Goal: Task Accomplishment & Management: Manage account settings

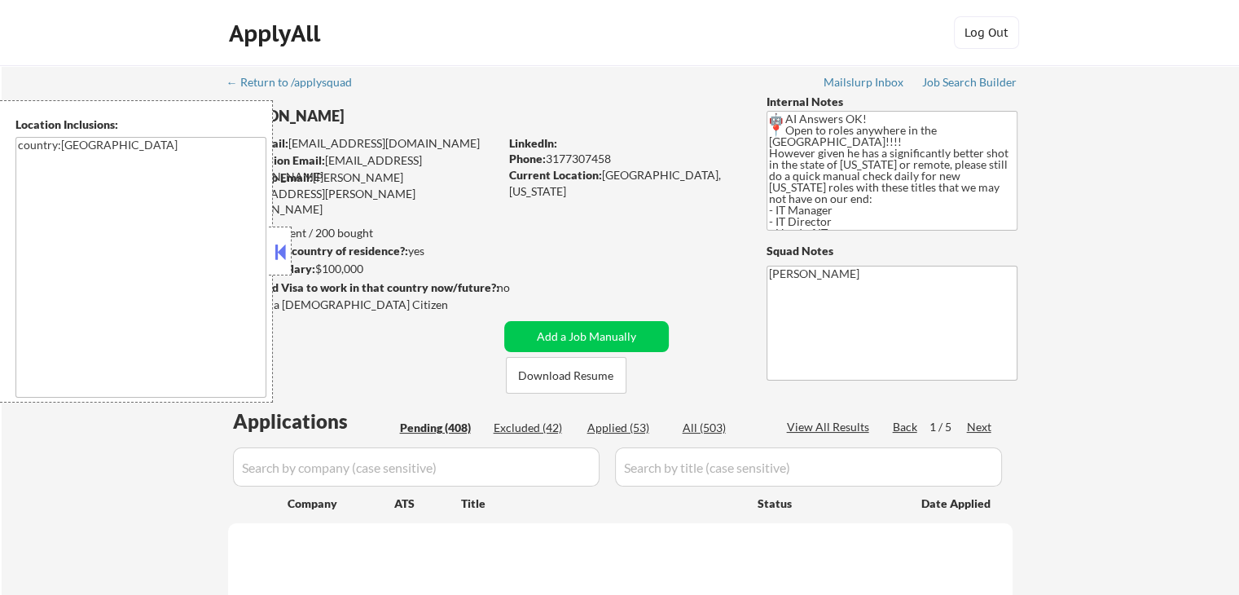
select select ""pending""
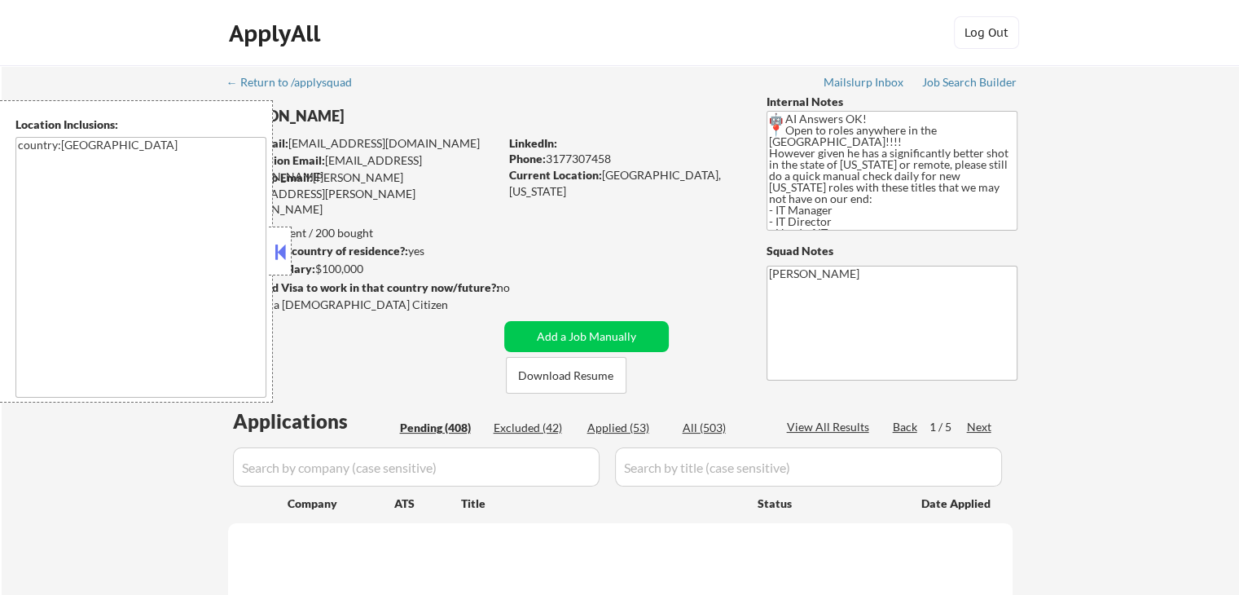
select select ""pending""
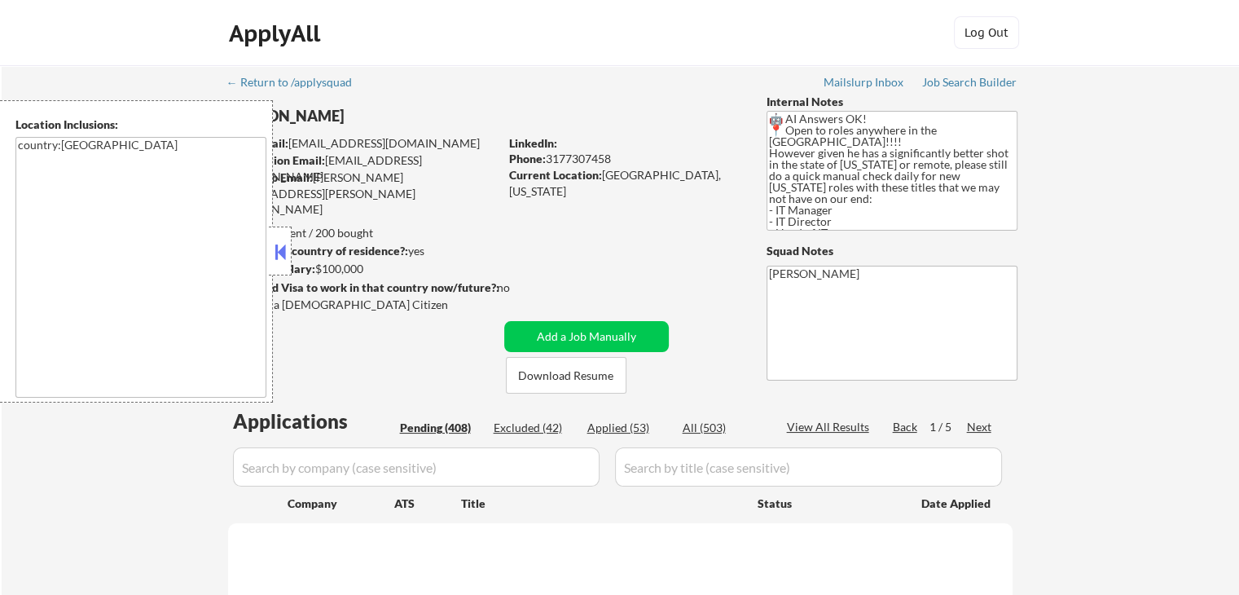
select select ""pending""
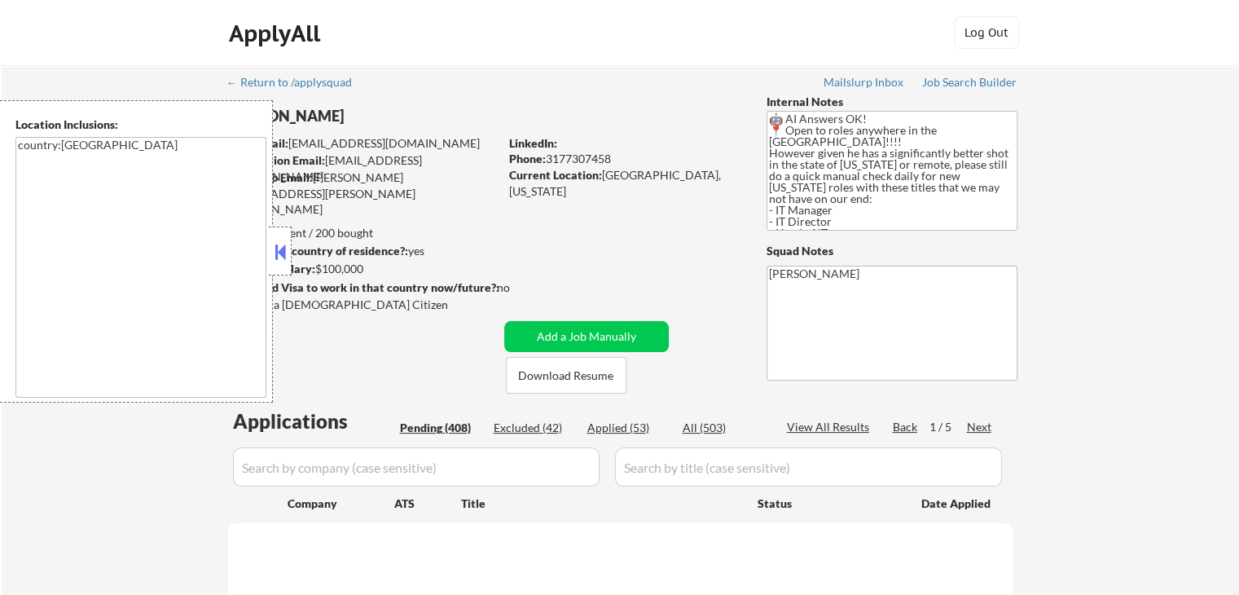
select select ""pending""
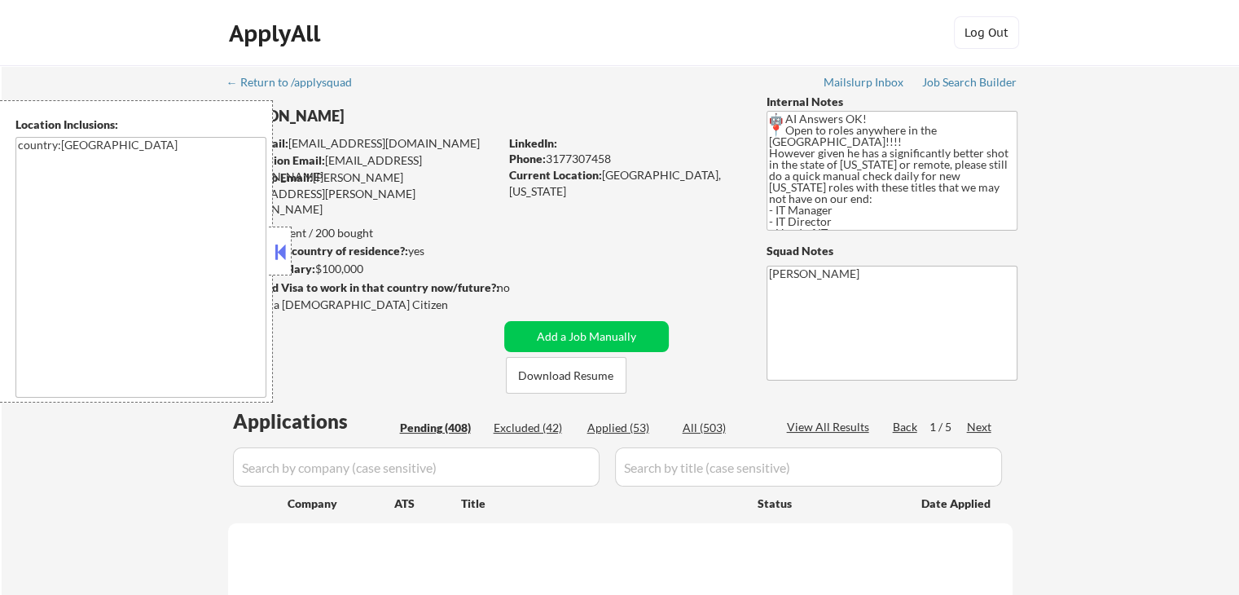
select select ""pending""
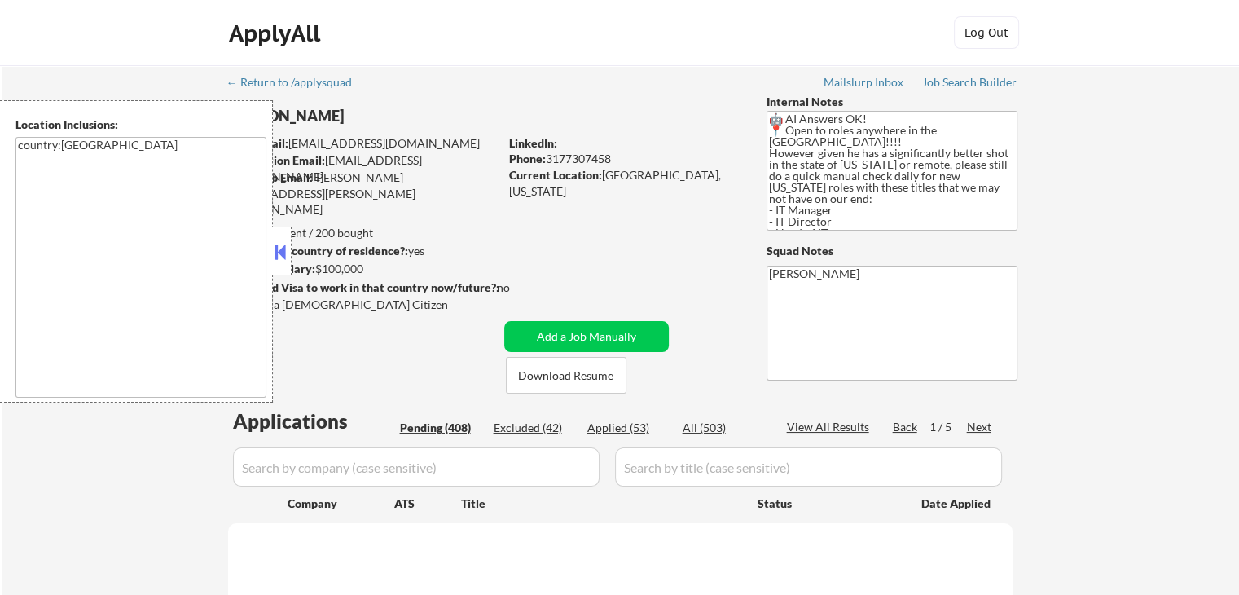
select select ""pending""
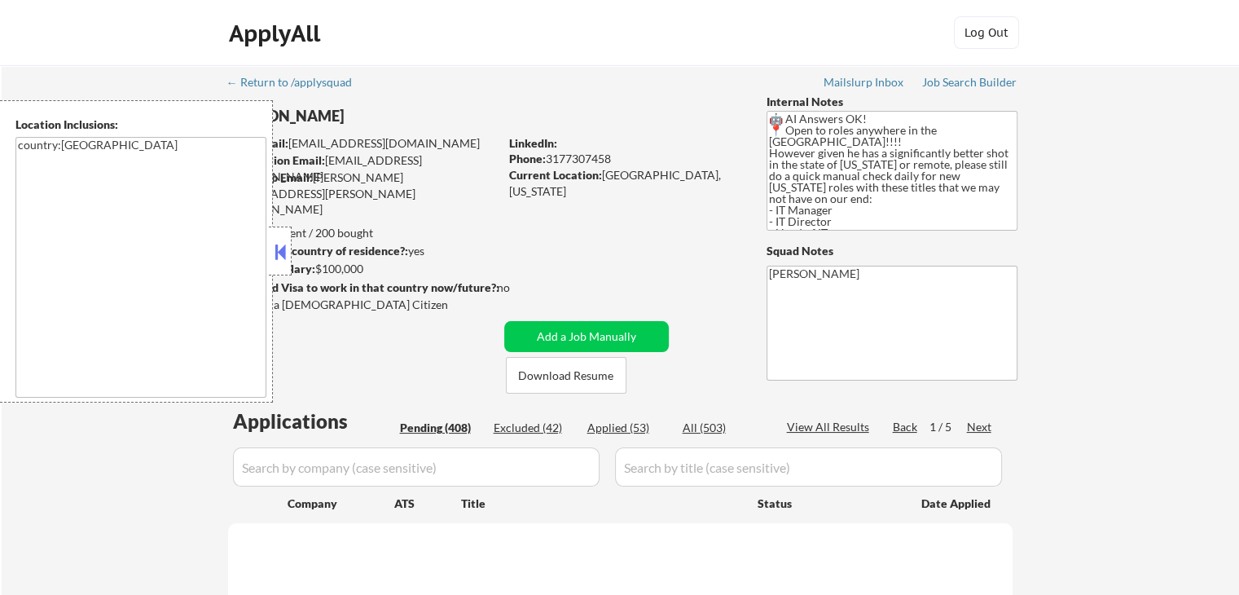
select select ""pending""
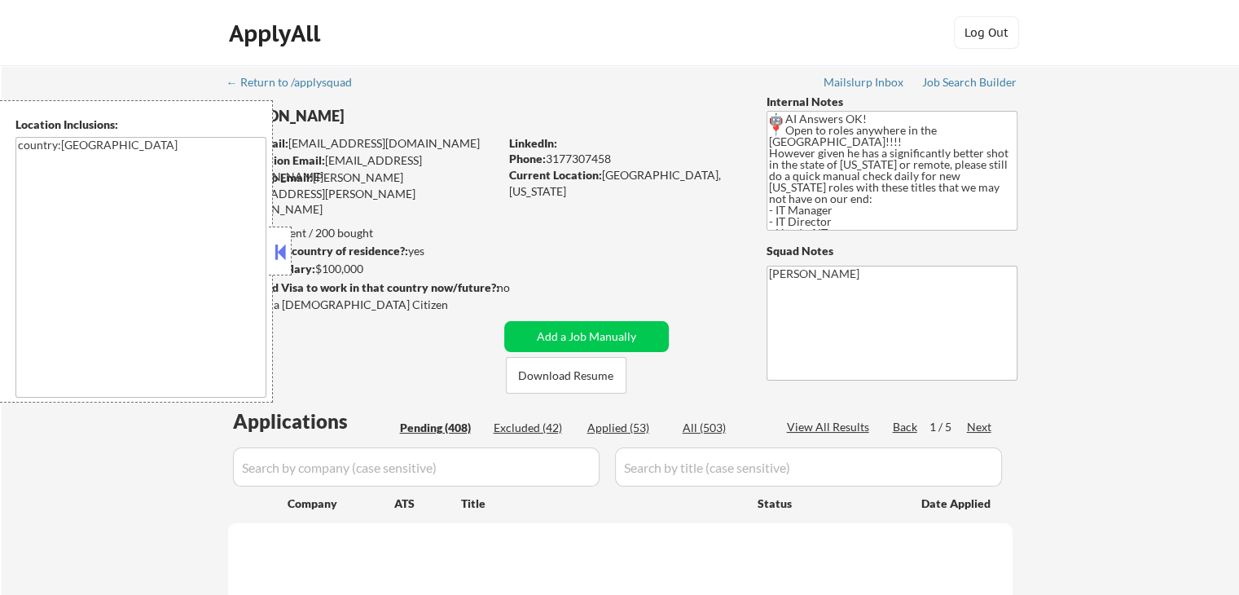
select select ""pending""
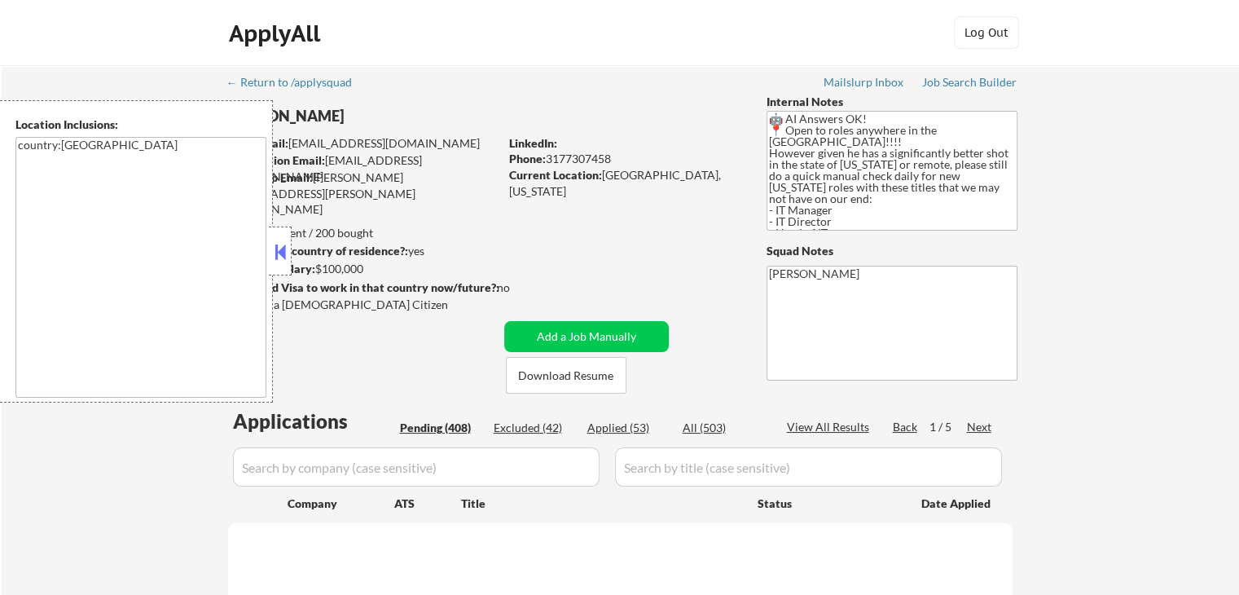
select select ""pending""
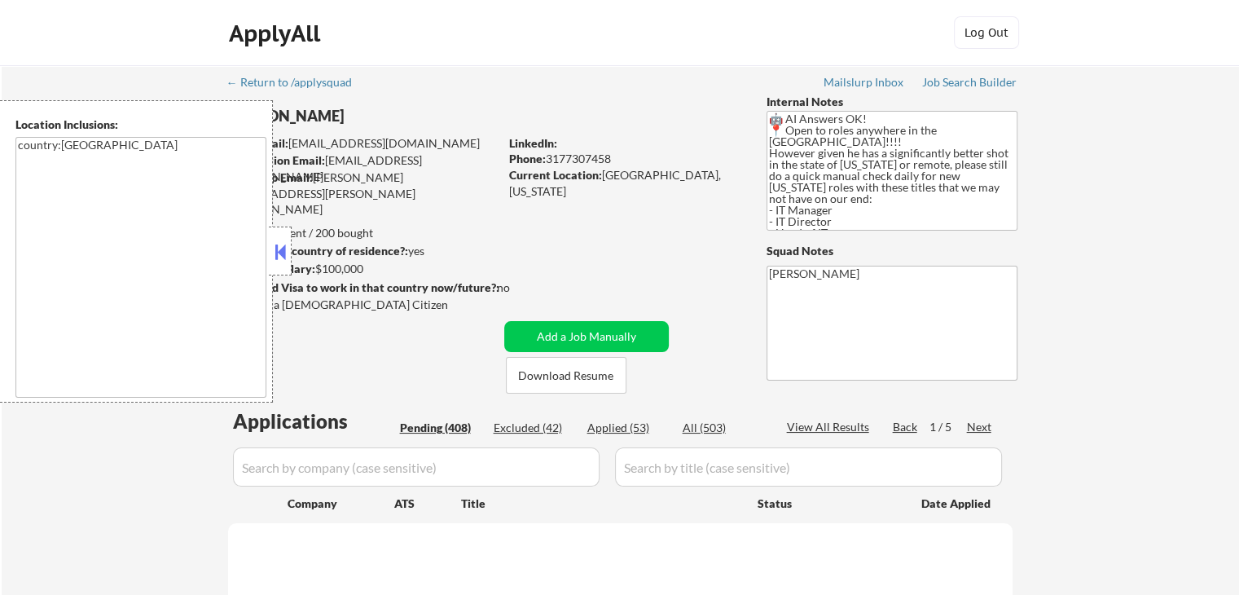
select select ""pending""
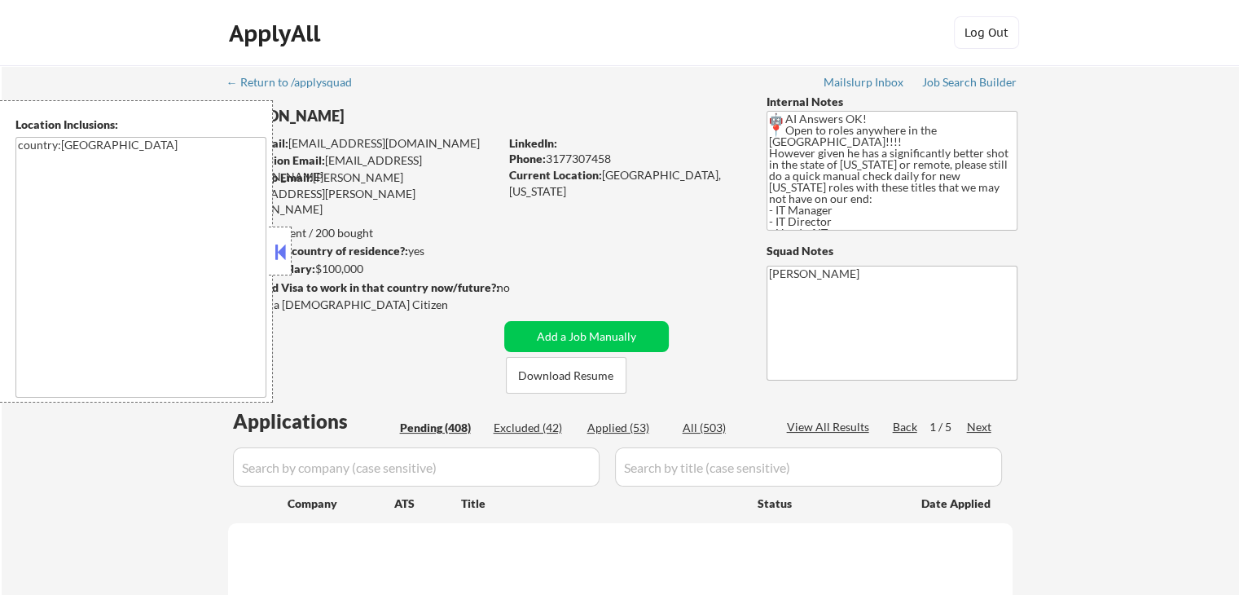
select select ""pending""
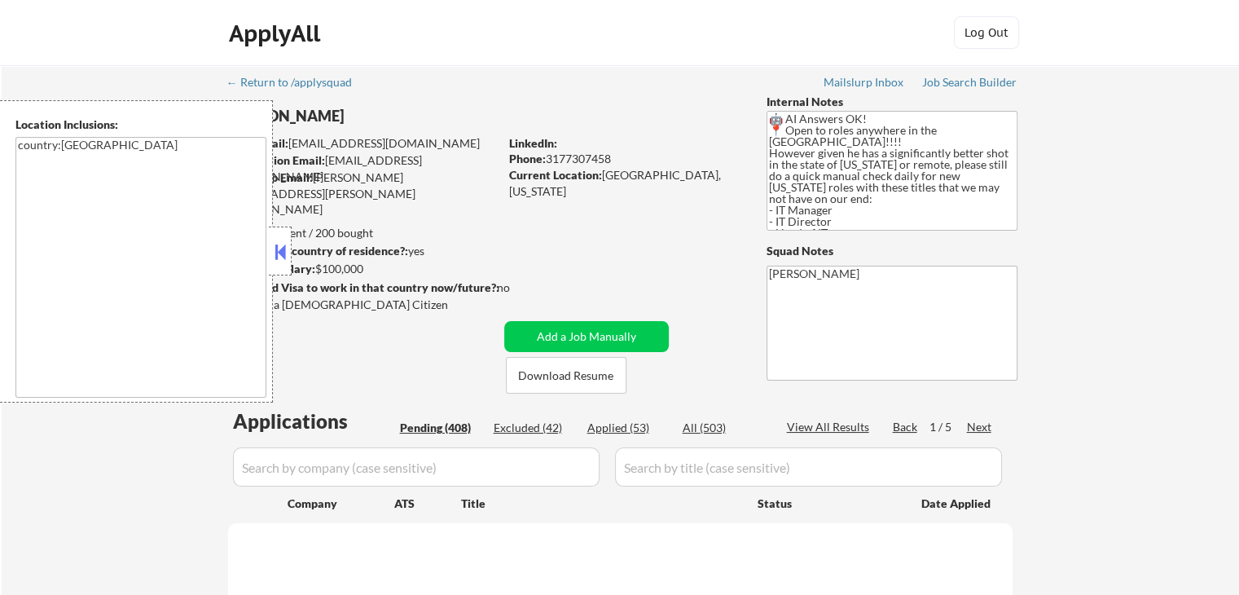
select select ""pending""
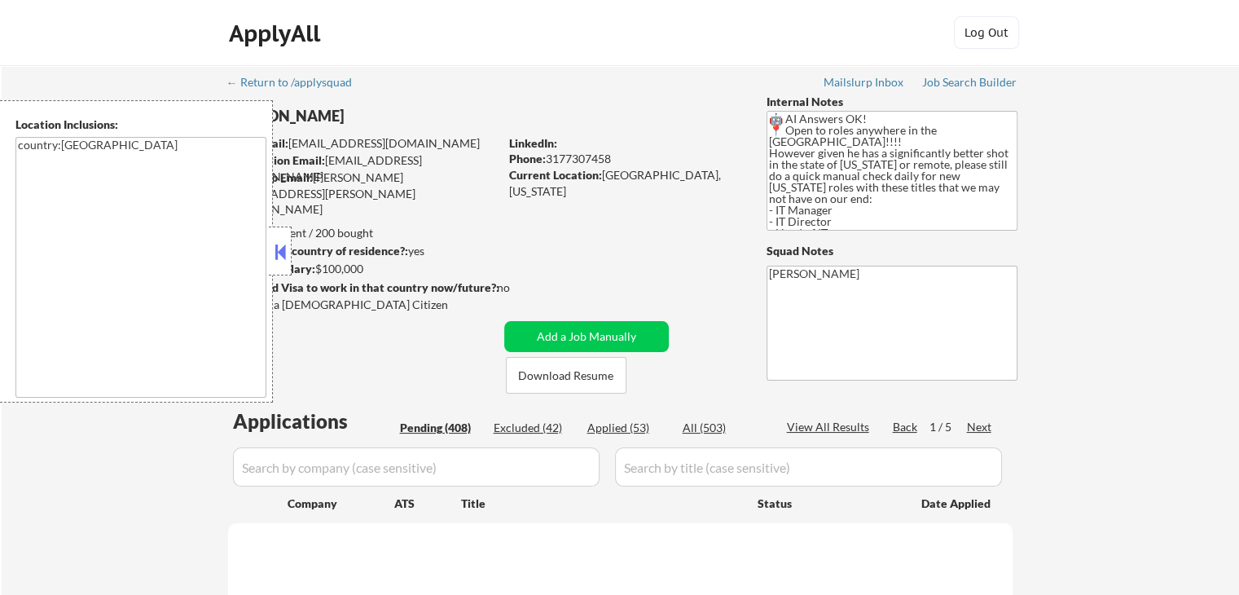
select select ""pending""
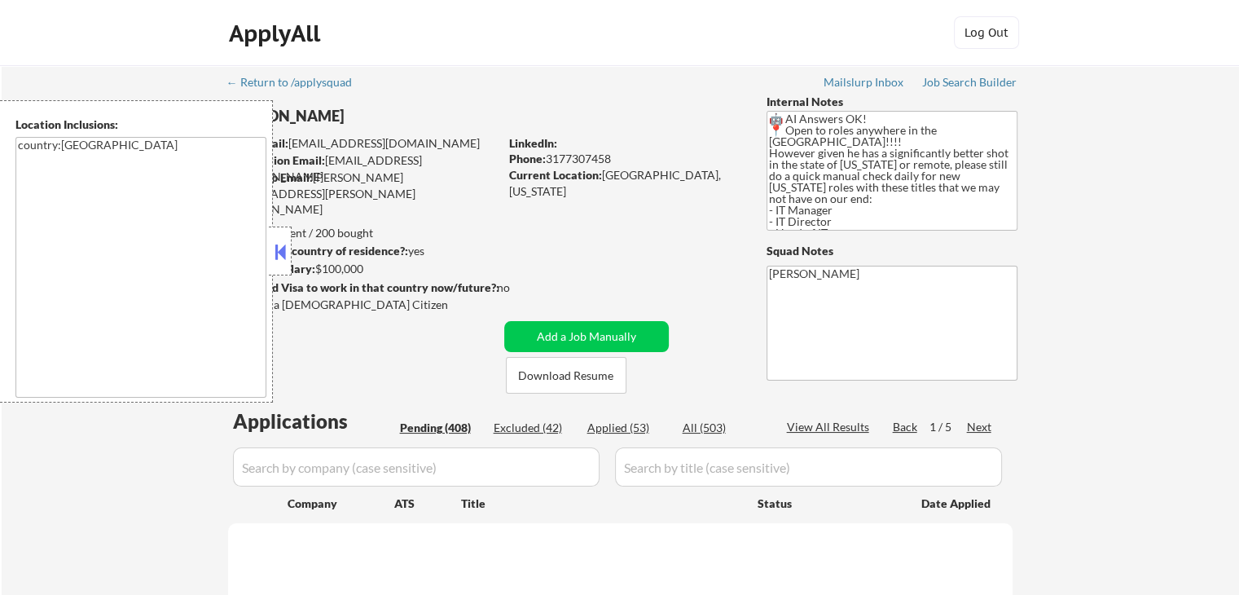
select select ""pending""
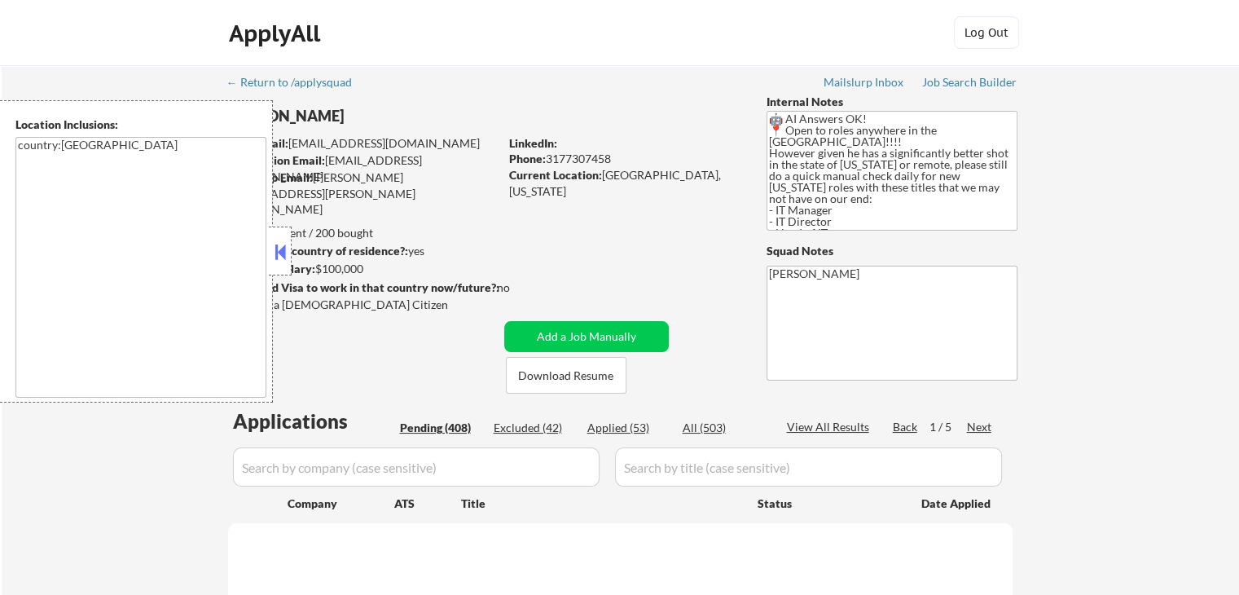
select select ""pending""
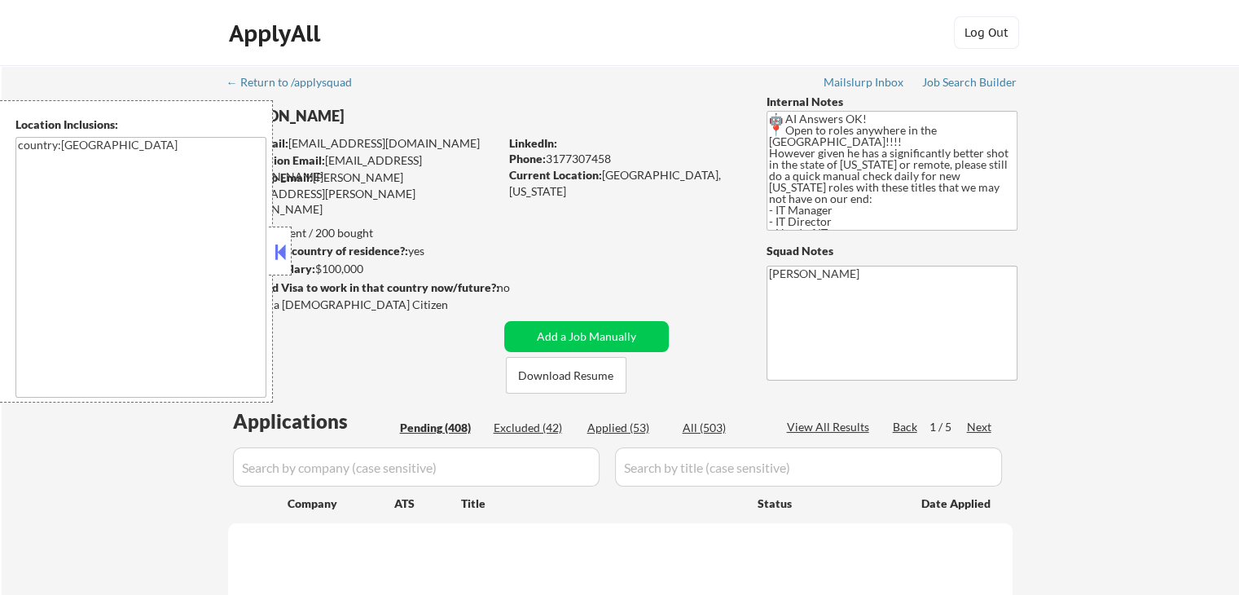
select select ""pending""
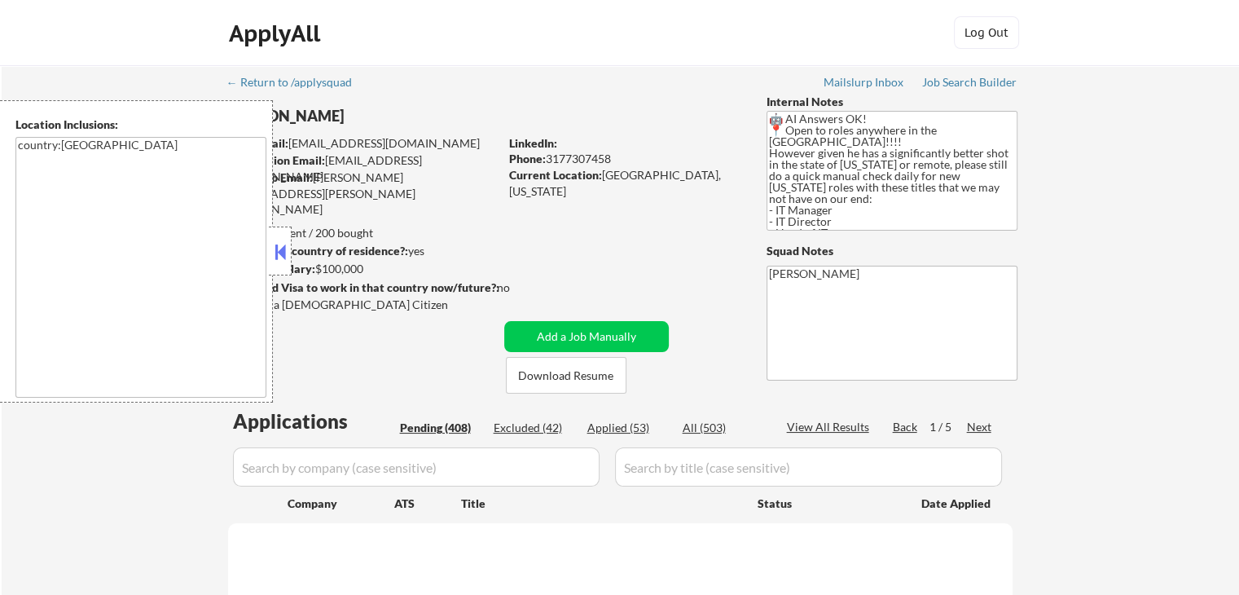
select select ""pending""
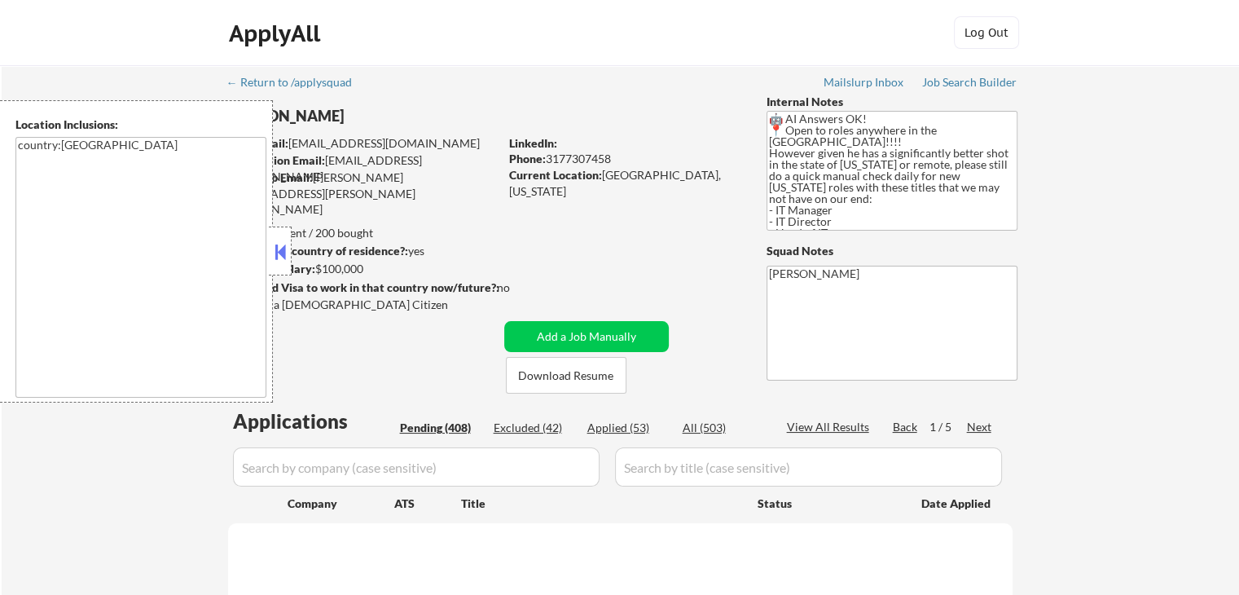
select select ""pending""
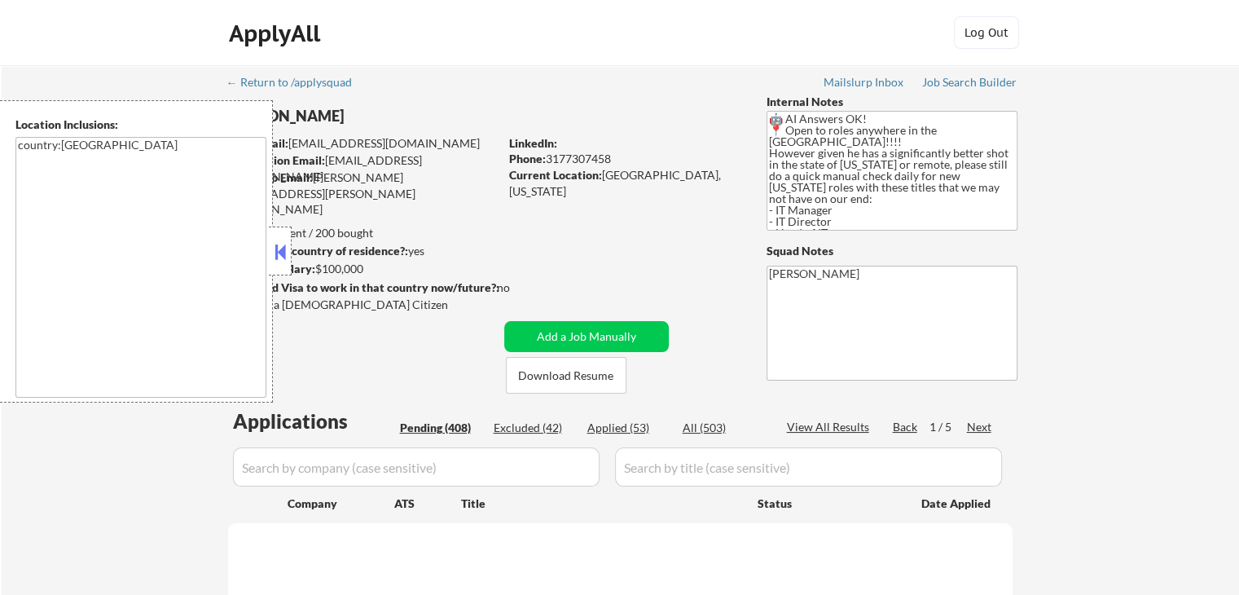
select select ""pending""
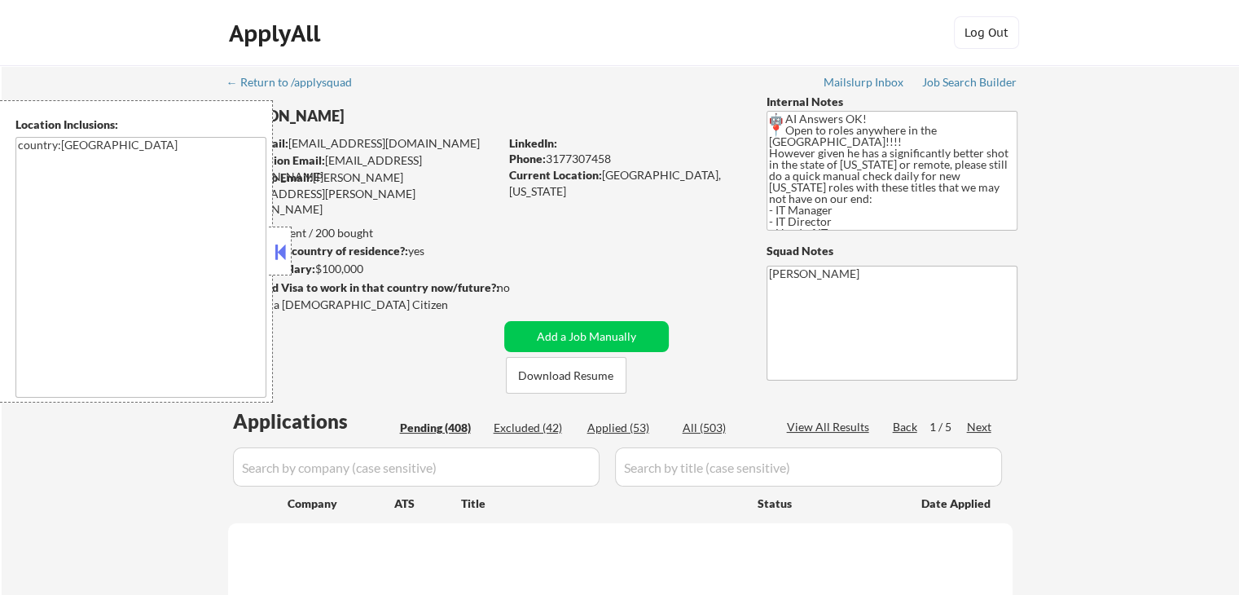
select select ""pending""
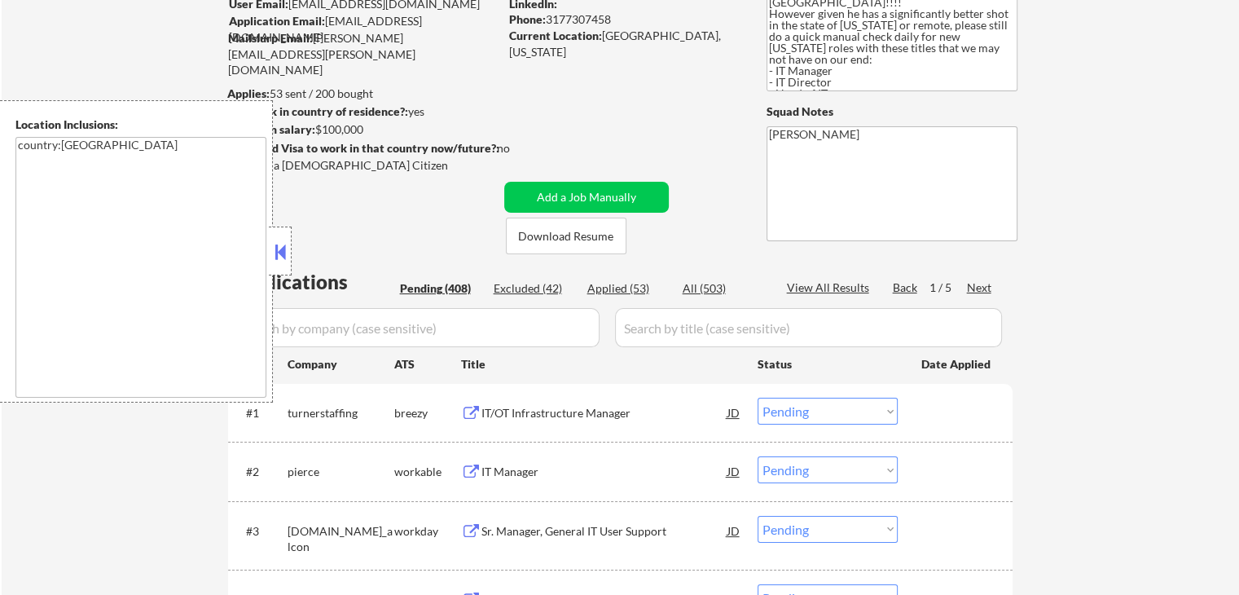
scroll to position [326, 0]
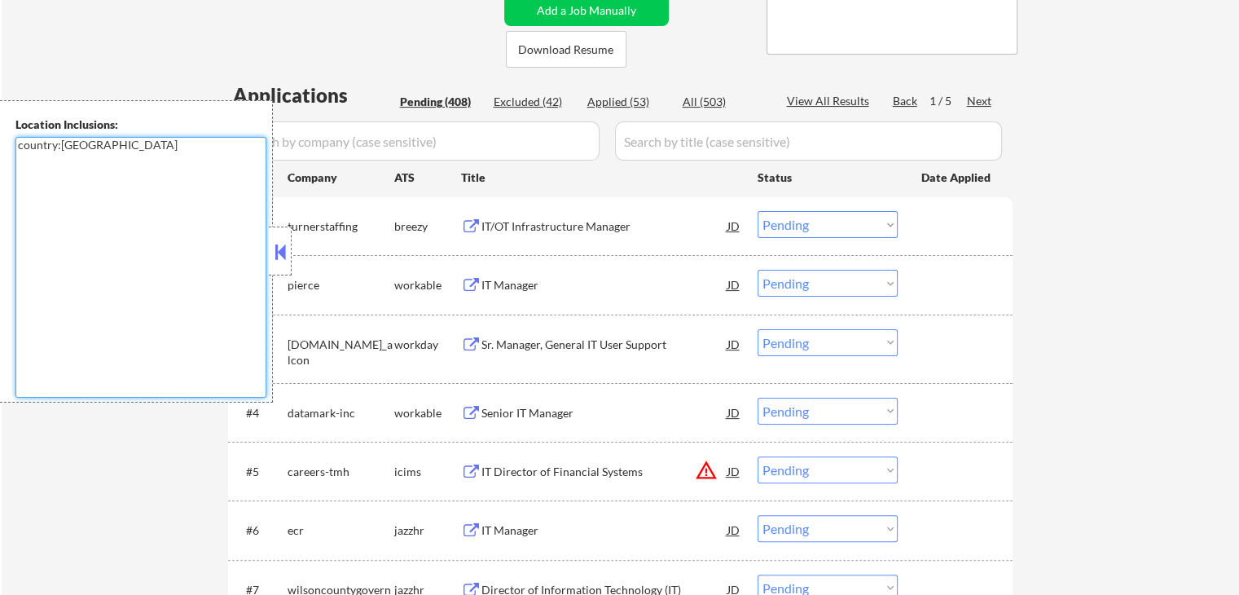
drag, startPoint x: 30, startPoint y: 143, endPoint x: 8, endPoint y: 147, distance: 22.4
click at [8, 147] on div "Location Inclusions: country:[GEOGRAPHIC_DATA]" at bounding box center [136, 251] width 273 height 302
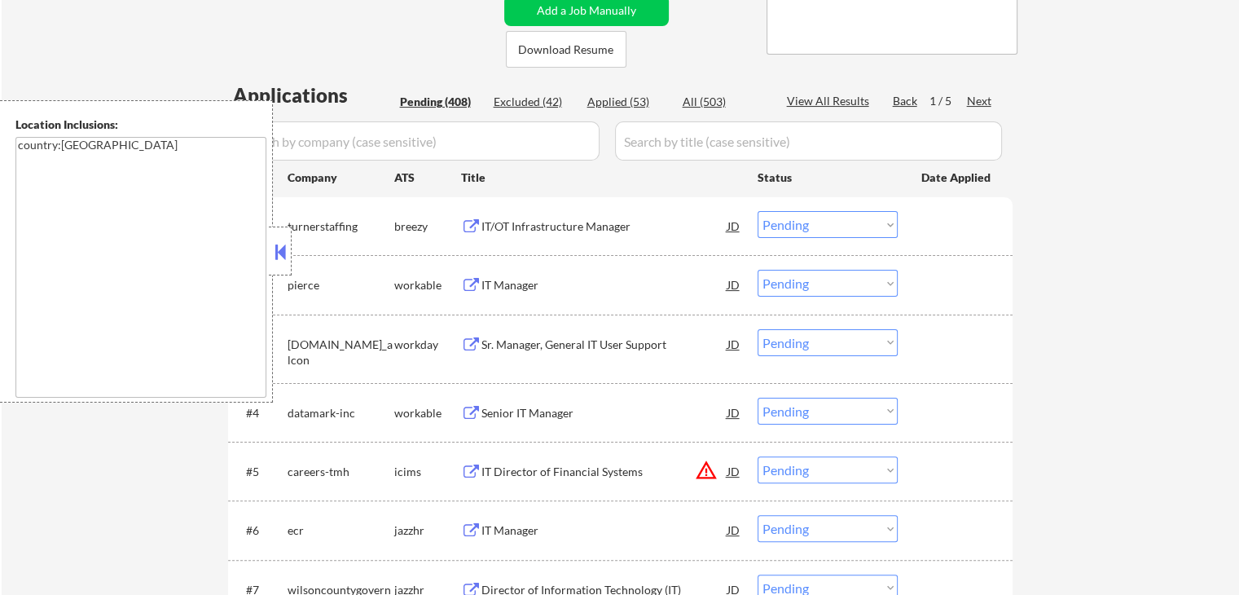
select select ""pending""
click at [278, 257] on button at bounding box center [280, 251] width 18 height 24
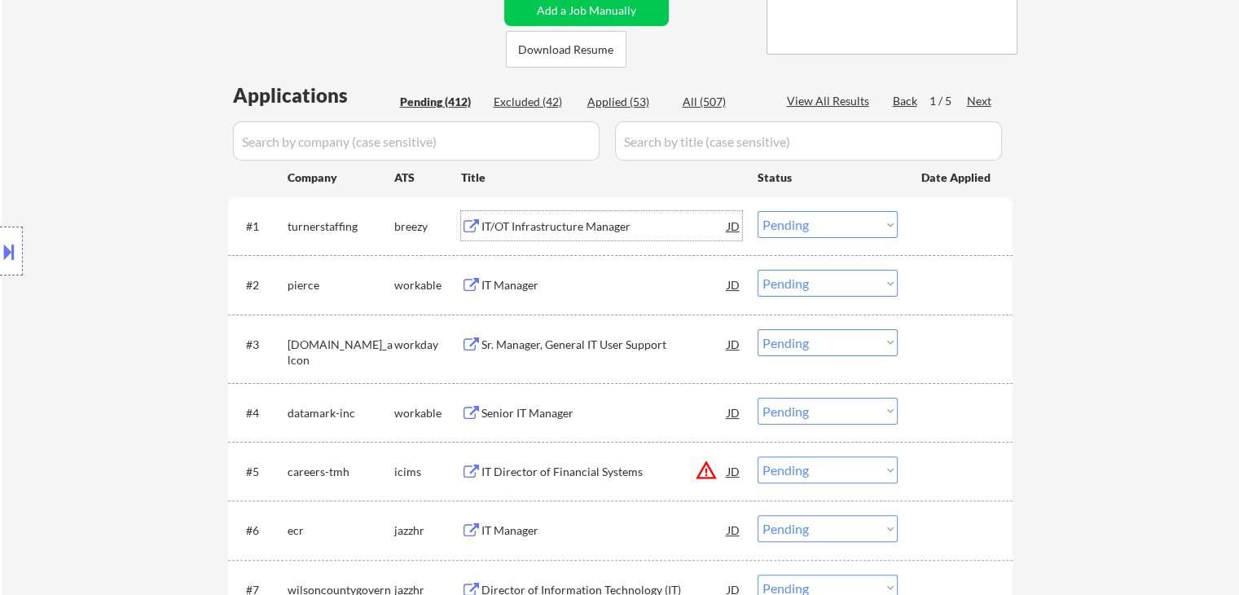
click at [593, 230] on div "IT/OT Infrastructure Manager" at bounding box center [604, 226] width 246 height 16
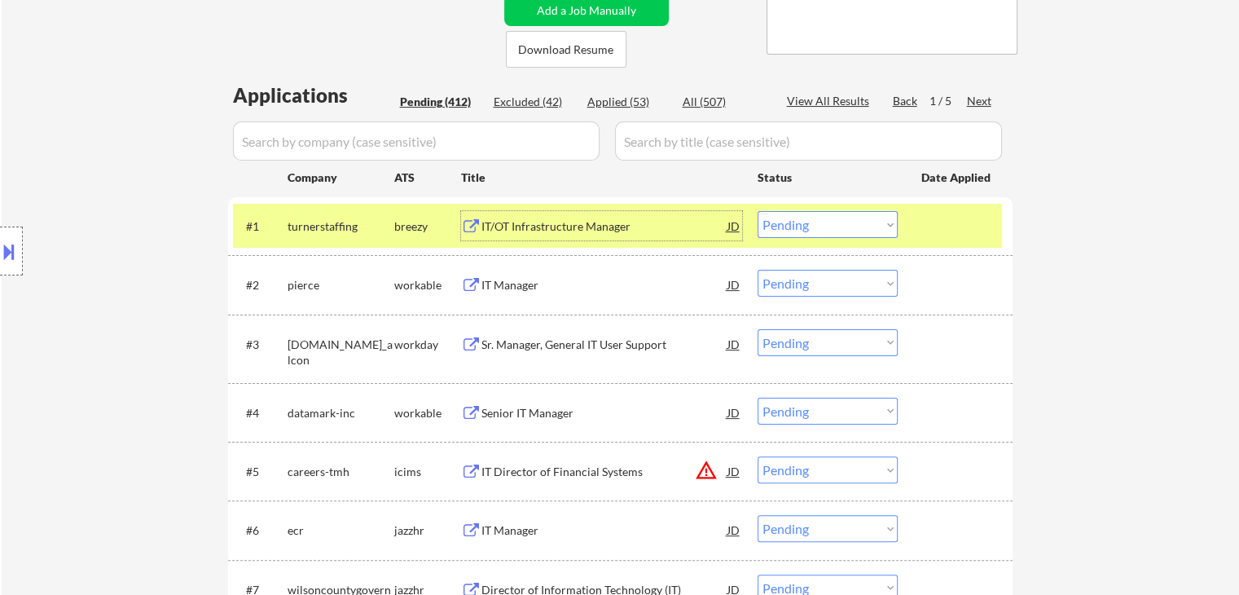
click at [552, 288] on div "IT Manager" at bounding box center [604, 285] width 246 height 16
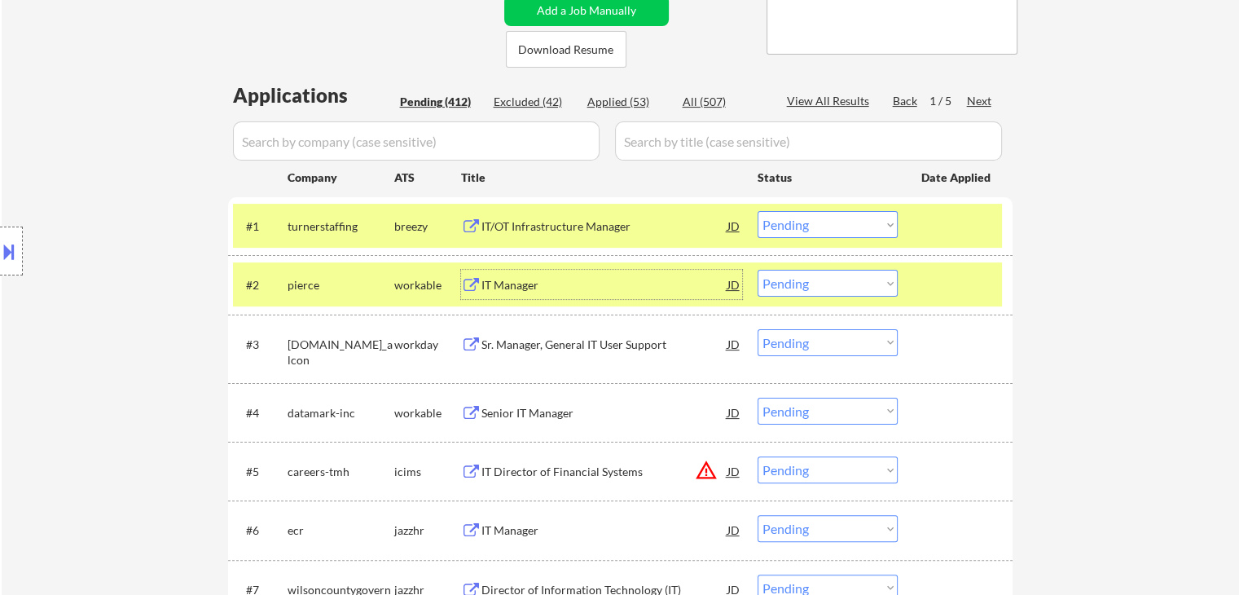
click at [800, 230] on select "Choose an option... Pending Applied Excluded (Questions) Excluded (Expired) Exc…" at bounding box center [828, 224] width 140 height 27
click at [758, 211] on select "Choose an option... Pending Applied Excluded (Questions) Excluded (Expired) Exc…" at bounding box center [828, 224] width 140 height 27
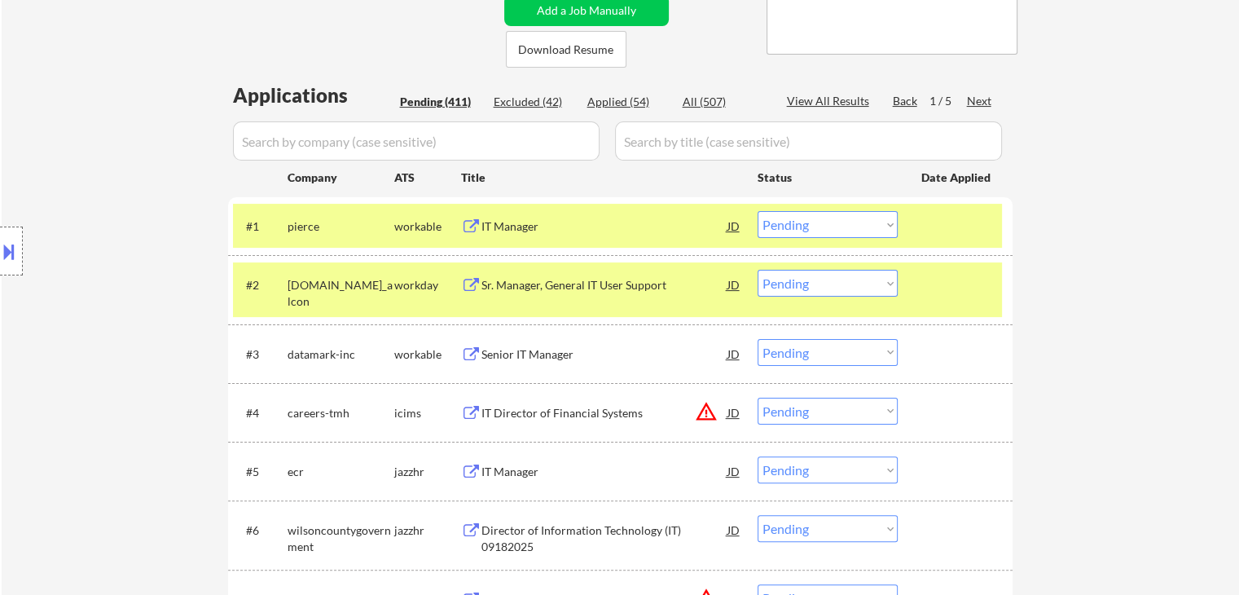
click at [795, 222] on select "Choose an option... Pending Applied Excluded (Questions) Excluded (Expired) Exc…" at bounding box center [828, 224] width 140 height 27
click at [758, 211] on select "Choose an option... Pending Applied Excluded (Questions) Excluded (Expired) Exc…" at bounding box center [828, 224] width 140 height 27
select select ""pending""
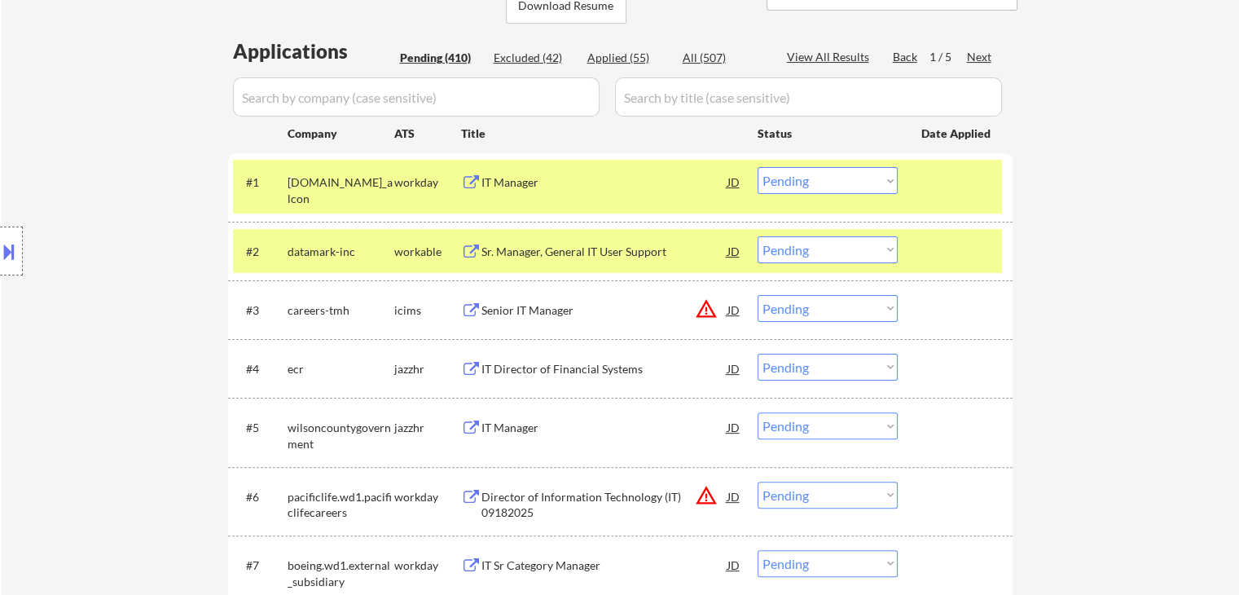
scroll to position [407, 0]
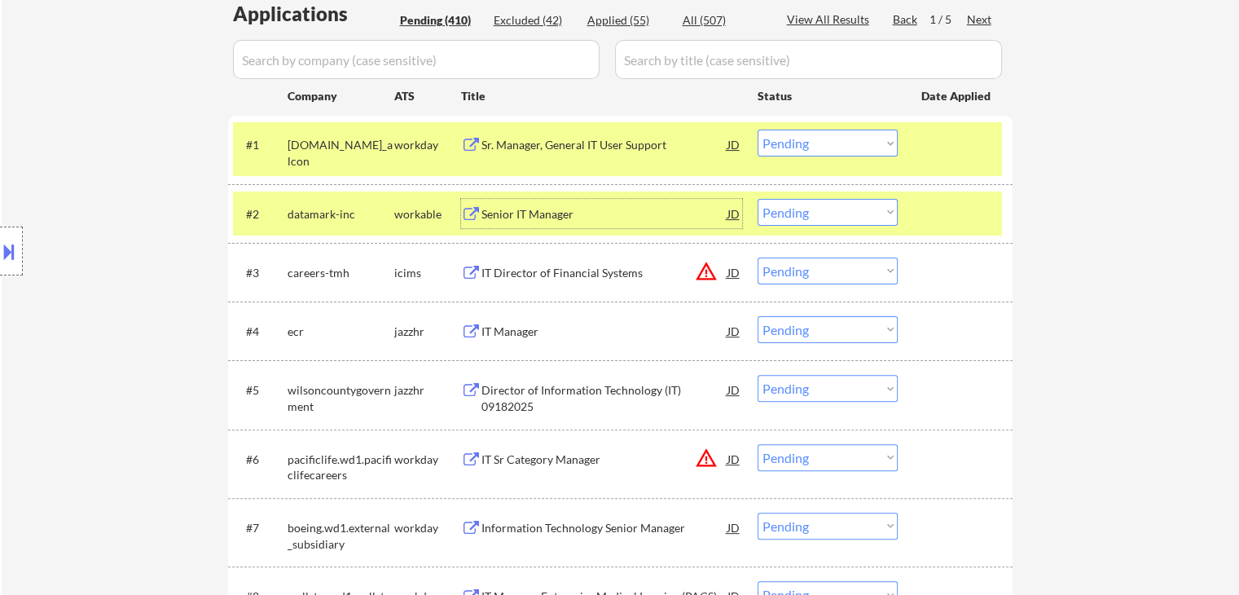
click at [595, 213] on div "Senior IT Manager" at bounding box center [604, 214] width 246 height 16
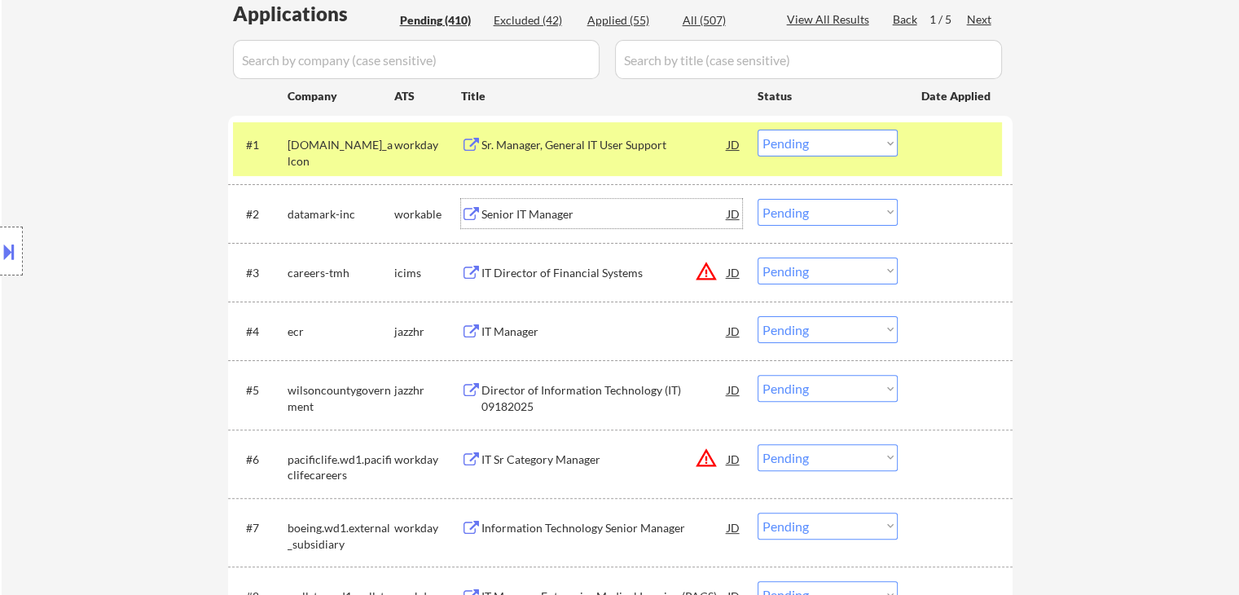
click at [555, 333] on div "IT Manager" at bounding box center [604, 331] width 246 height 16
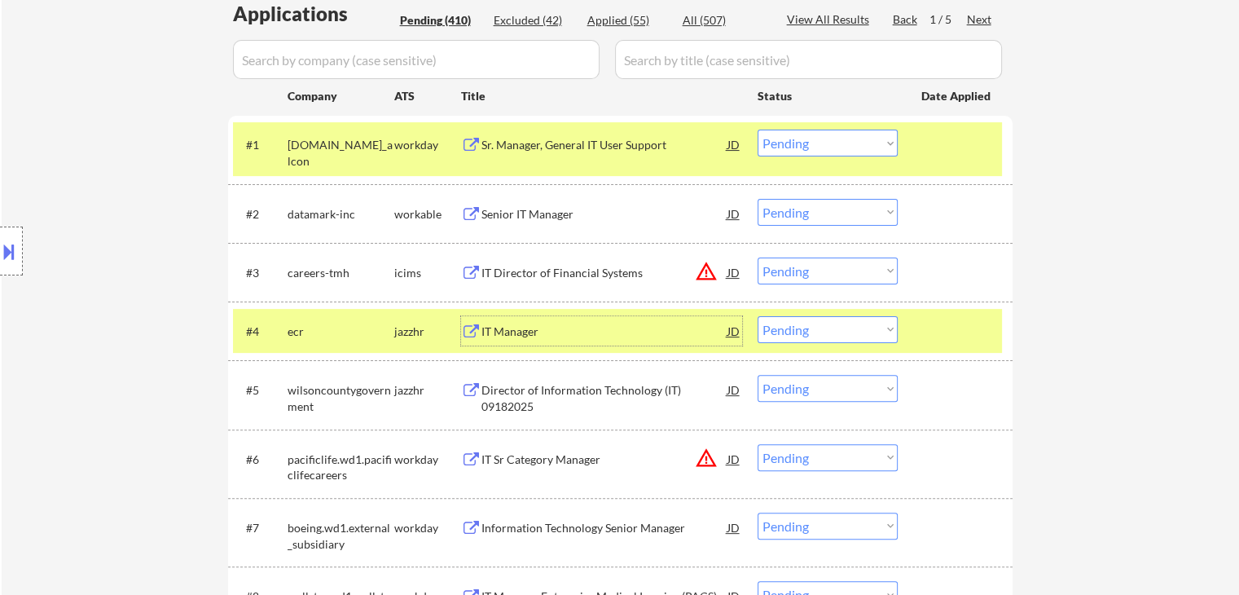
drag, startPoint x: 781, startPoint y: 213, endPoint x: 780, endPoint y: 222, distance: 9.9
click at [781, 213] on select "Choose an option... Pending Applied Excluded (Questions) Excluded (Expired) Exc…" at bounding box center [828, 212] width 140 height 27
click at [758, 199] on select "Choose an option... Pending Applied Excluded (Questions) Excluded (Expired) Exc…" at bounding box center [828, 212] width 140 height 27
select select ""pending""
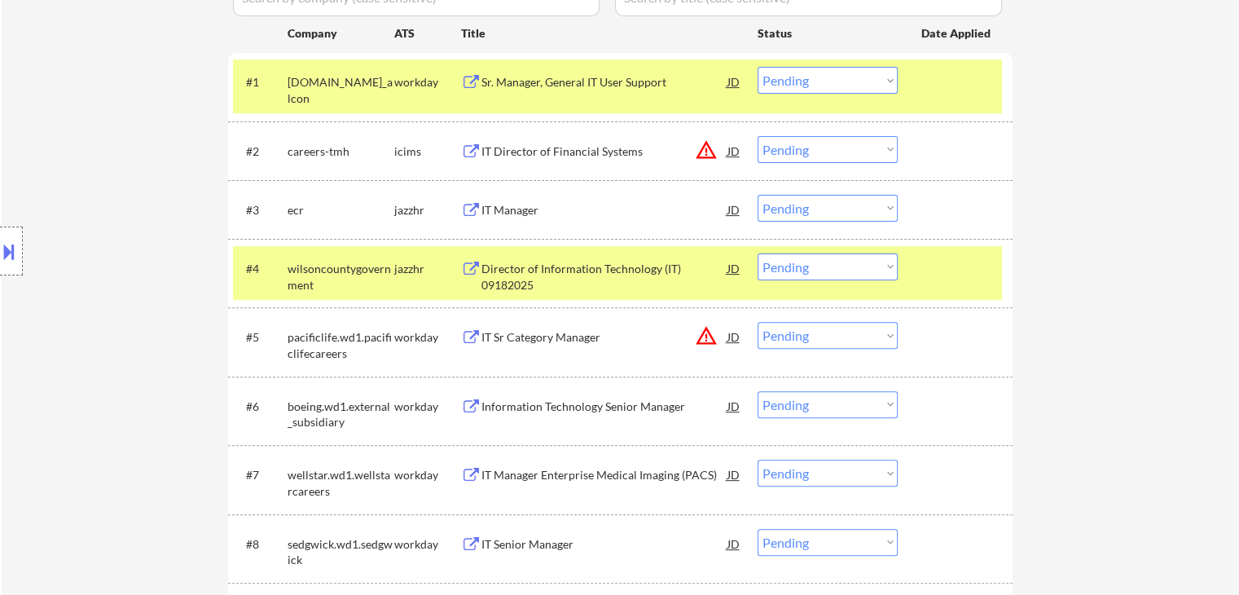
scroll to position [570, 0]
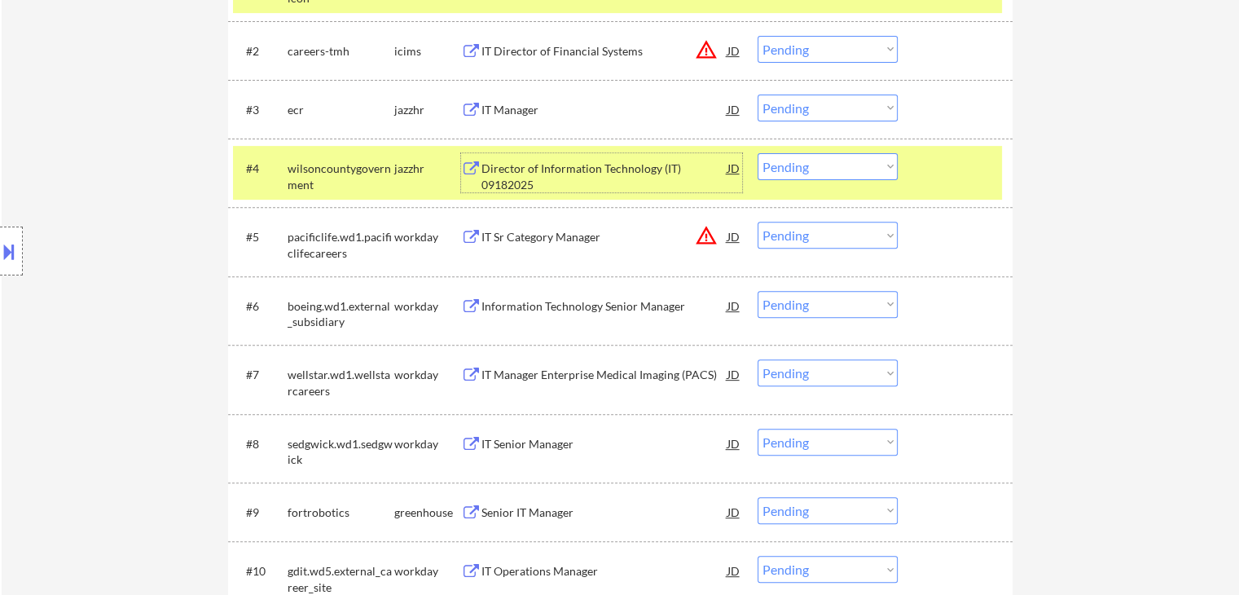
click at [613, 164] on div "Director of Information Technology (IT) 09182025" at bounding box center [604, 176] width 246 height 32
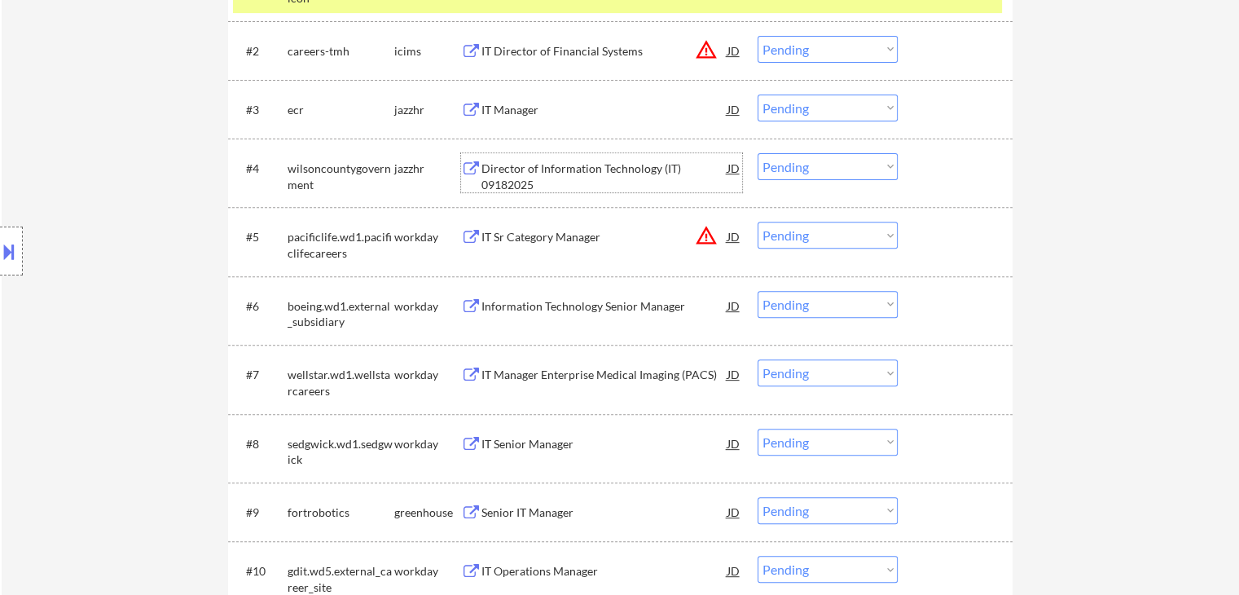
drag, startPoint x: 797, startPoint y: 110, endPoint x: 796, endPoint y: 118, distance: 8.2
click at [796, 110] on select "Choose an option... Pending Applied Excluded (Questions) Excluded (Expired) Exc…" at bounding box center [828, 107] width 140 height 27
click at [758, 94] on select "Choose an option... Pending Applied Excluded (Questions) Excluded (Expired) Exc…" at bounding box center [828, 107] width 140 height 27
select select ""pending""
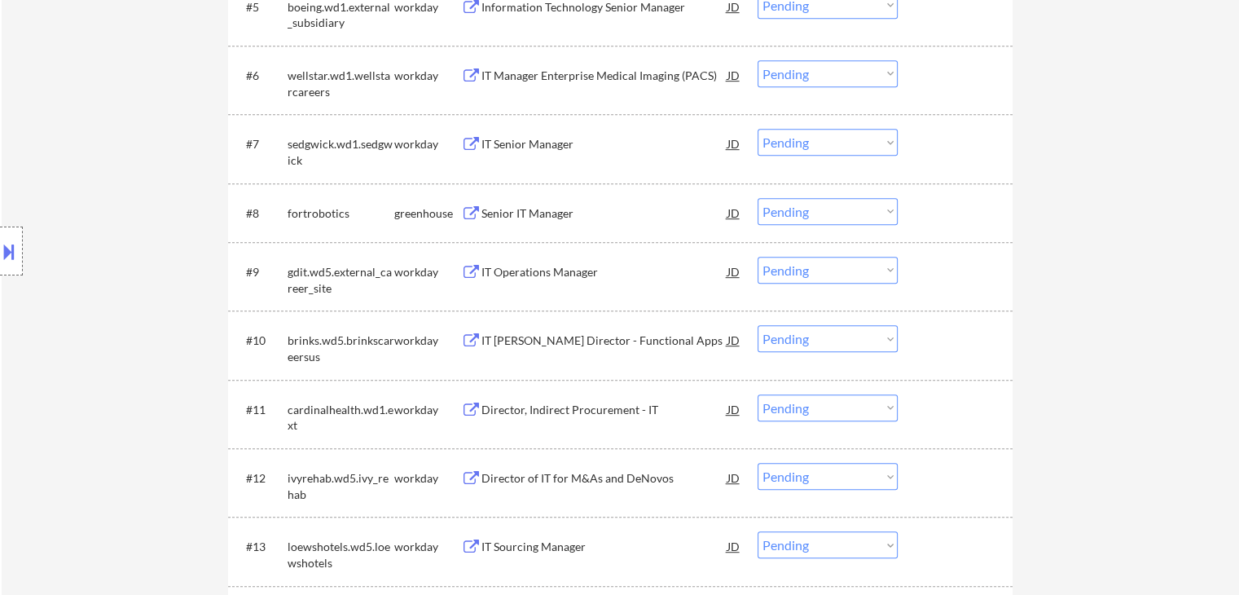
scroll to position [815, 0]
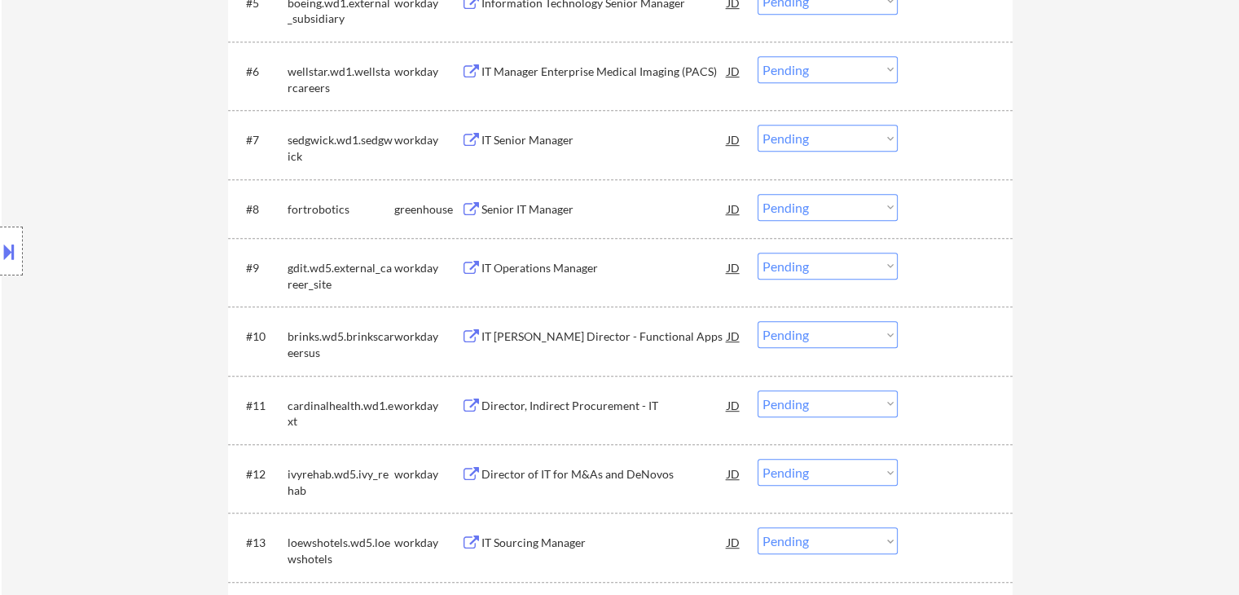
click at [583, 211] on div "Senior IT Manager" at bounding box center [604, 209] width 246 height 16
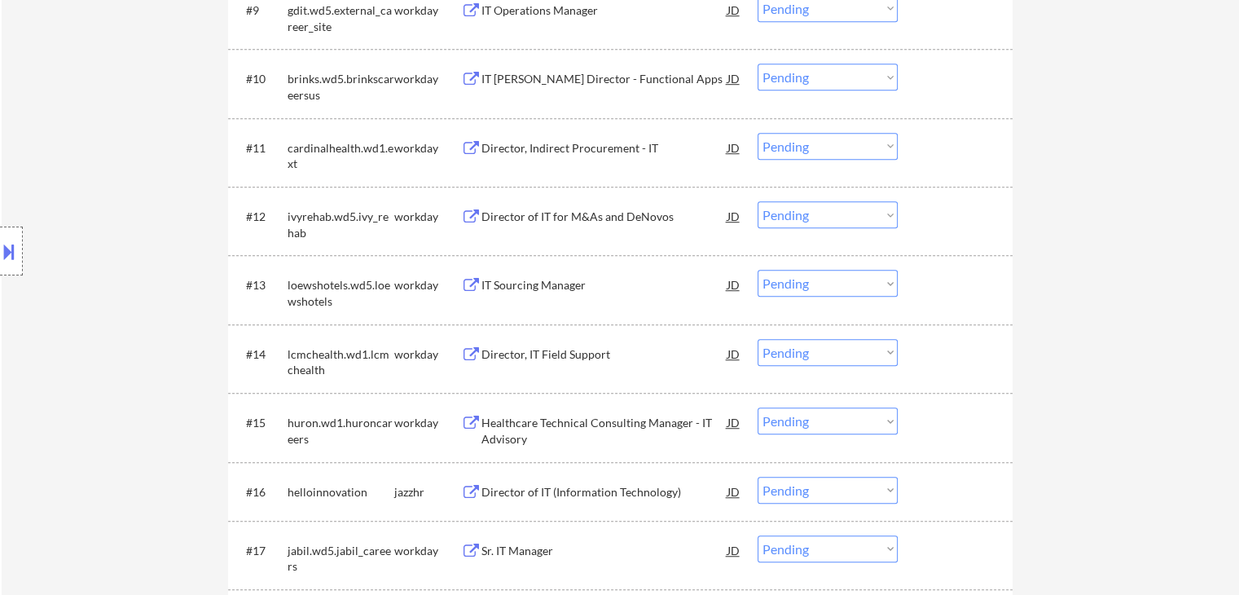
scroll to position [1303, 0]
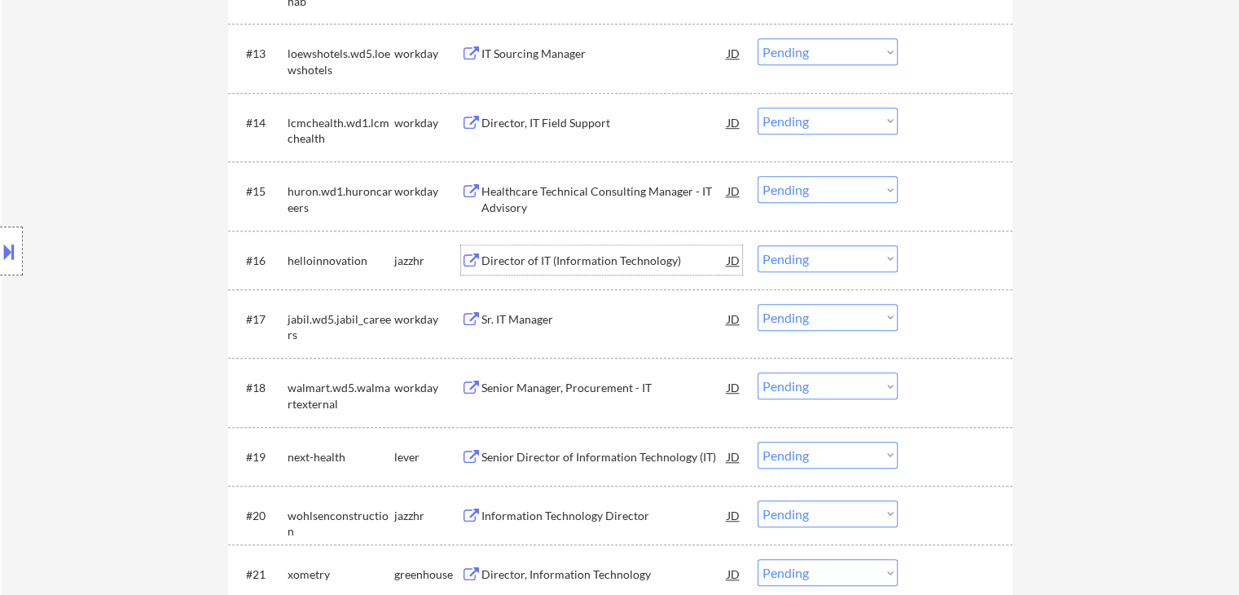
click at [613, 263] on div "Director of IT (Information Technology)" at bounding box center [604, 261] width 246 height 16
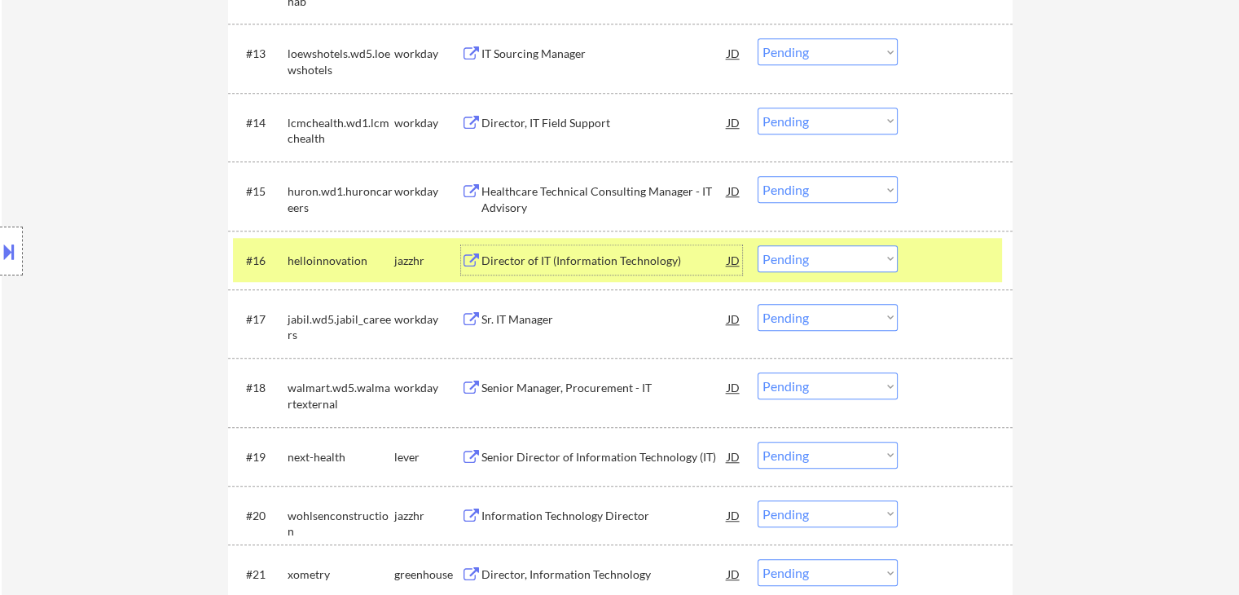
click at [635, 446] on div "Senior Director of Information Technology (IT)" at bounding box center [604, 456] width 246 height 29
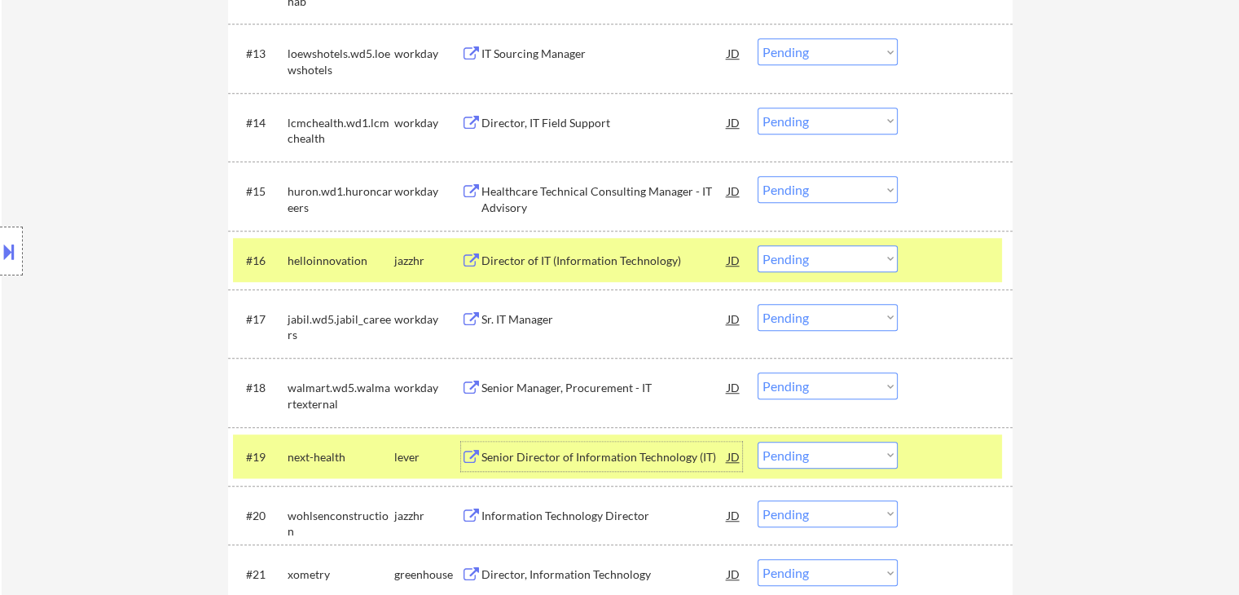
scroll to position [1466, 0]
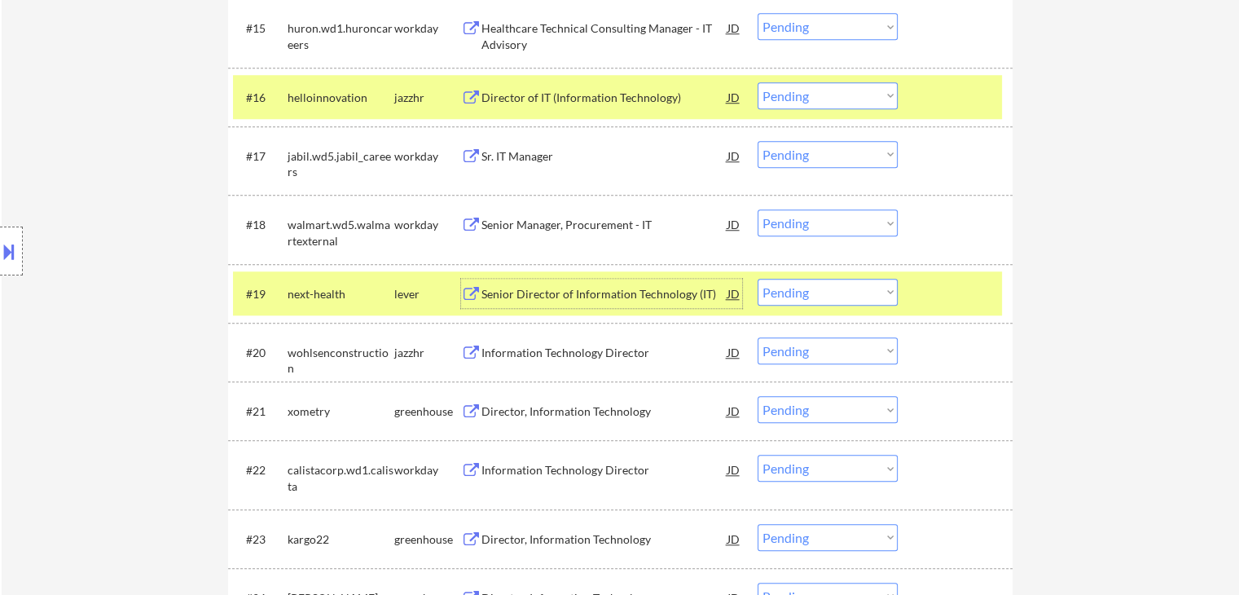
click at [799, 296] on select "Choose an option... Pending Applied Excluded (Questions) Excluded (Expired) Exc…" at bounding box center [828, 292] width 140 height 27
click at [758, 279] on select "Choose an option... Pending Applied Excluded (Questions) Excluded (Expired) Exc…" at bounding box center [828, 292] width 140 height 27
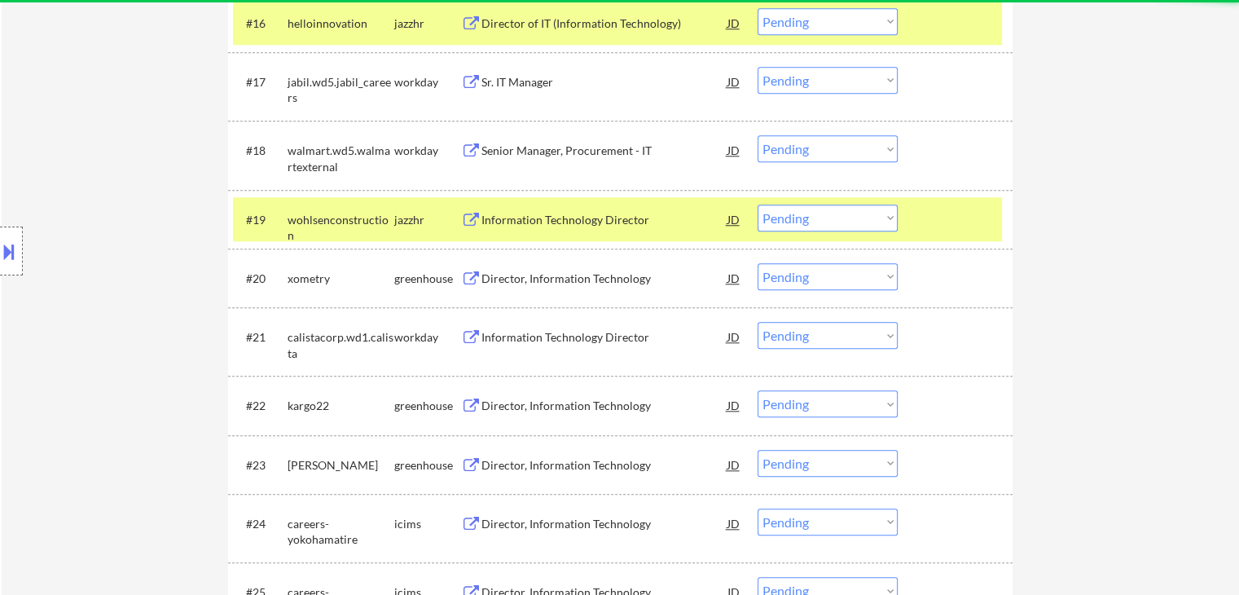
scroll to position [1548, 0]
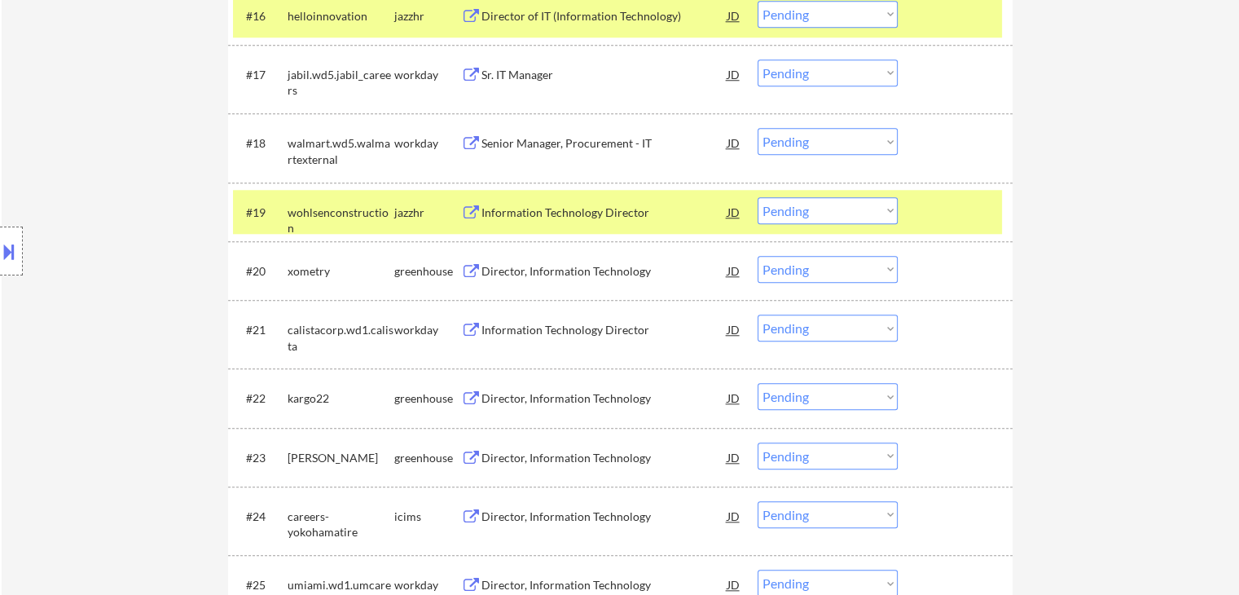
click at [630, 205] on div "Information Technology Director" at bounding box center [604, 212] width 246 height 16
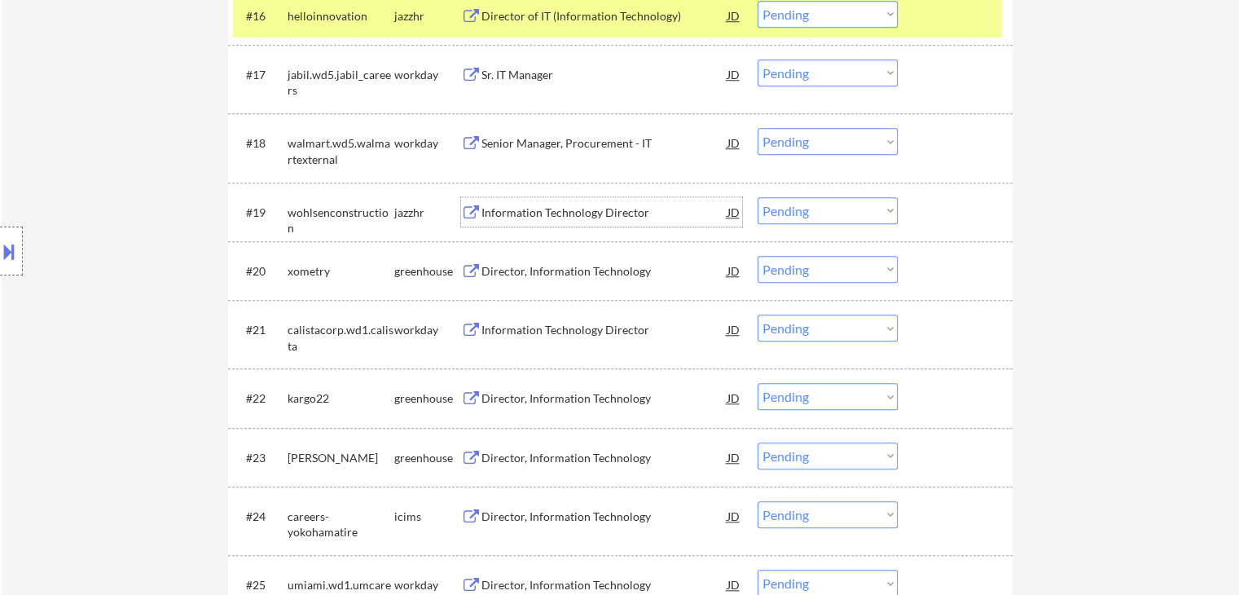
click at [631, 267] on div "Director, Information Technology" at bounding box center [604, 271] width 246 height 16
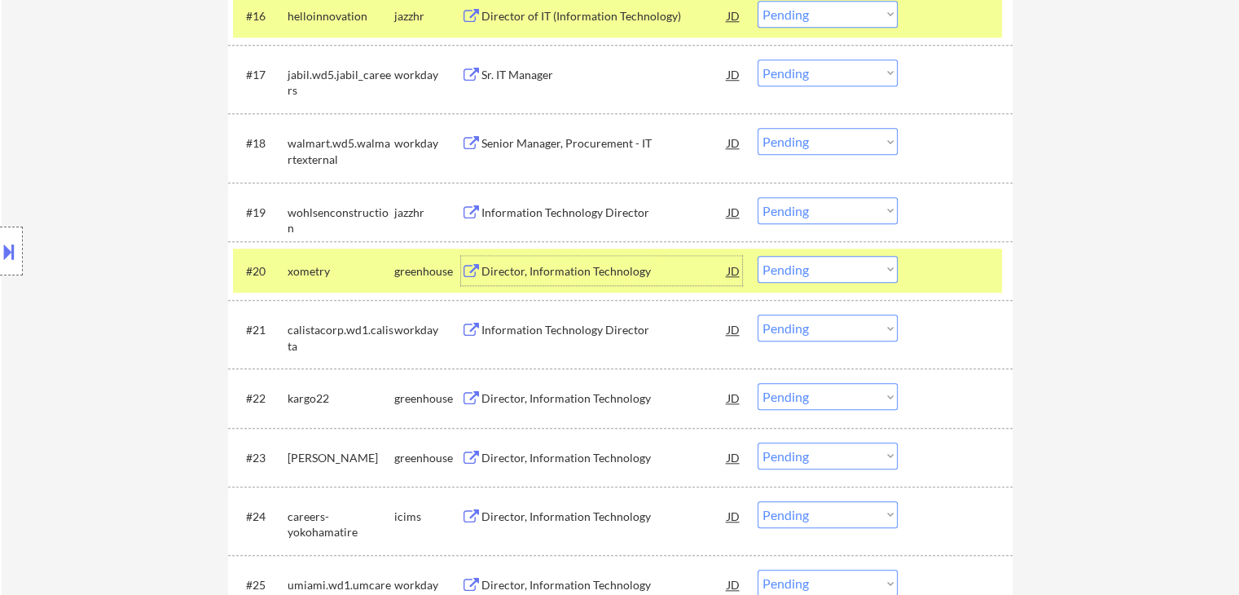
click at [824, 204] on select "Choose an option... Pending Applied Excluded (Questions) Excluded (Expired) Exc…" at bounding box center [828, 210] width 140 height 27
click at [758, 197] on select "Choose an option... Pending Applied Excluded (Questions) Excluded (Expired) Exc…" at bounding box center [828, 210] width 140 height 27
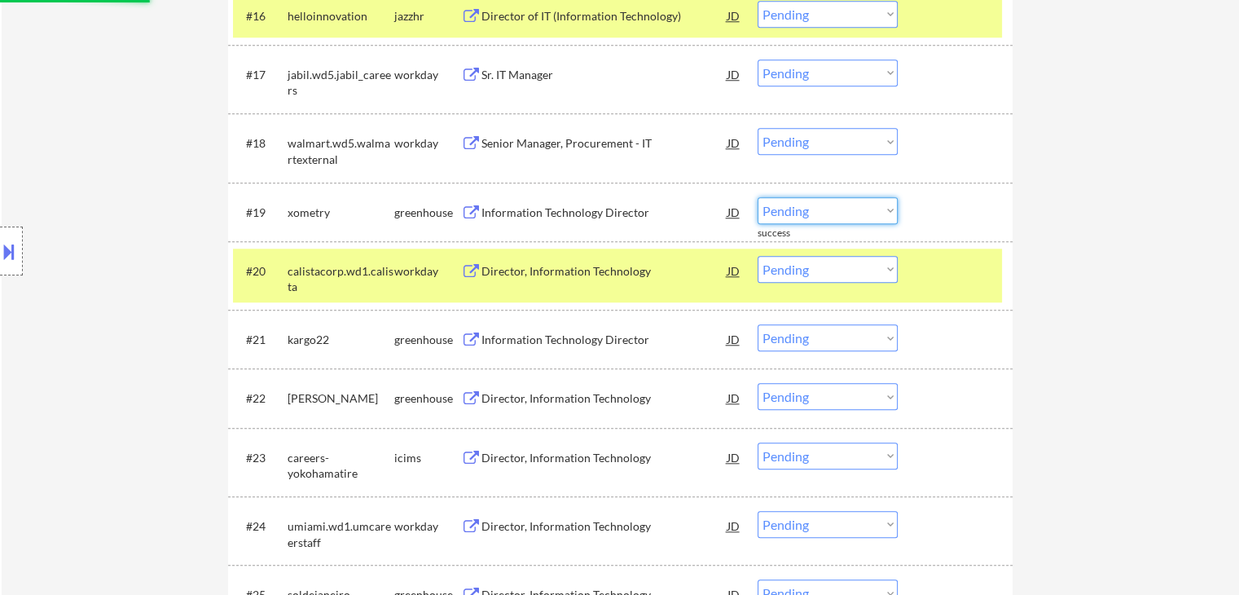
click at [847, 213] on select "Choose an option... Pending Applied Excluded (Questions) Excluded (Expired) Exc…" at bounding box center [828, 210] width 140 height 27
click at [758, 197] on select "Choose an option... Pending Applied Excluded (Questions) Excluded (Expired) Exc…" at bounding box center [828, 210] width 140 height 27
select select ""pending""
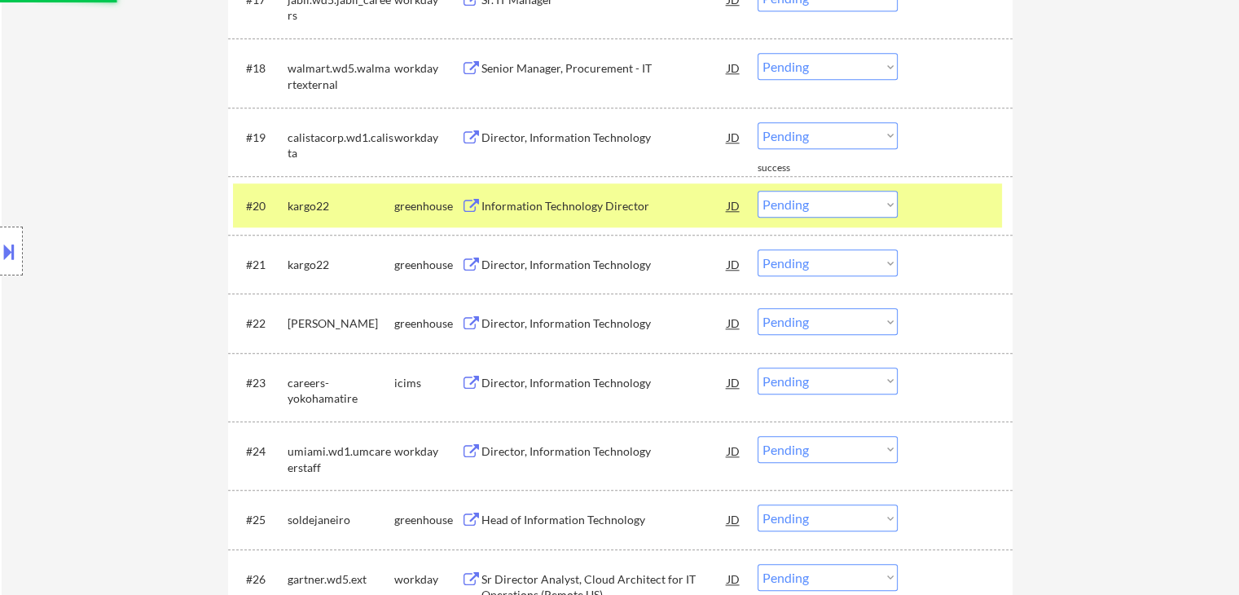
scroll to position [1629, 0]
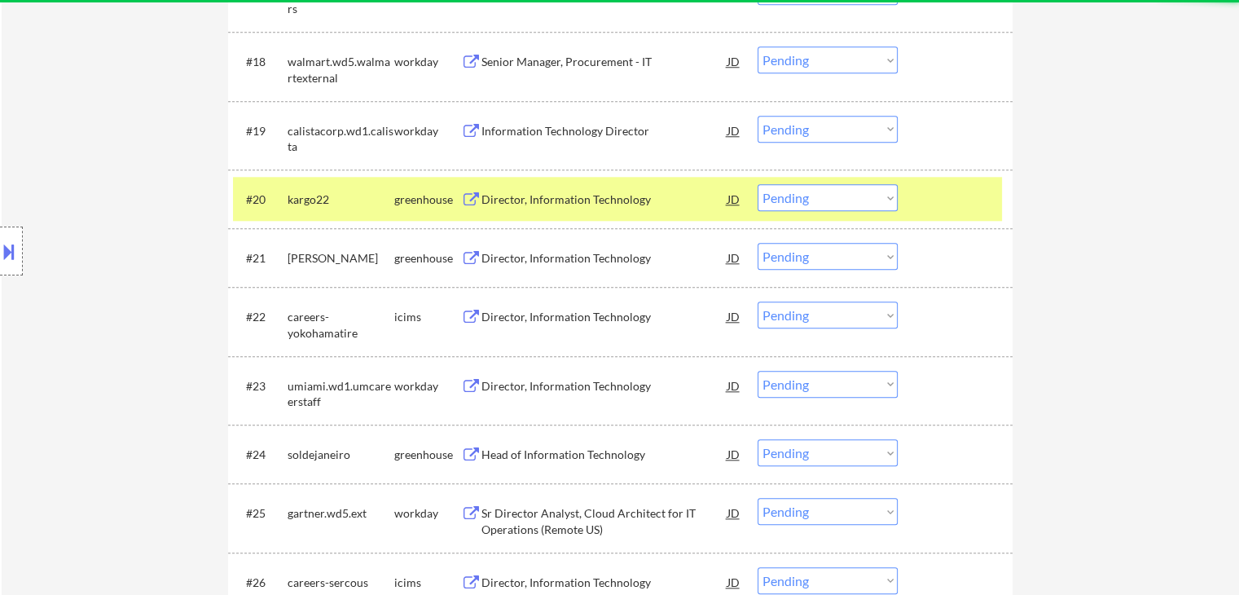
click at [627, 194] on div "Director, Information Technology" at bounding box center [604, 199] width 246 height 16
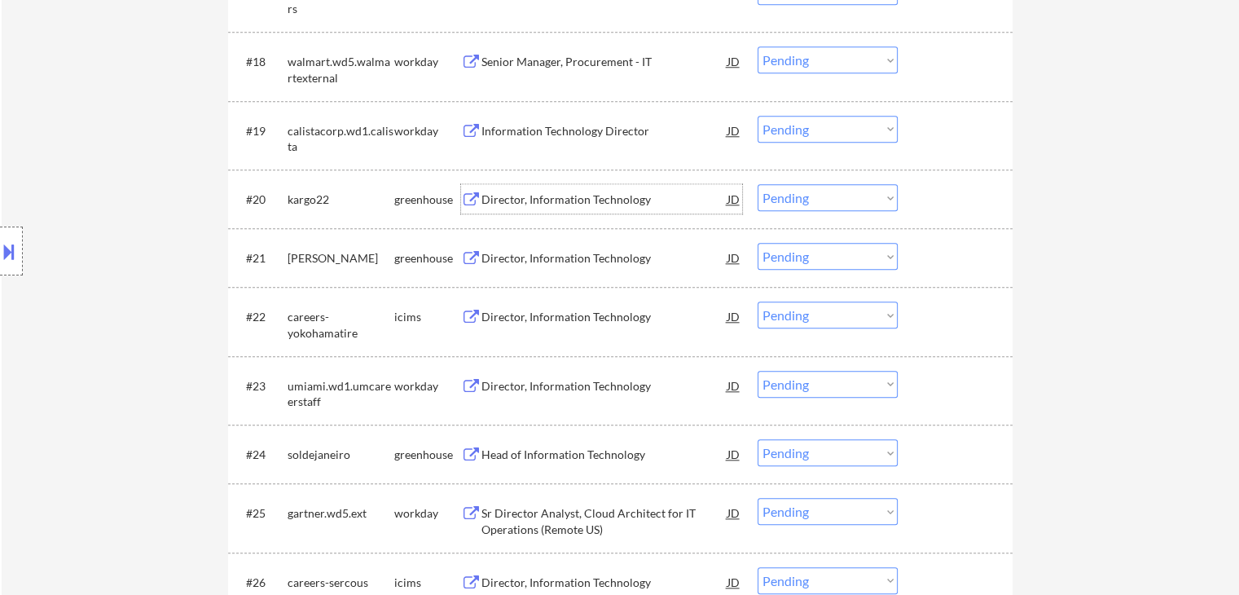
click at [612, 248] on div "Director, Information Technology" at bounding box center [604, 257] width 246 height 29
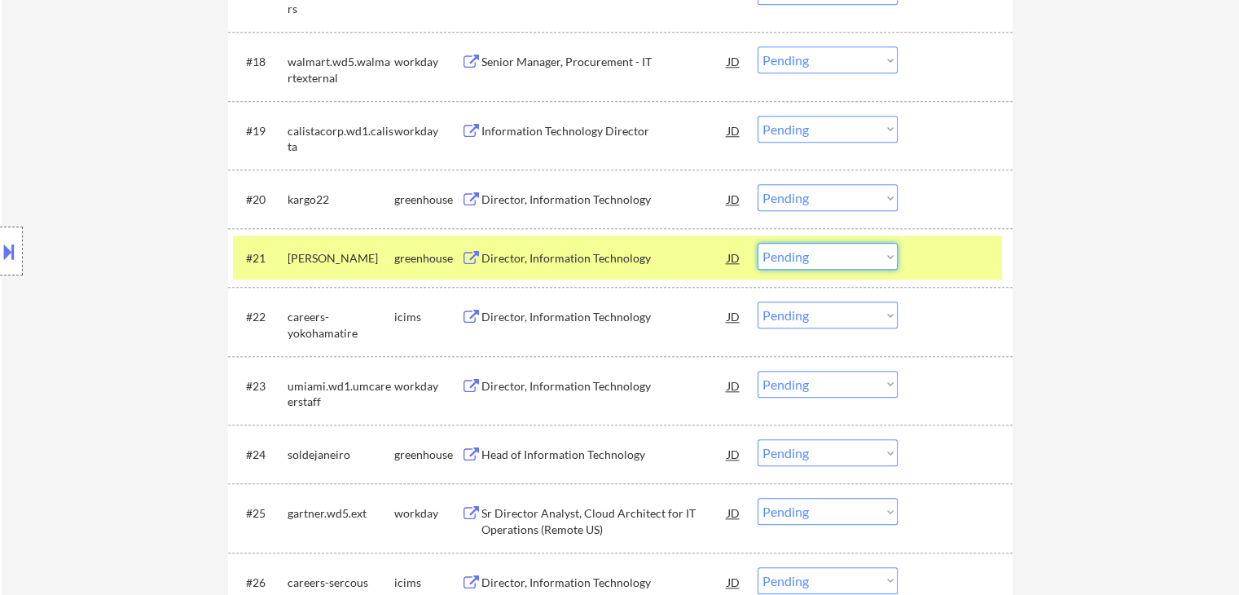
click at [815, 261] on select "Choose an option... Pending Applied Excluded (Questions) Excluded (Expired) Exc…" at bounding box center [828, 256] width 140 height 27
click at [758, 243] on select "Choose an option... Pending Applied Excluded (Questions) Excluded (Expired) Exc…" at bounding box center [828, 256] width 140 height 27
click at [603, 319] on div "Director, Information Technology" at bounding box center [604, 317] width 246 height 16
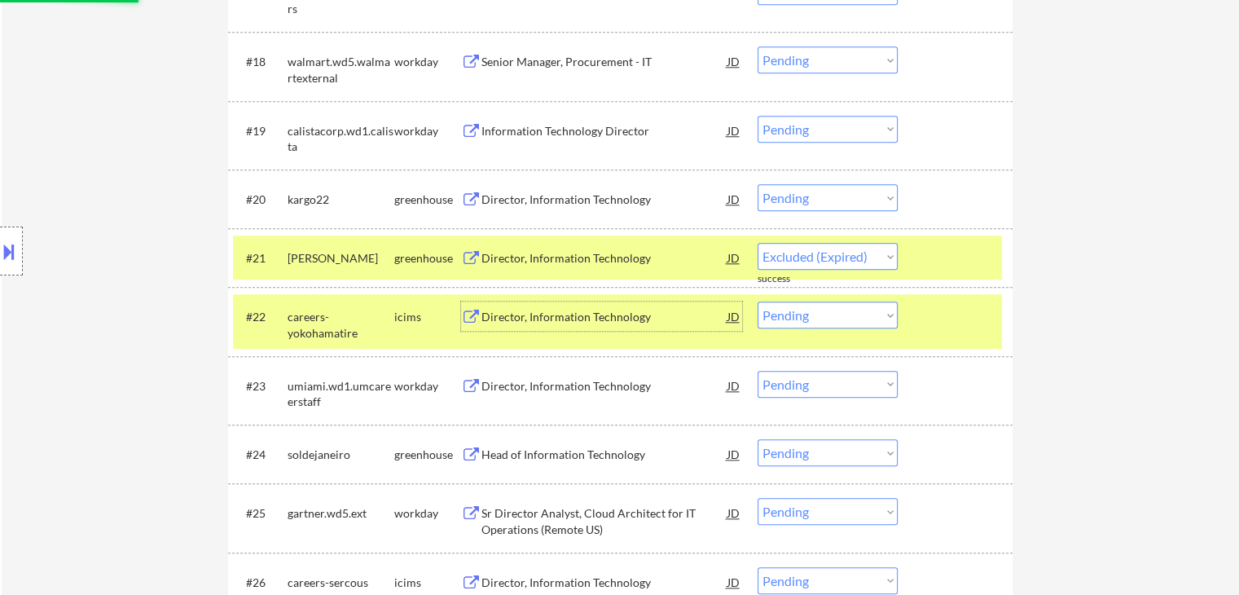
select select ""pending""
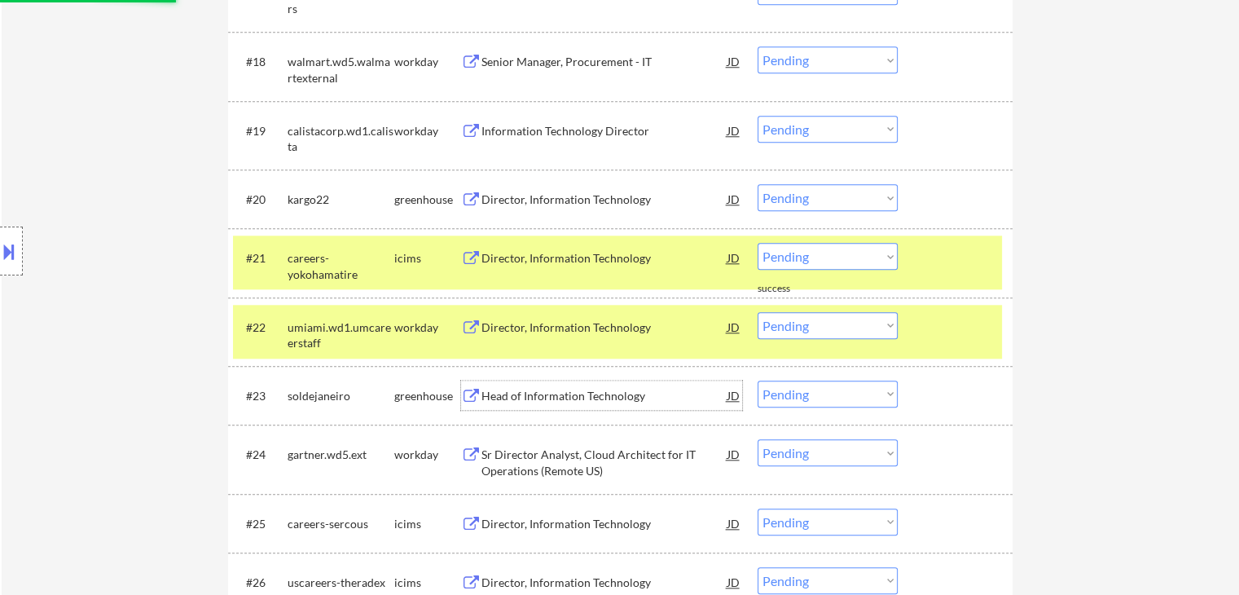
click at [608, 393] on div "Head of Information Technology" at bounding box center [604, 396] width 246 height 16
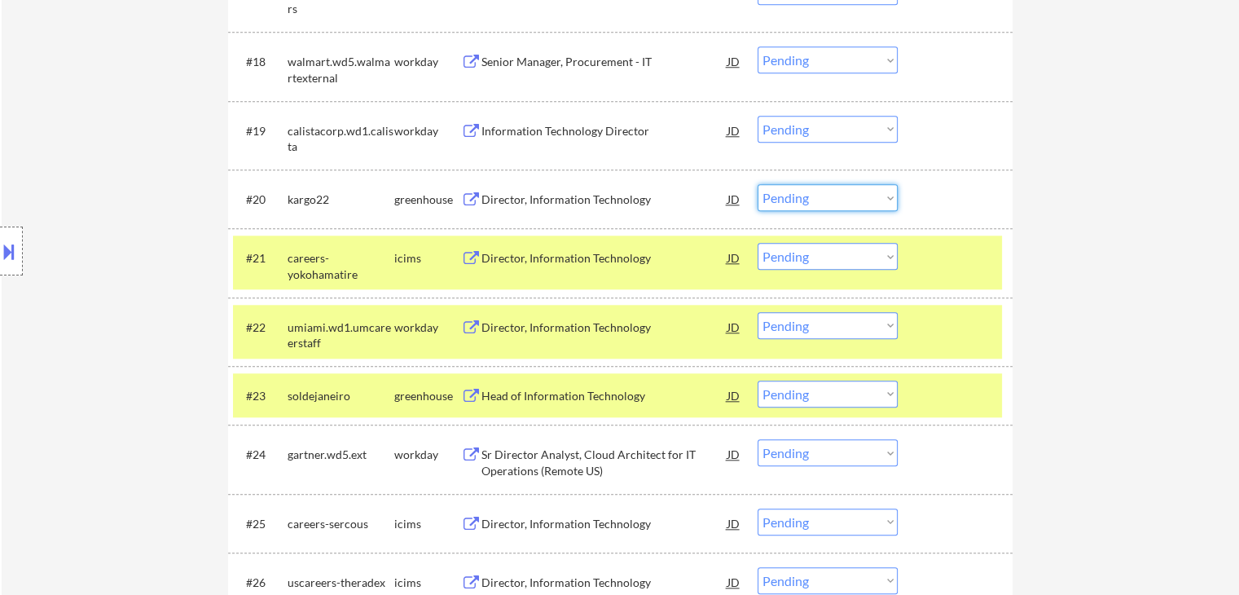
click at [767, 203] on select "Choose an option... Pending Applied Excluded (Questions) Excluded (Expired) Exc…" at bounding box center [828, 197] width 140 height 27
click at [758, 184] on select "Choose an option... Pending Applied Excluded (Questions) Excluded (Expired) Exc…" at bounding box center [828, 197] width 140 height 27
select select ""pending""
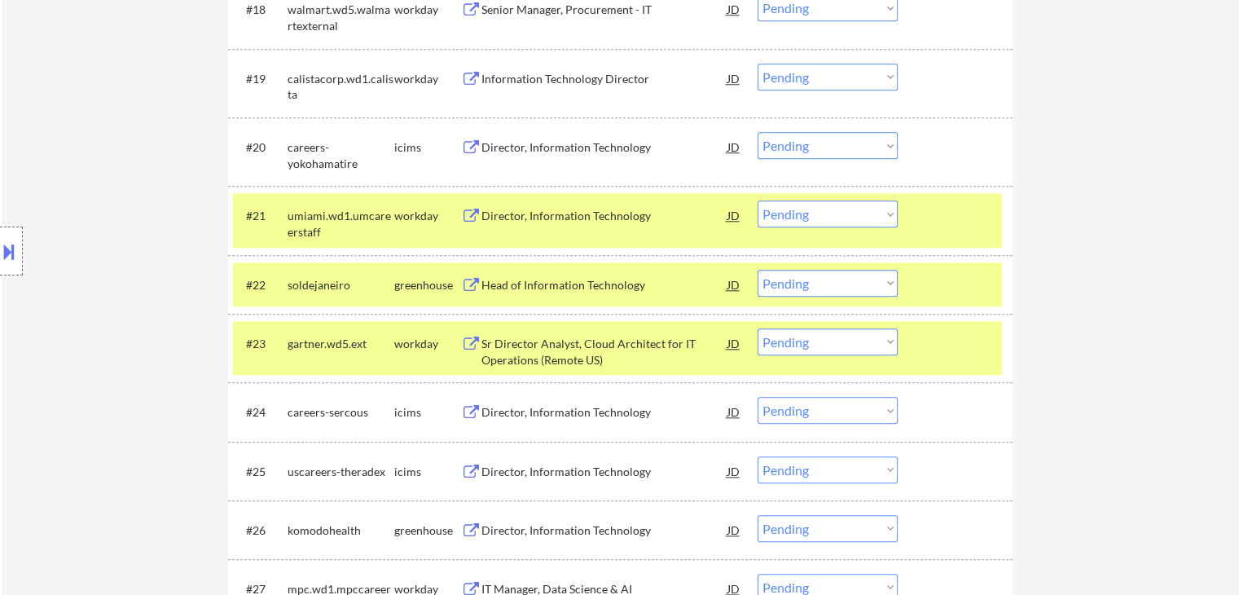
scroll to position [1711, 0]
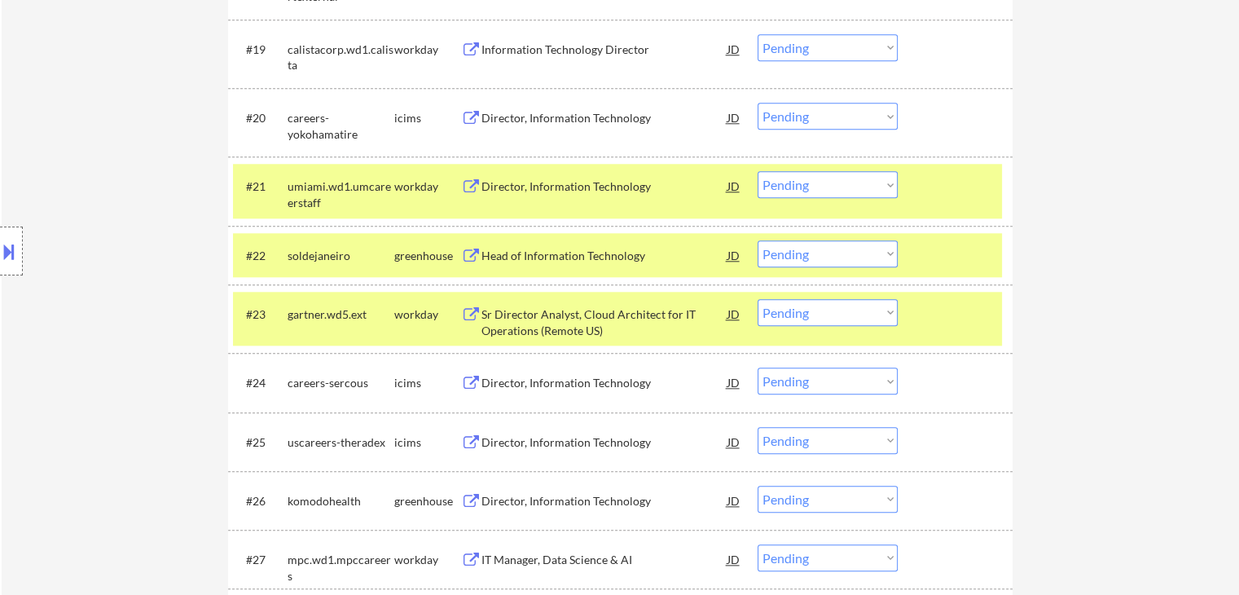
click at [824, 258] on select "Choose an option... Pending Applied Excluded (Questions) Excluded (Expired) Exc…" at bounding box center [828, 253] width 140 height 27
click at [758, 240] on select "Choose an option... Pending Applied Excluded (Questions) Excluded (Expired) Exc…" at bounding box center [828, 253] width 140 height 27
select select ""pending""
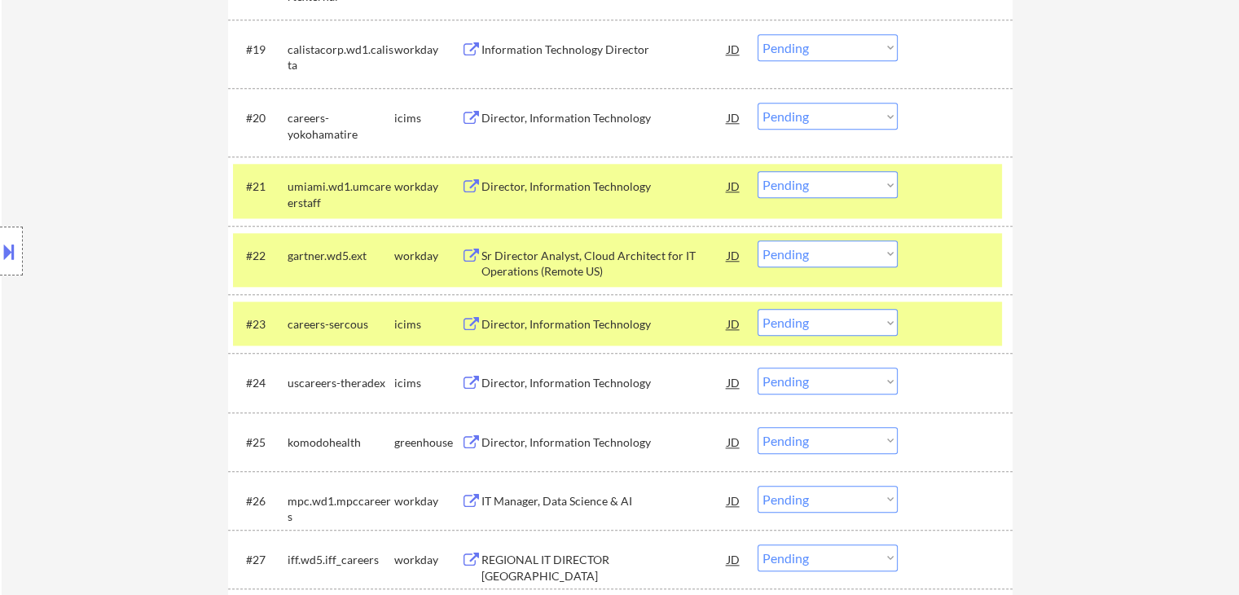
scroll to position [1874, 0]
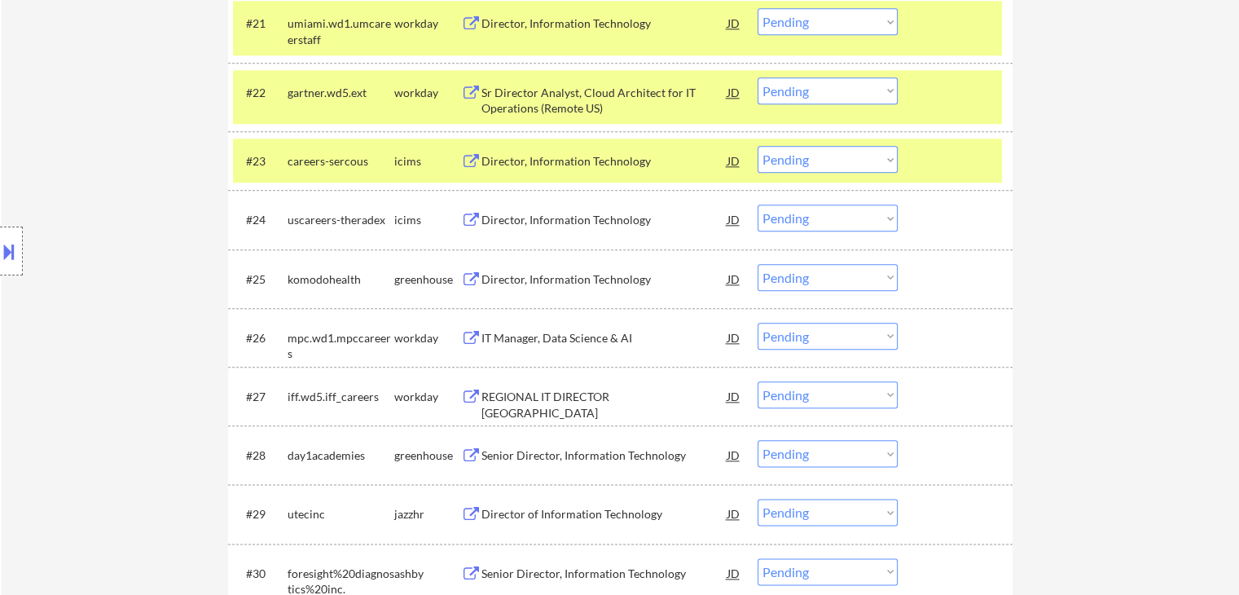
click at [595, 275] on div "Director, Information Technology" at bounding box center [604, 279] width 246 height 16
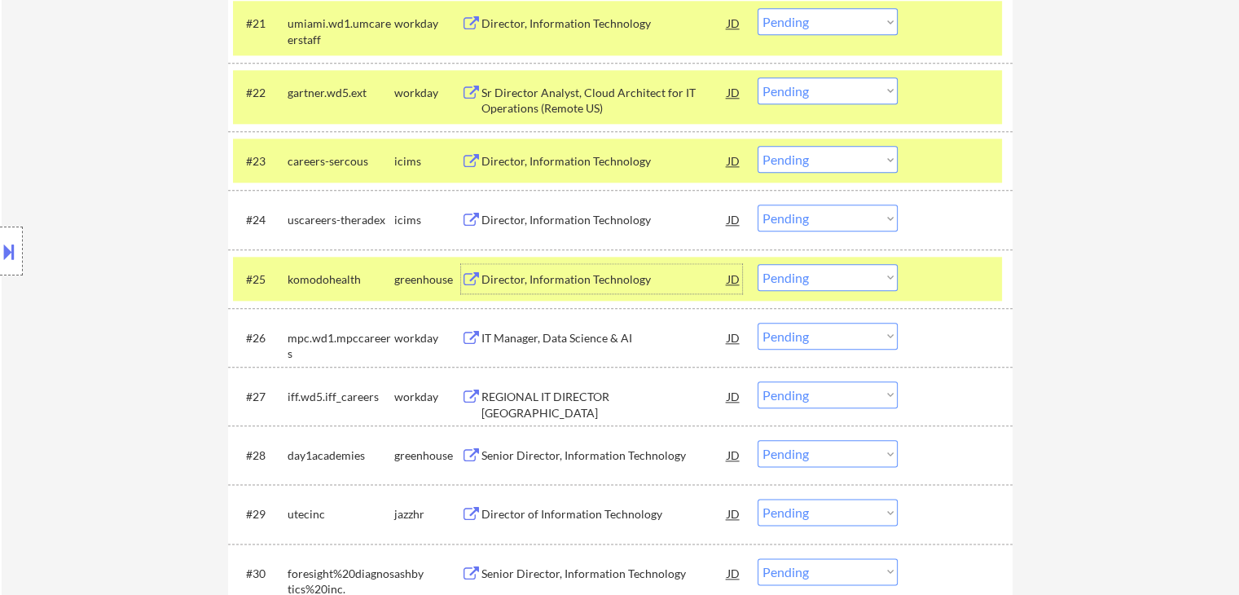
click at [639, 449] on div "Senior Director, Information Technology" at bounding box center [604, 455] width 246 height 16
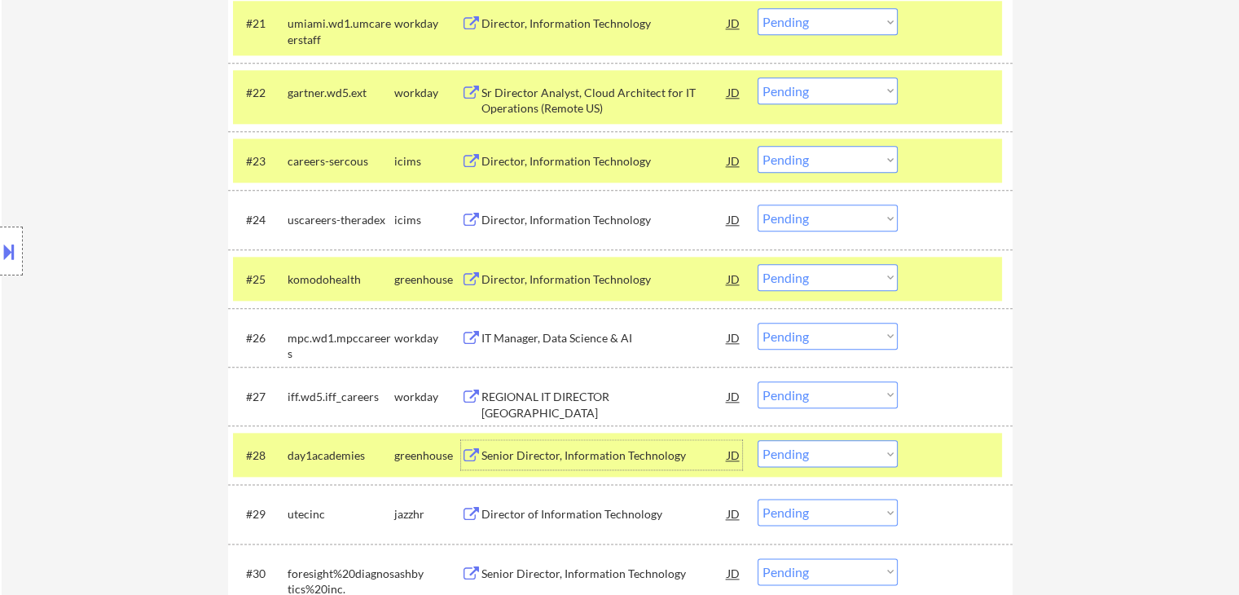
click at [831, 279] on select "Choose an option... Pending Applied Excluded (Questions) Excluded (Expired) Exc…" at bounding box center [828, 277] width 140 height 27
click at [758, 264] on select "Choose an option... Pending Applied Excluded (Questions) Excluded (Expired) Exc…" at bounding box center [828, 277] width 140 height 27
select select ""pending""
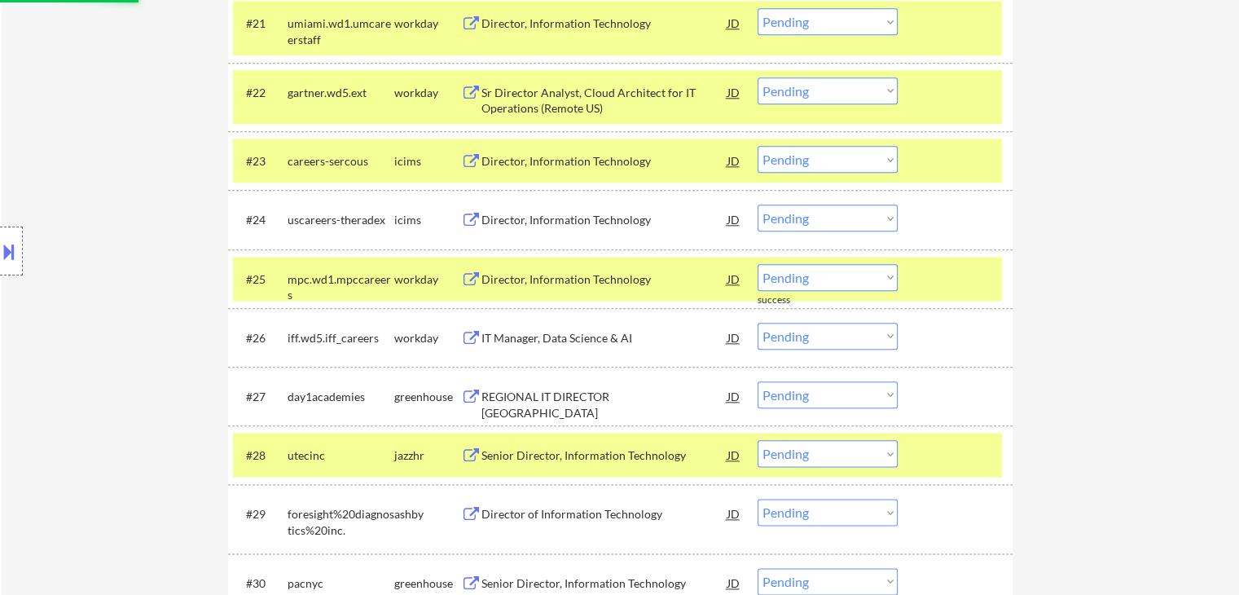
scroll to position [1955, 0]
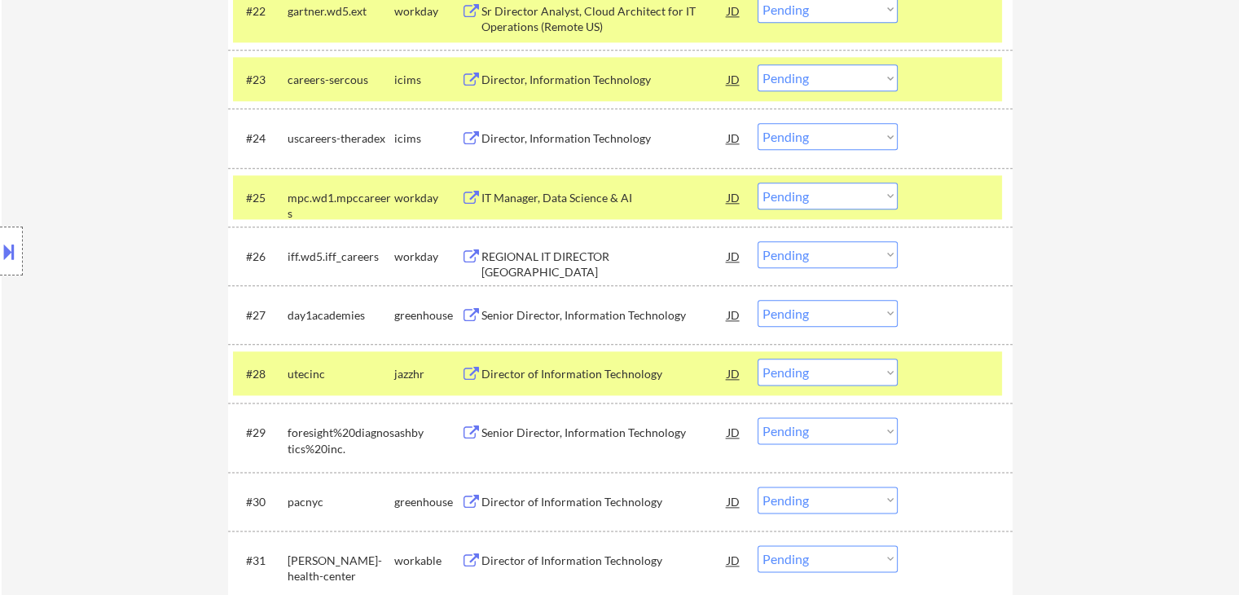
click at [617, 370] on div "Director of Information Technology" at bounding box center [604, 374] width 246 height 16
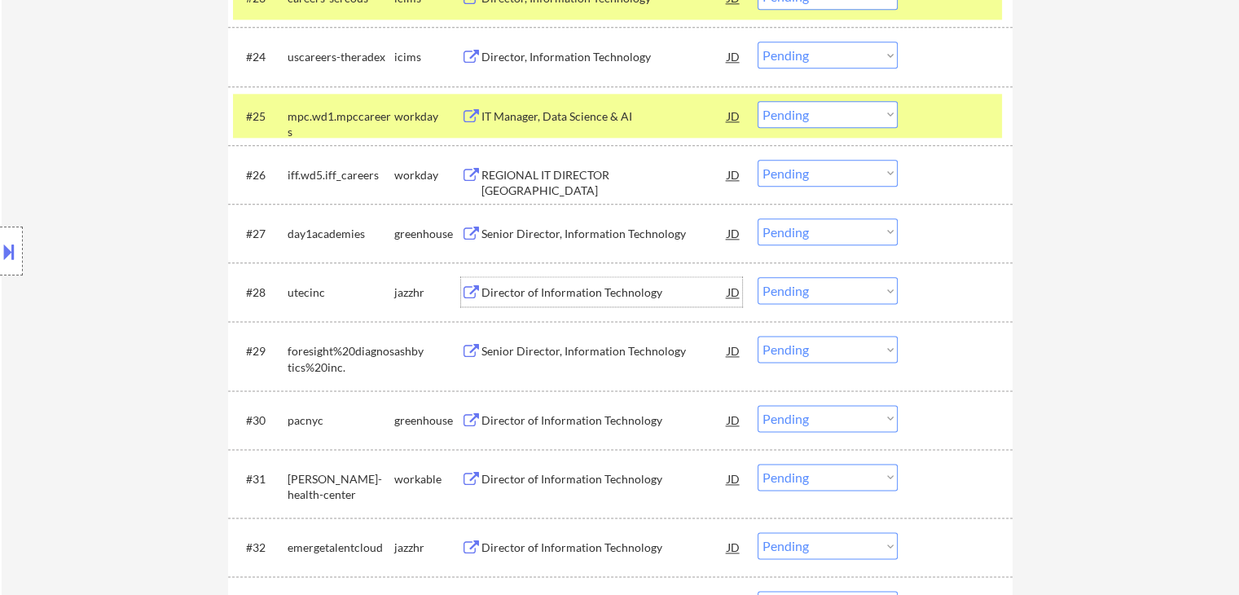
scroll to position [2118, 0]
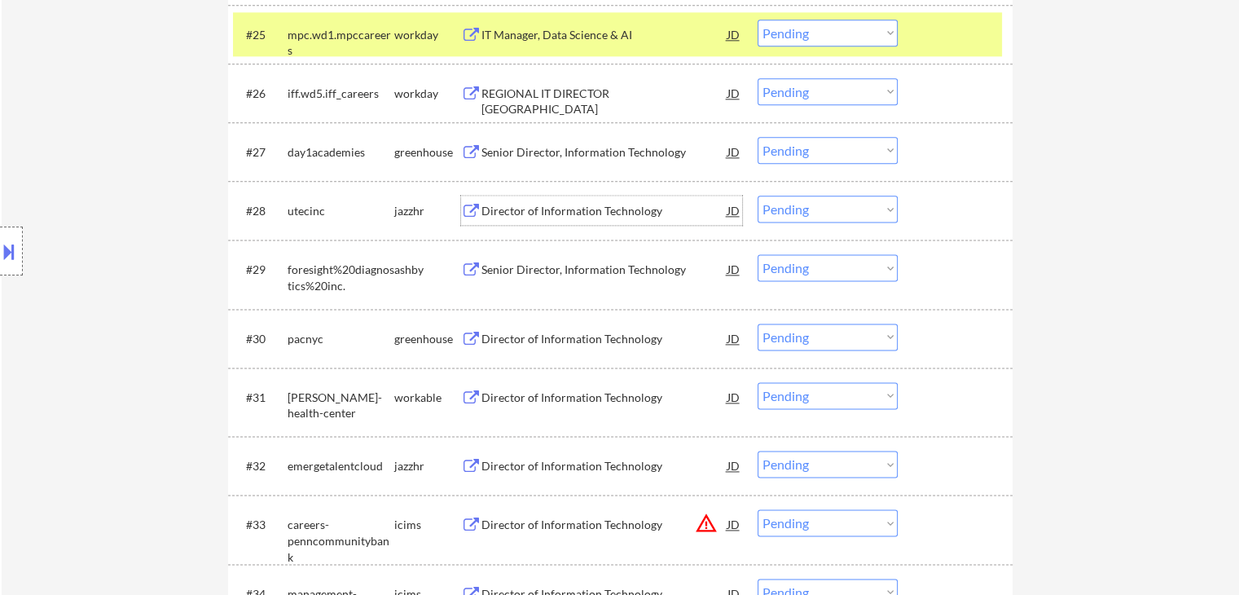
click at [817, 213] on select "Choose an option... Pending Applied Excluded (Questions) Excluded (Expired) Exc…" at bounding box center [828, 208] width 140 height 27
click at [758, 195] on select "Choose an option... Pending Applied Excluded (Questions) Excluded (Expired) Exc…" at bounding box center [828, 208] width 140 height 27
click at [595, 141] on div "Senior Director, Information Technology" at bounding box center [604, 151] width 246 height 29
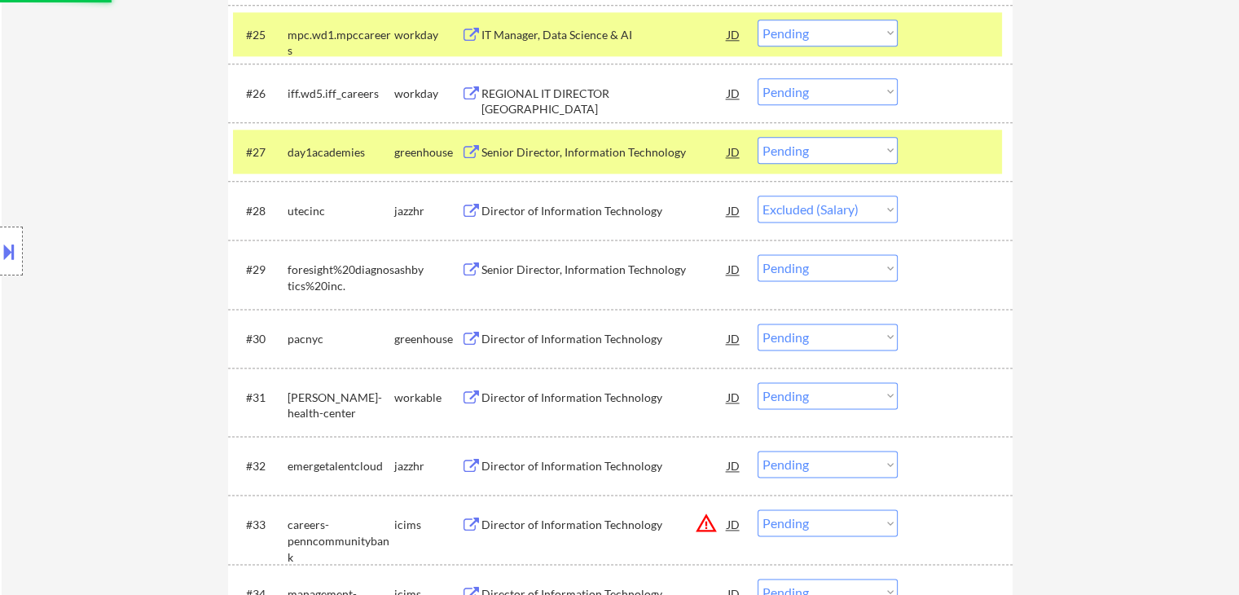
select select ""pending""
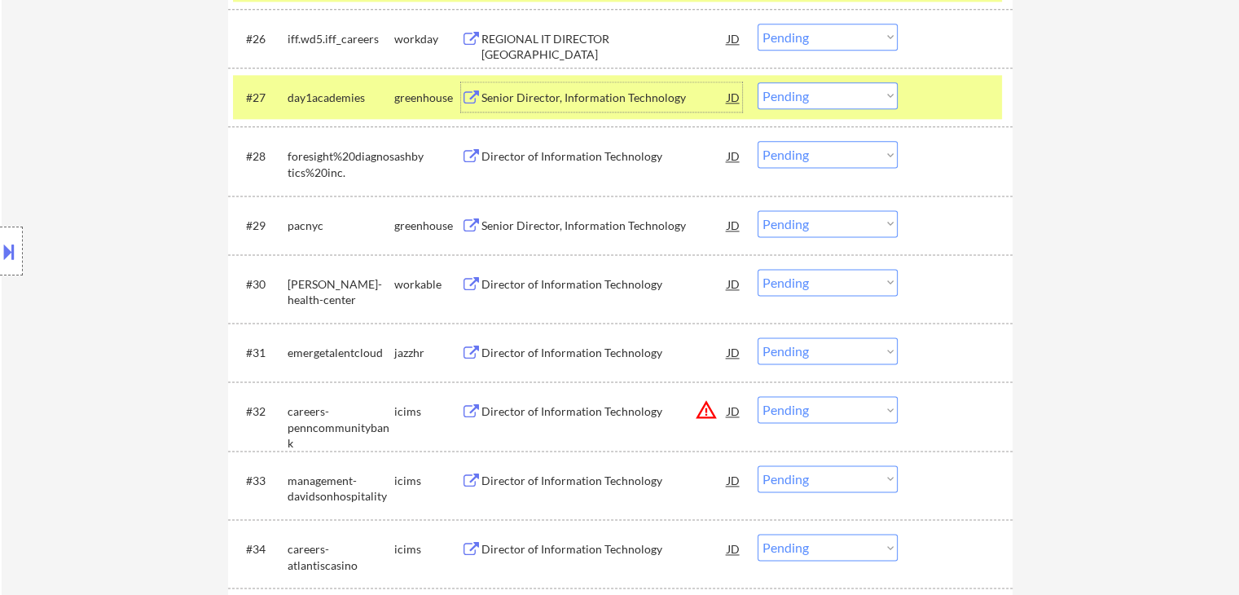
scroll to position [2199, 0]
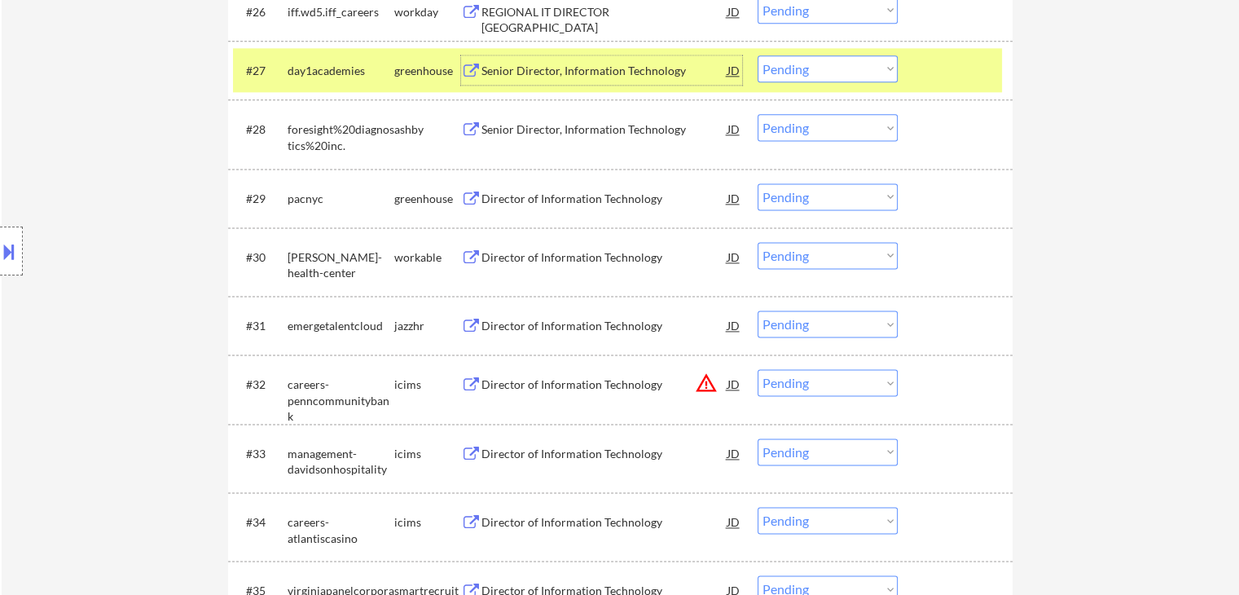
click at [600, 197] on div "Director of Information Technology" at bounding box center [604, 199] width 246 height 16
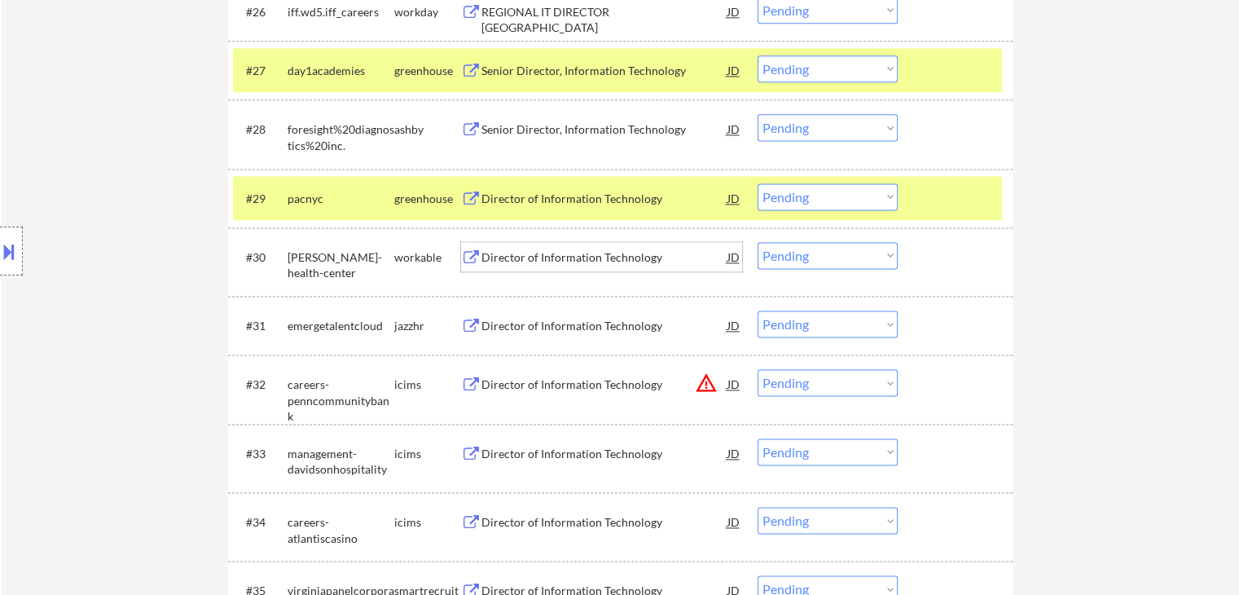
click at [617, 260] on div "Director of Information Technology" at bounding box center [604, 257] width 246 height 16
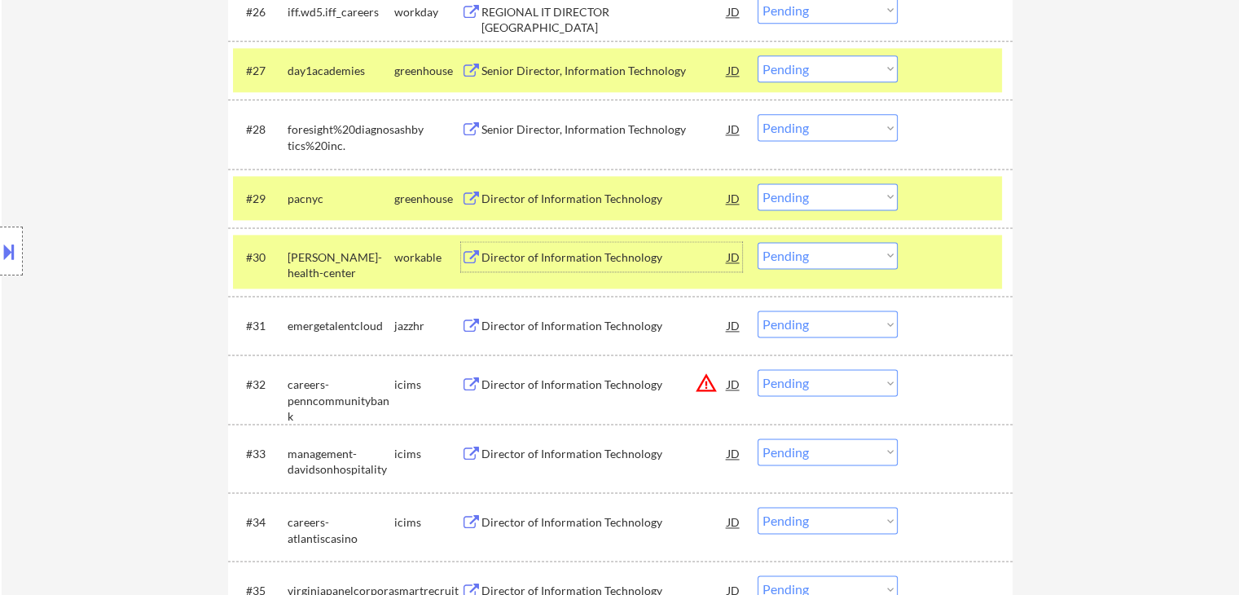
drag, startPoint x: 802, startPoint y: 196, endPoint x: 795, endPoint y: 207, distance: 12.4
click at [802, 196] on select "Choose an option... Pending Applied Excluded (Questions) Excluded (Expired) Exc…" at bounding box center [828, 196] width 140 height 27
click at [758, 183] on select "Choose an option... Pending Applied Excluded (Questions) Excluded (Expired) Exc…" at bounding box center [828, 196] width 140 height 27
select select ""pending""
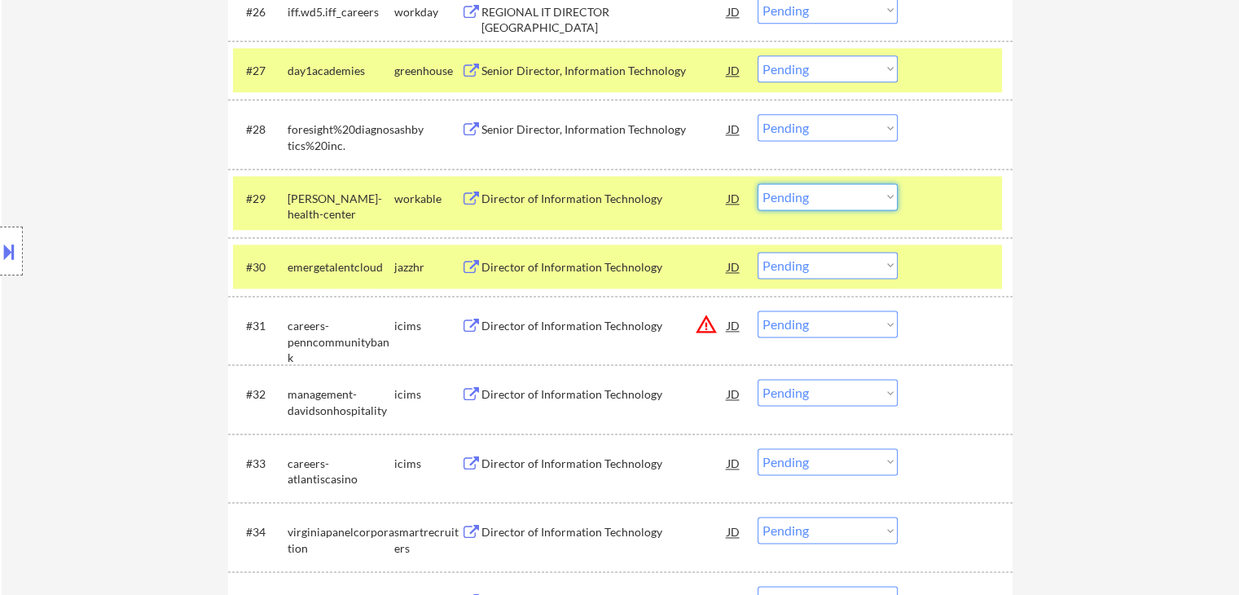
click at [825, 204] on select "Choose an option... Pending Applied Excluded (Questions) Excluded (Expired) Exc…" at bounding box center [828, 196] width 140 height 27
click at [614, 131] on div "Senior Director, Information Technology" at bounding box center [604, 129] width 246 height 16
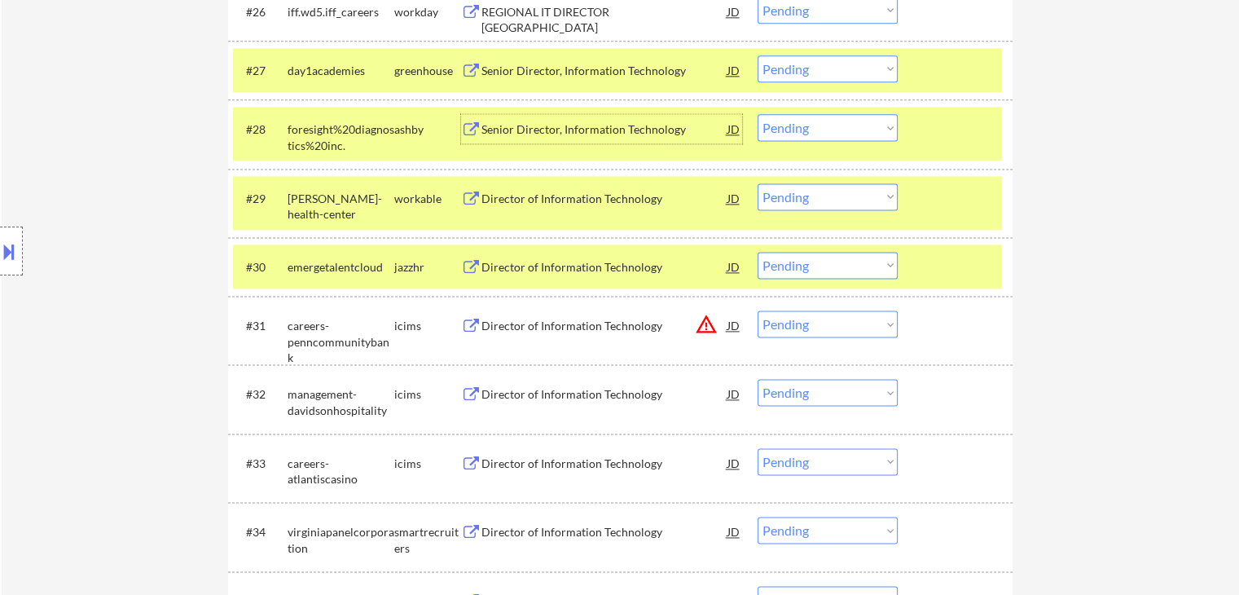
click at [627, 199] on div "Director of Information Technology" at bounding box center [604, 199] width 246 height 16
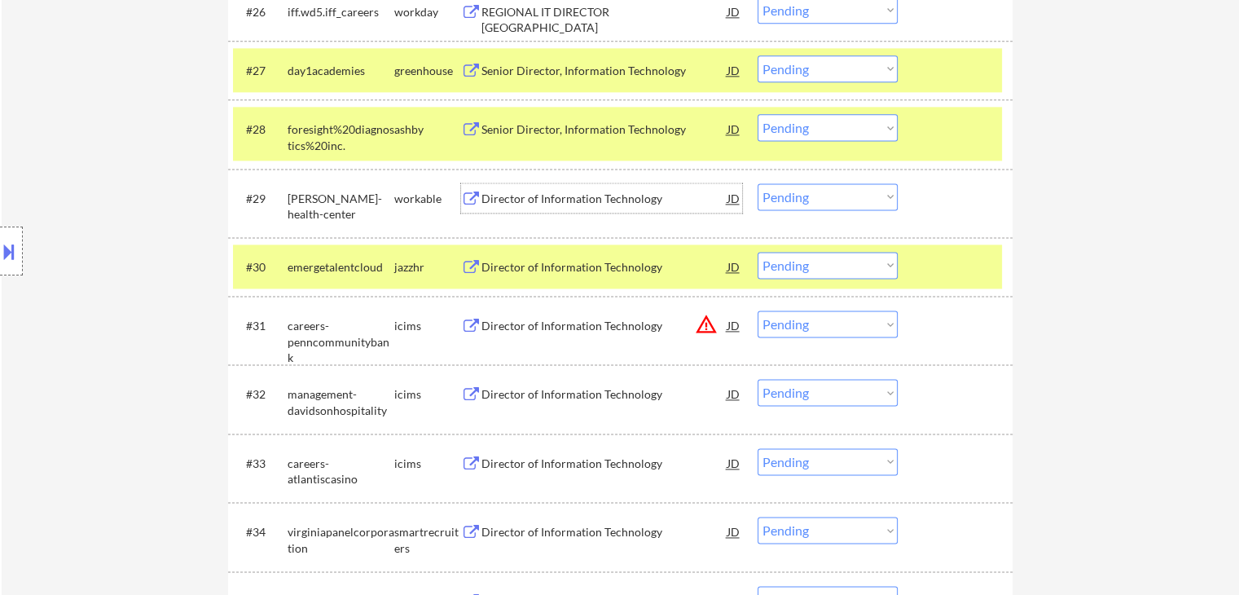
click at [826, 128] on select "Choose an option... Pending Applied Excluded (Questions) Excluded (Expired) Exc…" at bounding box center [828, 127] width 140 height 27
select select ""excluded__expired_""
click at [758, 114] on select "Choose an option... Pending Applied Excluded (Questions) Excluded (Expired) Exc…" at bounding box center [828, 127] width 140 height 27
click at [791, 197] on select "Choose an option... Pending Applied Excluded (Questions) Excluded (Expired) Exc…" at bounding box center [828, 196] width 140 height 27
select select ""excluded__expired_""
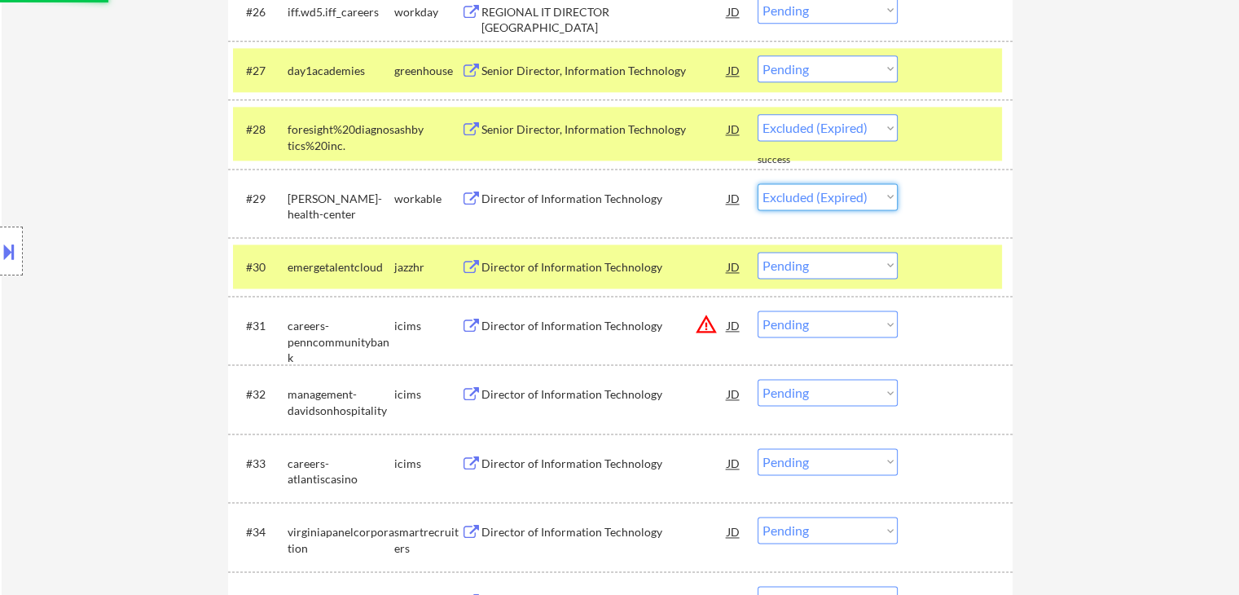
click at [758, 183] on select "Choose an option... Pending Applied Excluded (Questions) Excluded (Expired) Exc…" at bounding box center [828, 196] width 140 height 27
select select ""pending""
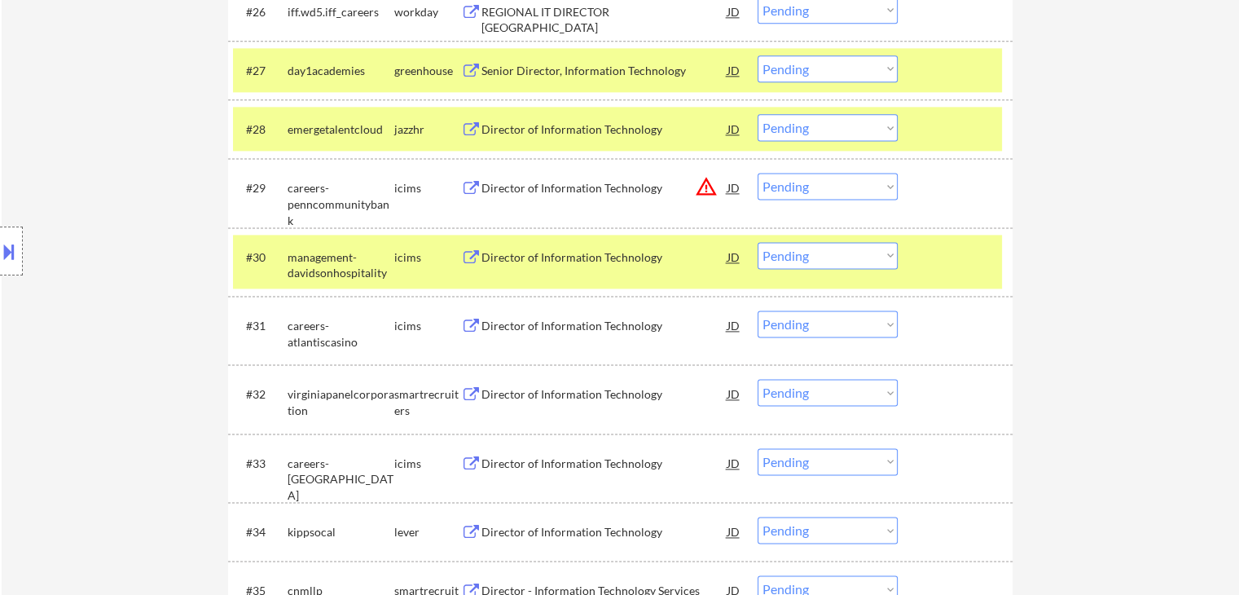
click at [610, 125] on div "Director of Information Technology" at bounding box center [604, 129] width 246 height 16
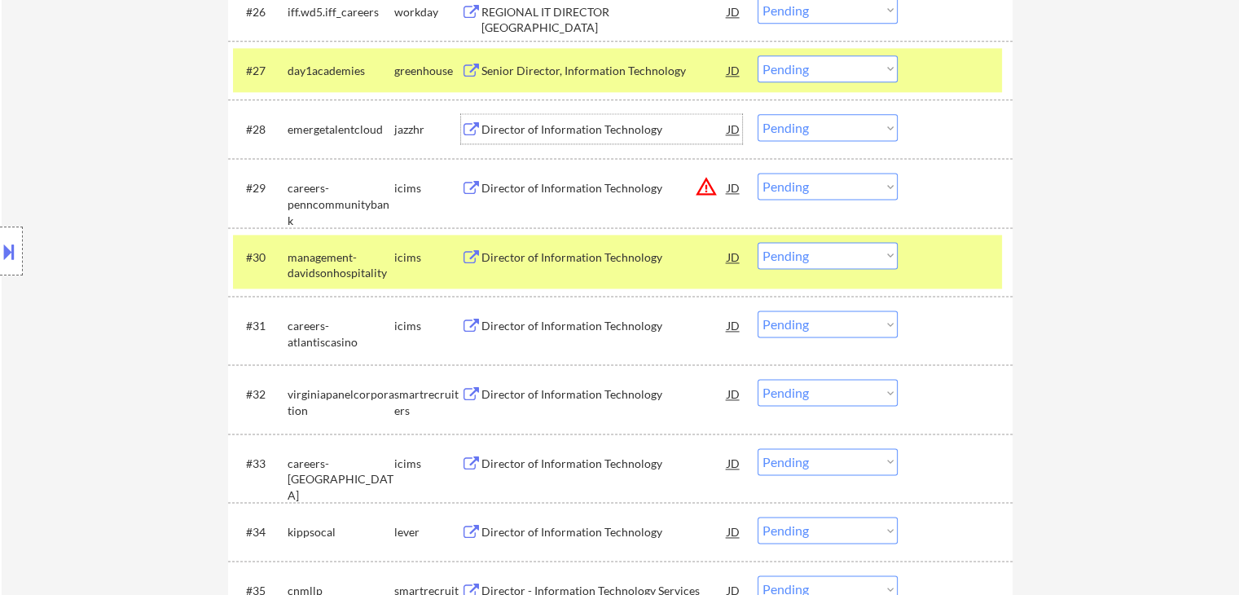
click at [632, 68] on div "Senior Director, Information Technology" at bounding box center [604, 71] width 246 height 16
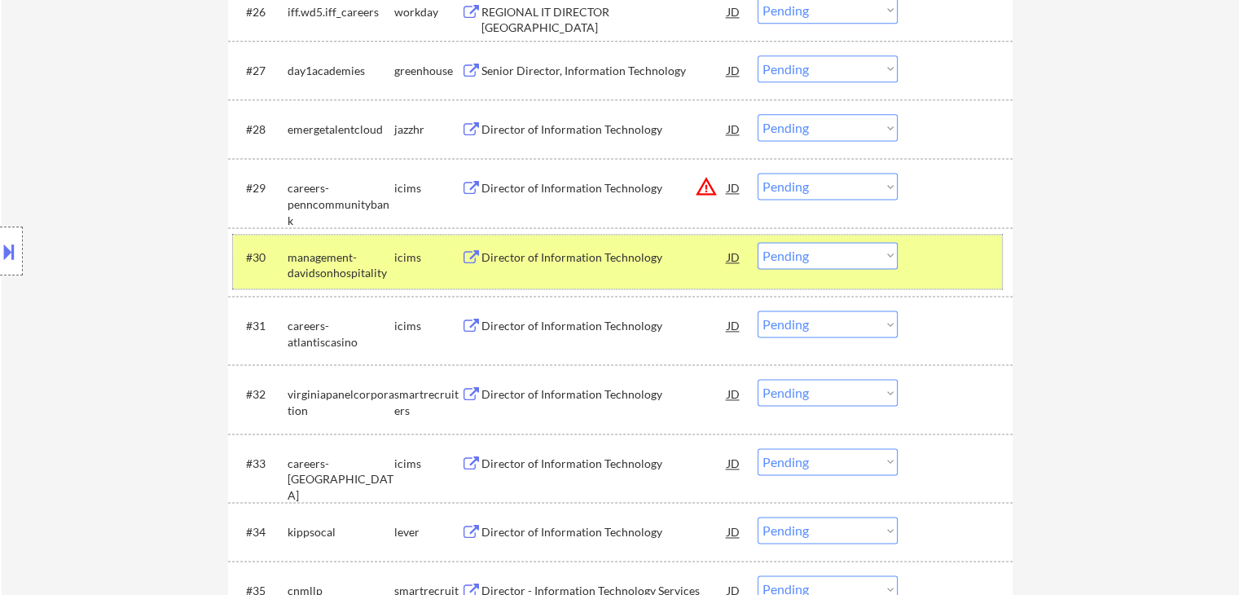
click at [814, 235] on div "#30 management-davidsonhospitality icims Director of Information Technology JD …" at bounding box center [617, 262] width 769 height 54
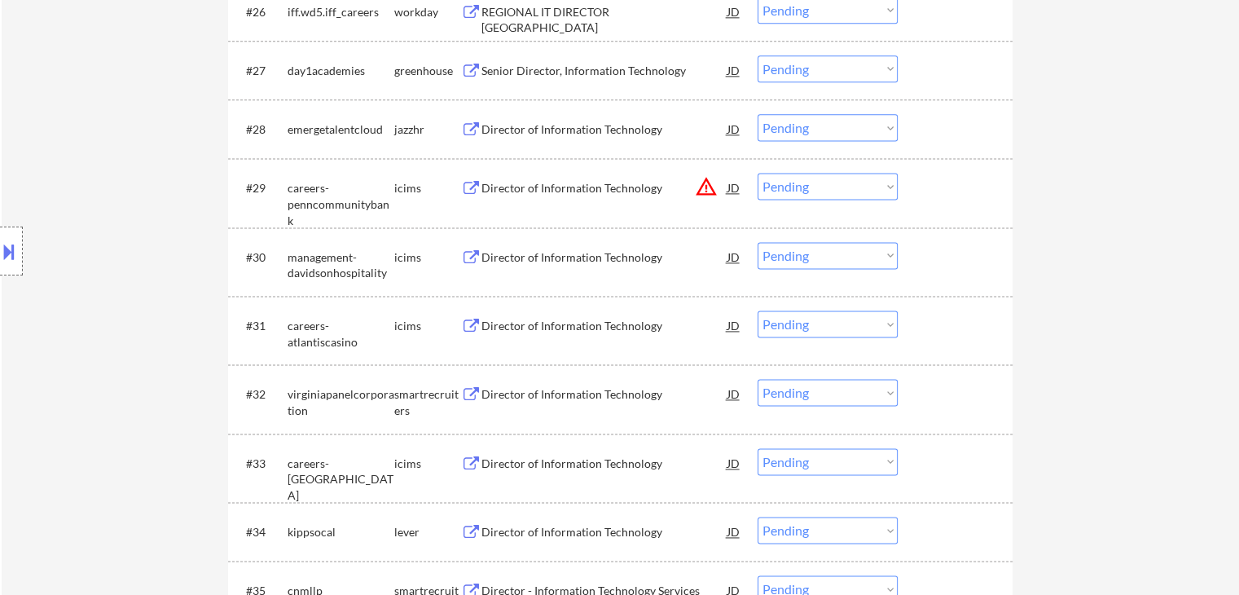
click at [813, 136] on select "Choose an option... Pending Applied Excluded (Questions) Excluded (Expired) Exc…" at bounding box center [828, 127] width 140 height 27
click at [758, 114] on select "Choose an option... Pending Applied Excluded (Questions) Excluded (Expired) Exc…" at bounding box center [828, 127] width 140 height 27
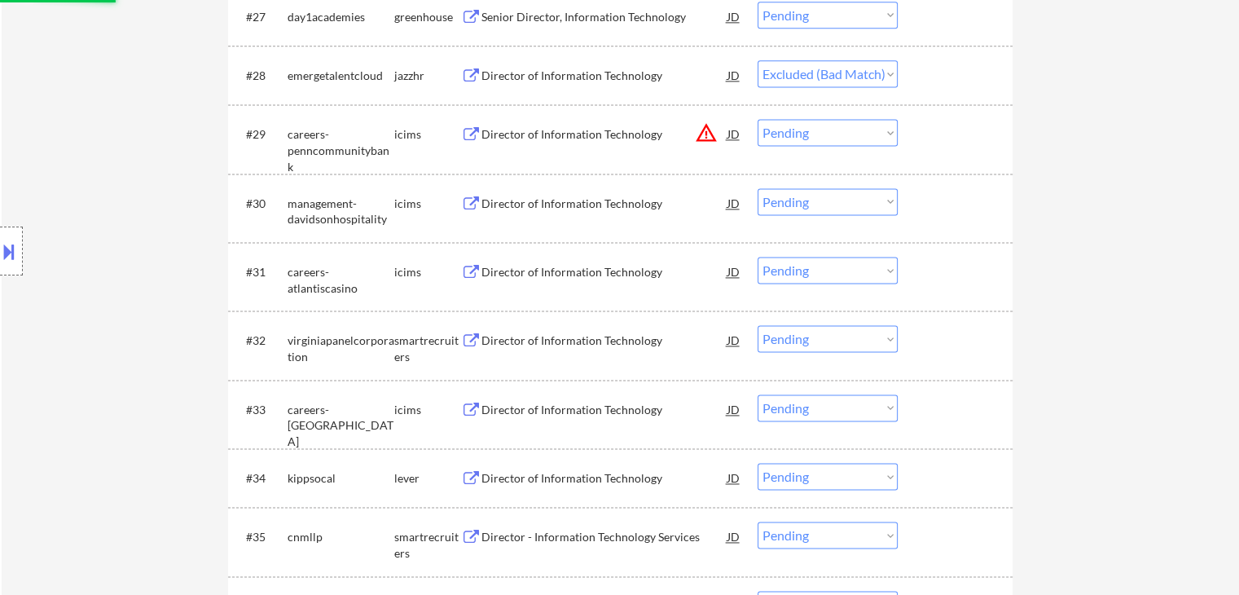
scroll to position [2281, 0]
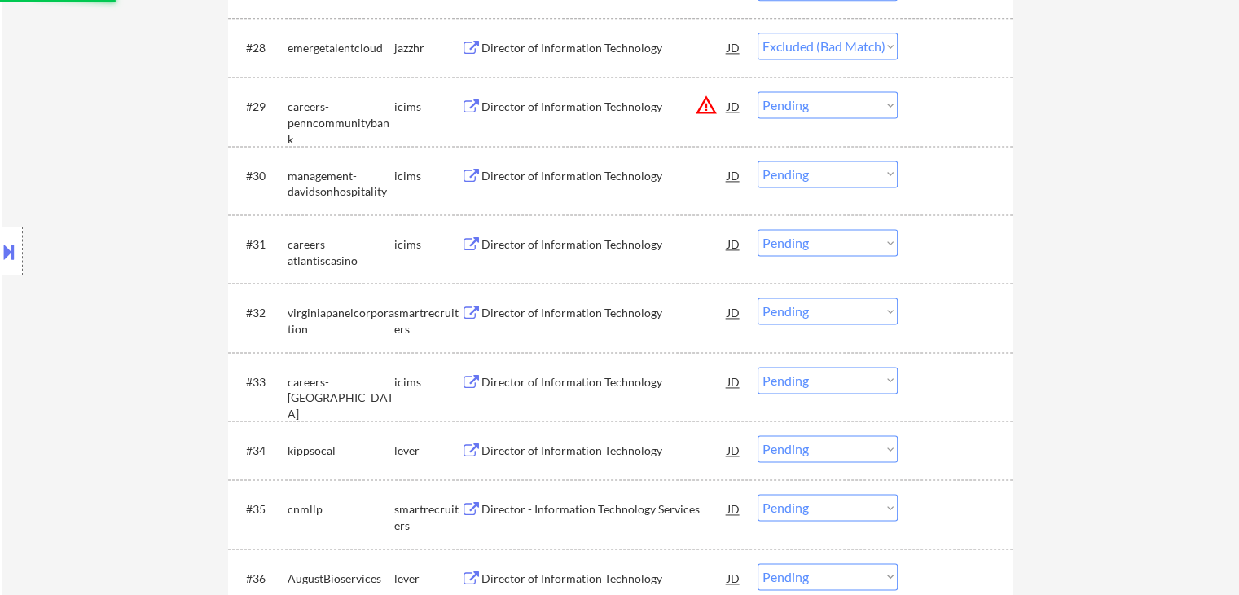
click at [608, 318] on div "Director of Information Technology" at bounding box center [604, 313] width 246 height 16
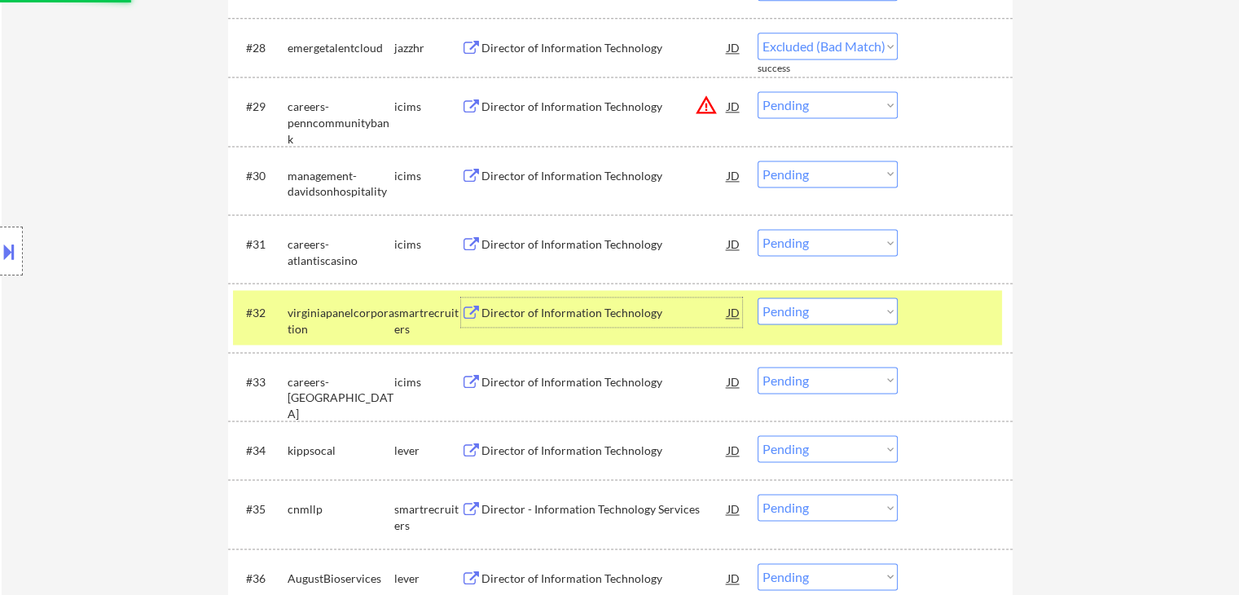
select select ""pending""
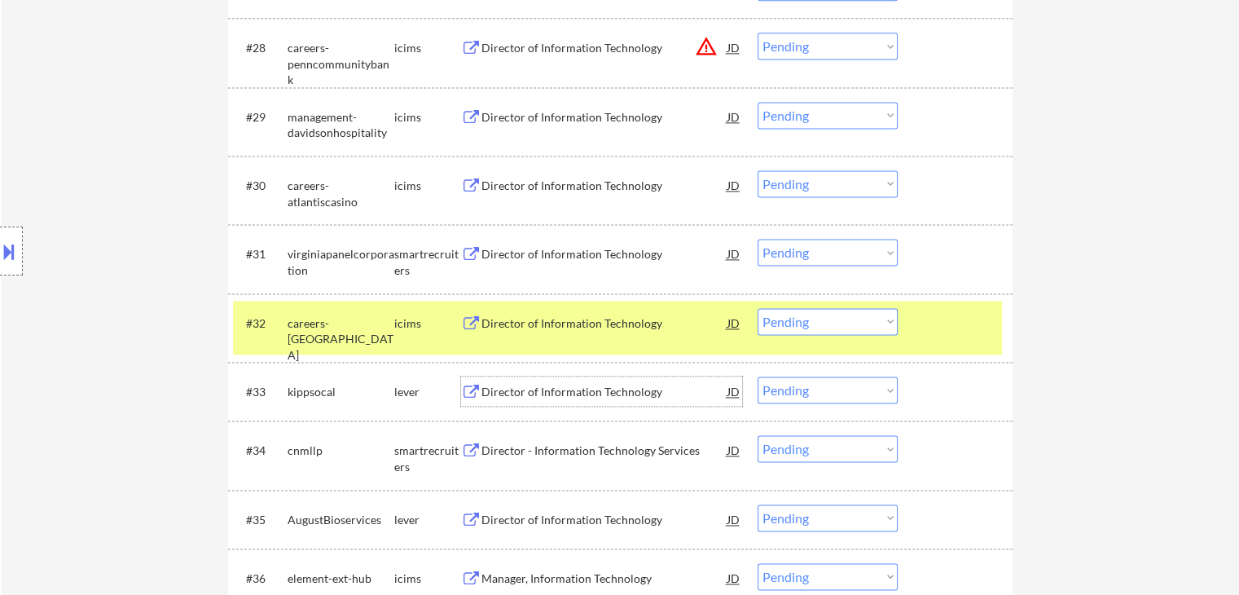
click at [644, 396] on div "Director of Information Technology" at bounding box center [604, 392] width 246 height 16
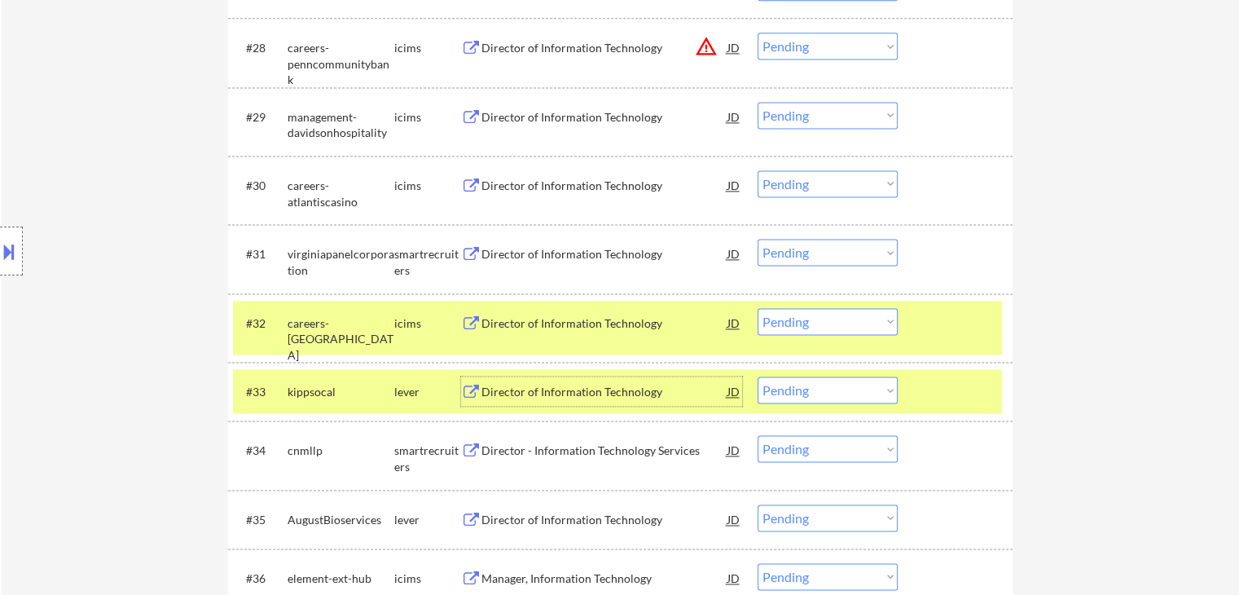
click at [805, 256] on select "Choose an option... Pending Applied Excluded (Questions) Excluded (Expired) Exc…" at bounding box center [828, 252] width 140 height 27
click at [758, 239] on select "Choose an option... Pending Applied Excluded (Questions) Excluded (Expired) Exc…" at bounding box center [828, 252] width 140 height 27
select select ""pending""
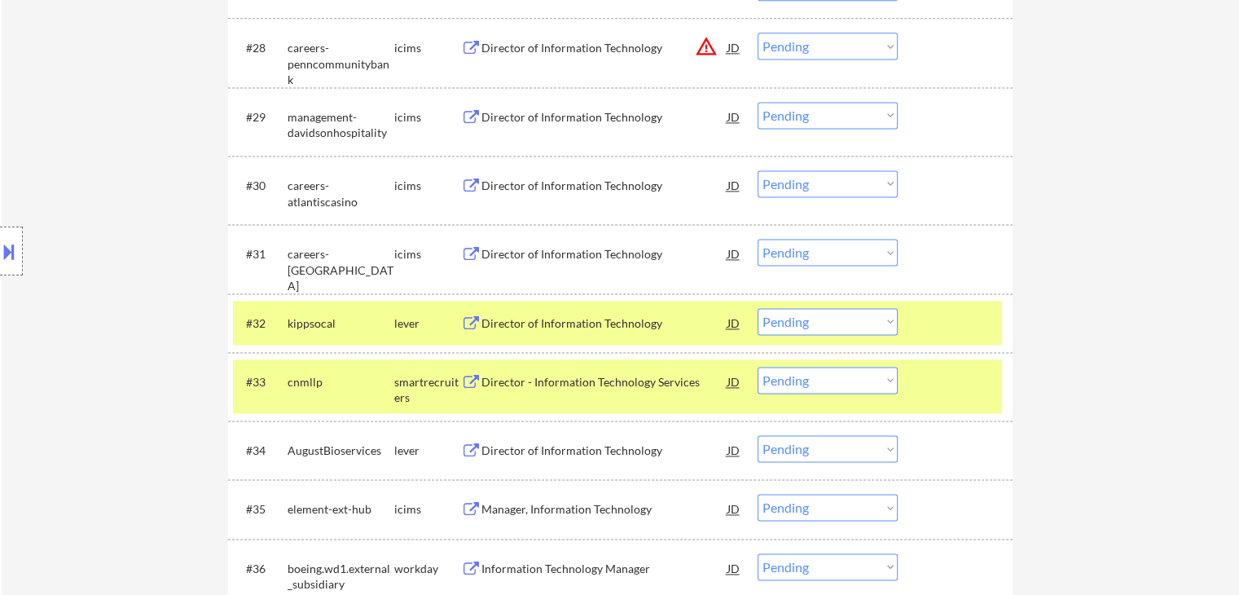
scroll to position [2444, 0]
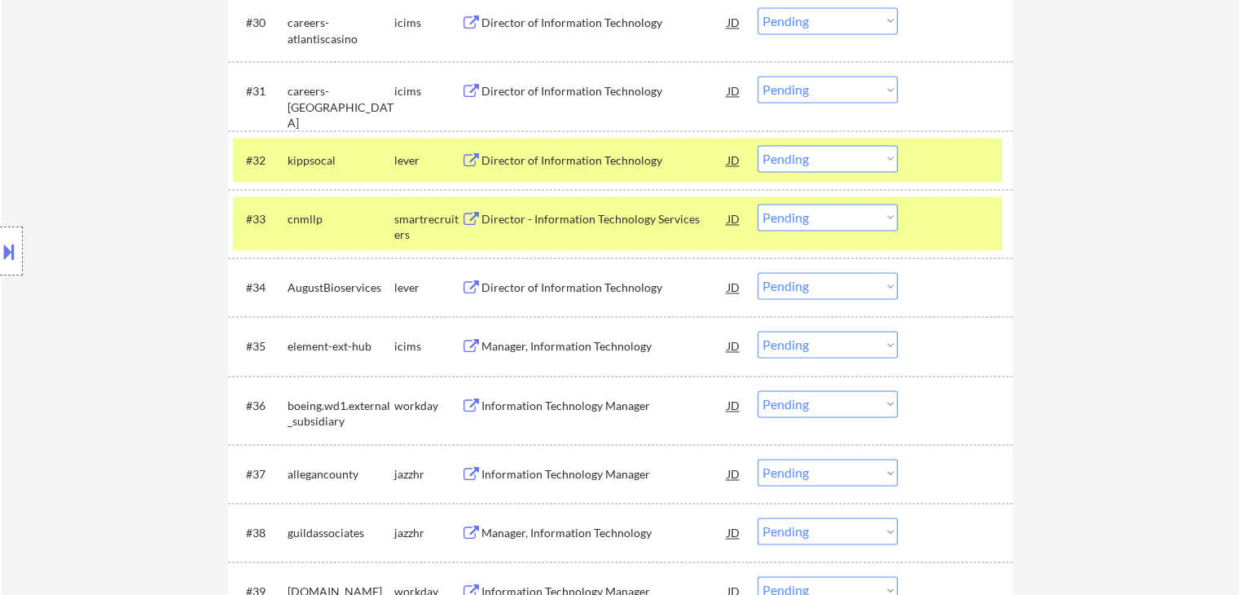
click at [626, 215] on div "Director - Information Technology Services" at bounding box center [604, 219] width 246 height 16
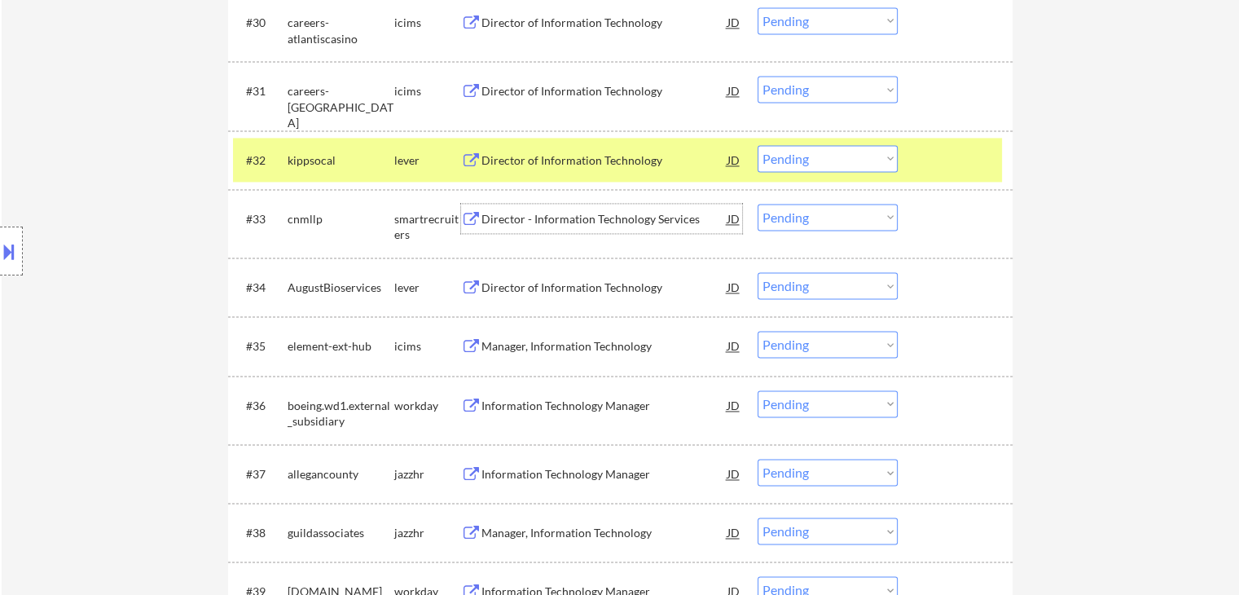
click at [614, 289] on div "Director of Information Technology" at bounding box center [604, 287] width 246 height 16
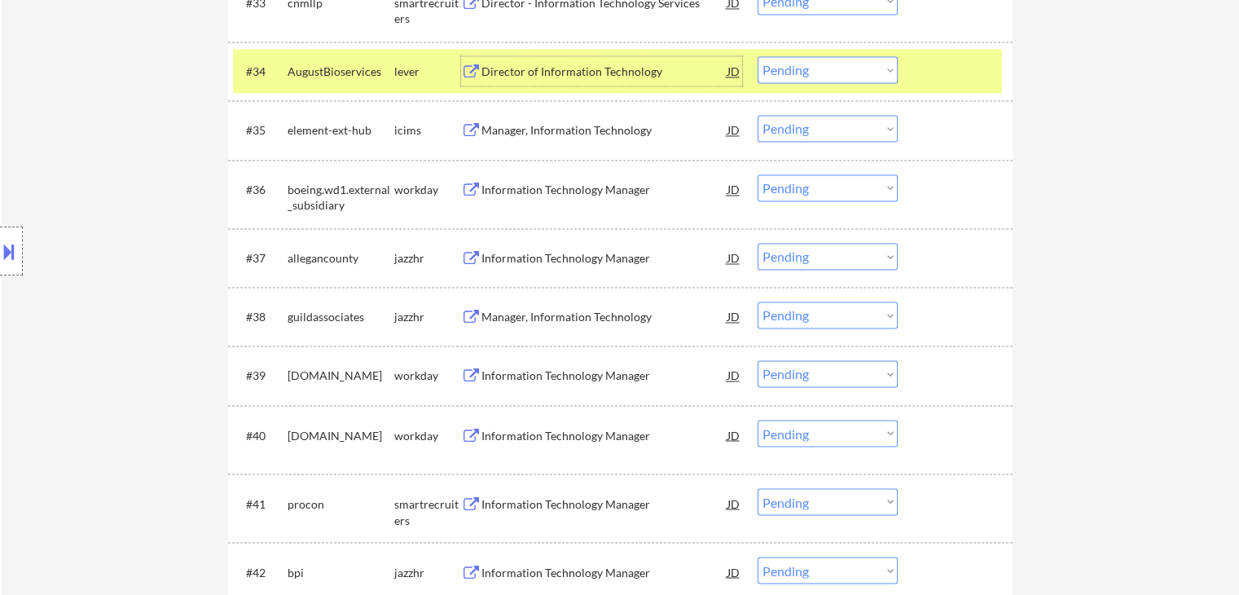
scroll to position [2688, 0]
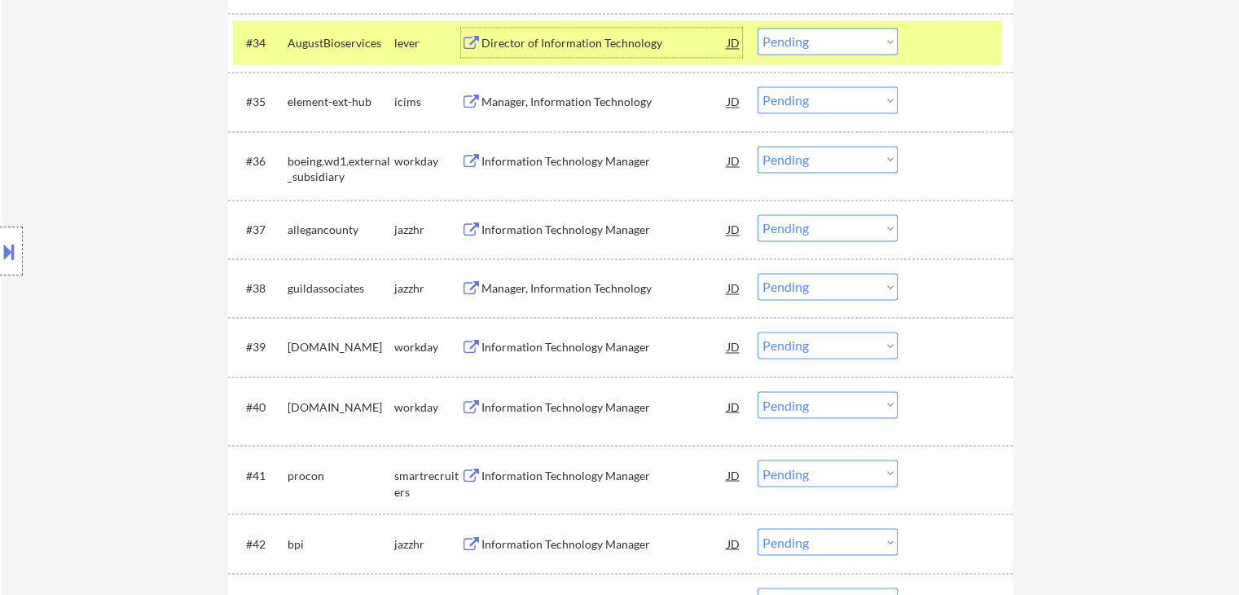
click at [608, 226] on div "Information Technology Manager" at bounding box center [604, 230] width 246 height 16
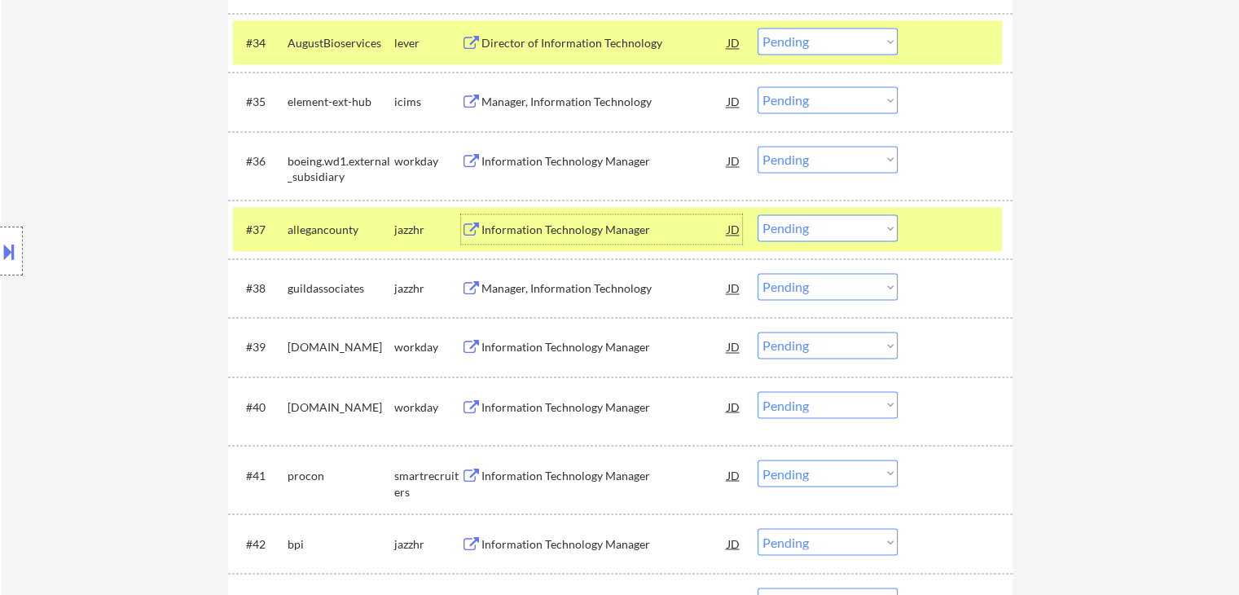
click at [639, 285] on div "Manager, Information Technology" at bounding box center [604, 288] width 246 height 16
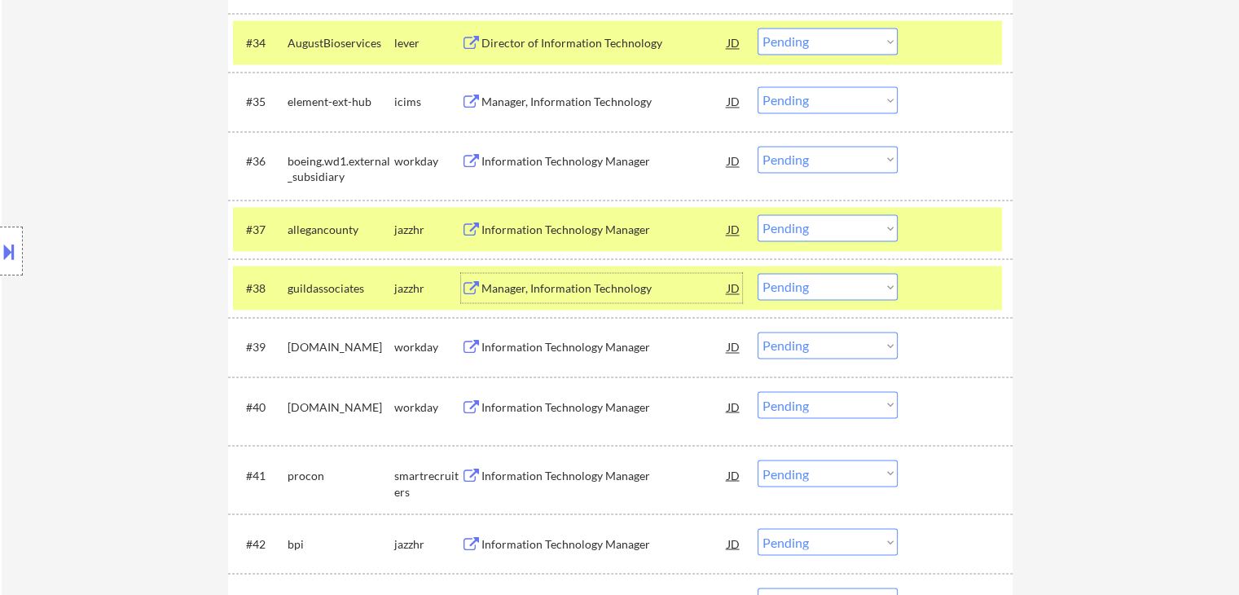
click at [811, 231] on select "Choose an option... Pending Applied Excluded (Questions) Excluded (Expired) Exc…" at bounding box center [828, 227] width 140 height 27
click at [758, 214] on select "Choose an option... Pending Applied Excluded (Questions) Excluded (Expired) Exc…" at bounding box center [828, 227] width 140 height 27
click at [600, 474] on div "Information Technology Manager" at bounding box center [604, 475] width 246 height 16
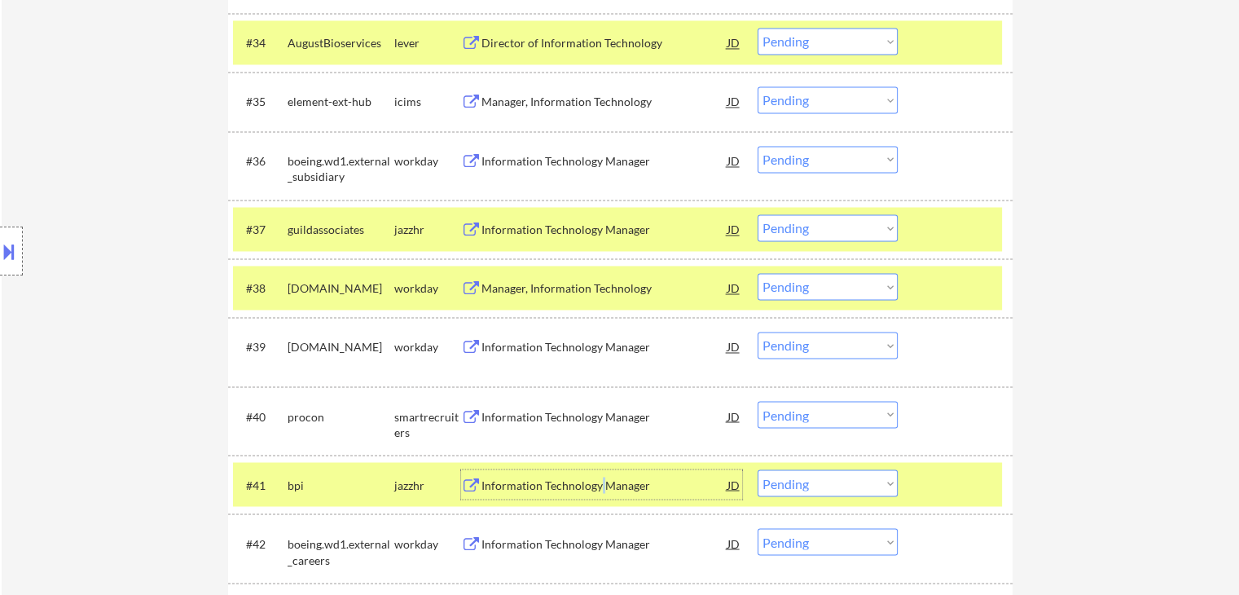
scroll to position [2770, 0]
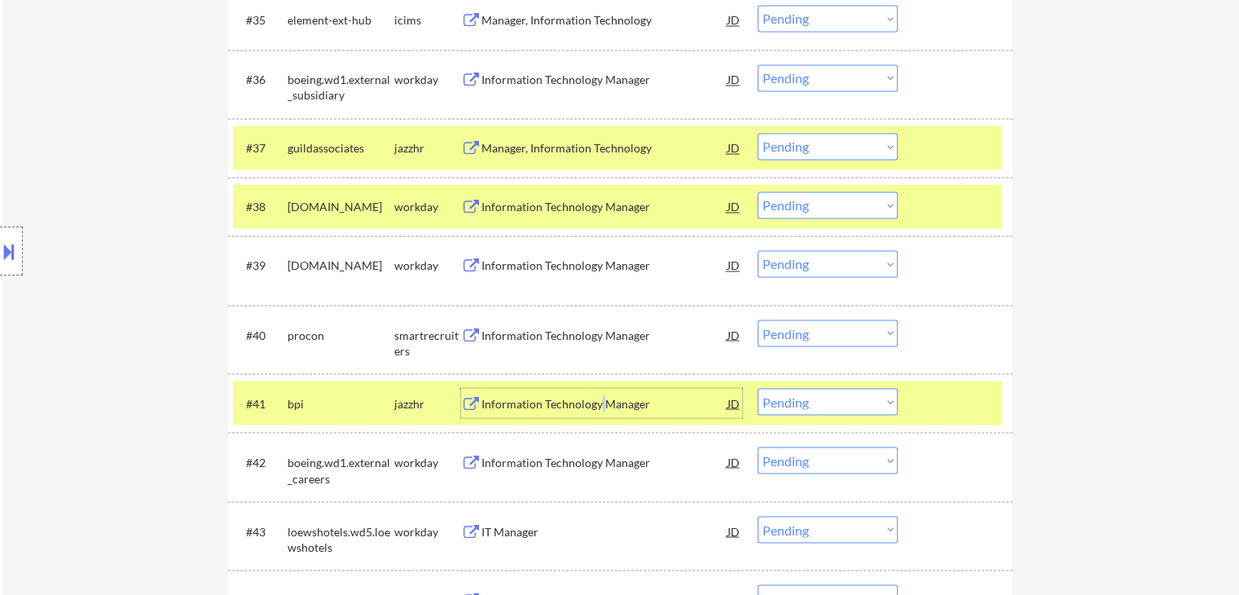
click at [813, 151] on select "Choose an option... Pending Applied Excluded (Questions) Excluded (Expired) Exc…" at bounding box center [828, 146] width 140 height 27
click at [758, 133] on select "Choose an option... Pending Applied Excluded (Questions) Excluded (Expired) Exc…" at bounding box center [828, 146] width 140 height 27
select select ""pending""
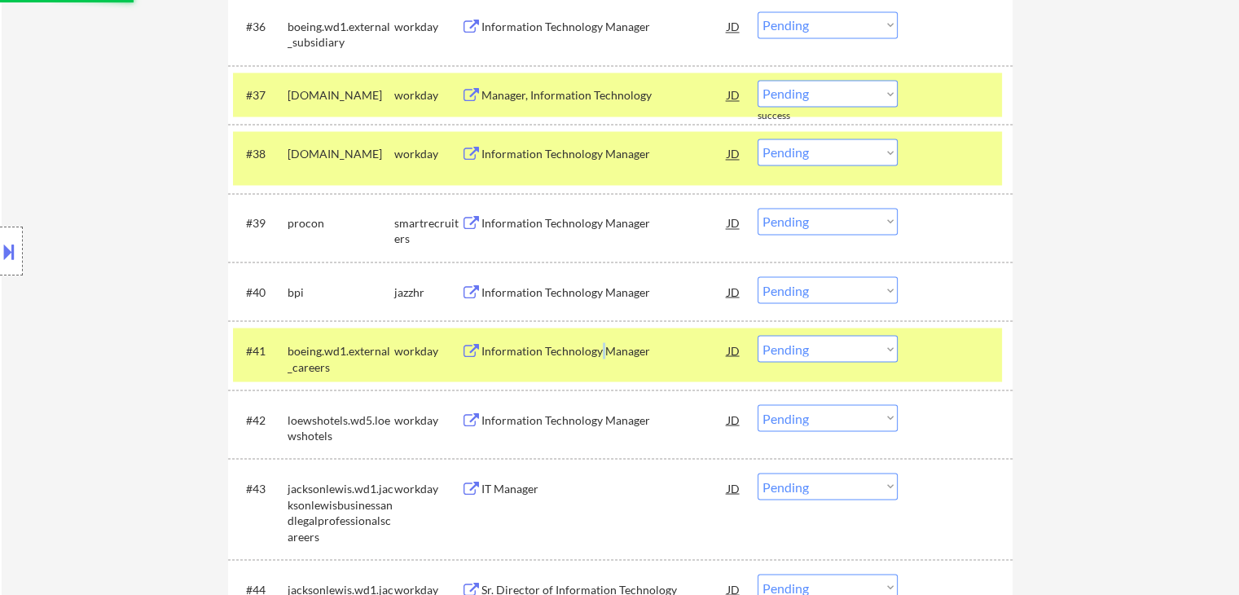
scroll to position [2851, 0]
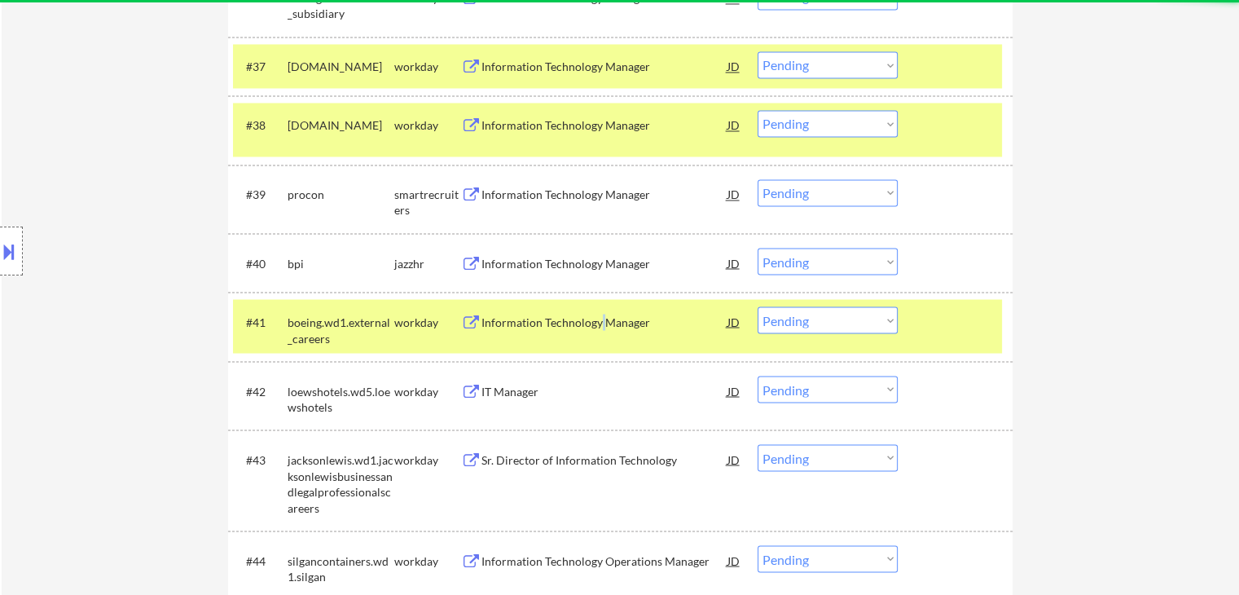
click at [795, 198] on select "Choose an option... Pending Applied Excluded (Questions) Excluded (Expired) Exc…" at bounding box center [828, 192] width 140 height 27
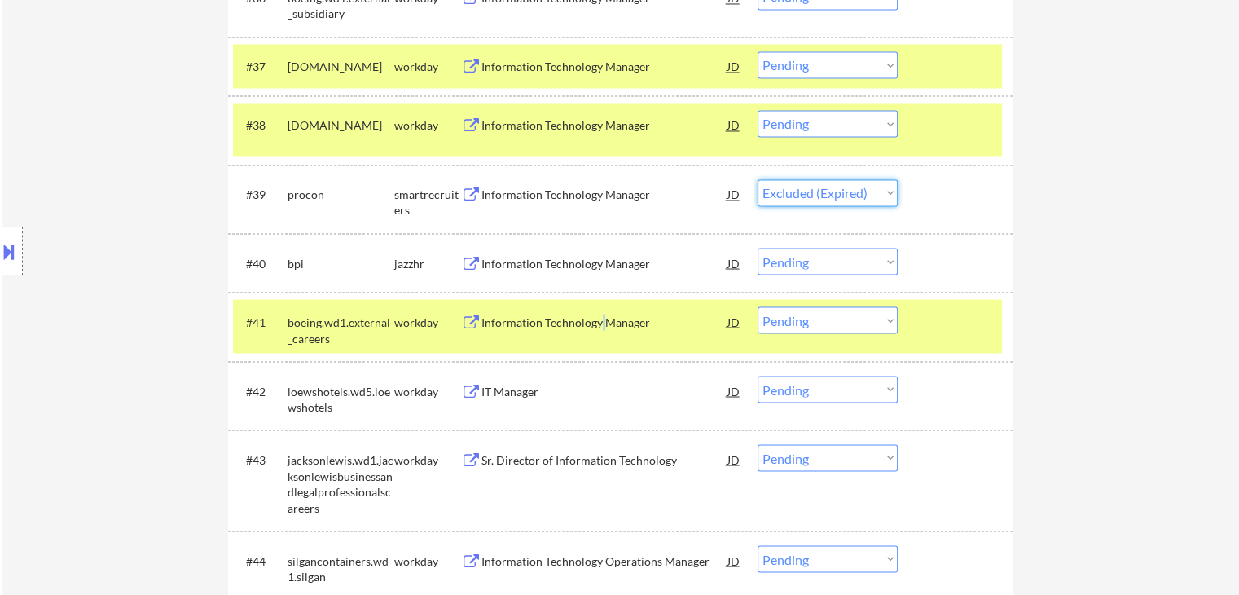
click at [758, 179] on select "Choose an option... Pending Applied Excluded (Questions) Excluded (Expired) Exc…" at bounding box center [828, 192] width 140 height 27
click at [643, 268] on div "Information Technology Manager" at bounding box center [604, 263] width 246 height 16
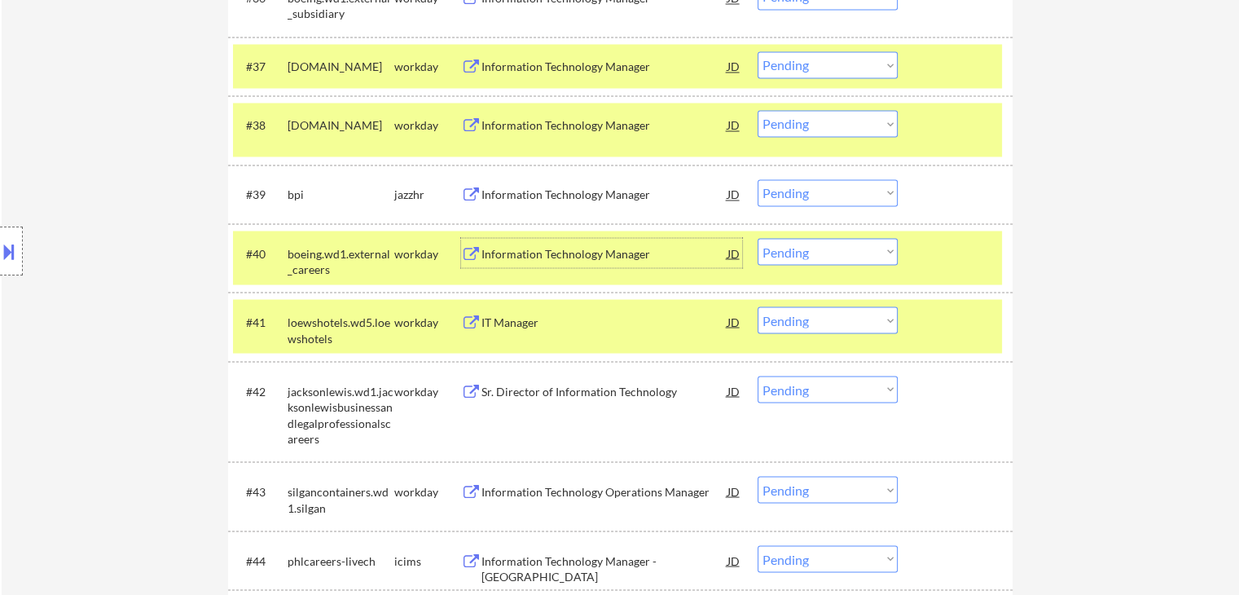
click at [797, 195] on select "Choose an option... Pending Applied Excluded (Questions) Excluded (Expired) Exc…" at bounding box center [828, 192] width 140 height 27
click at [758, 179] on select "Choose an option... Pending Applied Excluded (Questions) Excluded (Expired) Exc…" at bounding box center [828, 192] width 140 height 27
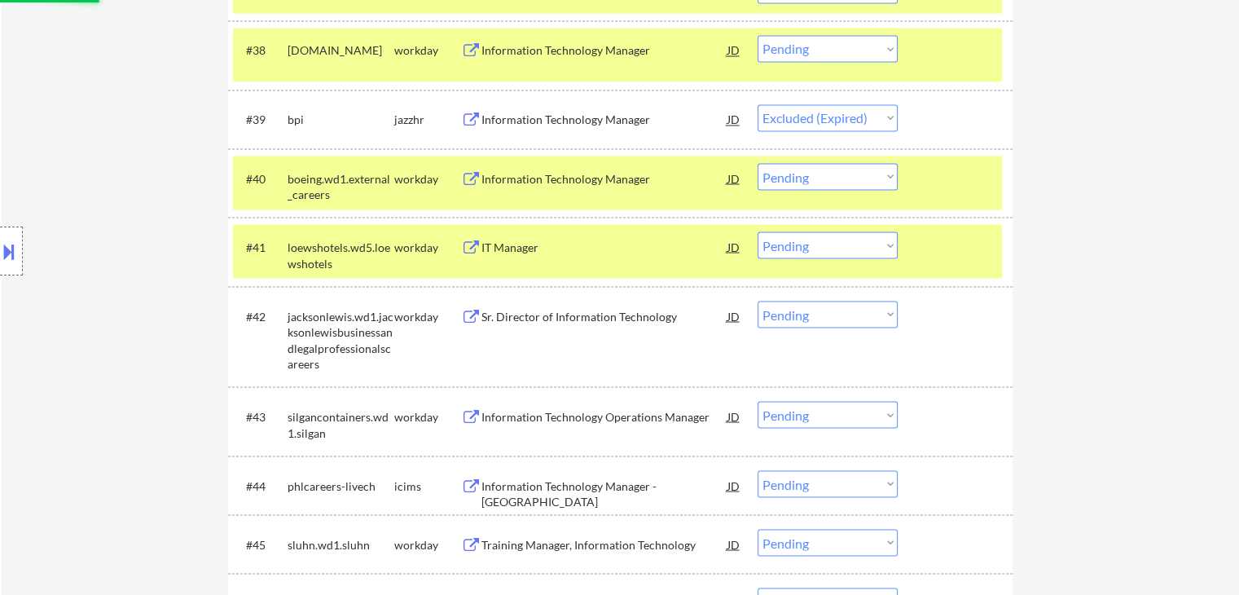
scroll to position [3014, 0]
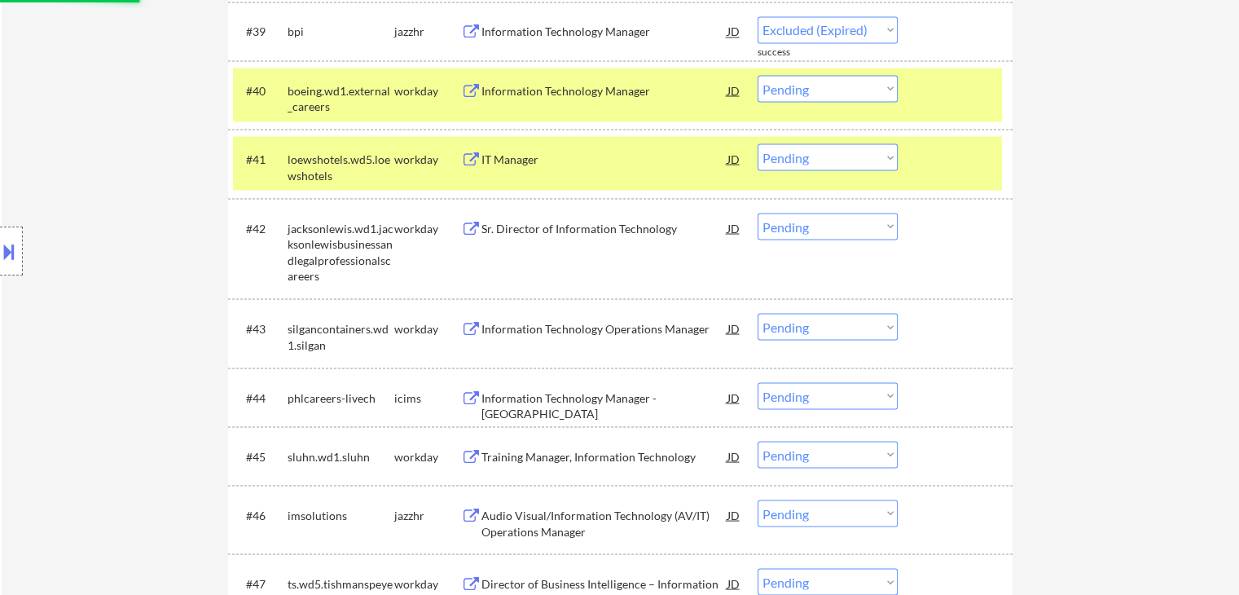
select select ""pending""
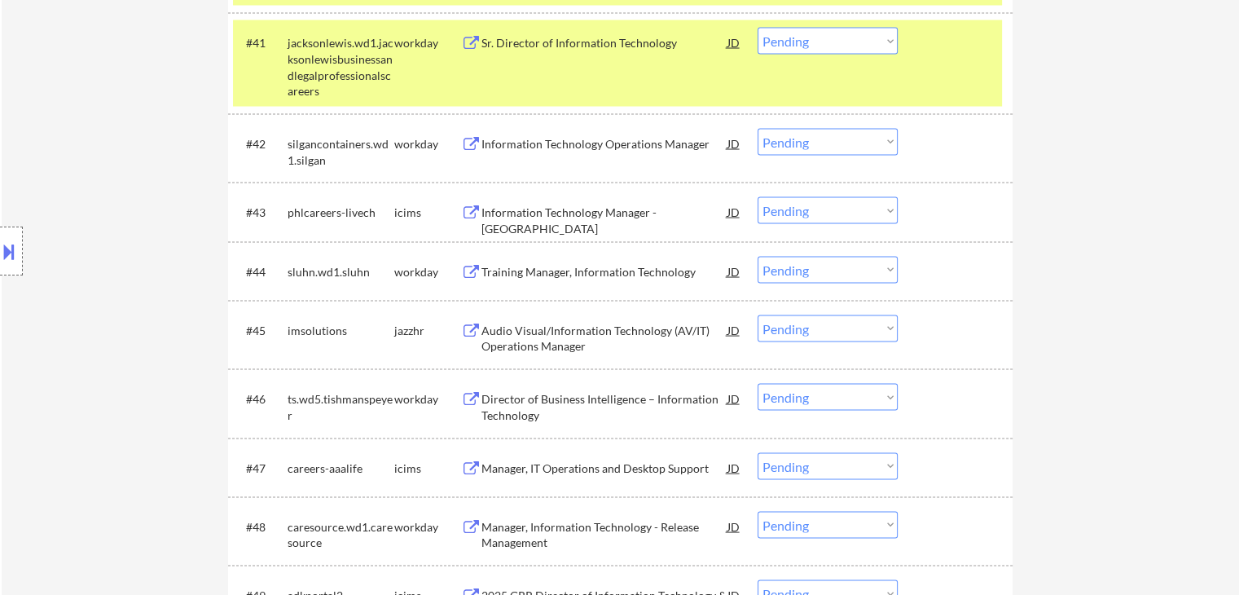
scroll to position [3177, 0]
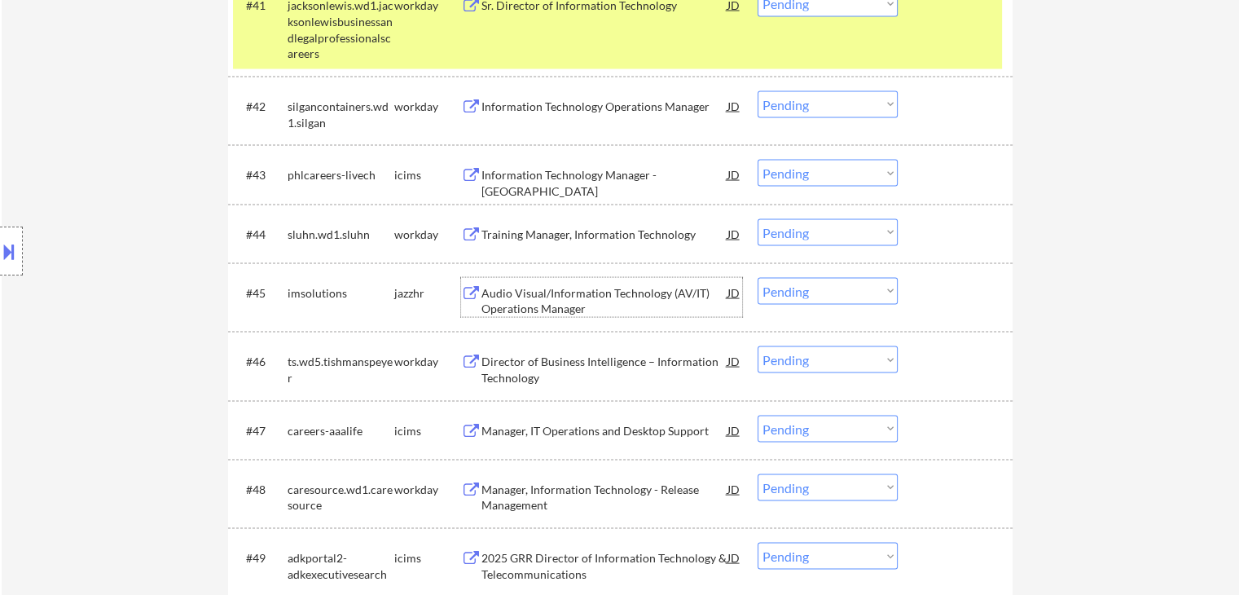
click at [623, 293] on div "Audio Visual/Information Technology (AV/IT) Operations Manager" at bounding box center [604, 301] width 246 height 32
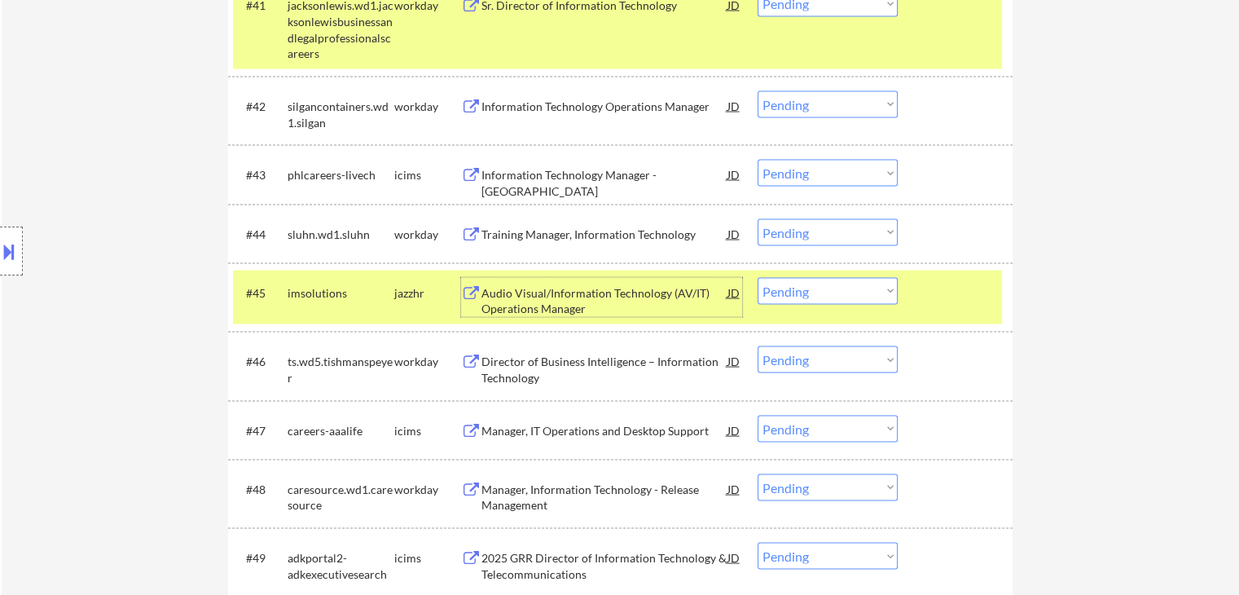
click at [798, 290] on select "Choose an option... Pending Applied Excluded (Questions) Excluded (Expired) Exc…" at bounding box center [828, 291] width 140 height 27
click at [758, 278] on select "Choose an option... Pending Applied Excluded (Questions) Excluded (Expired) Exc…" at bounding box center [828, 291] width 140 height 27
select select ""pending""
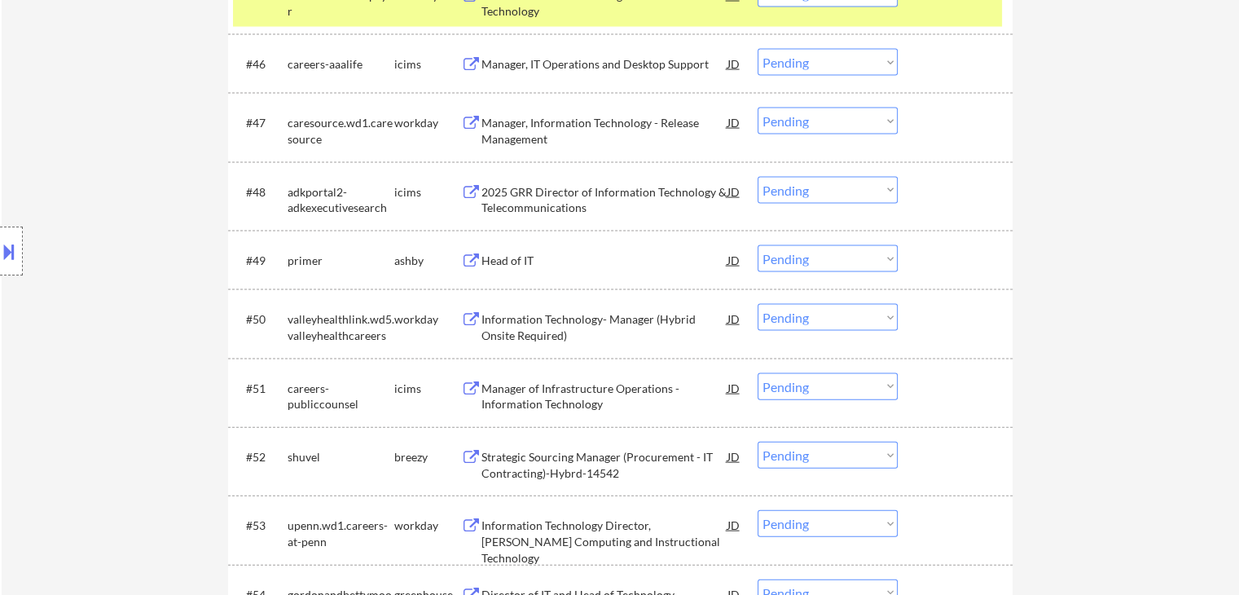
scroll to position [3503, 0]
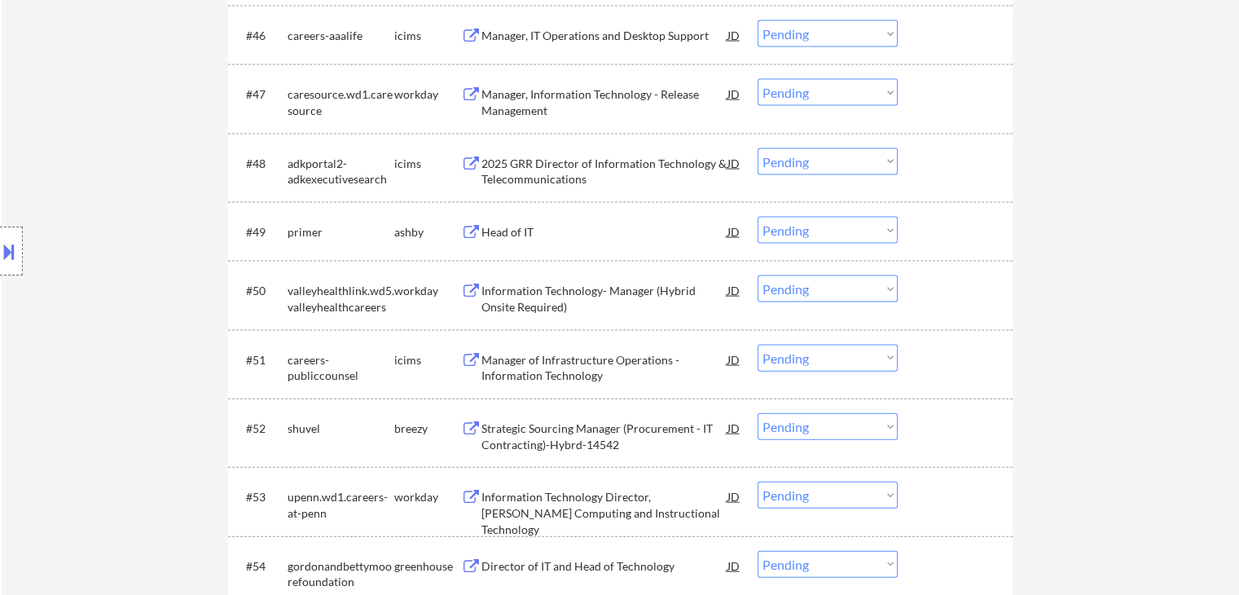
click at [571, 226] on div "Head of IT" at bounding box center [604, 232] width 246 height 16
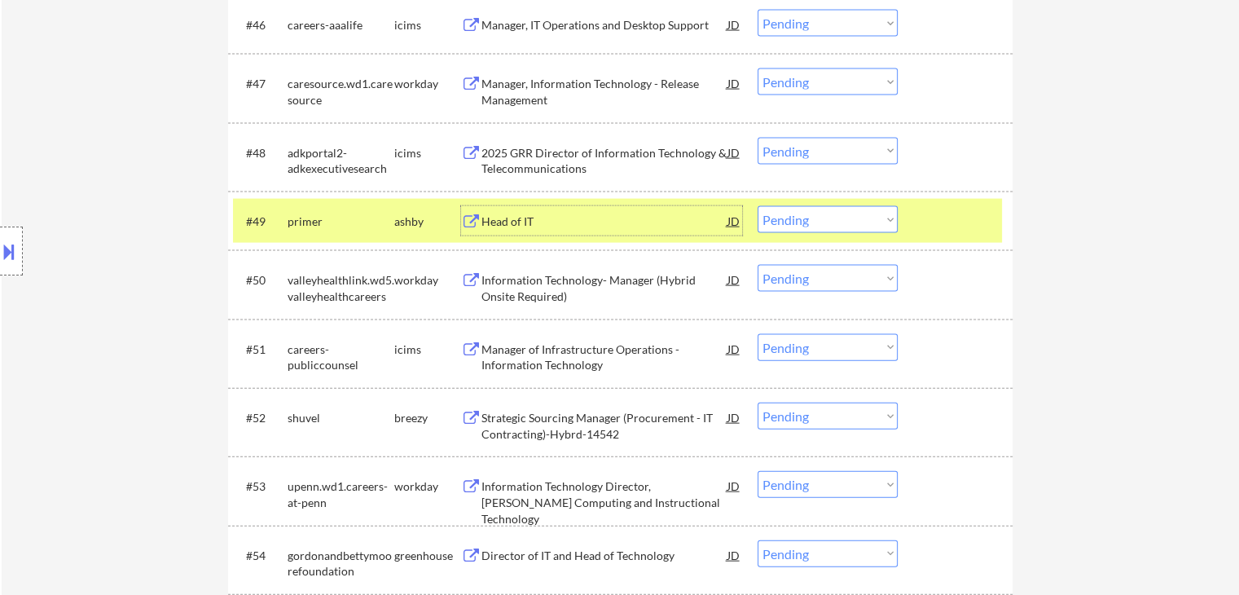
scroll to position [3584, 0]
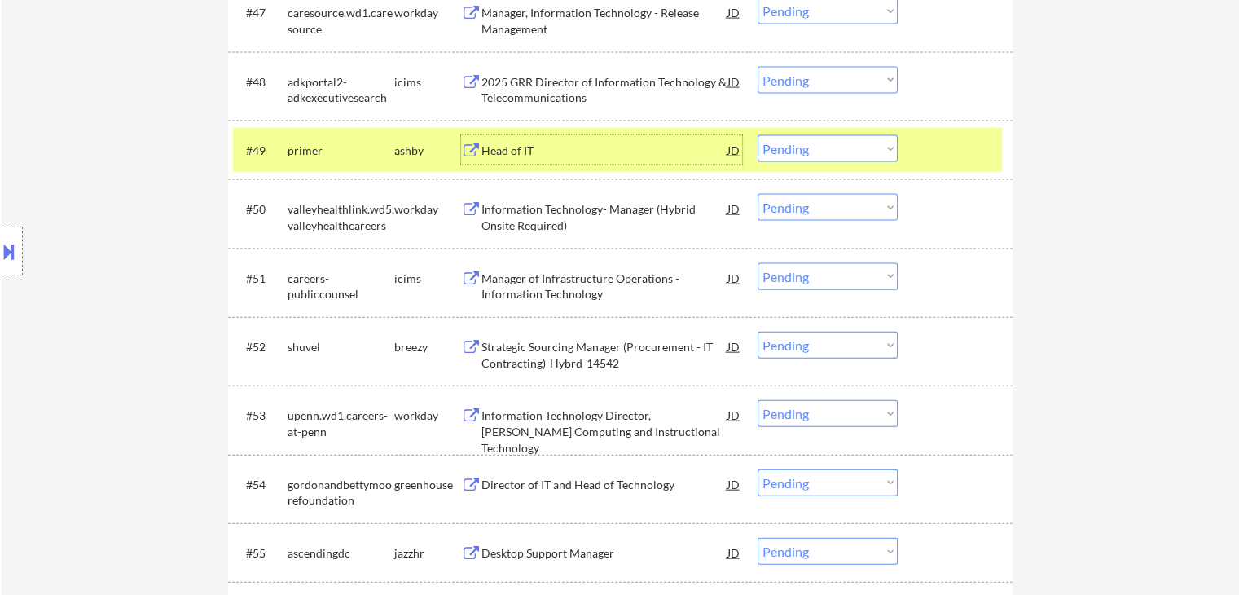
click at [628, 349] on div "Strategic Sourcing Manager (Procurement - IT Contracting)-Hybrd-14542" at bounding box center [604, 355] width 246 height 32
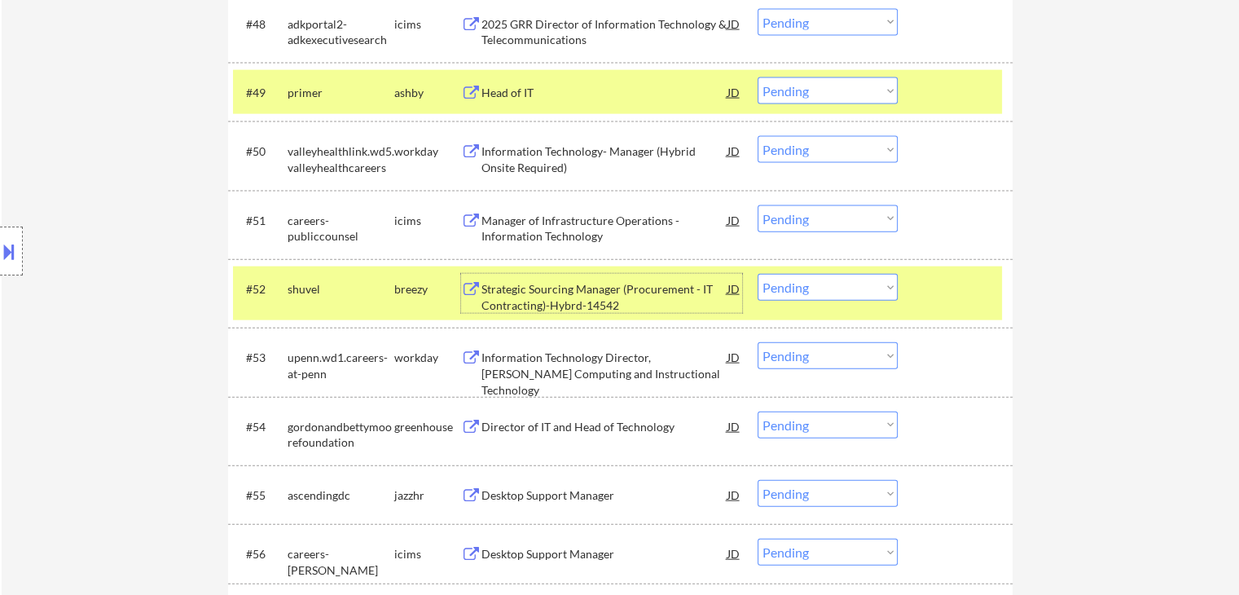
scroll to position [3829, 0]
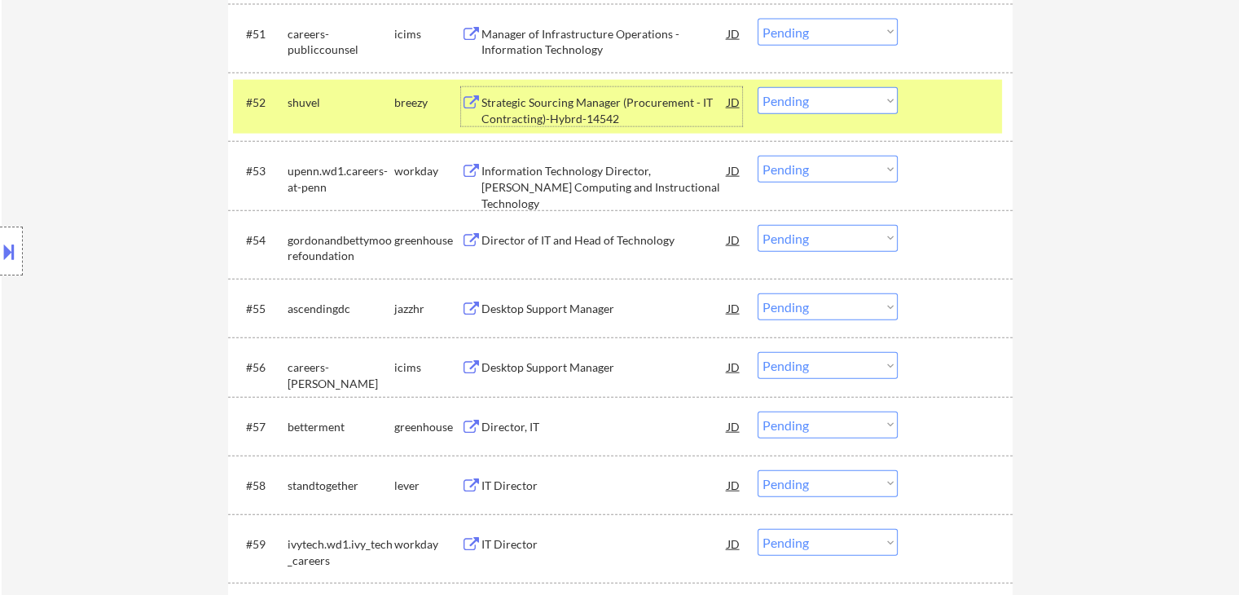
click at [602, 227] on div "Director of IT and Head of Technology" at bounding box center [604, 239] width 246 height 29
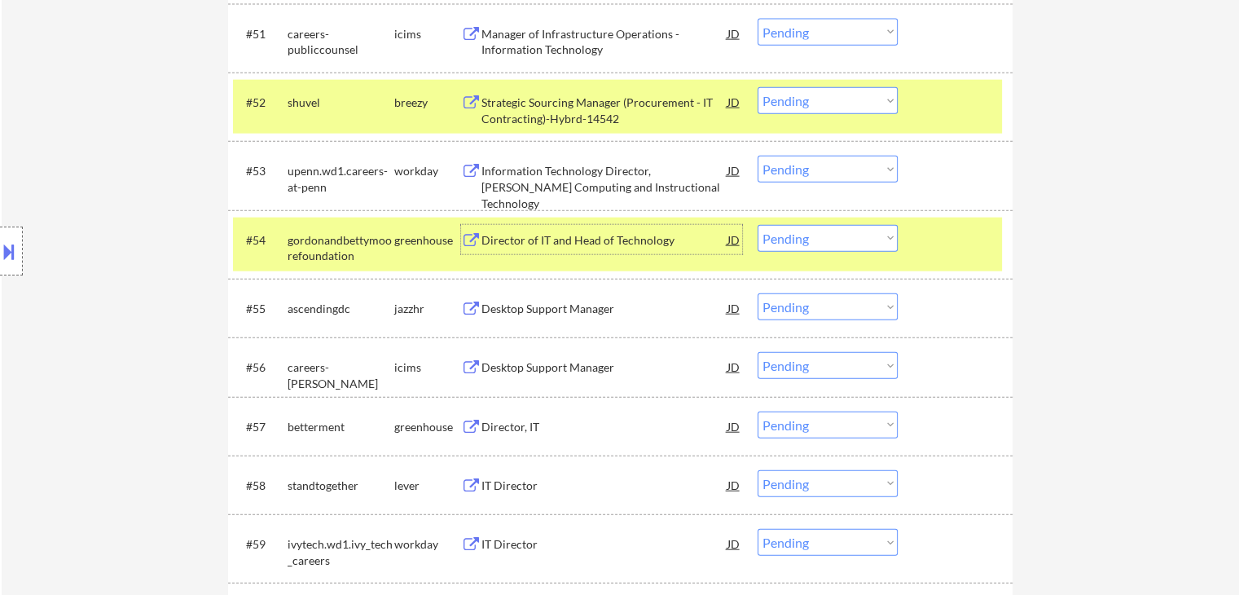
click at [591, 322] on div "Desktop Support Manager" at bounding box center [604, 307] width 246 height 29
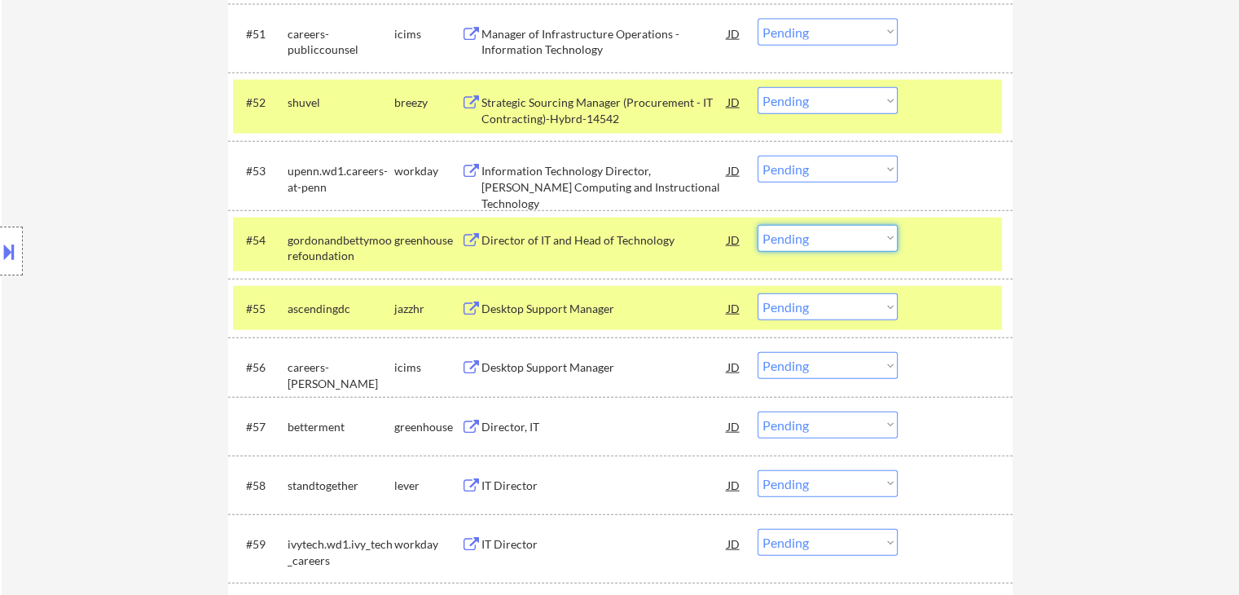
drag, startPoint x: 781, startPoint y: 231, endPoint x: 787, endPoint y: 251, distance: 20.4
click at [781, 231] on select "Choose an option... Pending Applied Excluded (Questions) Excluded (Expired) Exc…" at bounding box center [828, 238] width 140 height 27
click at [758, 225] on select "Choose an option... Pending Applied Excluded (Questions) Excluded (Expired) Exc…" at bounding box center [828, 238] width 140 height 27
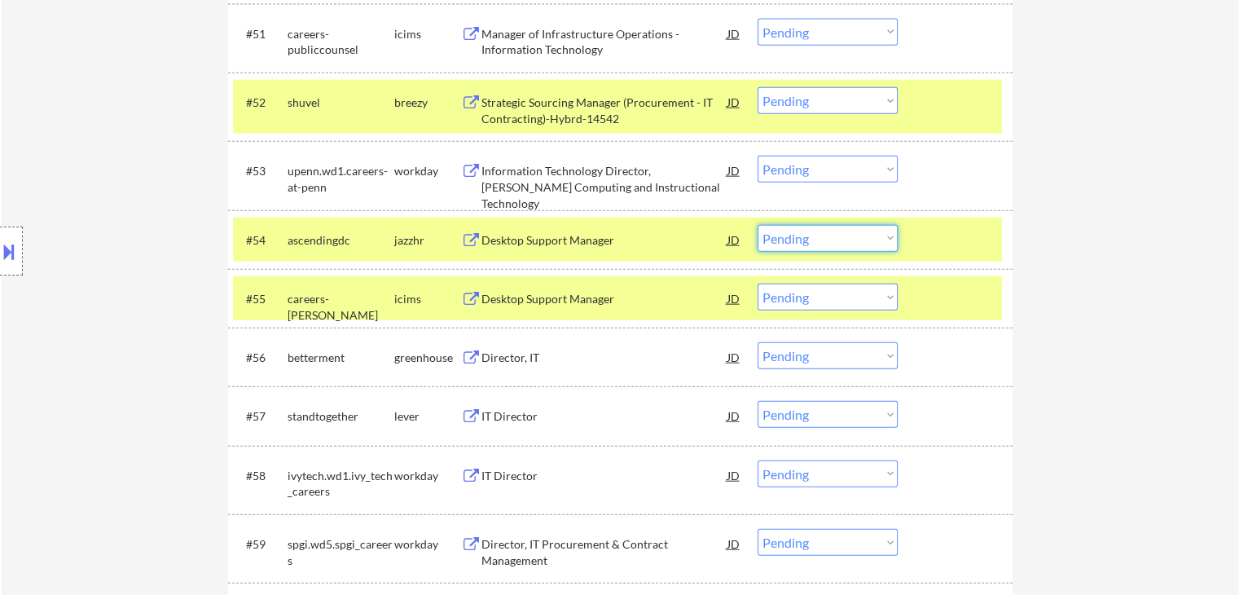
drag, startPoint x: 821, startPoint y: 236, endPoint x: 815, endPoint y: 249, distance: 14.6
click at [821, 236] on select "Choose an option... Pending Applied Excluded (Questions) Excluded (Expired) Exc…" at bounding box center [828, 238] width 140 height 27
click at [758, 225] on select "Choose an option... Pending Applied Excluded (Questions) Excluded (Expired) Exc…" at bounding box center [828, 238] width 140 height 27
select select ""pending""
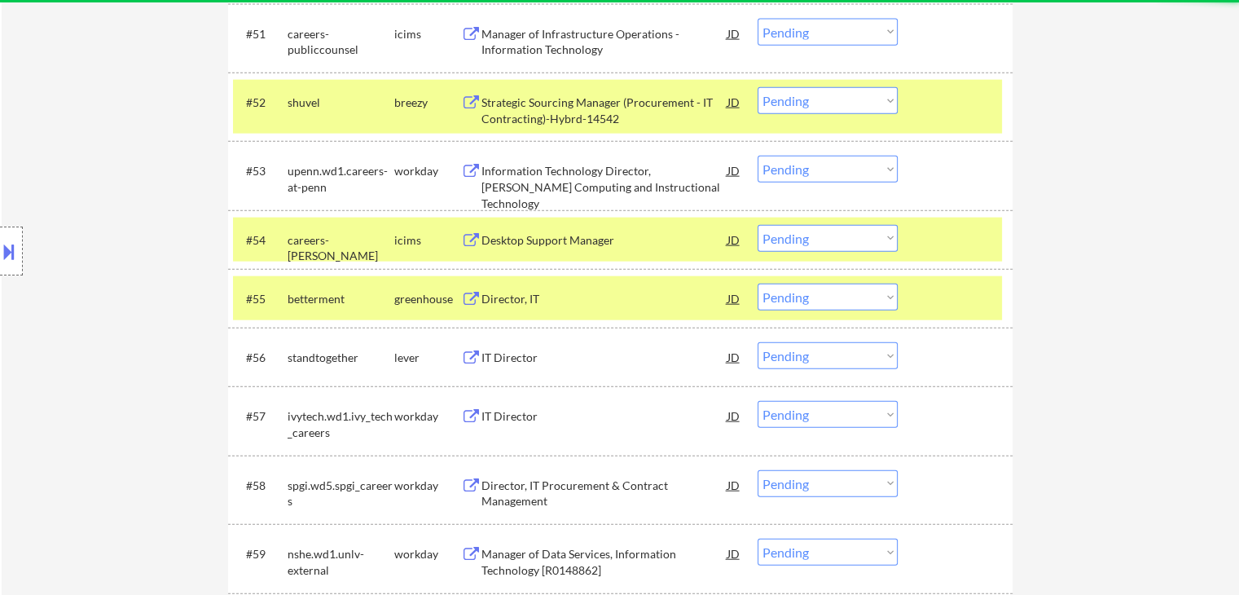
scroll to position [3910, 0]
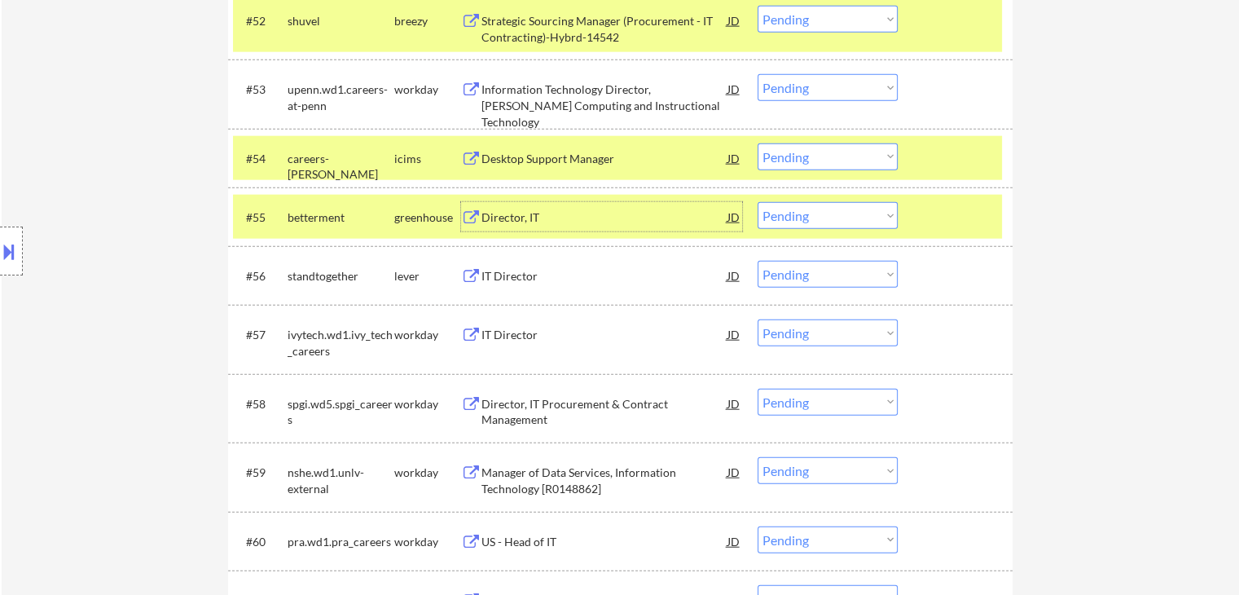
click at [586, 209] on div "Director, IT" at bounding box center [604, 217] width 246 height 16
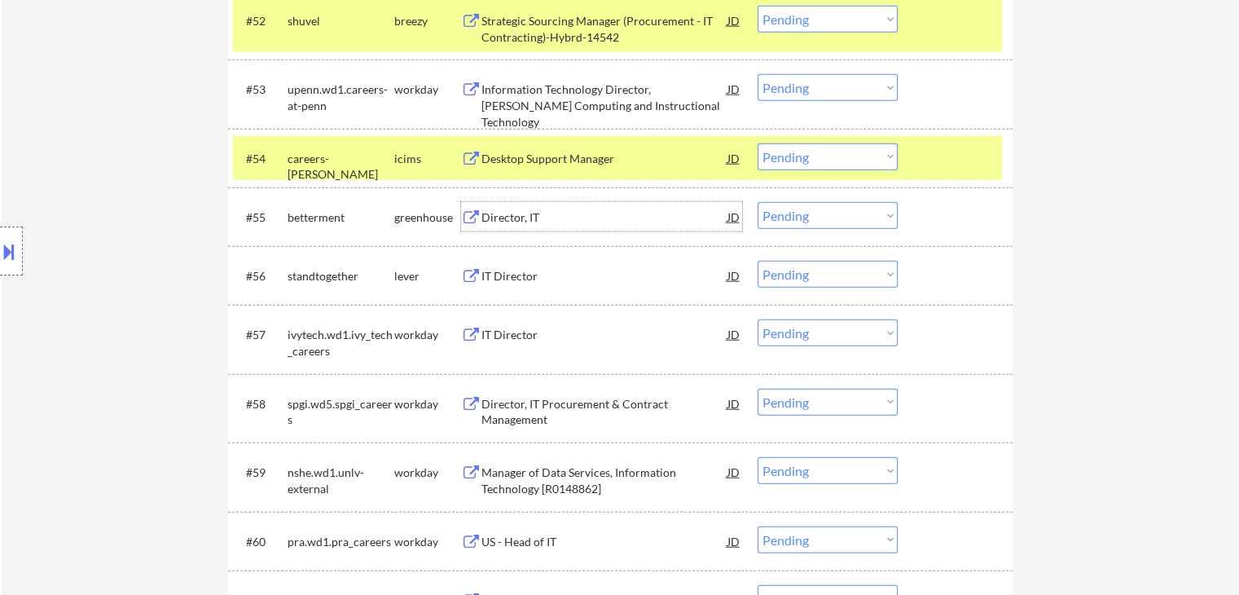
click at [573, 278] on div "IT Director" at bounding box center [604, 276] width 246 height 16
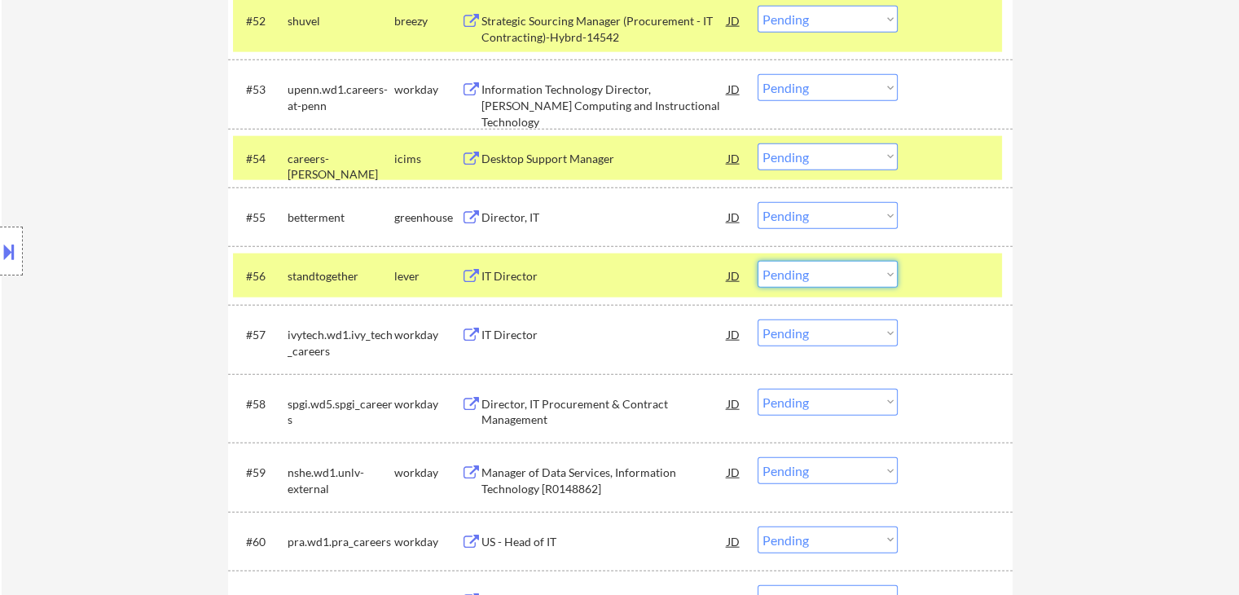
drag, startPoint x: 805, startPoint y: 272, endPoint x: 802, endPoint y: 282, distance: 10.1
click at [804, 278] on select "Choose an option... Pending Applied Excluded (Questions) Excluded (Expired) Exc…" at bounding box center [828, 274] width 140 height 27
click at [758, 261] on select "Choose an option... Pending Applied Excluded (Questions) Excluded (Expired) Exc…" at bounding box center [828, 274] width 140 height 27
select select ""pending""
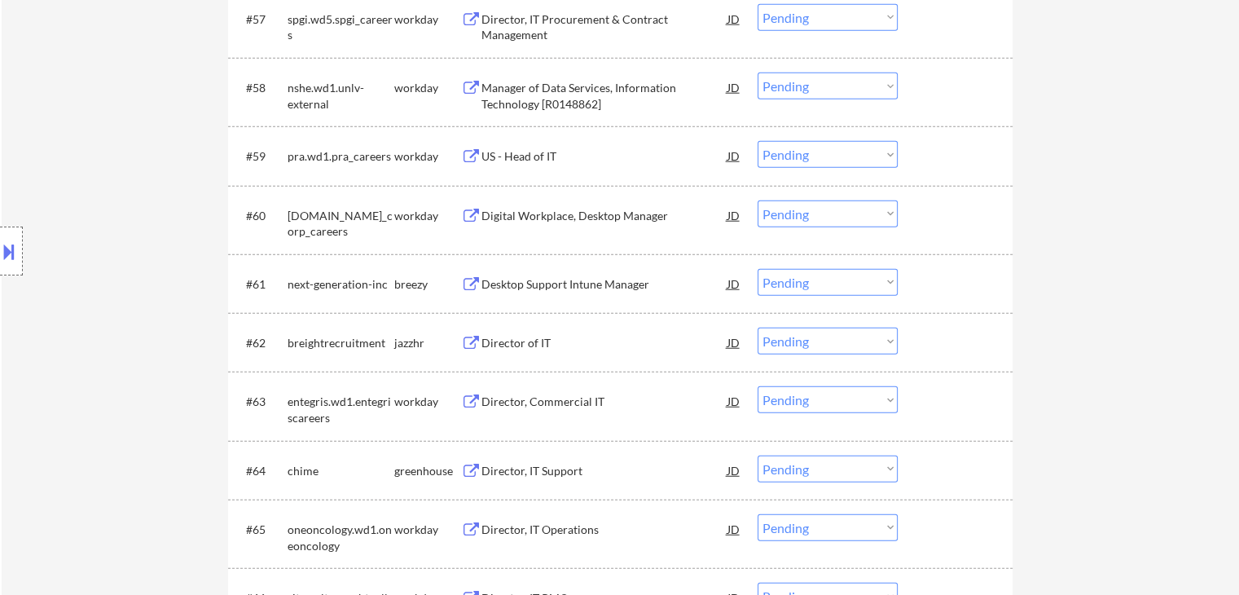
scroll to position [4317, 0]
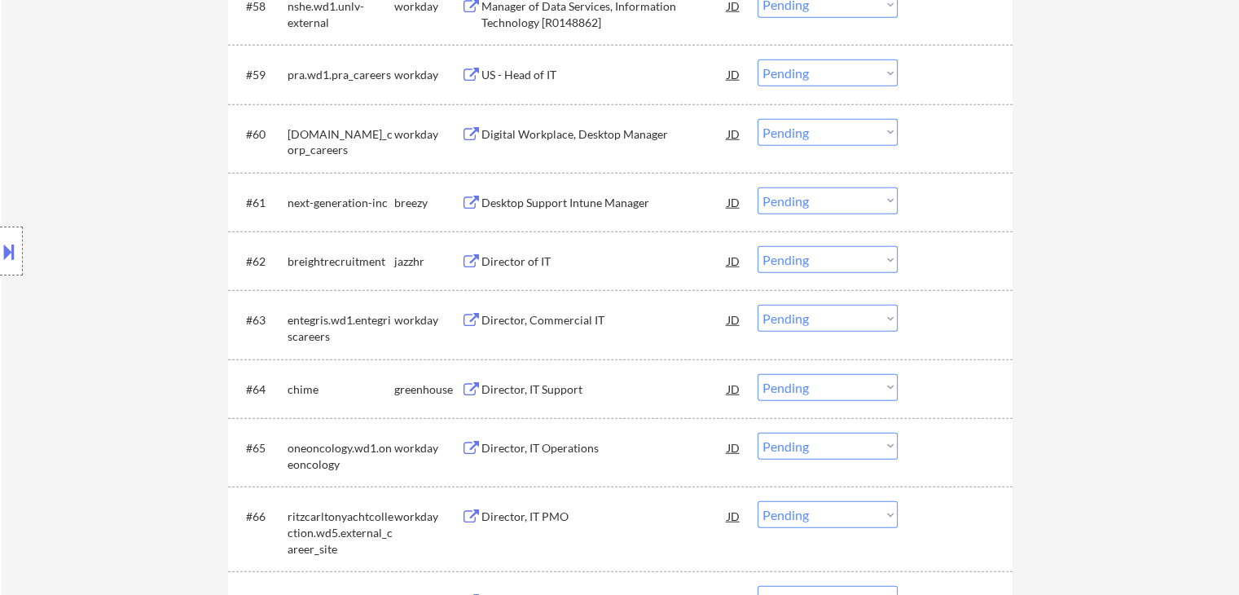
click at [617, 200] on div "Desktop Support Intune Manager" at bounding box center [604, 203] width 246 height 16
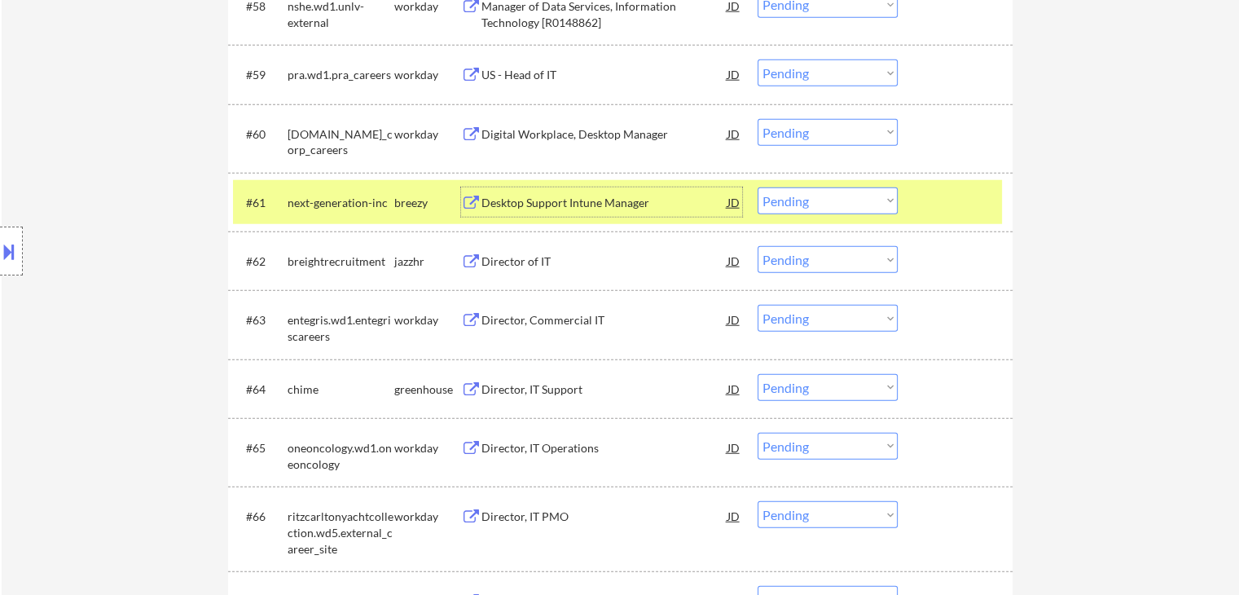
click at [582, 248] on div "Director of IT" at bounding box center [604, 260] width 246 height 29
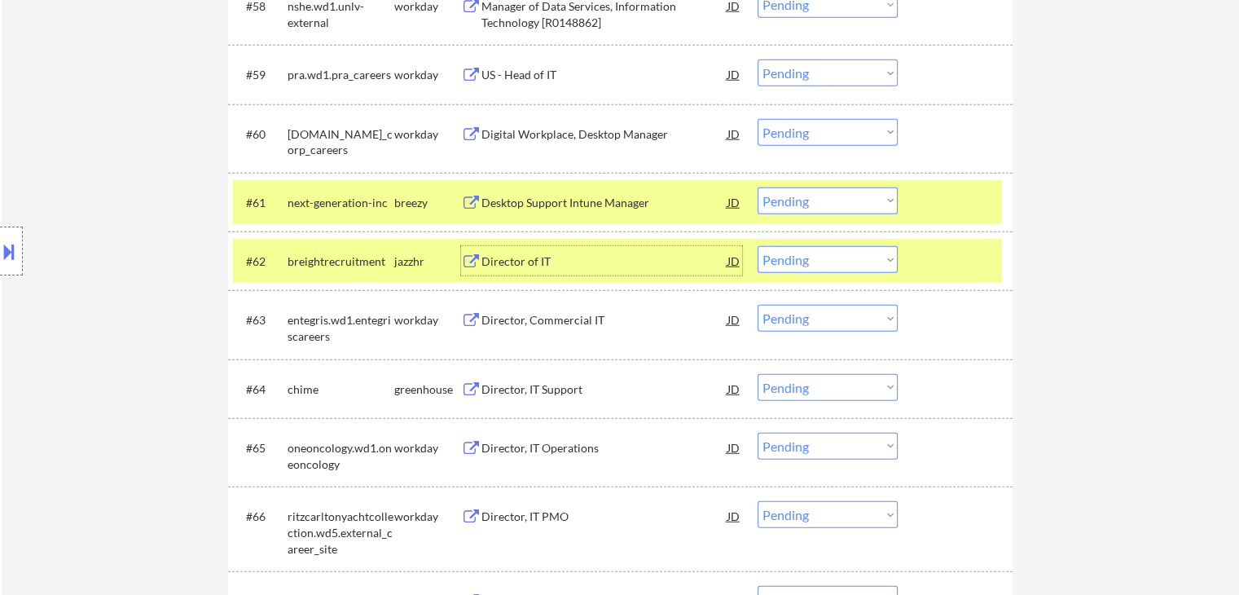
click at [819, 202] on select "Choose an option... Pending Applied Excluded (Questions) Excluded (Expired) Exc…" at bounding box center [828, 200] width 140 height 27
click at [758, 187] on select "Choose an option... Pending Applied Excluded (Questions) Excluded (Expired) Exc…" at bounding box center [828, 200] width 140 height 27
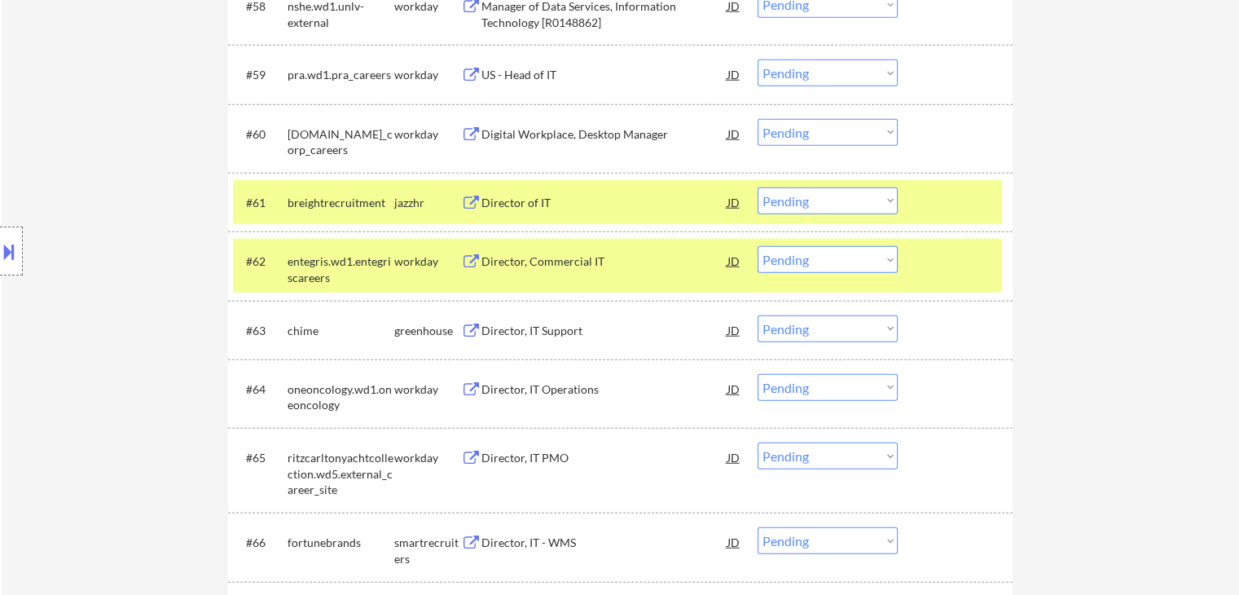
click at [797, 204] on select "Choose an option... Pending Applied Excluded (Questions) Excluded (Expired) Exc…" at bounding box center [828, 200] width 140 height 27
click at [758, 187] on select "Choose an option... Pending Applied Excluded (Questions) Excluded (Expired) Exc…" at bounding box center [828, 200] width 140 height 27
select select ""pending""
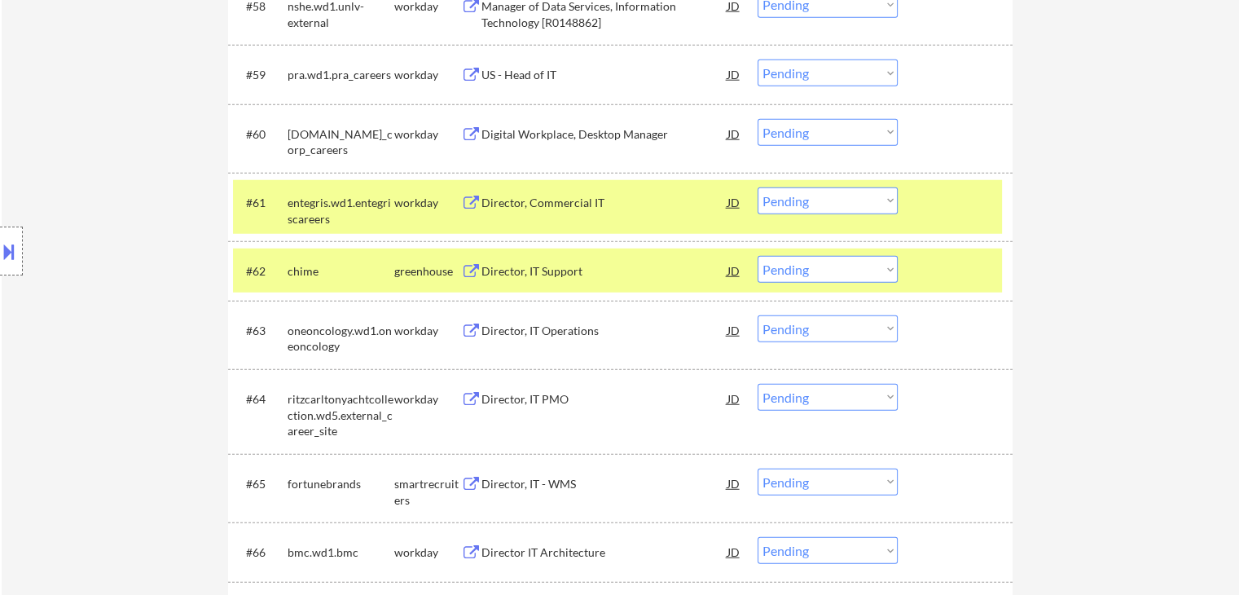
click at [585, 269] on div "Director, IT Support" at bounding box center [604, 271] width 246 height 16
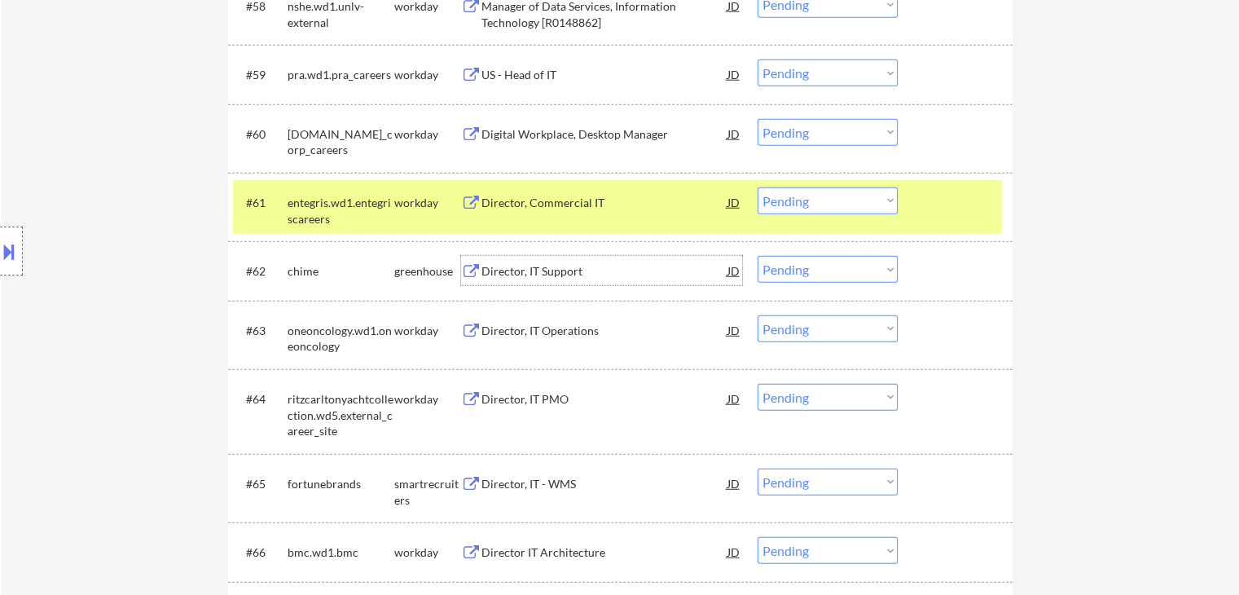
click at [578, 482] on div "Director, IT - WMS" at bounding box center [604, 484] width 246 height 16
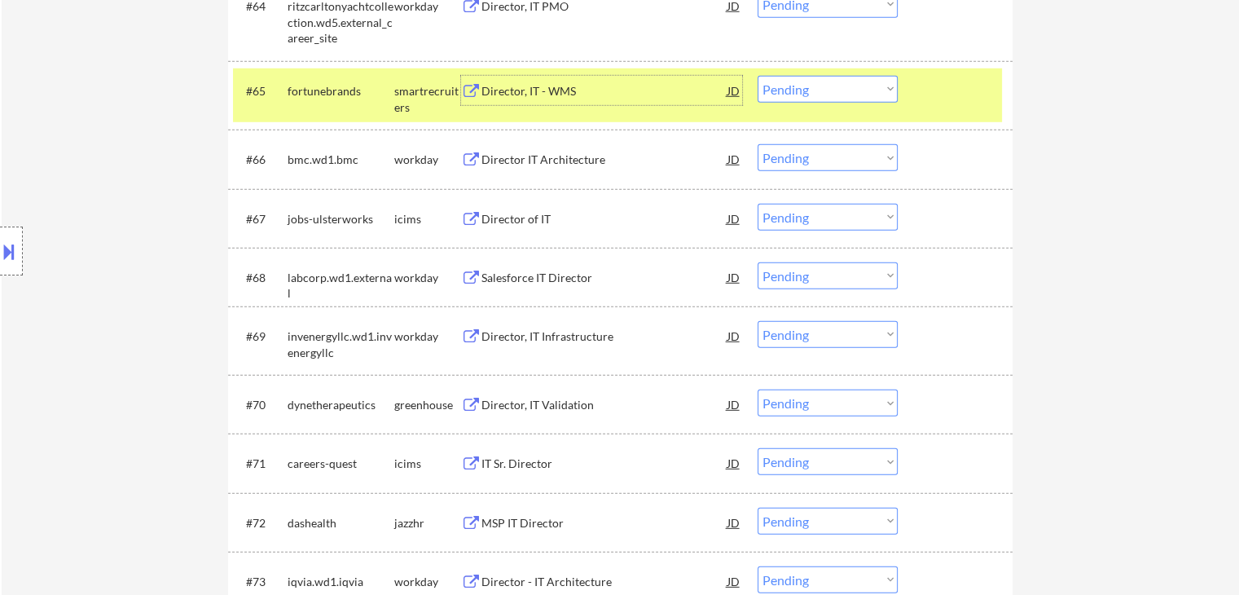
scroll to position [4806, 0]
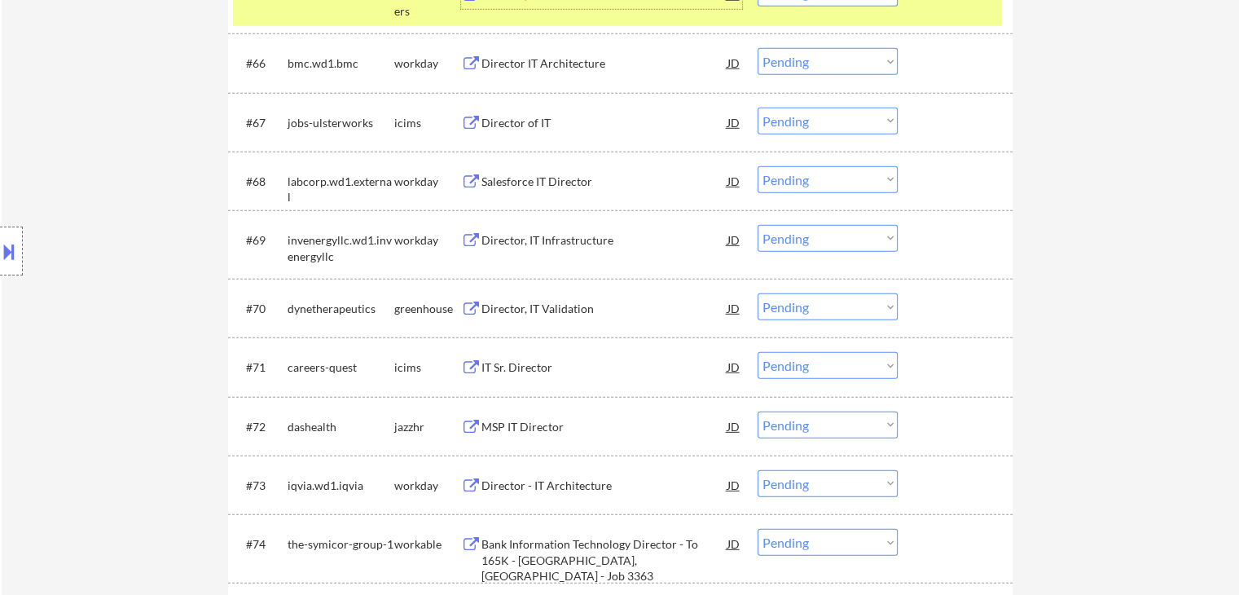
click at [570, 306] on div "Director, IT Validation" at bounding box center [604, 309] width 246 height 16
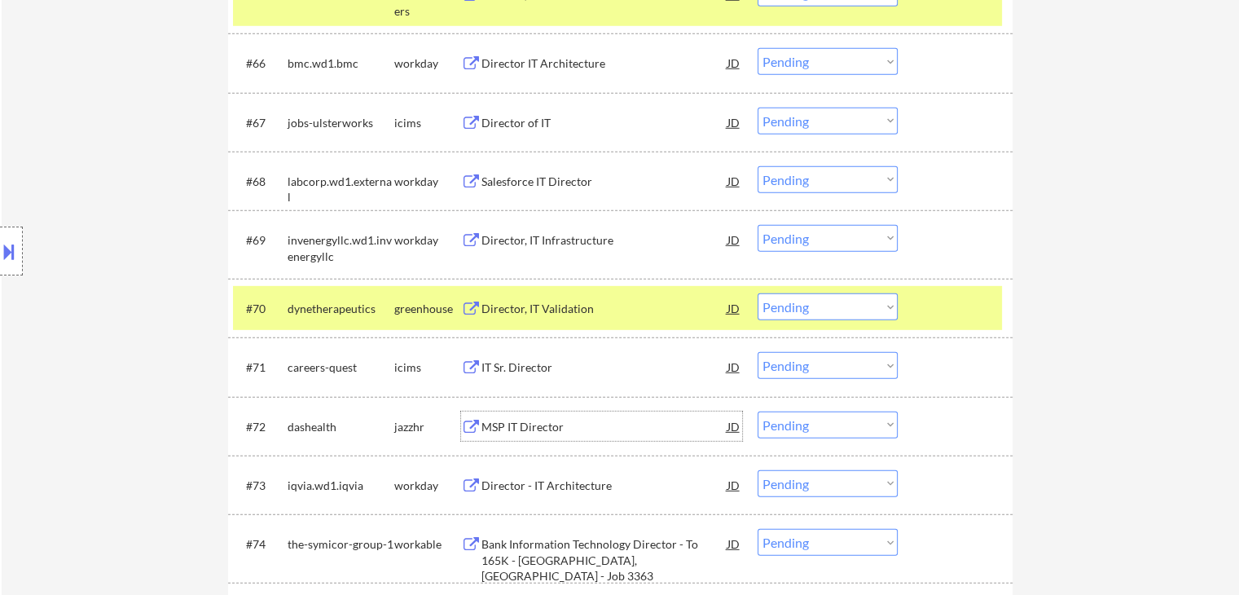
click at [553, 434] on div "MSP IT Director" at bounding box center [604, 425] width 246 height 29
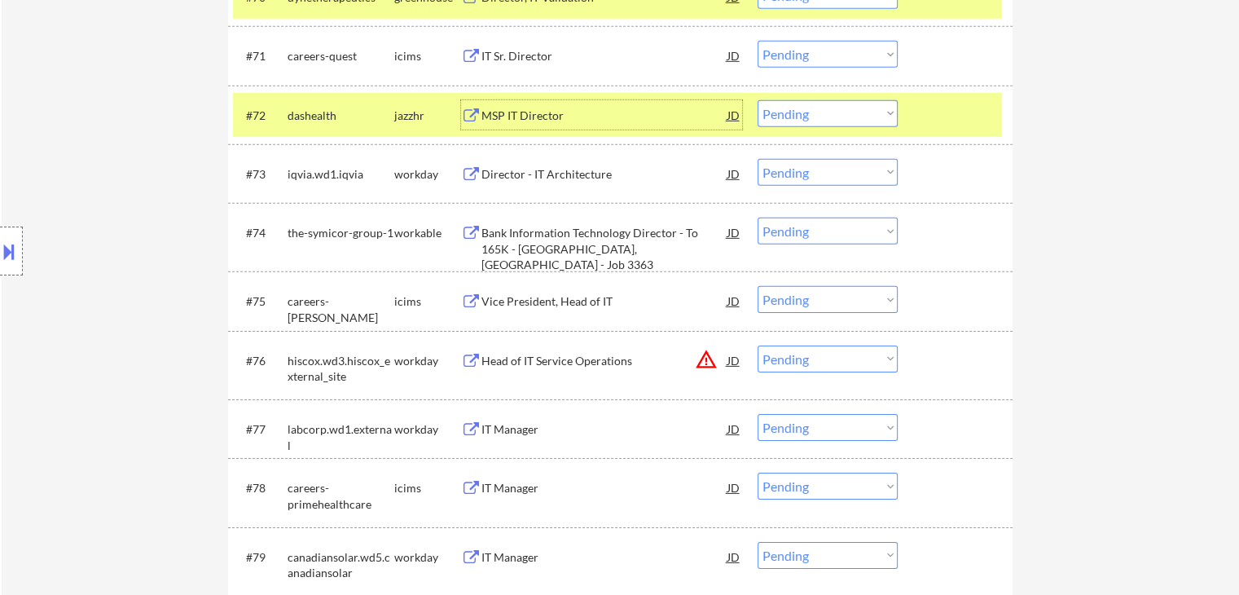
scroll to position [5213, 0]
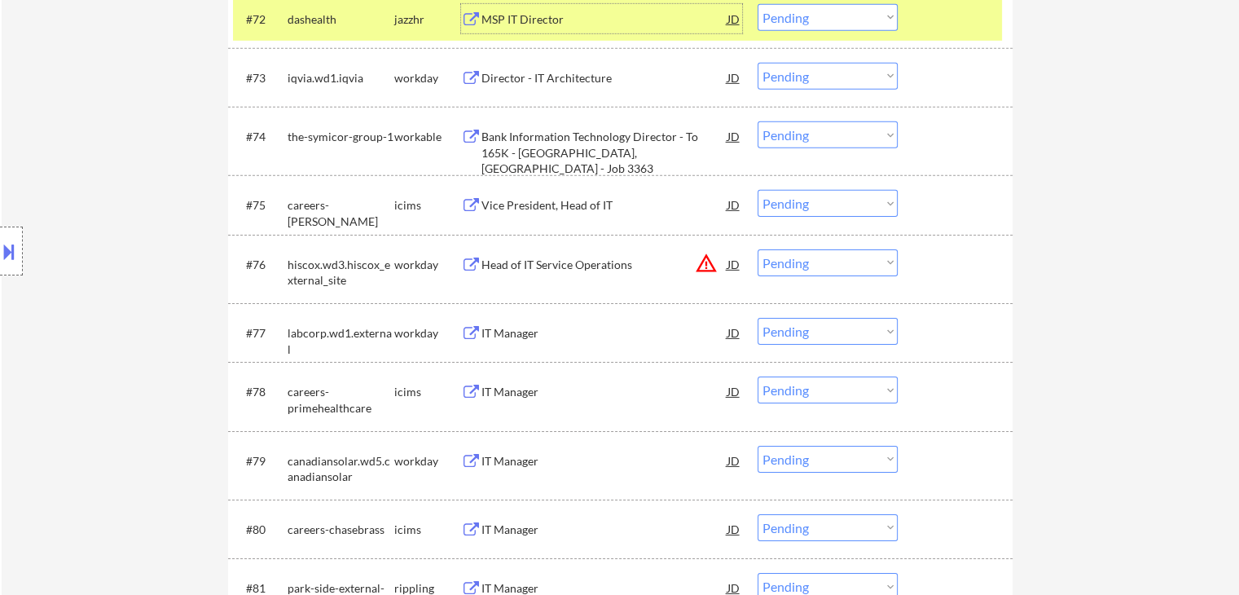
click at [613, 139] on div "Bank Information Technology Director - To 165K - [GEOGRAPHIC_DATA], [GEOGRAPHIC…" at bounding box center [604, 153] width 246 height 48
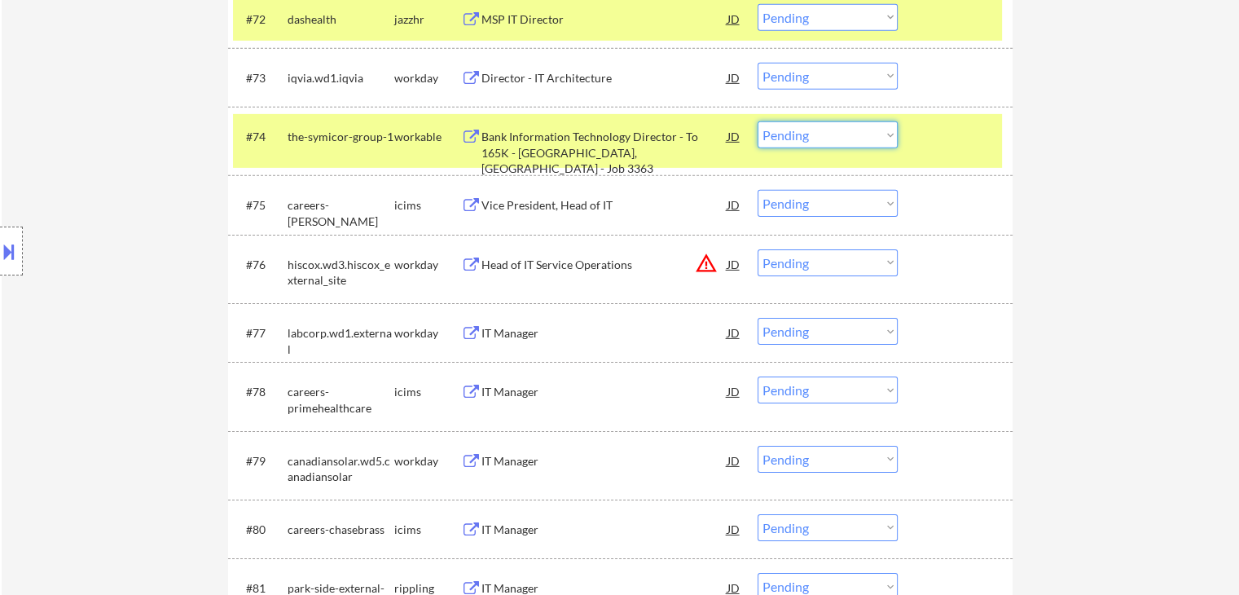
click at [824, 131] on select "Choose an option... Pending Applied Excluded (Questions) Excluded (Expired) Exc…" at bounding box center [828, 134] width 140 height 27
click at [758, 121] on select "Choose an option... Pending Applied Excluded (Questions) Excluded (Expired) Exc…" at bounding box center [828, 134] width 140 height 27
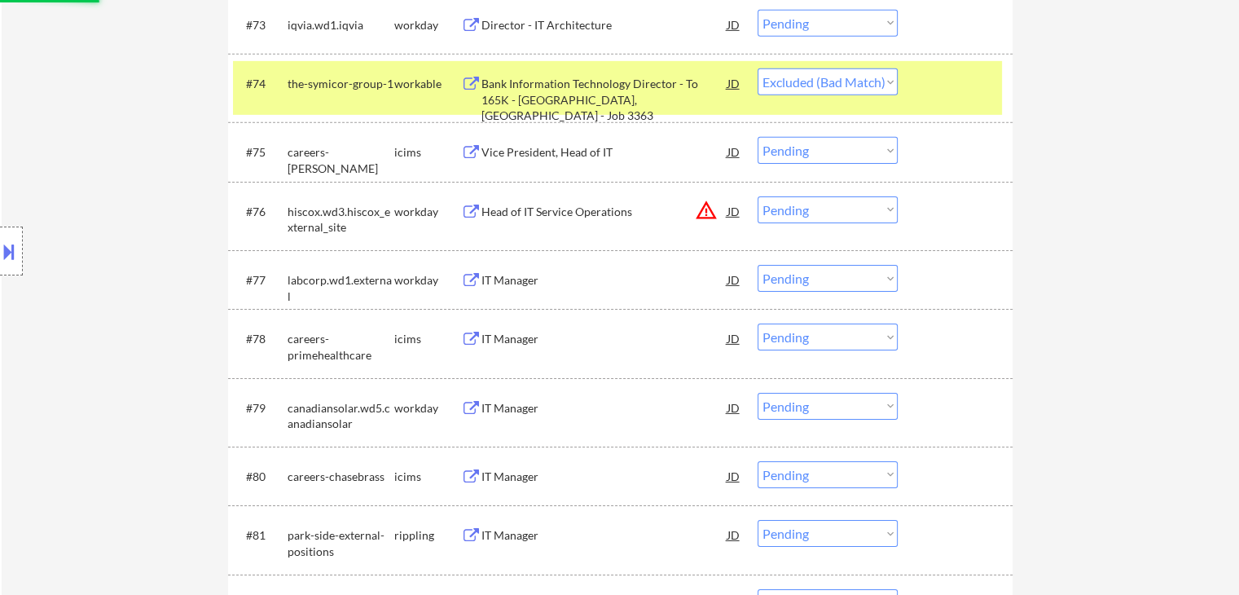
scroll to position [5295, 0]
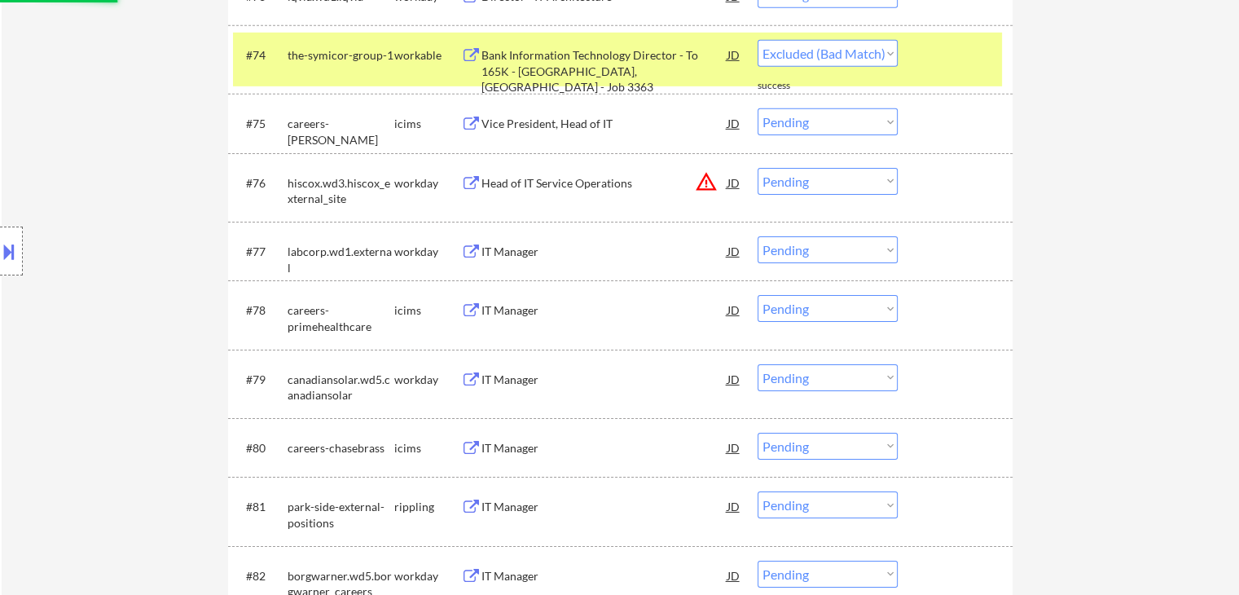
select select ""pending""
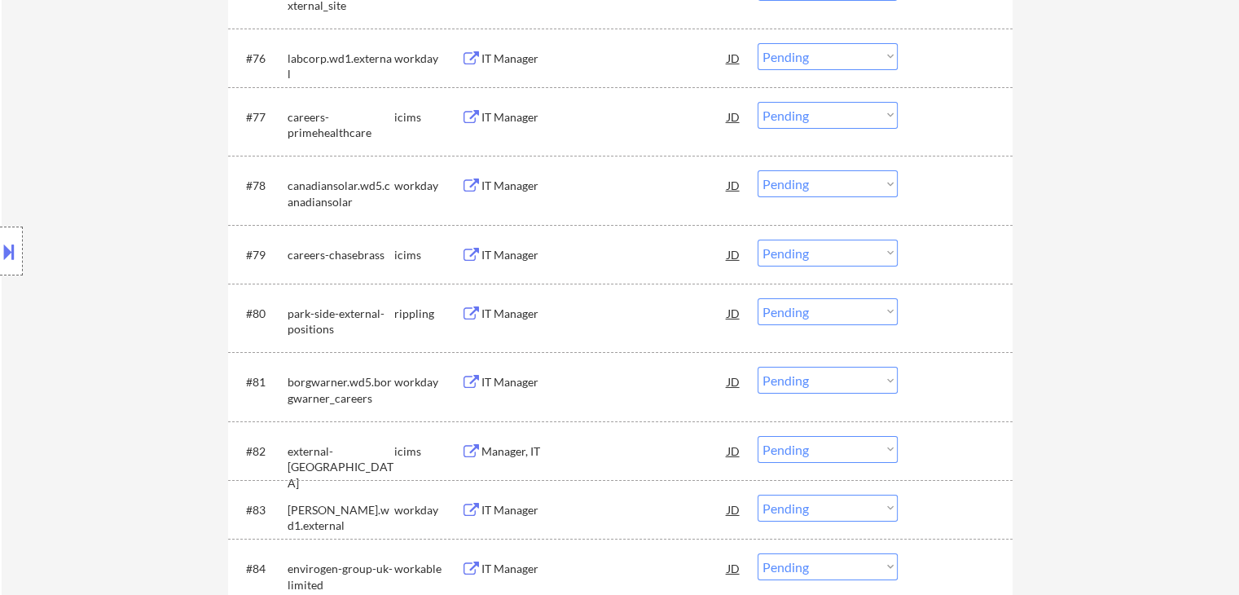
scroll to position [5458, 0]
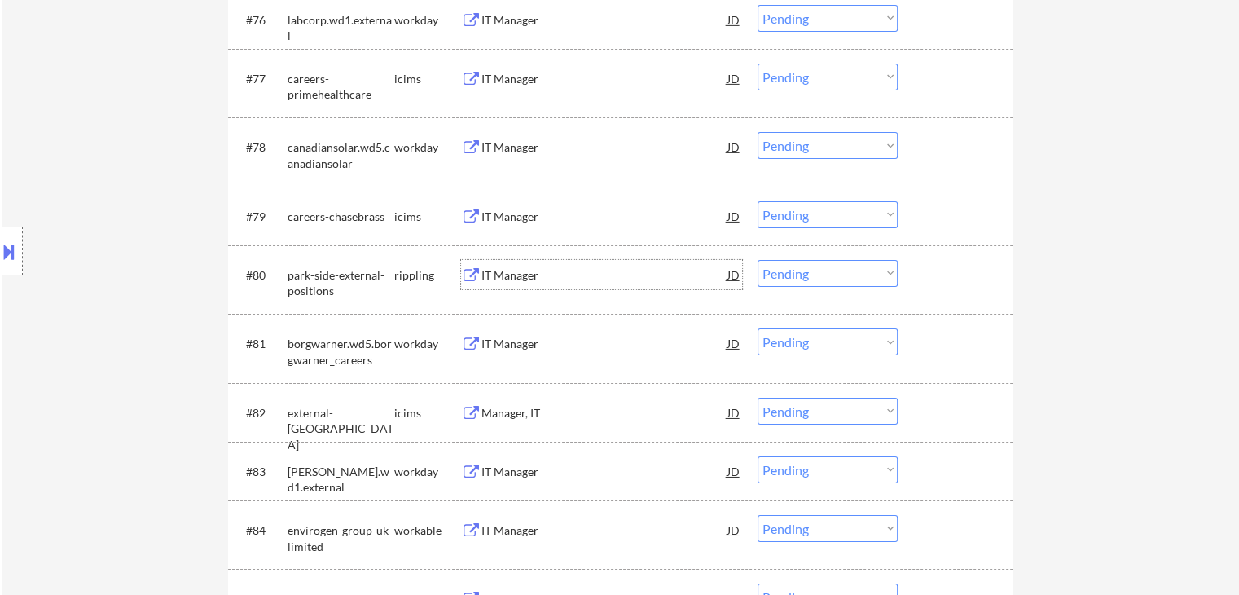
click at [531, 277] on div "IT Manager" at bounding box center [604, 275] width 246 height 16
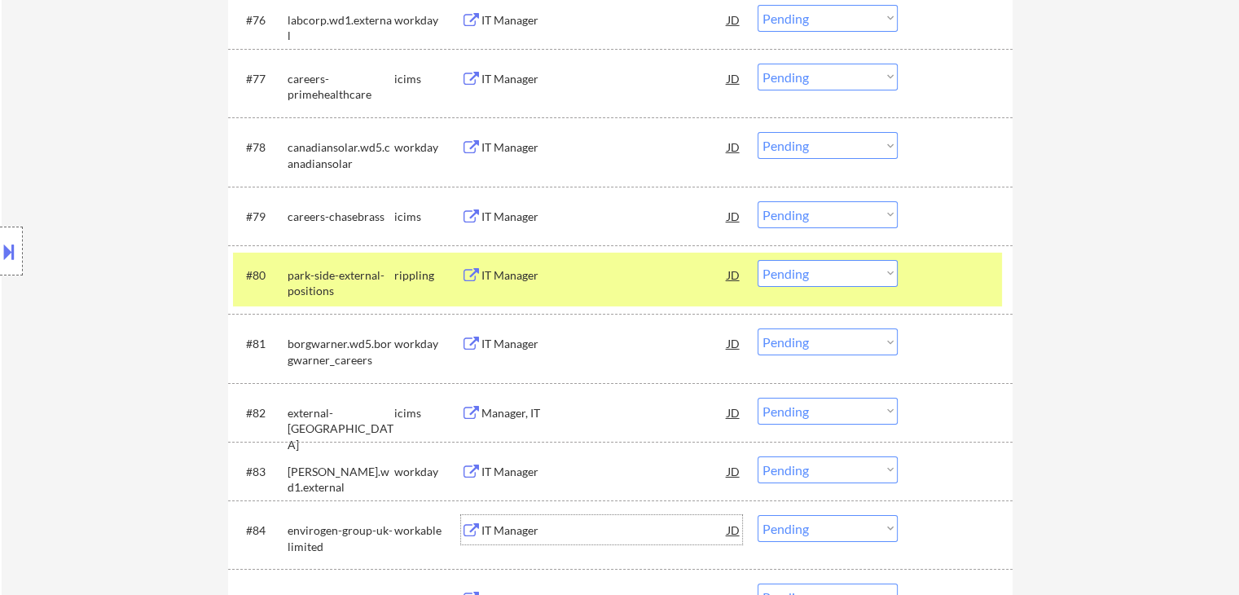
click at [568, 534] on div "IT Manager" at bounding box center [604, 530] width 246 height 16
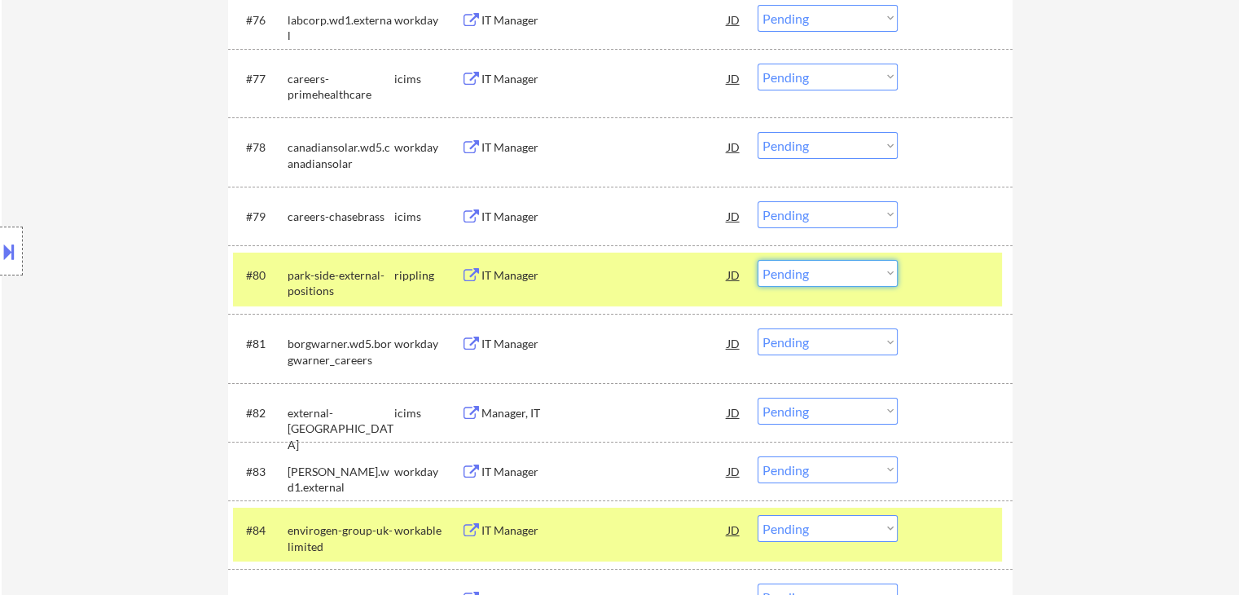
click at [808, 271] on select "Choose an option... Pending Applied Excluded (Questions) Excluded (Expired) Exc…" at bounding box center [828, 273] width 140 height 27
click at [758, 260] on select "Choose an option... Pending Applied Excluded (Questions) Excluded (Expired) Exc…" at bounding box center [828, 273] width 140 height 27
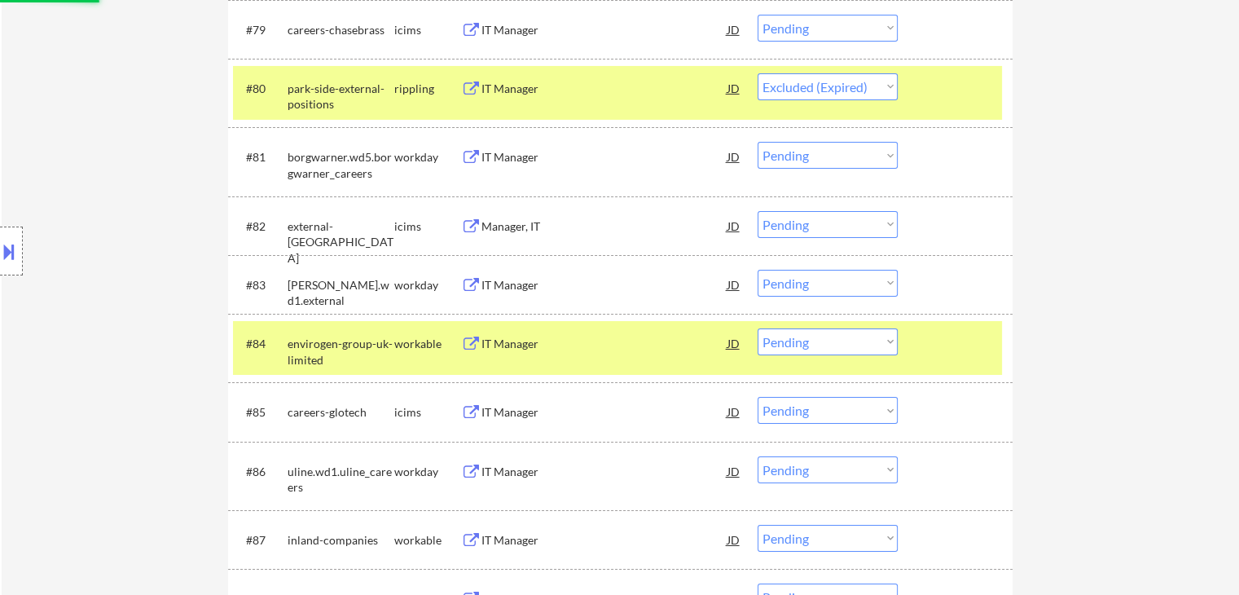
scroll to position [5784, 0]
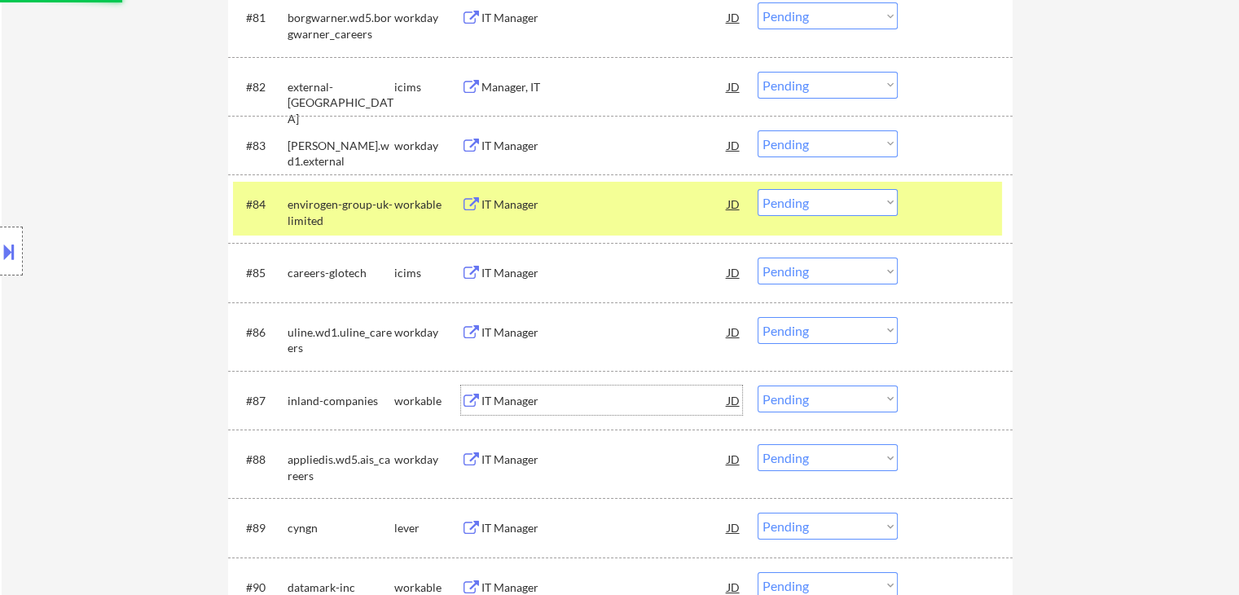
click at [562, 393] on div "IT Manager" at bounding box center [604, 401] width 246 height 16
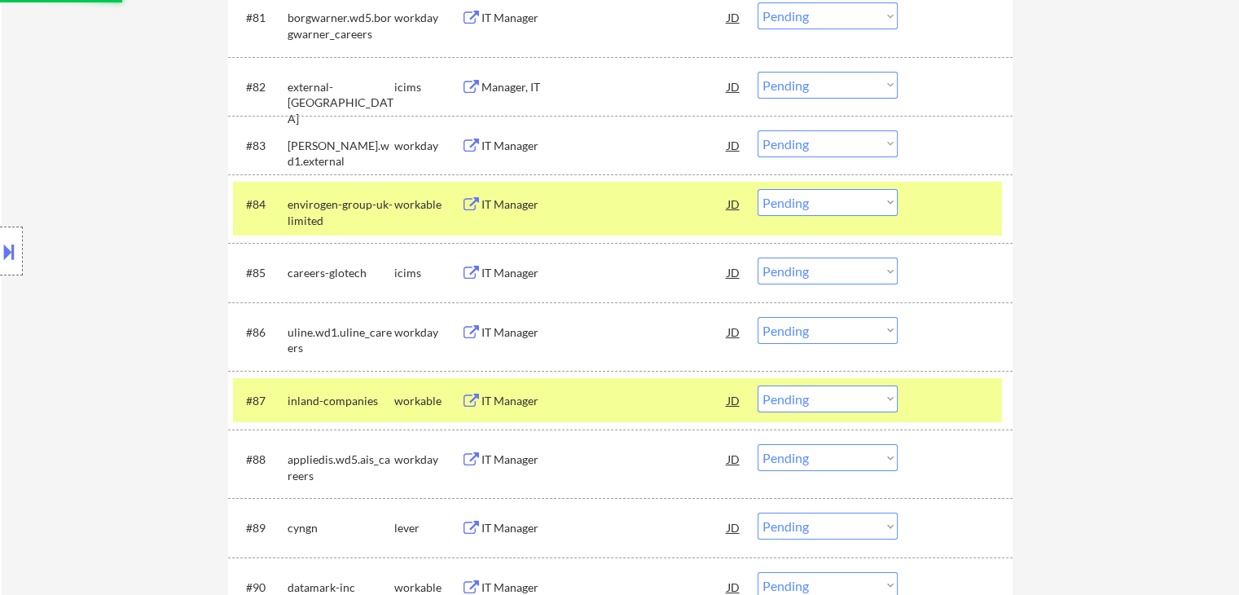
select select ""pending""
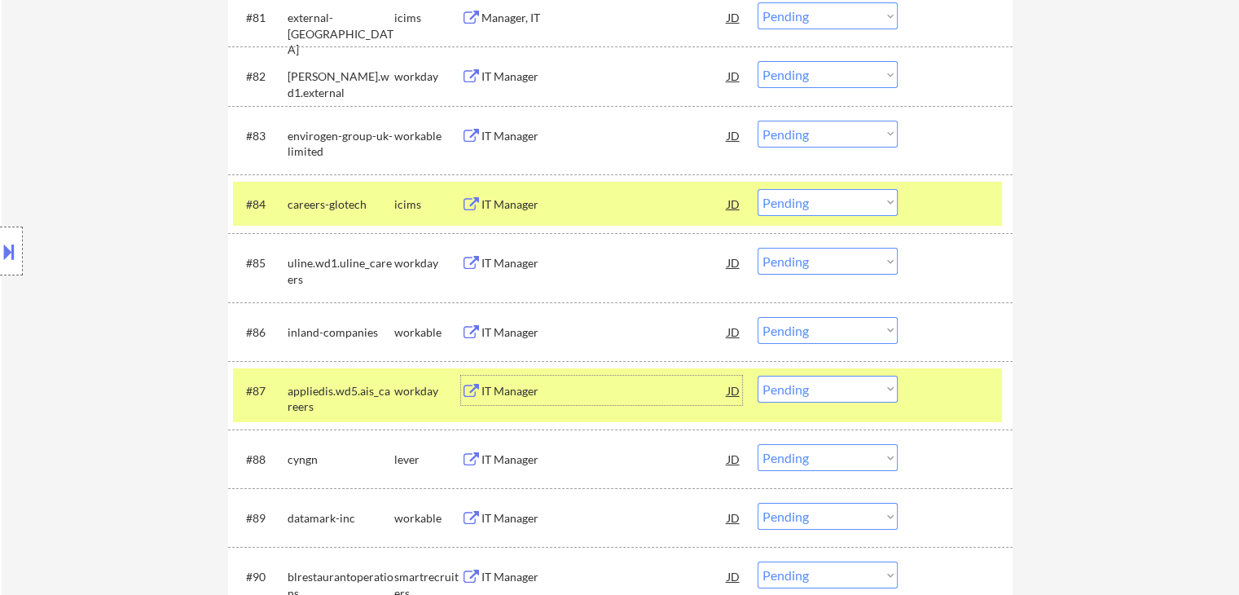
drag, startPoint x: 802, startPoint y: 134, endPoint x: 797, endPoint y: 143, distance: 9.5
click at [801, 134] on select "Choose an option... Pending Applied Excluded (Questions) Excluded (Expired) Exc…" at bounding box center [828, 134] width 140 height 27
click at [758, 121] on select "Choose an option... Pending Applied Excluded (Questions) Excluded (Expired) Exc…" at bounding box center [828, 134] width 140 height 27
select select ""pending""
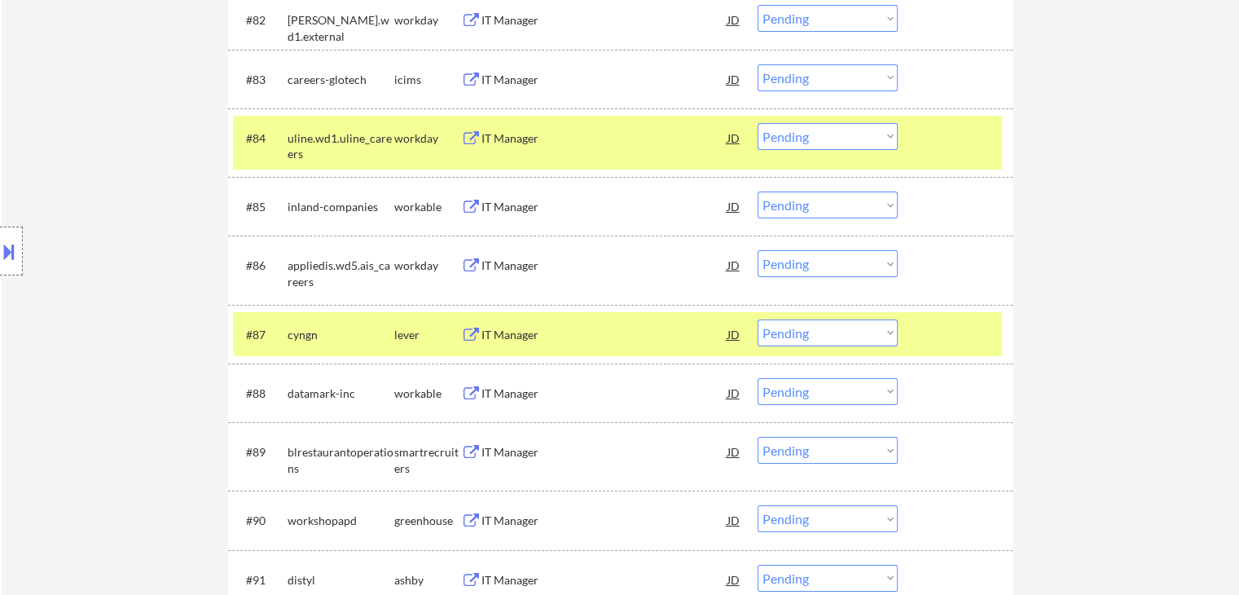
scroll to position [5865, 0]
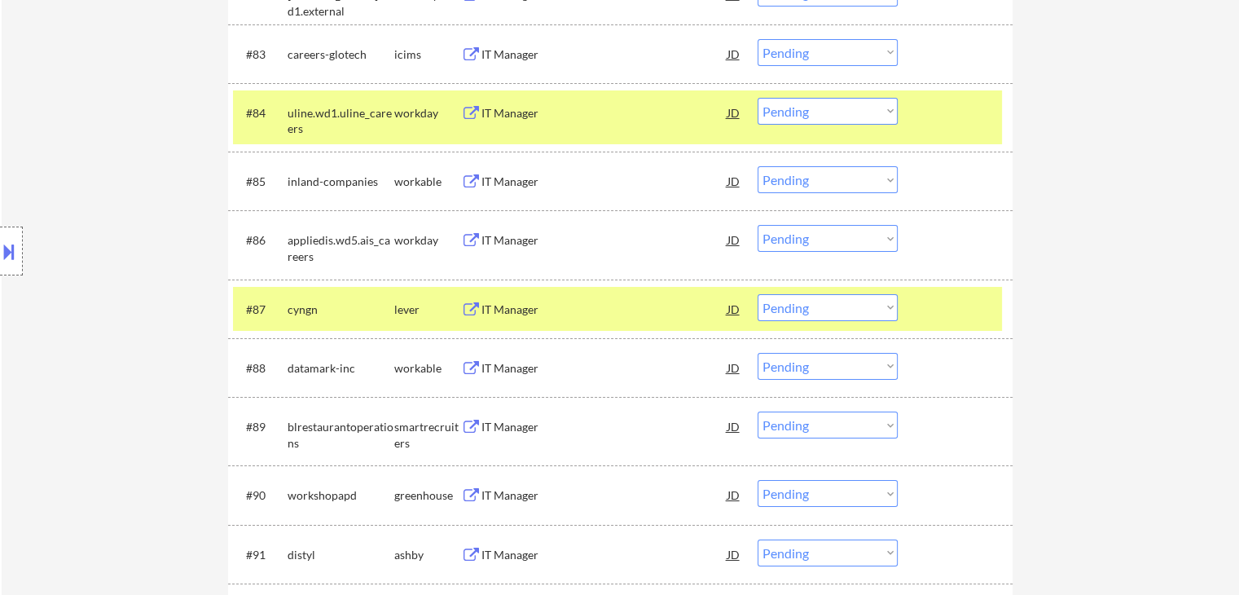
click at [795, 180] on select "Choose an option... Pending Applied Excluded (Questions) Excluded (Expired) Exc…" at bounding box center [828, 179] width 140 height 27
click at [758, 166] on select "Choose an option... Pending Applied Excluded (Questions) Excluded (Expired) Exc…" at bounding box center [828, 179] width 140 height 27
select select ""pending""
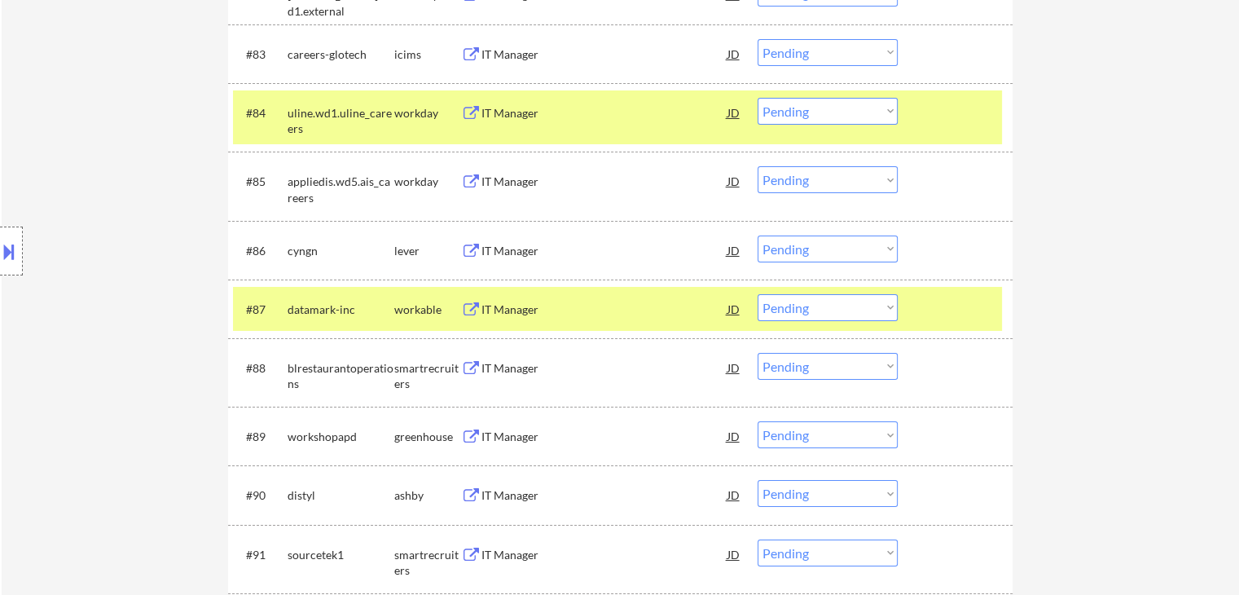
click at [525, 249] on div "IT Manager" at bounding box center [604, 251] width 246 height 16
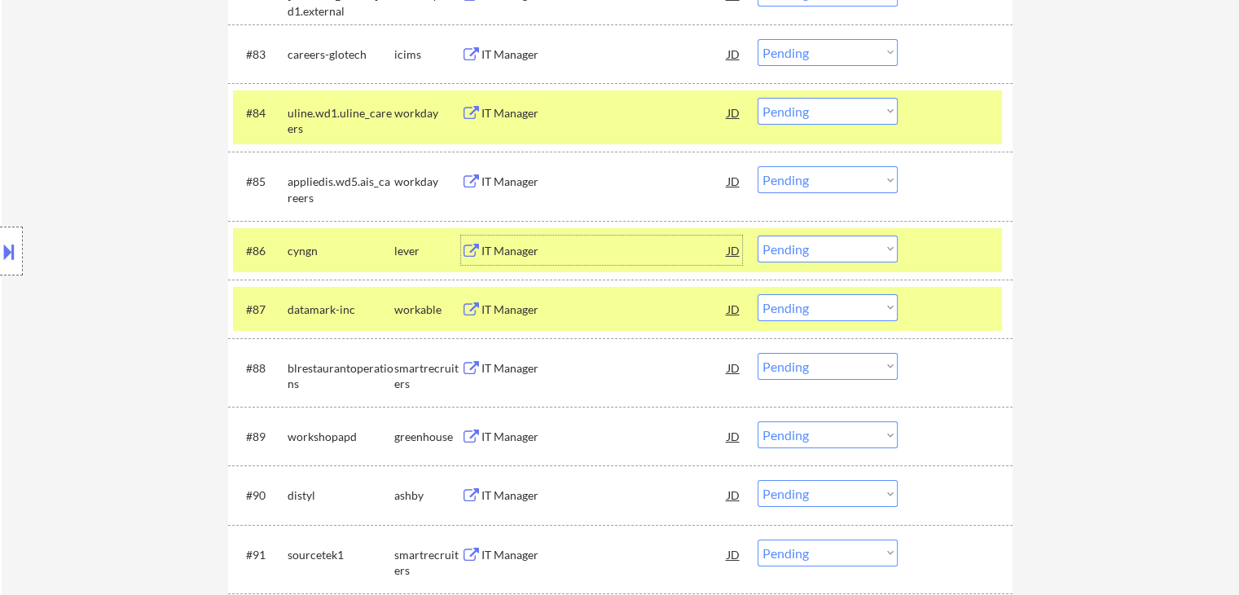
click at [558, 314] on div "IT Manager" at bounding box center [604, 309] width 246 height 16
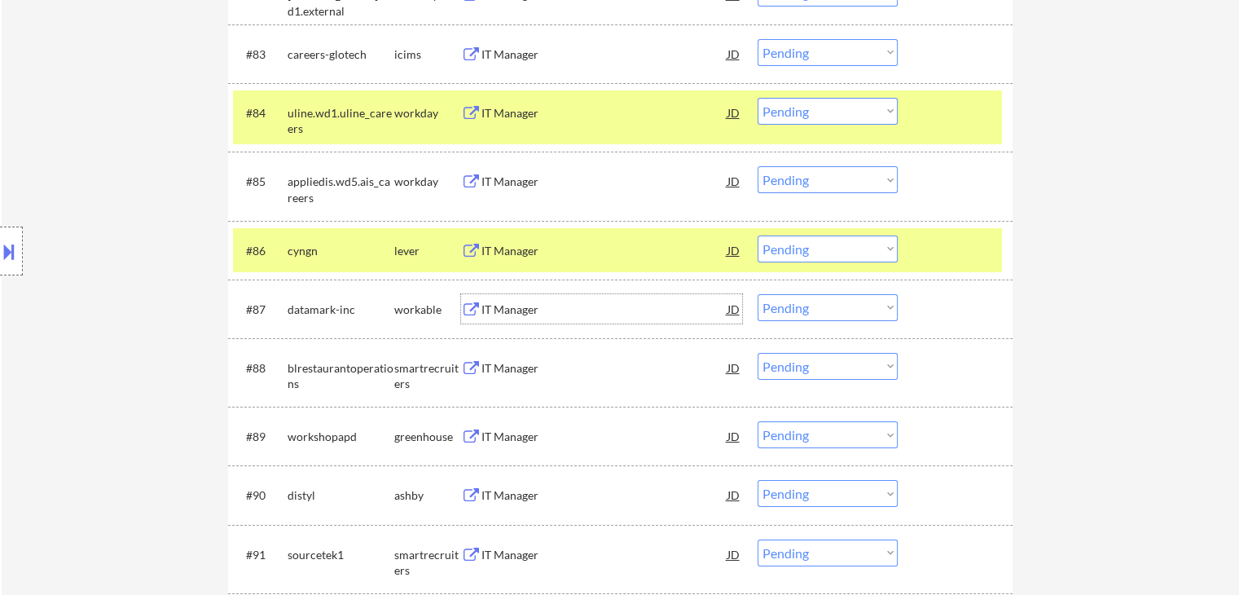
click at [802, 254] on select "Choose an option... Pending Applied Excluded (Questions) Excluded (Expired) Exc…" at bounding box center [828, 248] width 140 height 27
click at [758, 235] on select "Choose an option... Pending Applied Excluded (Questions) Excluded (Expired) Exc…" at bounding box center [828, 248] width 140 height 27
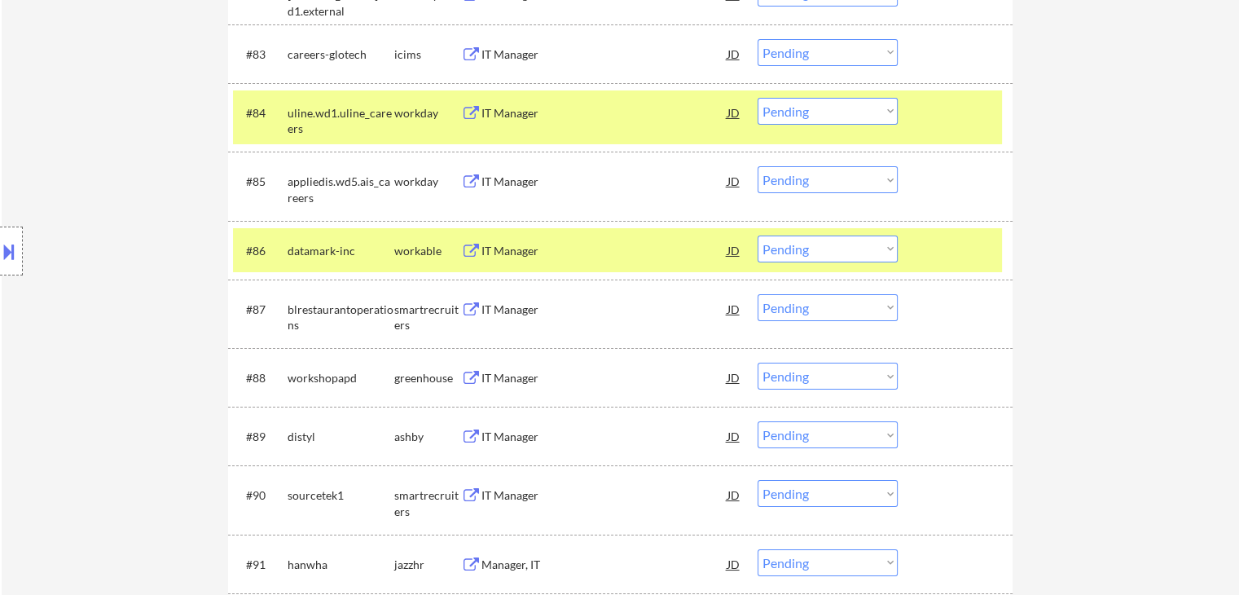
click at [802, 248] on select "Choose an option... Pending Applied Excluded (Questions) Excluded (Expired) Exc…" at bounding box center [828, 248] width 140 height 27
click at [758, 235] on select "Choose an option... Pending Applied Excluded (Questions) Excluded (Expired) Exc…" at bounding box center [828, 248] width 140 height 27
click at [562, 305] on div "IT Manager" at bounding box center [604, 309] width 246 height 16
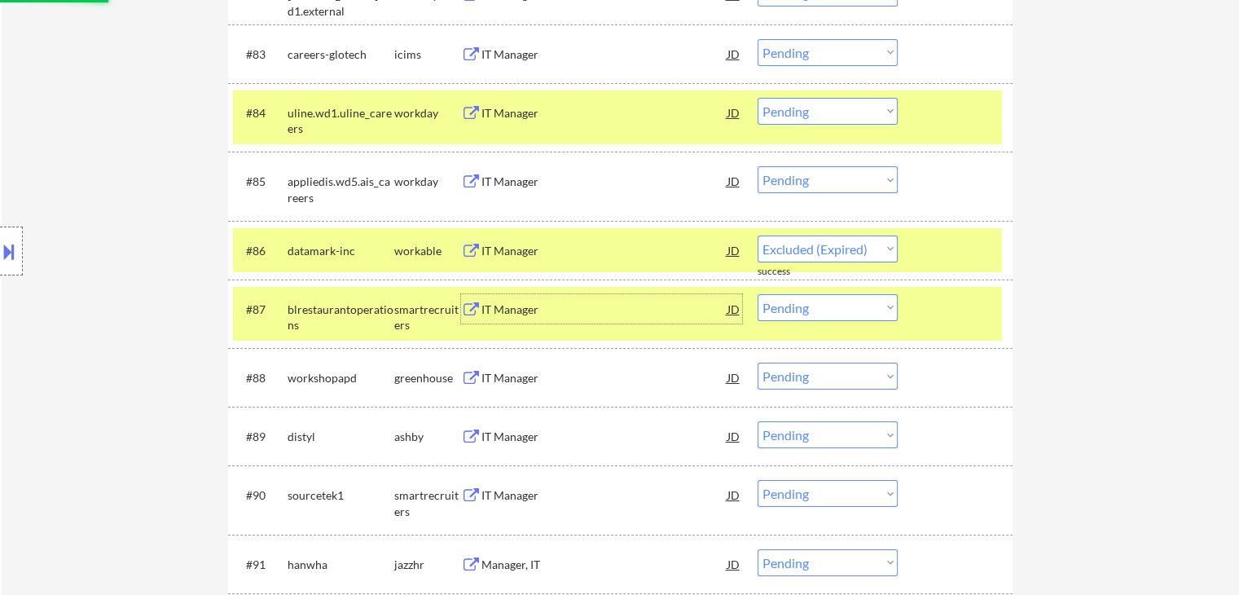
select select ""pending""
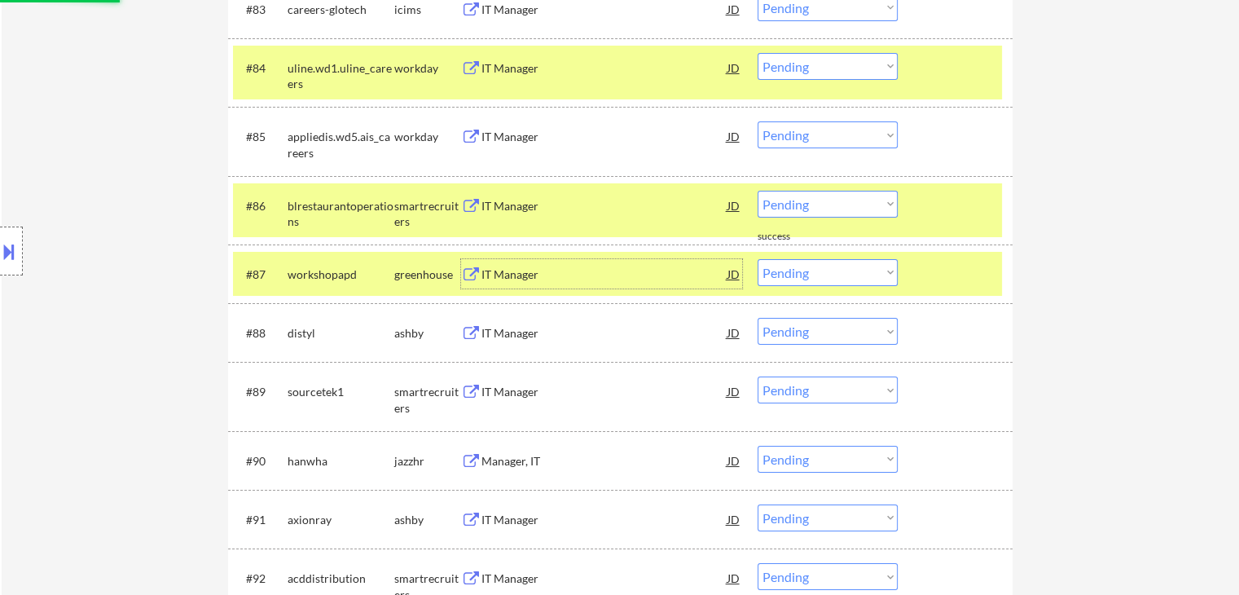
scroll to position [5946, 0]
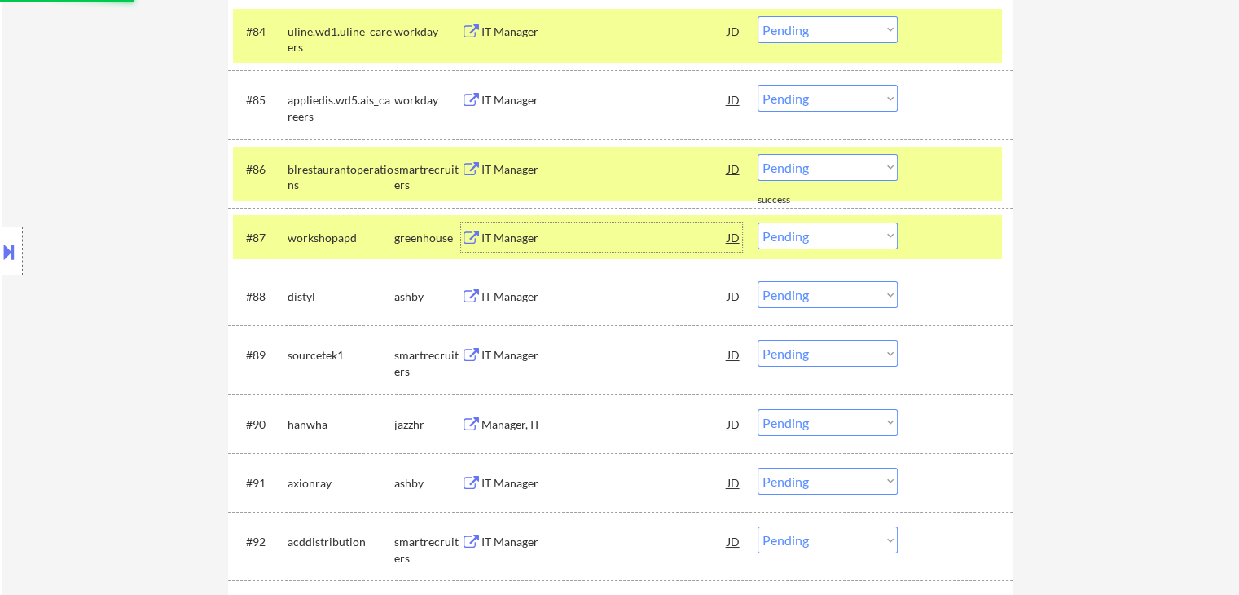
click at [570, 235] on div "IT Manager" at bounding box center [604, 238] width 246 height 16
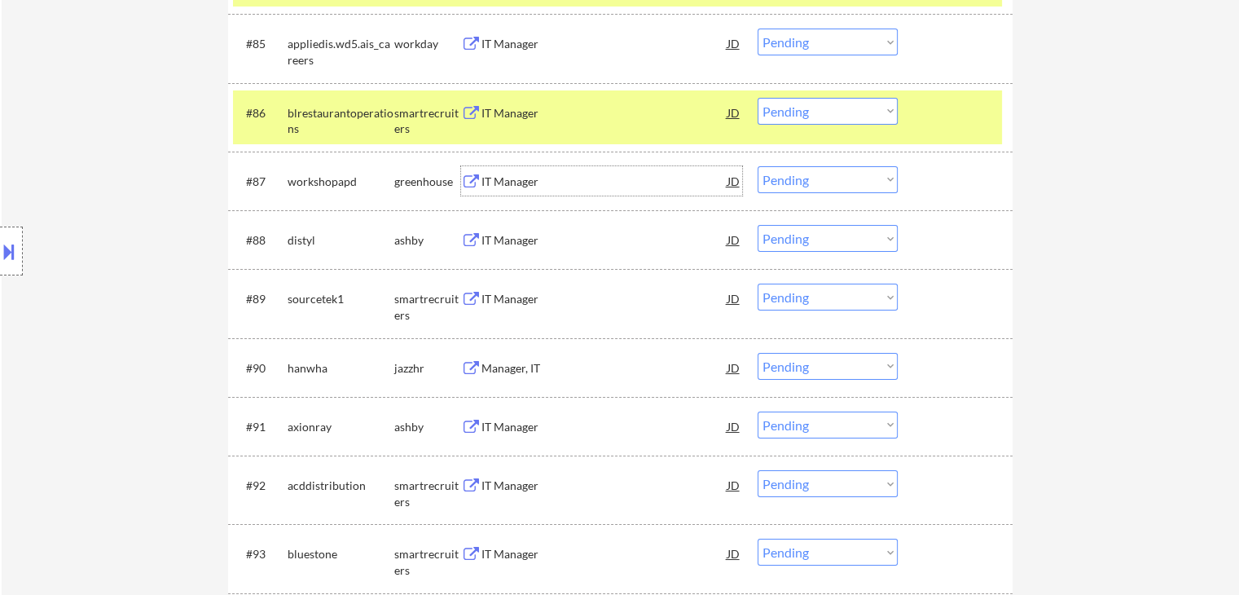
scroll to position [6028, 0]
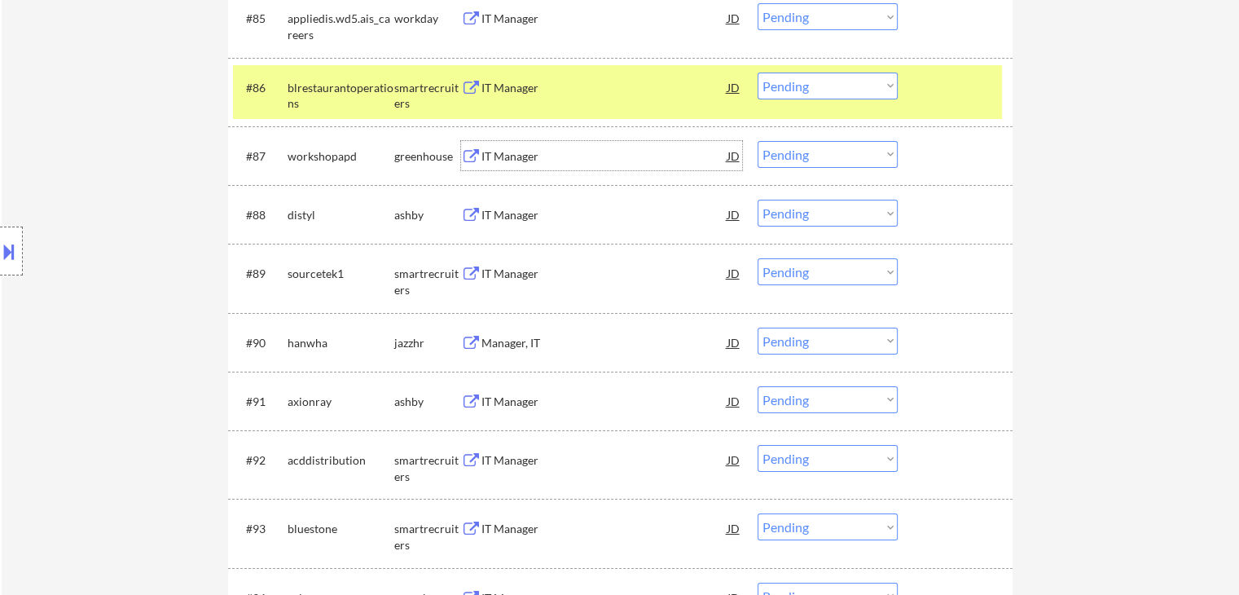
click at [541, 221] on div "IT Manager" at bounding box center [604, 215] width 246 height 16
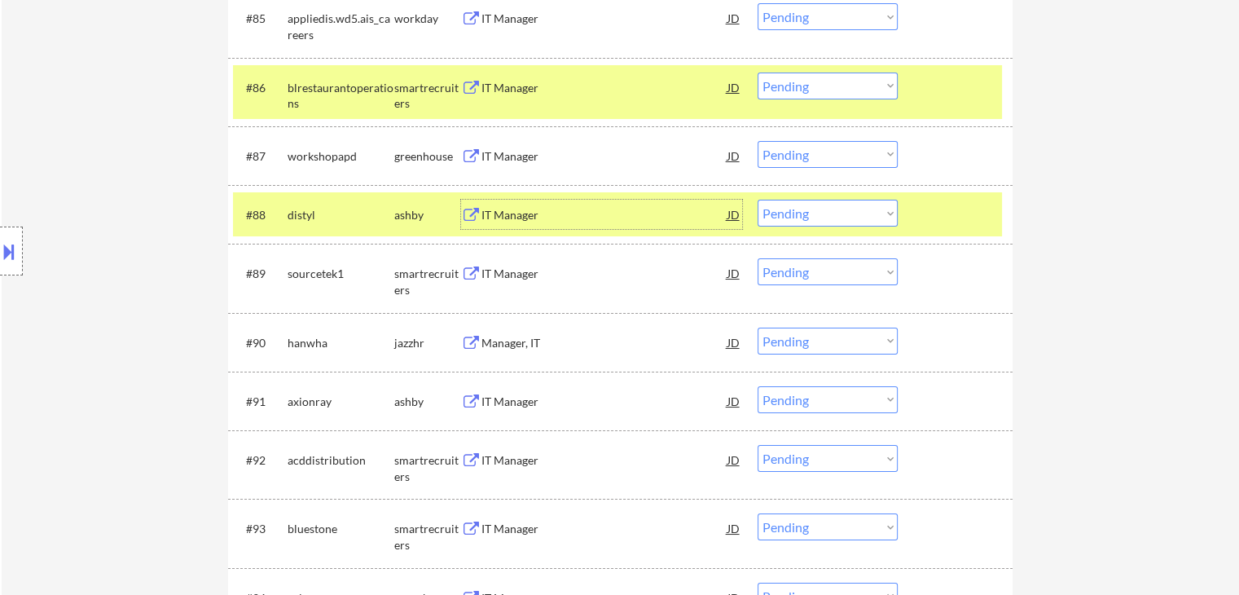
click at [548, 279] on div "IT Manager" at bounding box center [604, 274] width 246 height 16
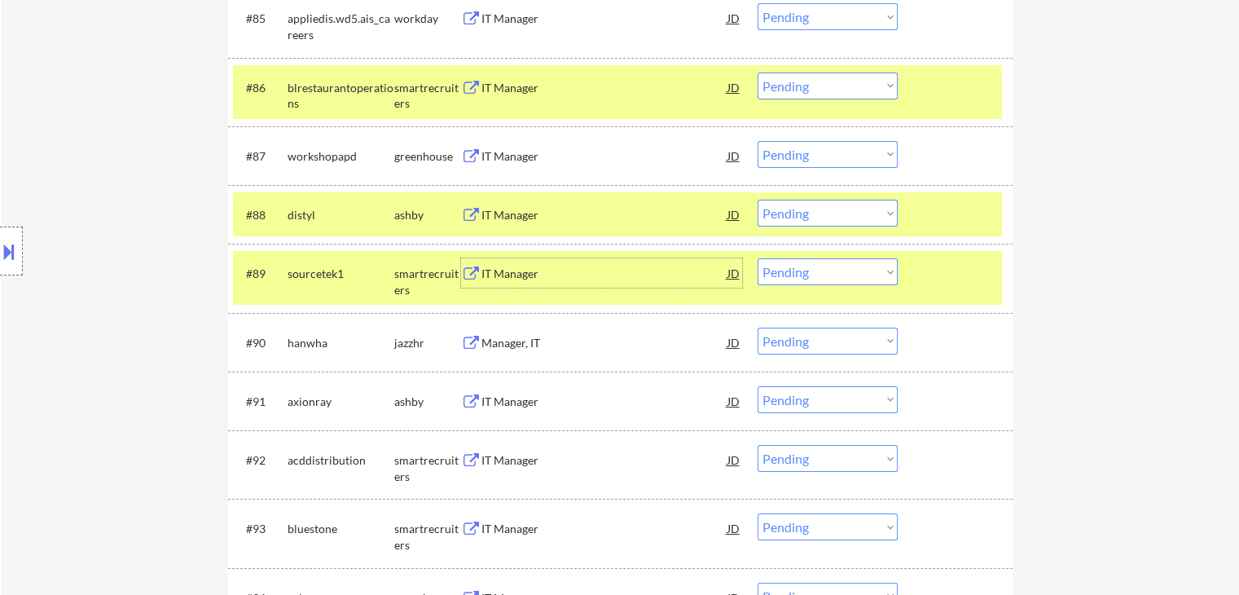
scroll to position [6109, 0]
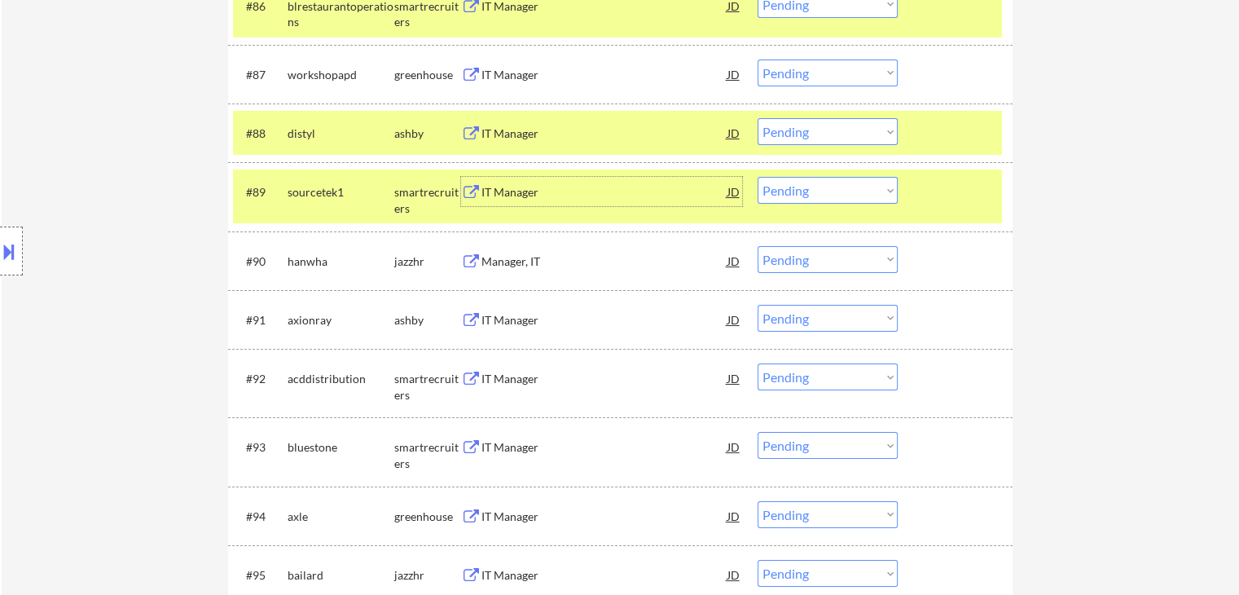
click at [555, 257] on div "Manager, IT" at bounding box center [604, 261] width 246 height 16
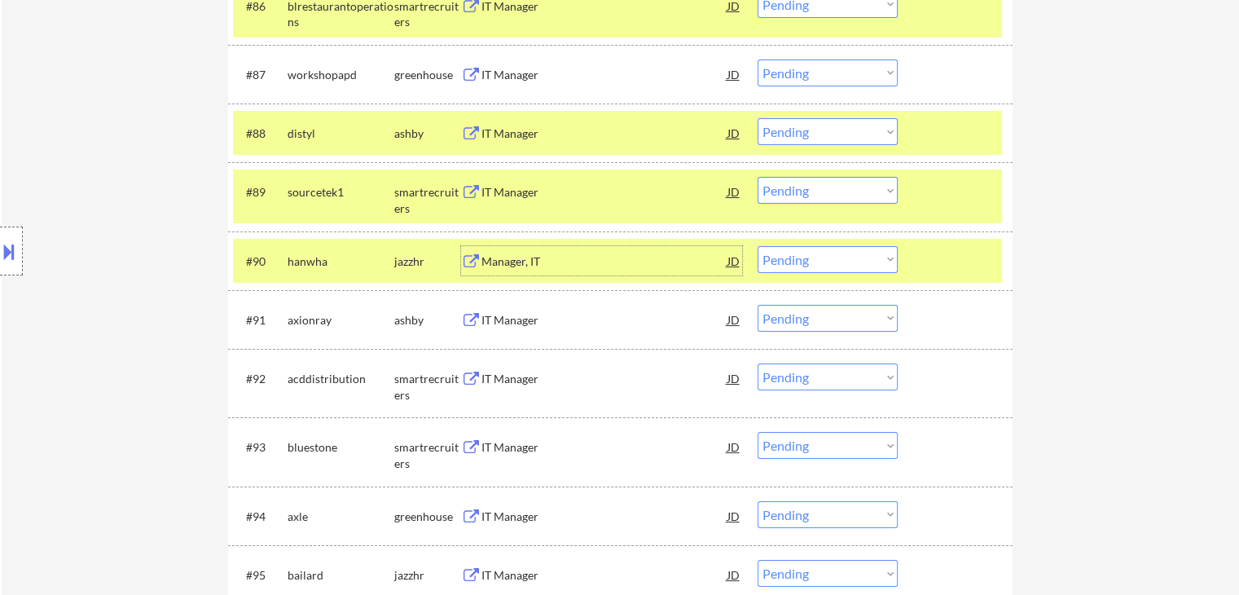
click at [583, 324] on div "IT Manager" at bounding box center [604, 320] width 246 height 16
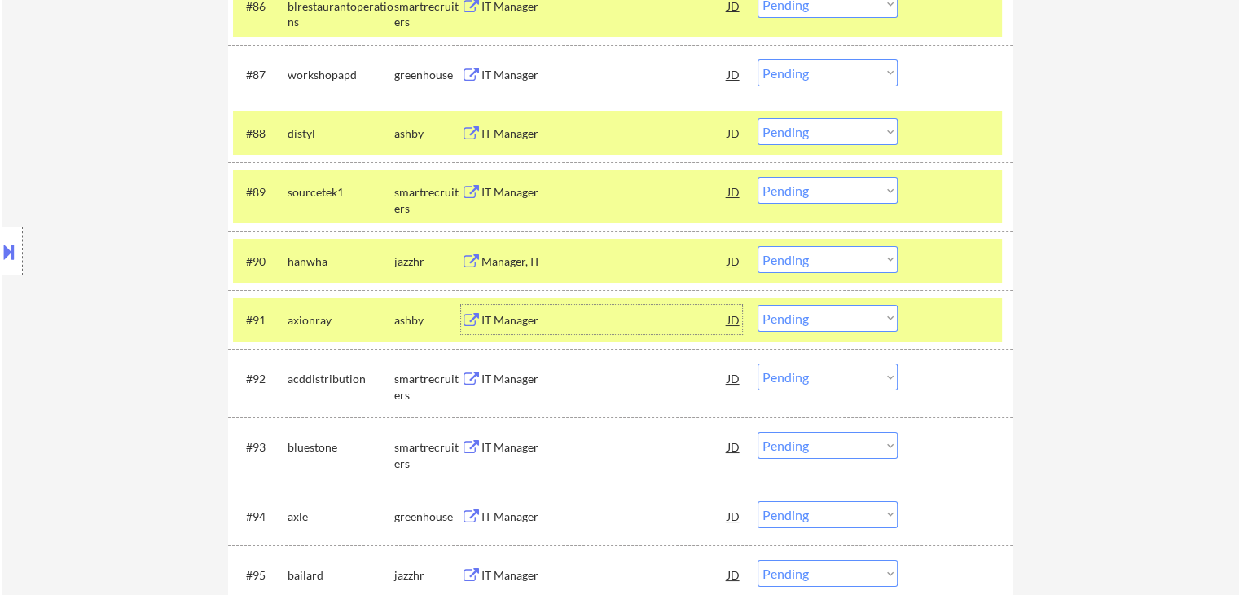
click at [802, 265] on select "Choose an option... Pending Applied Excluded (Questions) Excluded (Expired) Exc…" at bounding box center [828, 259] width 140 height 27
click at [758, 246] on select "Choose an option... Pending Applied Excluded (Questions) Excluded (Expired) Exc…" at bounding box center [828, 259] width 140 height 27
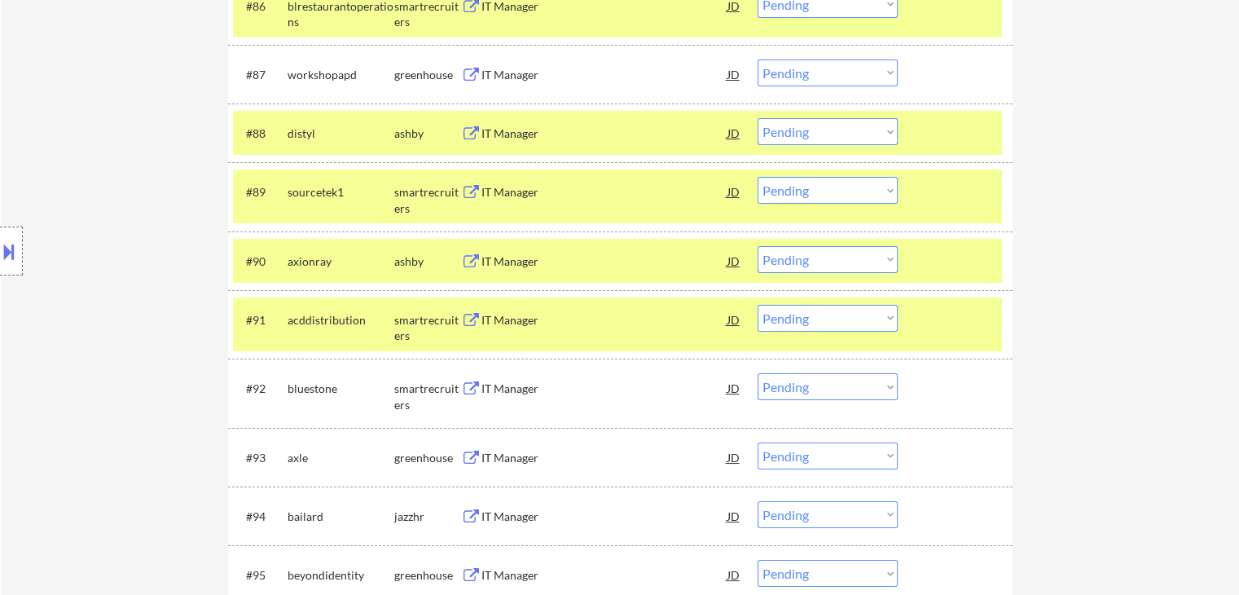
click at [802, 263] on select "Choose an option... Pending Applied Excluded (Questions) Excluded (Expired) Exc…" at bounding box center [828, 259] width 140 height 27
click at [758, 246] on select "Choose an option... Pending Applied Excluded (Questions) Excluded (Expired) Exc…" at bounding box center [828, 259] width 140 height 27
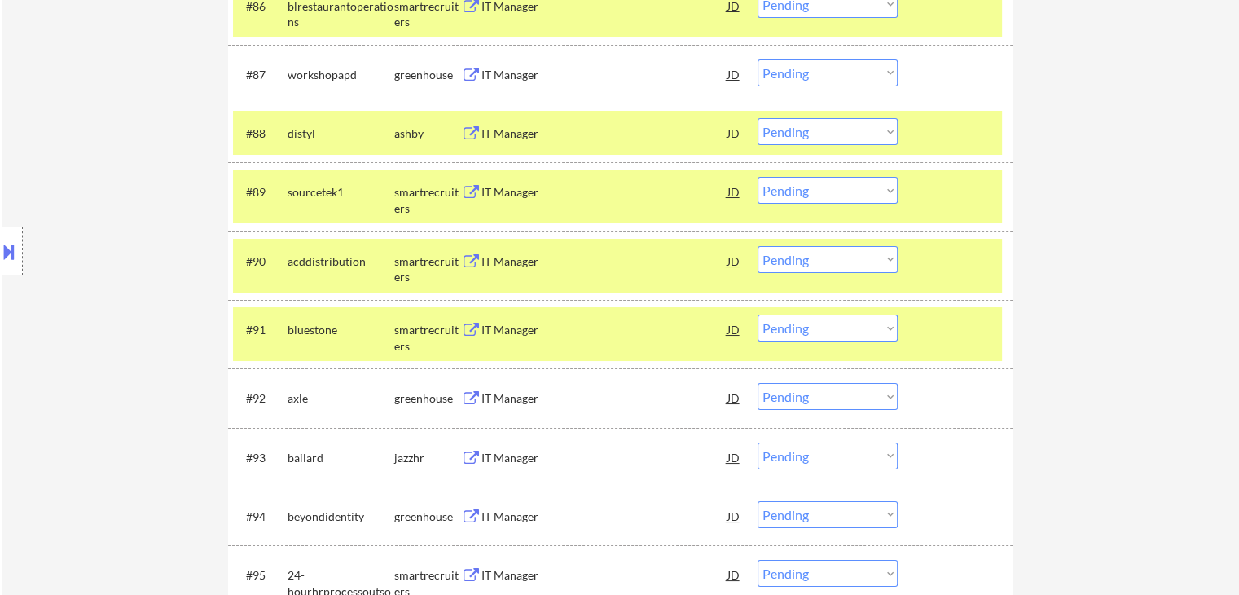
click at [512, 269] on div "IT Manager" at bounding box center [604, 261] width 246 height 16
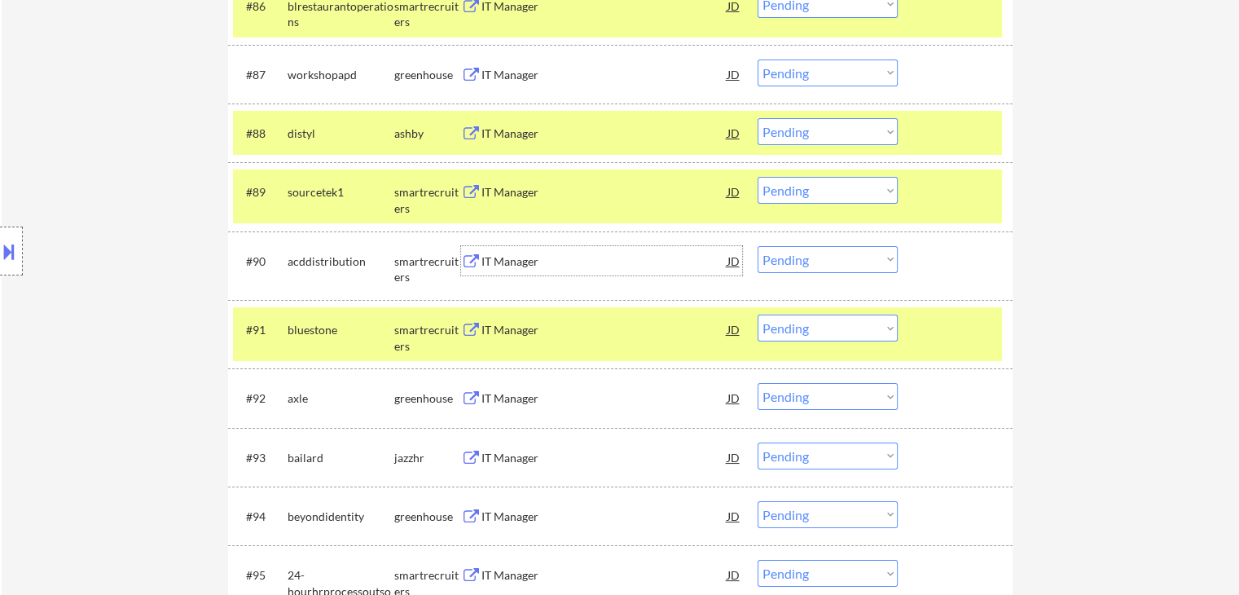
click at [570, 333] on div "IT Manager" at bounding box center [604, 330] width 246 height 16
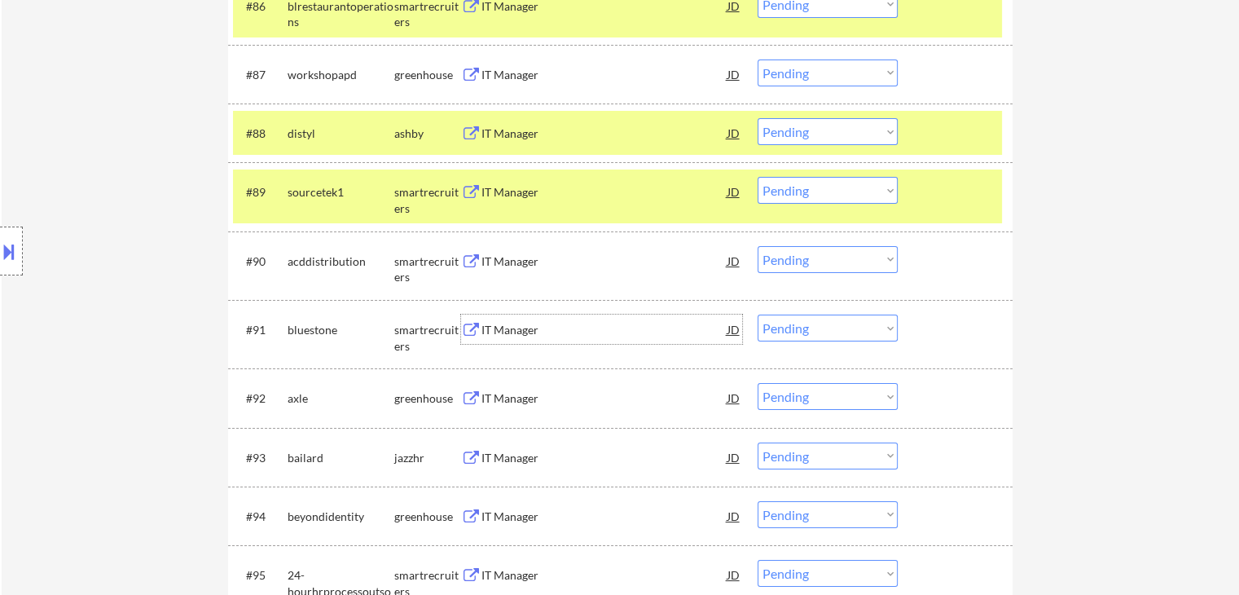
click at [534, 192] on div "IT Manager" at bounding box center [604, 192] width 246 height 16
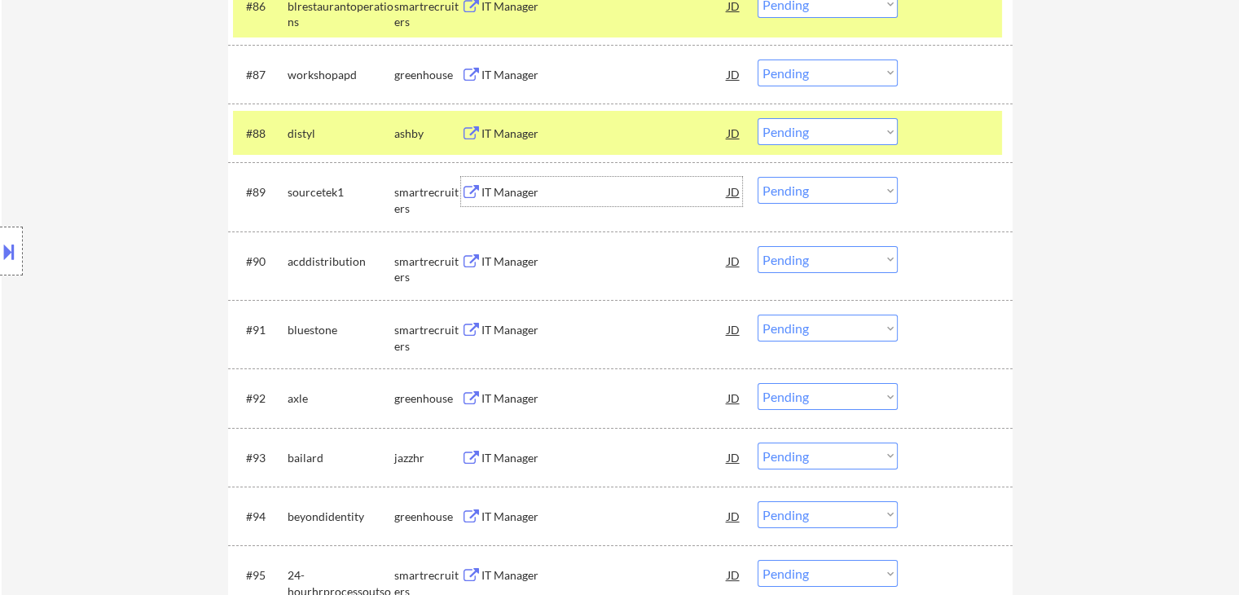
click at [495, 265] on div "IT Manager" at bounding box center [604, 261] width 246 height 16
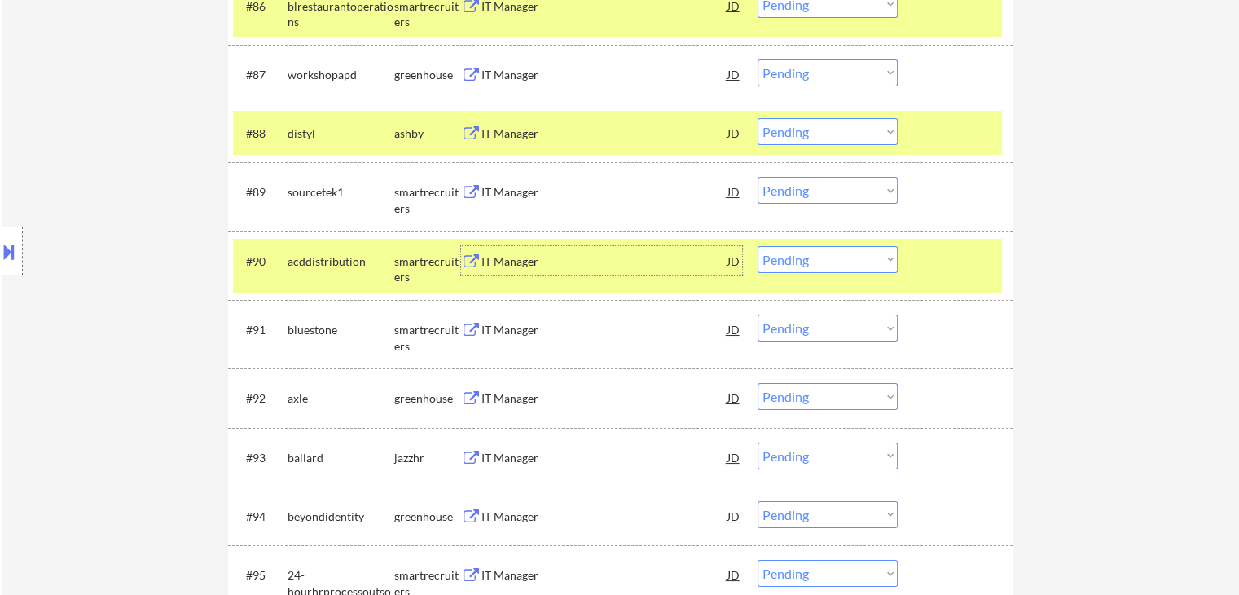
click at [807, 261] on select "Choose an option... Pending Applied Excluded (Questions) Excluded (Expired) Exc…" at bounding box center [828, 259] width 140 height 27
click at [758, 246] on select "Choose an option... Pending Applied Excluded (Questions) Excluded (Expired) Exc…" at bounding box center [828, 259] width 140 height 27
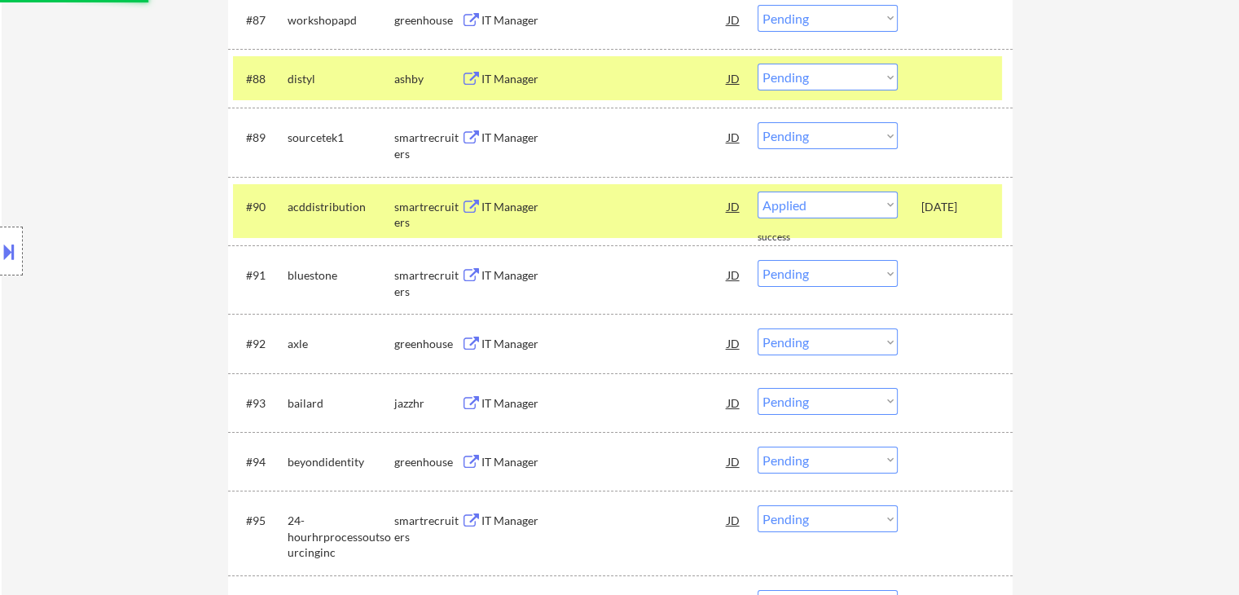
scroll to position [6191, 0]
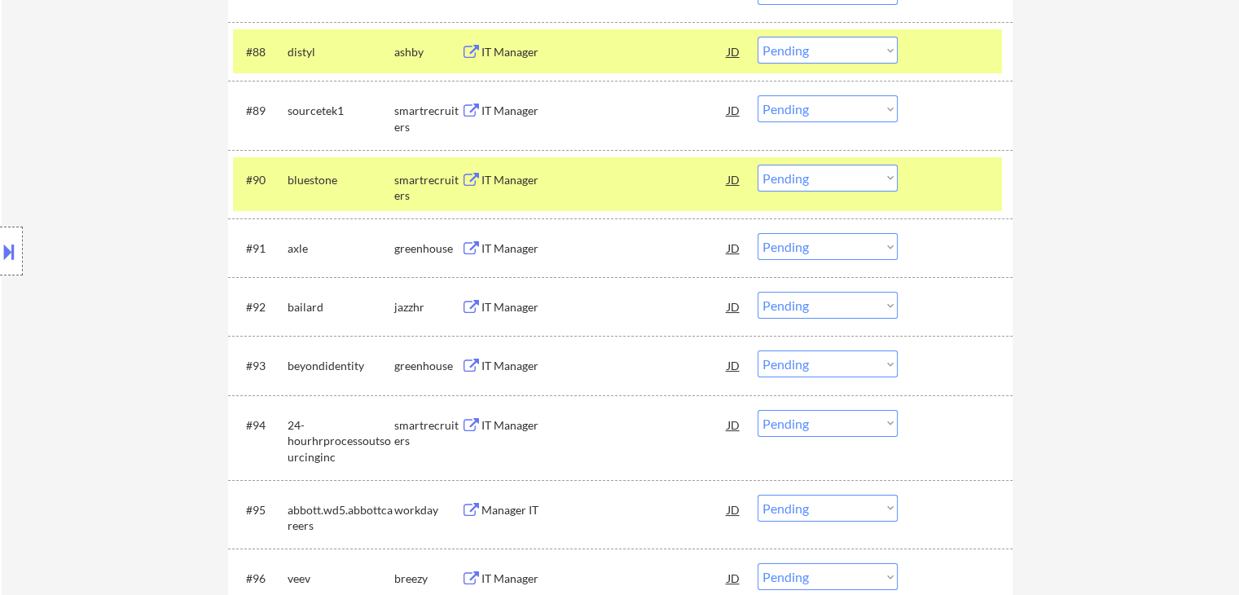
drag, startPoint x: 814, startPoint y: 180, endPoint x: 802, endPoint y: 190, distance: 15.6
click at [812, 180] on select "Choose an option... Pending Applied Excluded (Questions) Excluded (Expired) Exc…" at bounding box center [828, 178] width 140 height 27
click at [758, 165] on select "Choose an option... Pending Applied Excluded (Questions) Excluded (Expired) Exc…" at bounding box center [828, 178] width 140 height 27
select select ""pending""
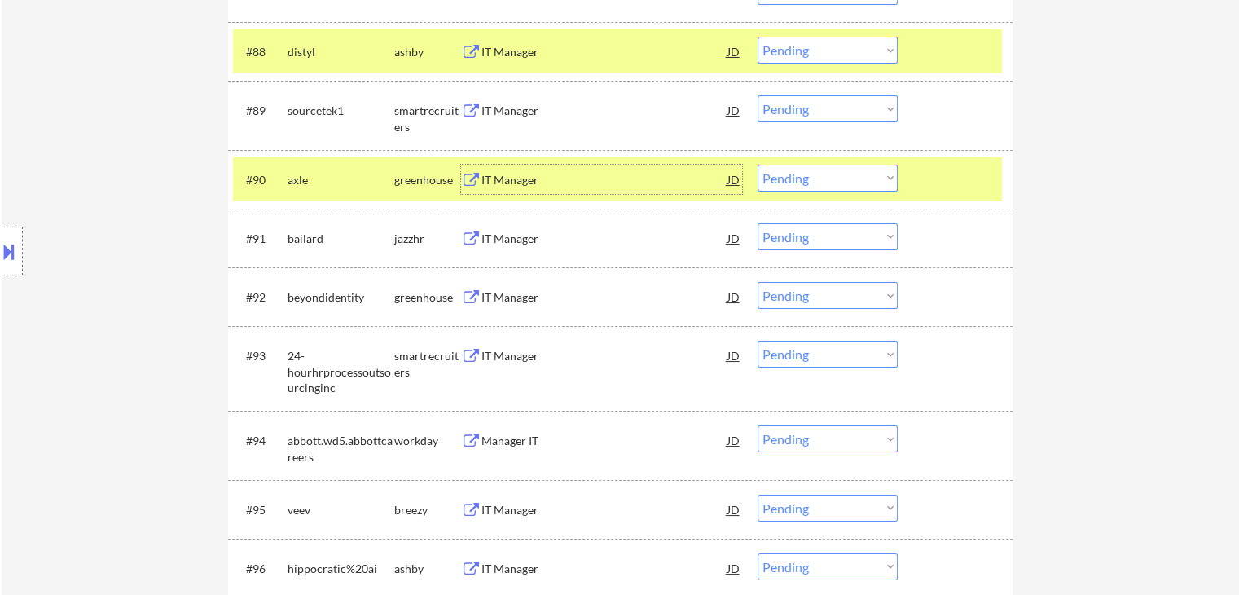
click at [556, 186] on div "IT Manager" at bounding box center [604, 180] width 246 height 16
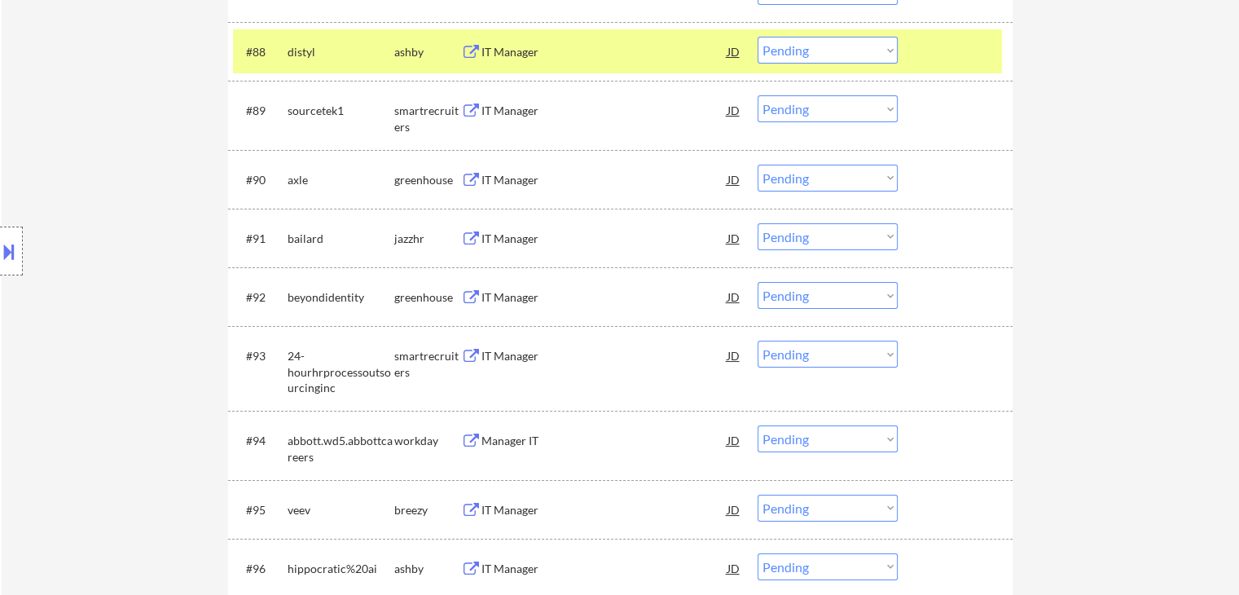
drag, startPoint x: 1238, startPoint y: 460, endPoint x: 1247, endPoint y: 459, distance: 9.1
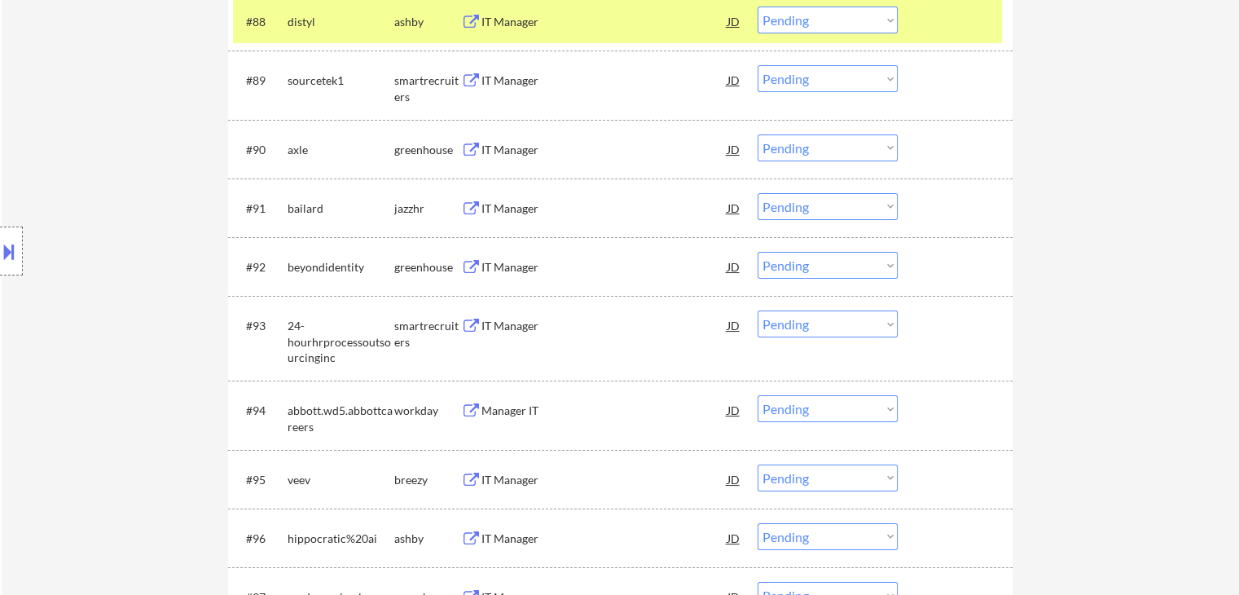
scroll to position [6236, 0]
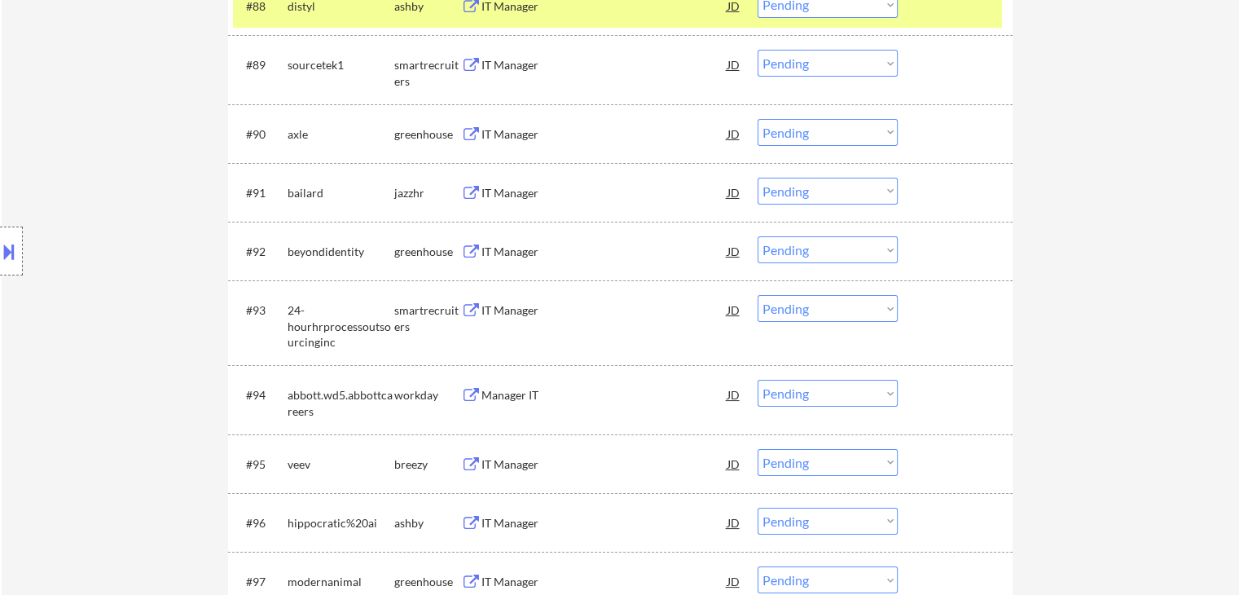
click at [554, 195] on div "IT Manager" at bounding box center [604, 193] width 246 height 16
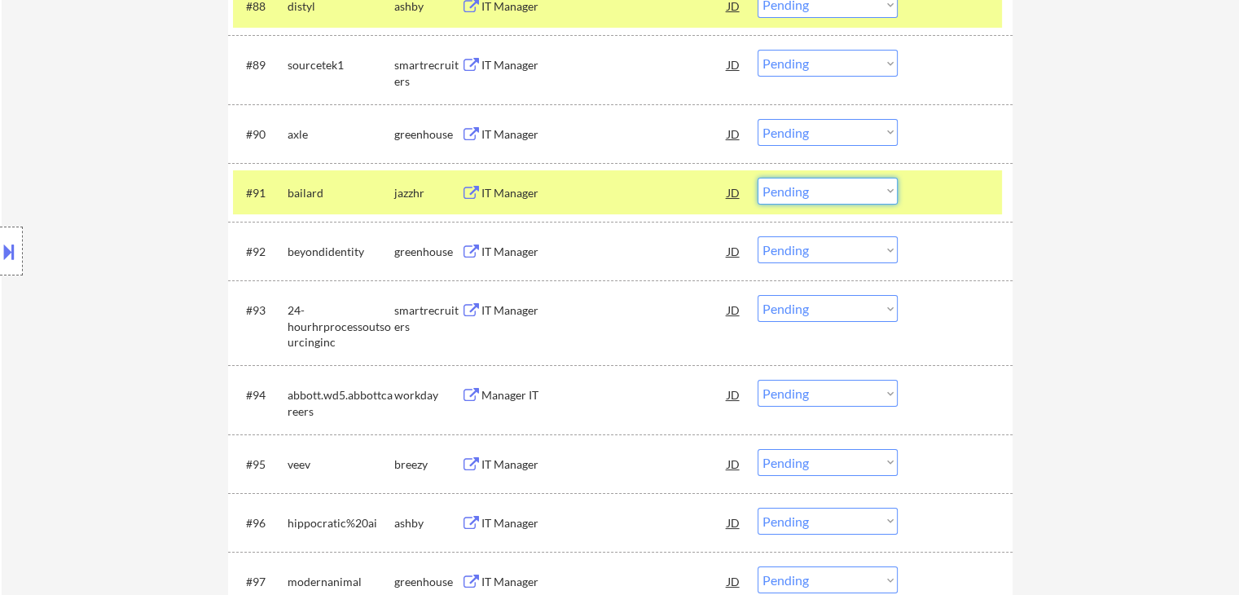
drag, startPoint x: 784, startPoint y: 188, endPoint x: 784, endPoint y: 204, distance: 15.5
click at [784, 188] on select "Choose an option... Pending Applied Excluded (Questions) Excluded (Expired) Exc…" at bounding box center [828, 191] width 140 height 27
click at [758, 178] on select "Choose an option... Pending Applied Excluded (Questions) Excluded (Expired) Exc…" at bounding box center [828, 191] width 140 height 27
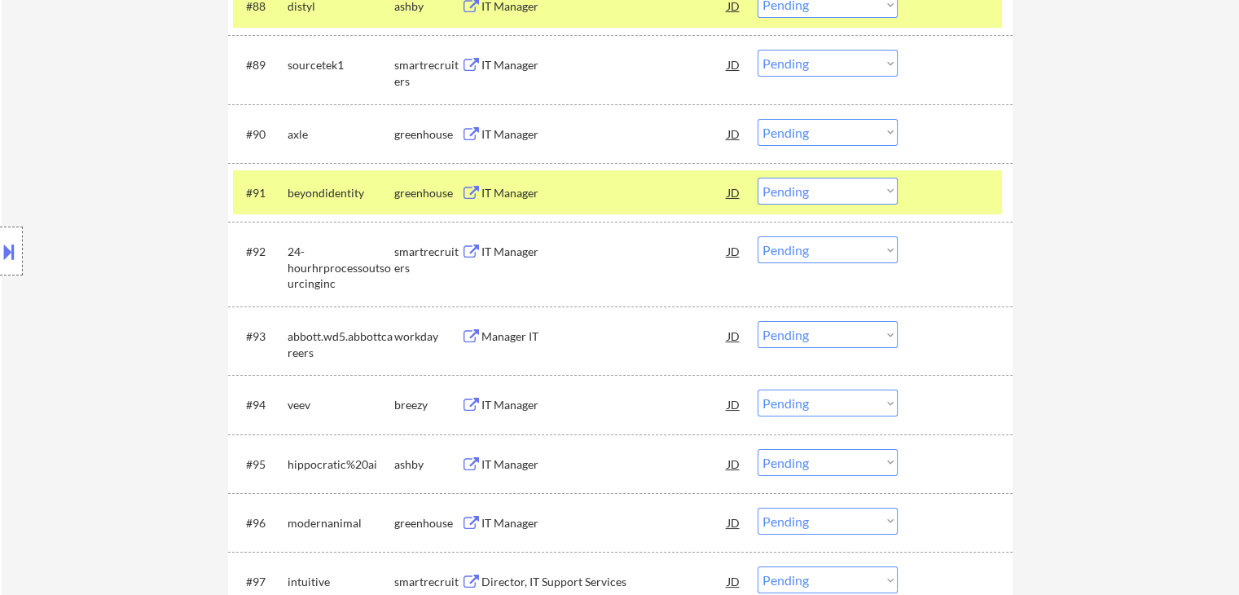
click at [542, 195] on div "IT Manager" at bounding box center [604, 193] width 246 height 16
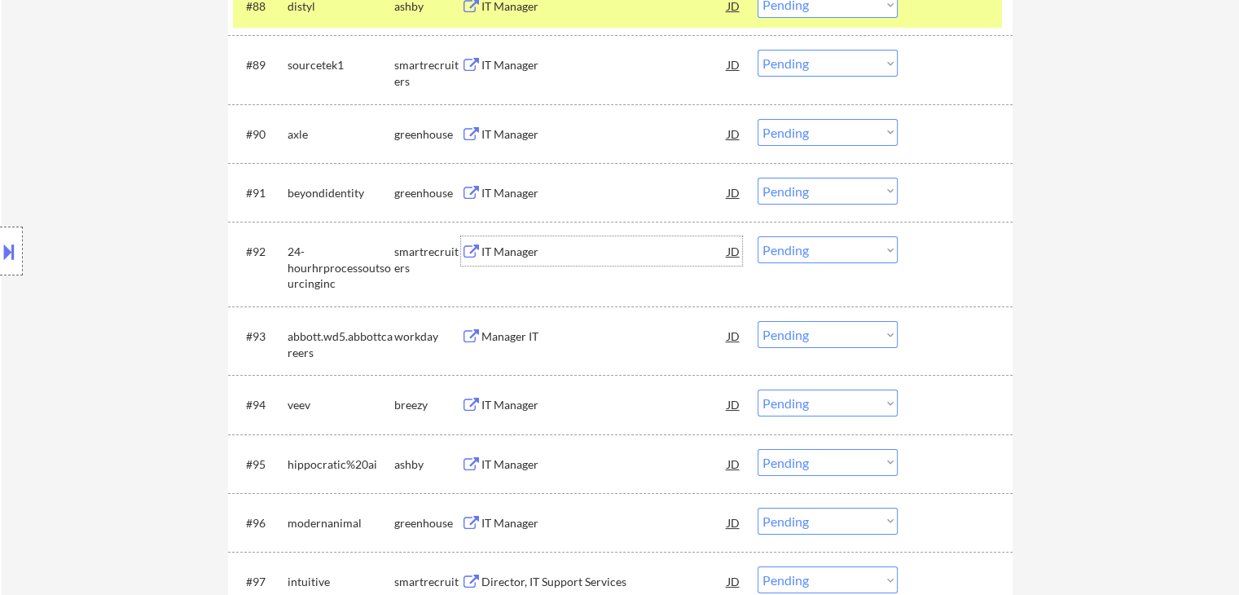
click at [534, 252] on div "IT Manager" at bounding box center [604, 252] width 246 height 16
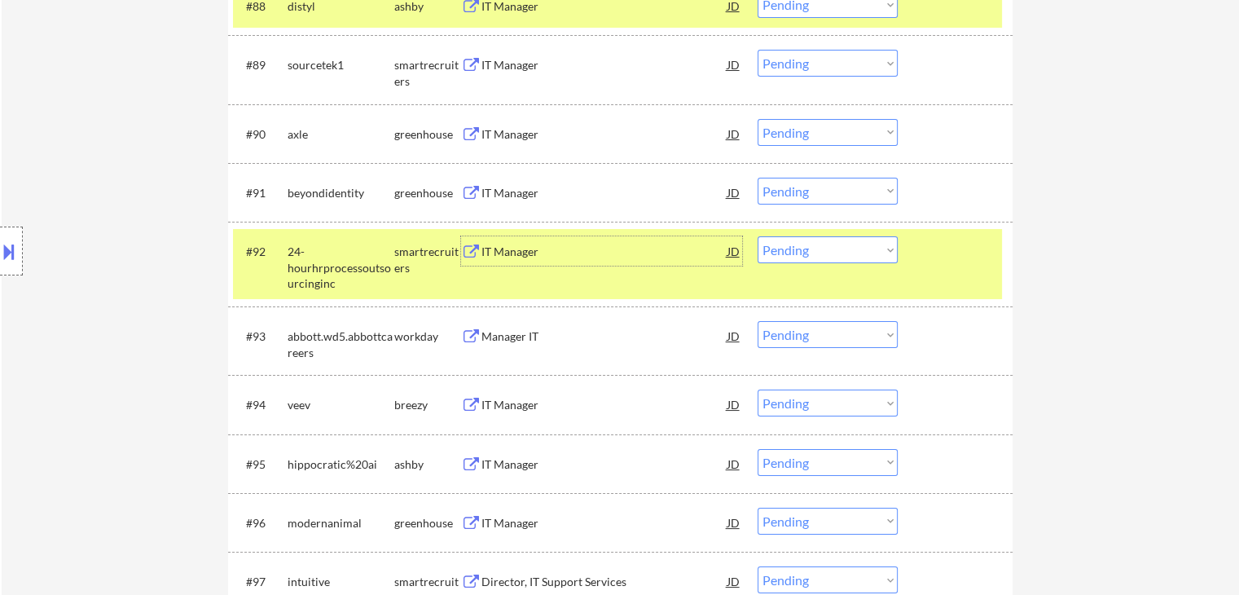
click at [807, 187] on select "Choose an option... Pending Applied Excluded (Questions) Excluded (Expired) Exc…" at bounding box center [828, 191] width 140 height 27
click at [758, 178] on select "Choose an option... Pending Applied Excluded (Questions) Excluded (Expired) Exc…" at bounding box center [828, 191] width 140 height 27
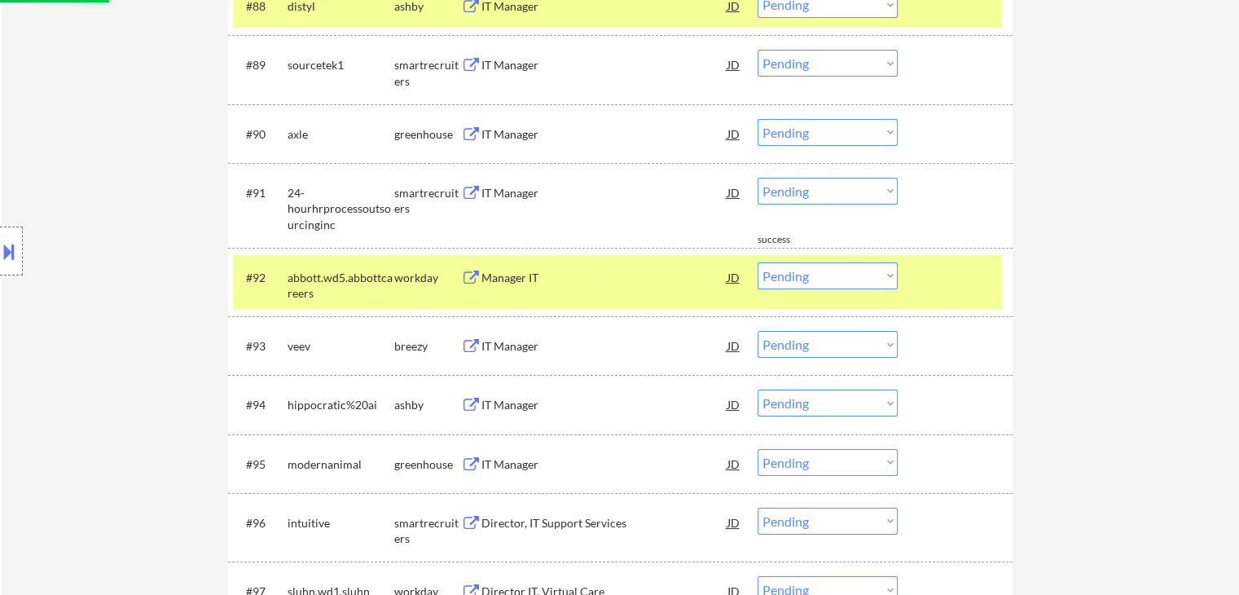
click at [531, 352] on div "IT Manager" at bounding box center [604, 346] width 246 height 16
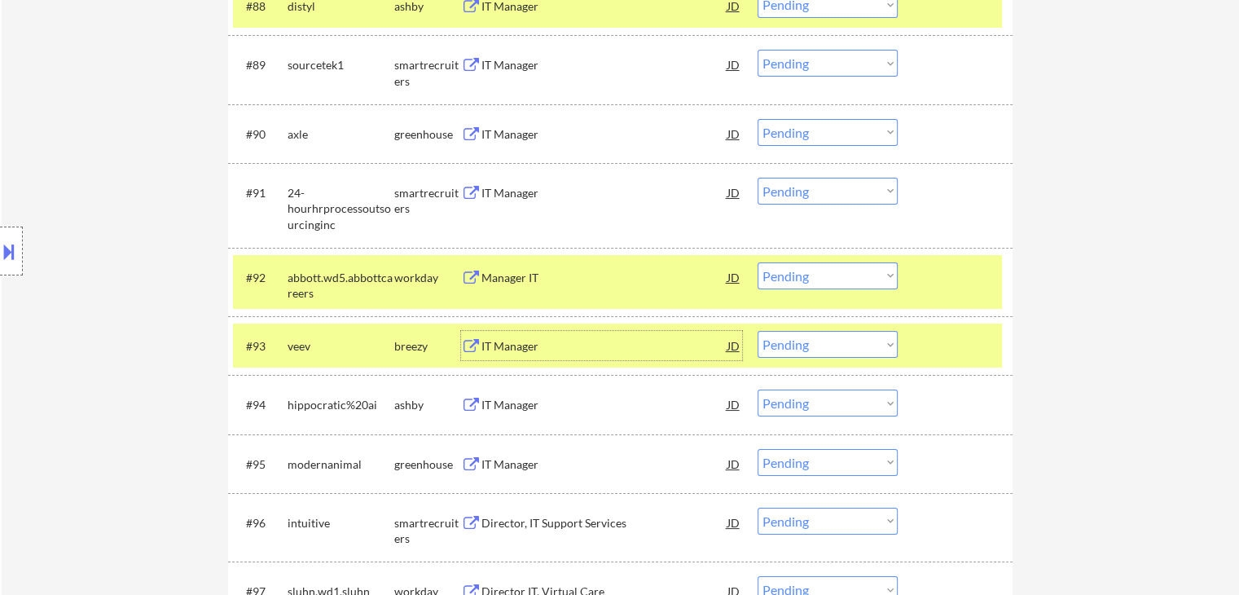
click at [789, 191] on select "Choose an option... Pending Applied Excluded (Questions) Excluded (Expired) Exc…" at bounding box center [828, 191] width 140 height 27
click at [758, 178] on select "Choose an option... Pending Applied Excluded (Questions) Excluded (Expired) Exc…" at bounding box center [828, 191] width 140 height 27
select select ""pending""
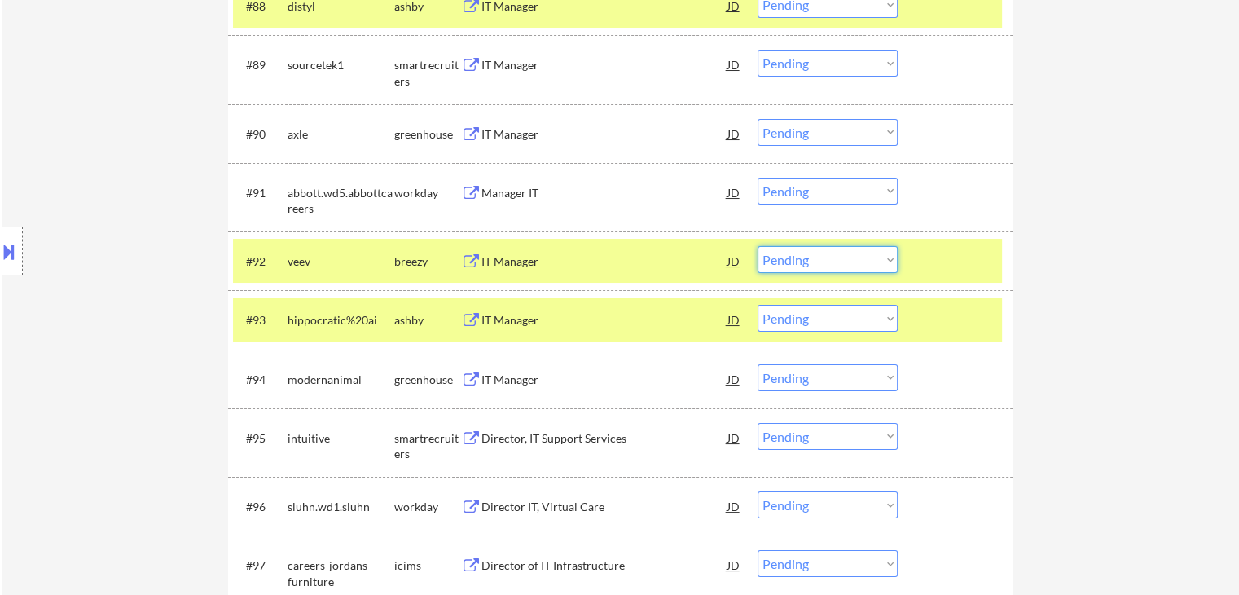
click at [827, 257] on select "Choose an option... Pending Applied Excluded (Questions) Excluded (Expired) Exc…" at bounding box center [828, 259] width 140 height 27
click at [758, 247] on select "Choose an option... Pending Applied Excluded (Questions) Excluded (Expired) Exc…" at bounding box center [828, 259] width 140 height 27
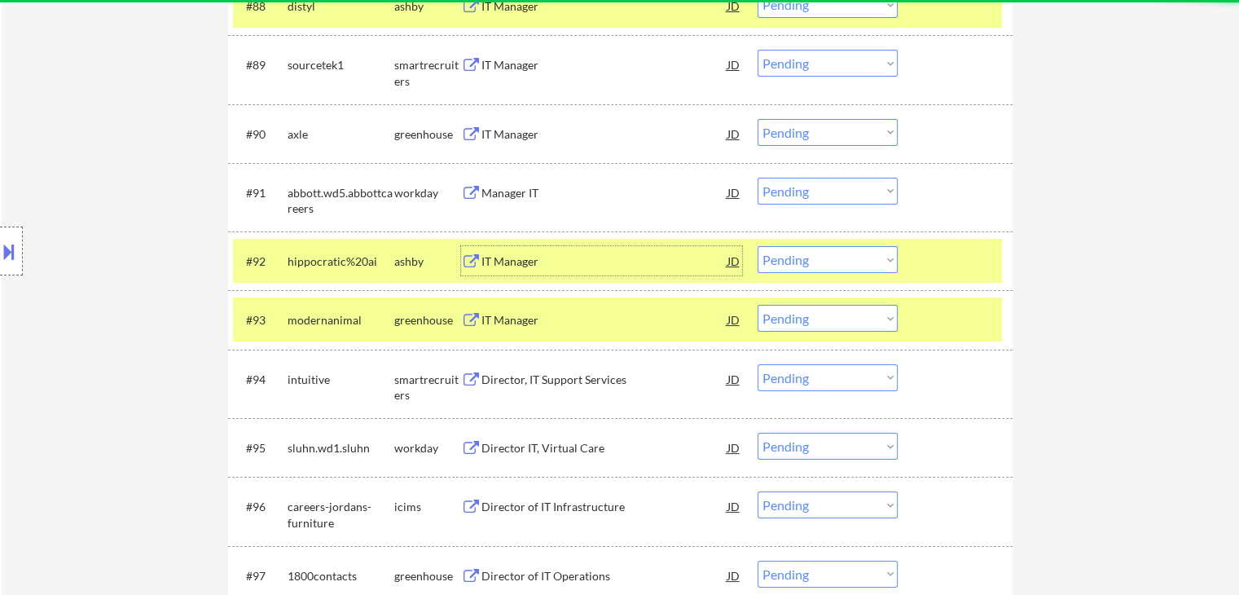
click at [594, 261] on div "IT Manager" at bounding box center [604, 261] width 246 height 16
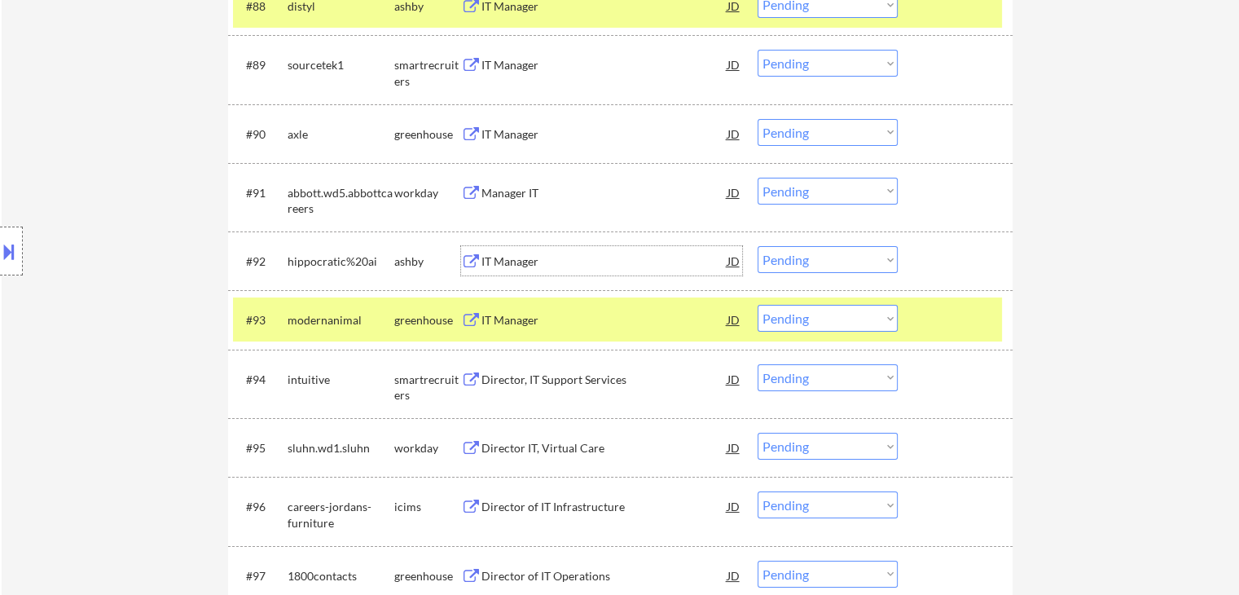
click at [577, 317] on div "IT Manager" at bounding box center [604, 320] width 246 height 16
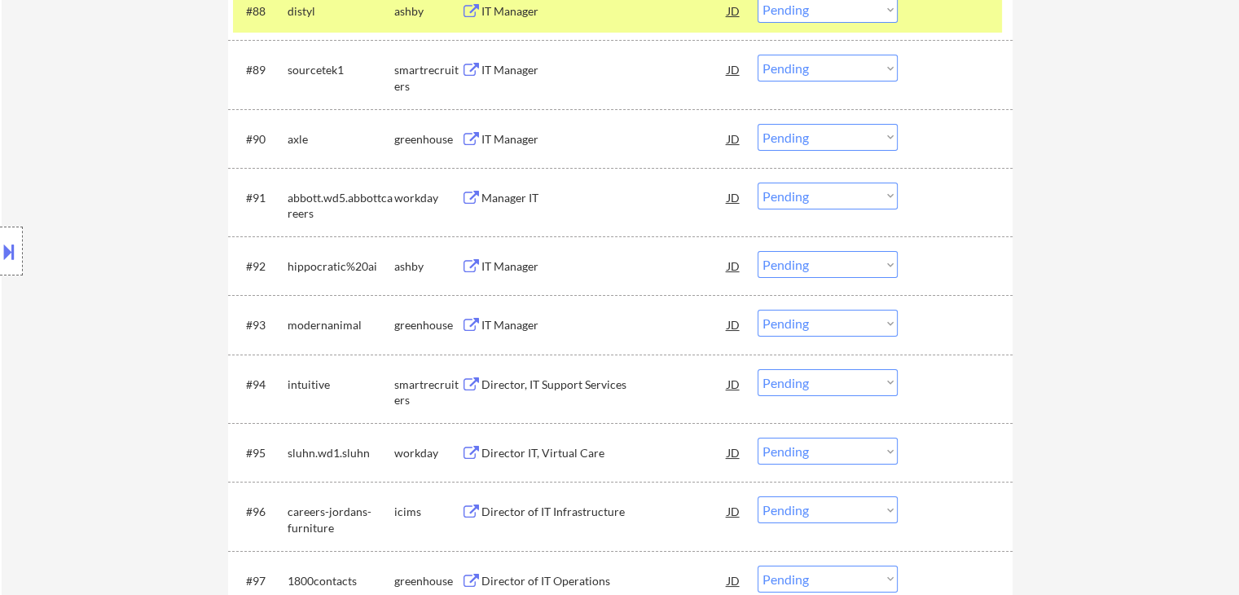
scroll to position [6318, 0]
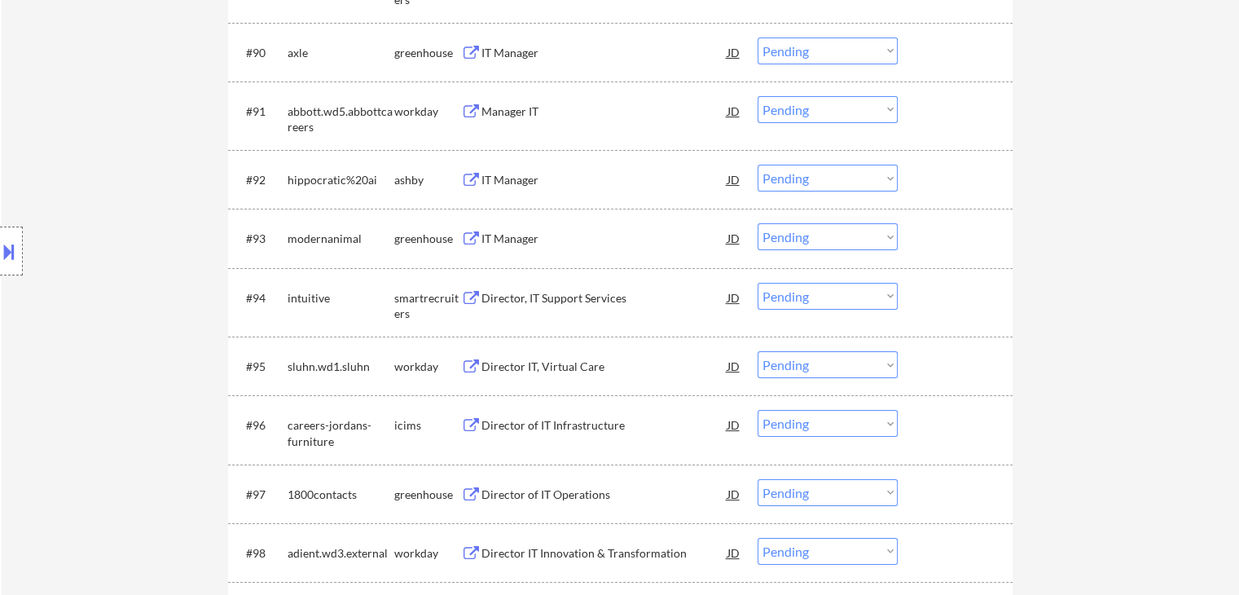
click at [801, 178] on select "Choose an option... Pending Applied Excluded (Questions) Excluded (Expired) Exc…" at bounding box center [828, 178] width 140 height 27
click at [758, 165] on select "Choose an option... Pending Applied Excluded (Questions) Excluded (Expired) Exc…" at bounding box center [828, 178] width 140 height 27
select select ""pending""
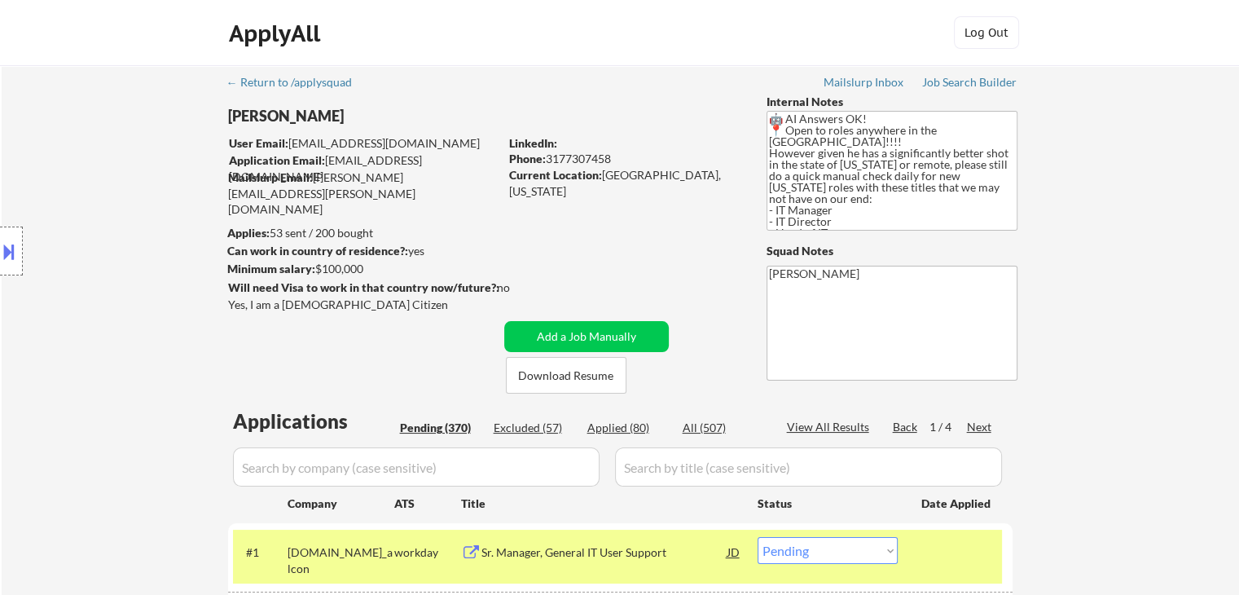
scroll to position [163, 0]
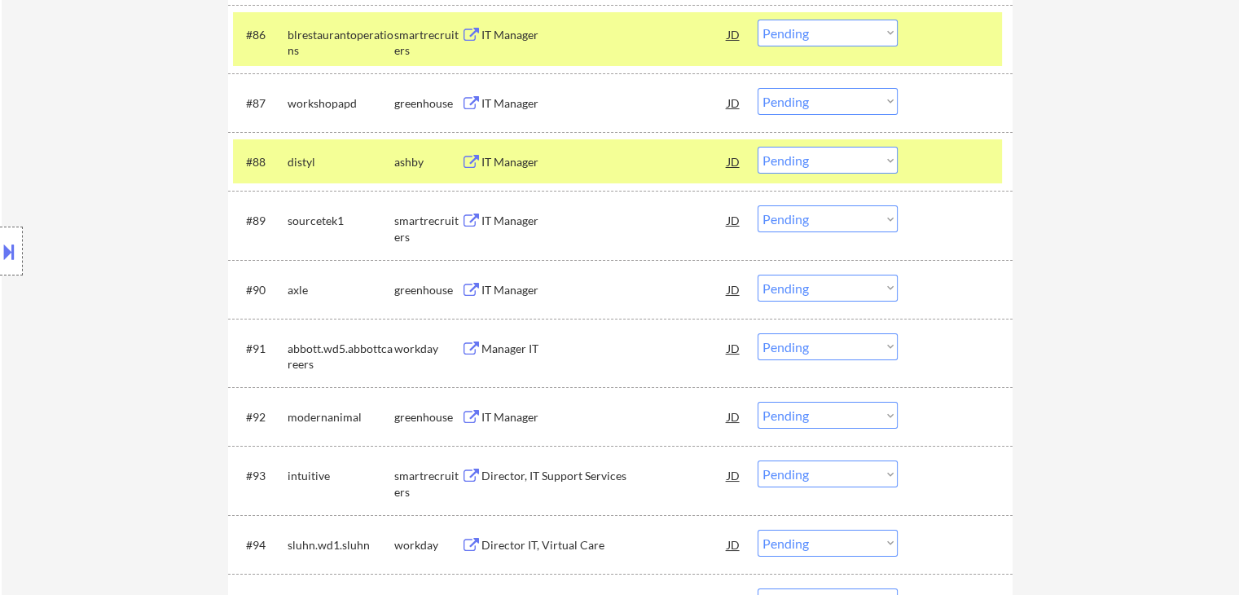
scroll to position [6109, 0]
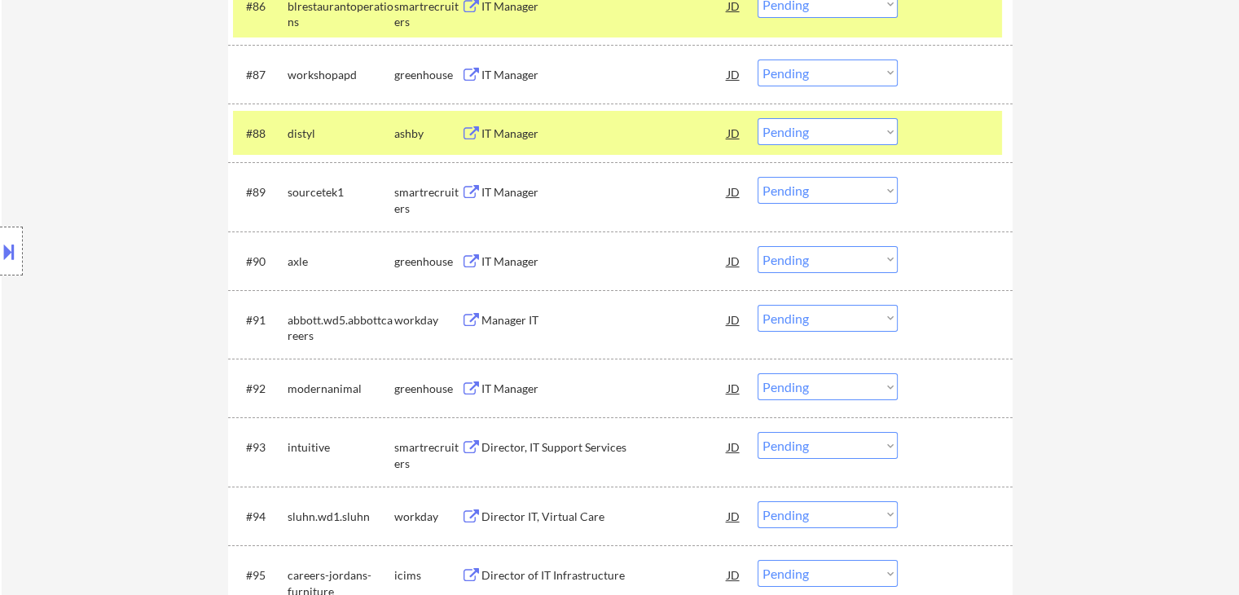
click at [537, 140] on div "IT Manager" at bounding box center [604, 133] width 246 height 16
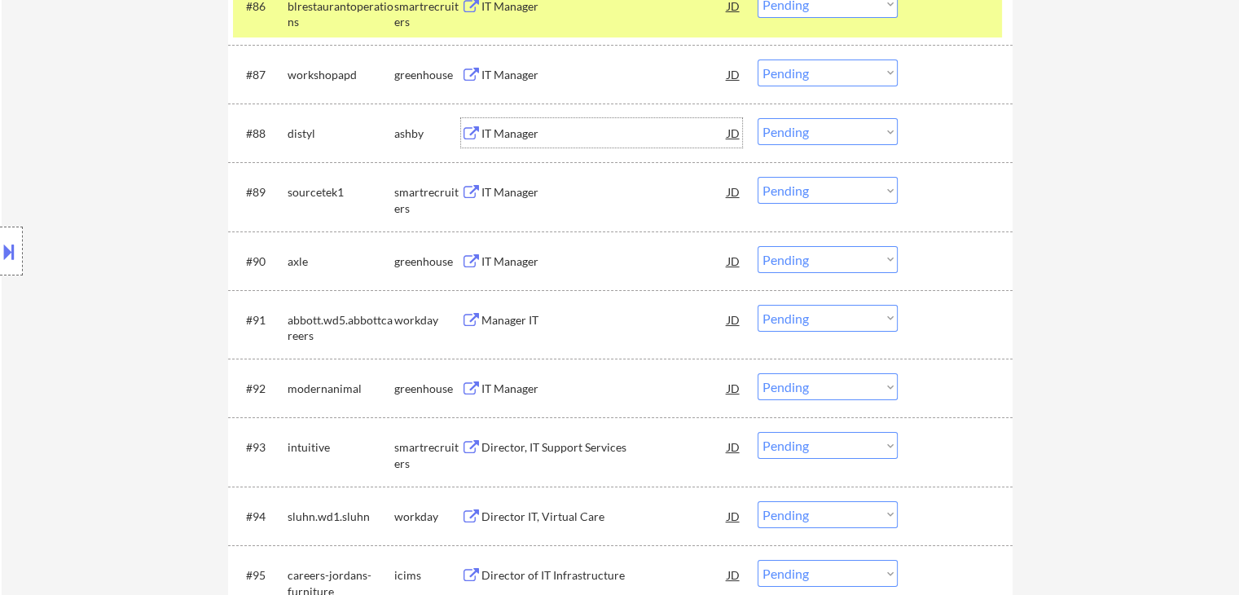
click at [560, 187] on div "IT Manager" at bounding box center [604, 192] width 246 height 16
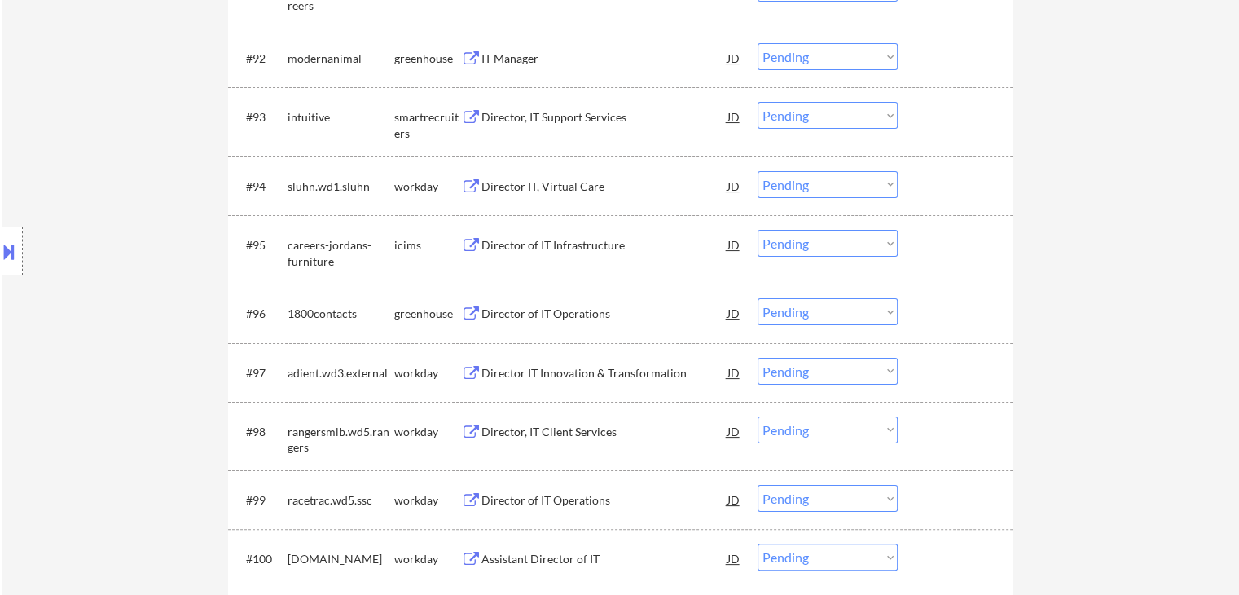
scroll to position [6517, 0]
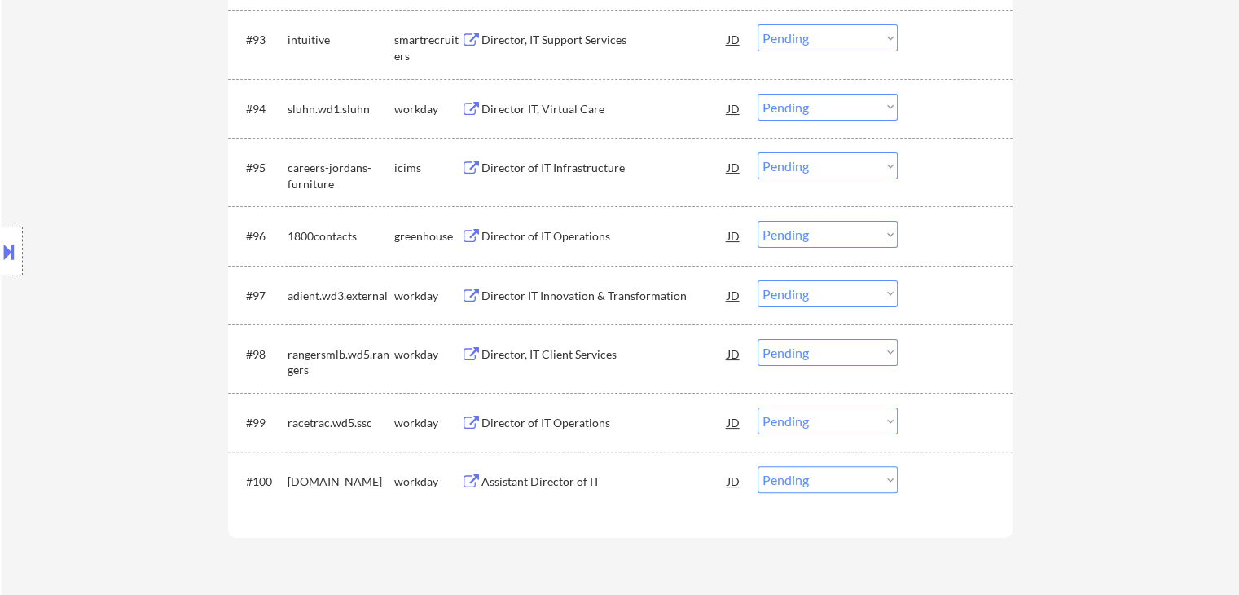
click at [568, 37] on div "Director, IT Support Services" at bounding box center [604, 40] width 246 height 16
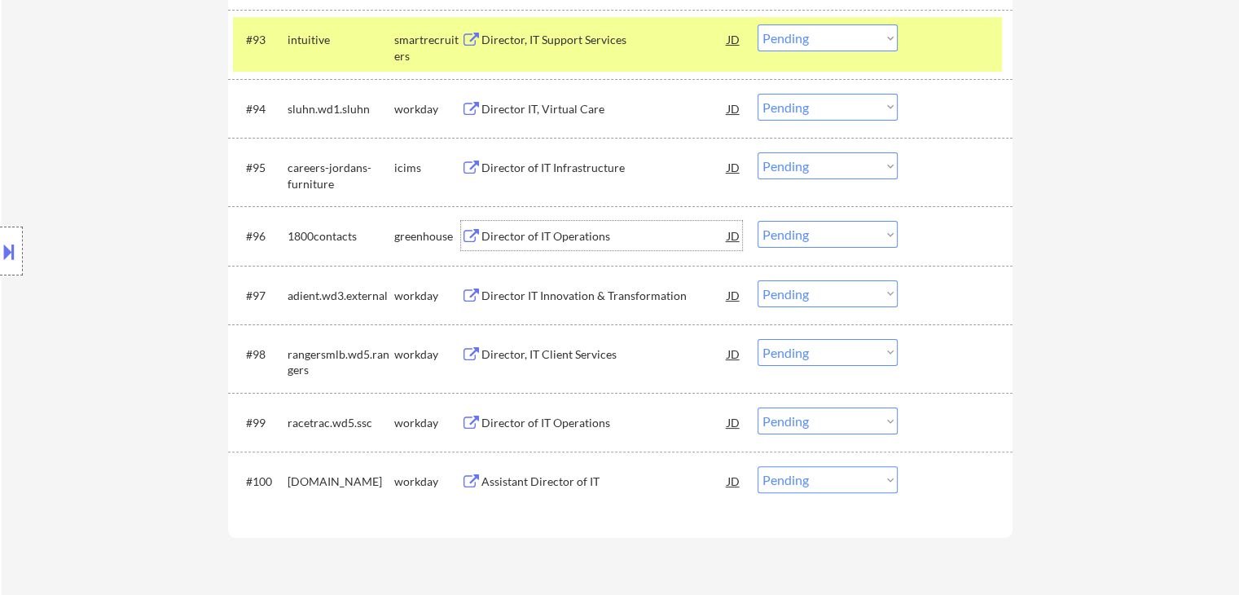
click at [586, 238] on div "Director of IT Operations" at bounding box center [604, 236] width 246 height 16
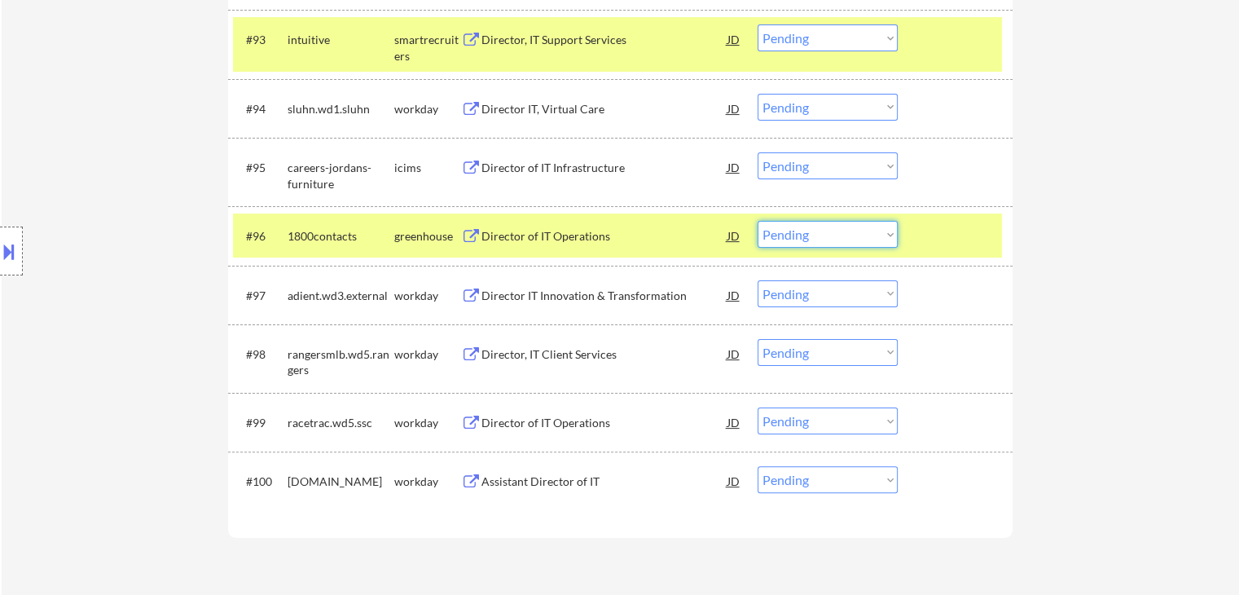
click at [821, 235] on select "Choose an option... Pending Applied Excluded (Questions) Excluded (Expired) Exc…" at bounding box center [828, 234] width 140 height 27
click at [758, 222] on select "Choose an option... Pending Applied Excluded (Questions) Excluded (Expired) Exc…" at bounding box center [828, 234] width 140 height 27
select select ""pending""
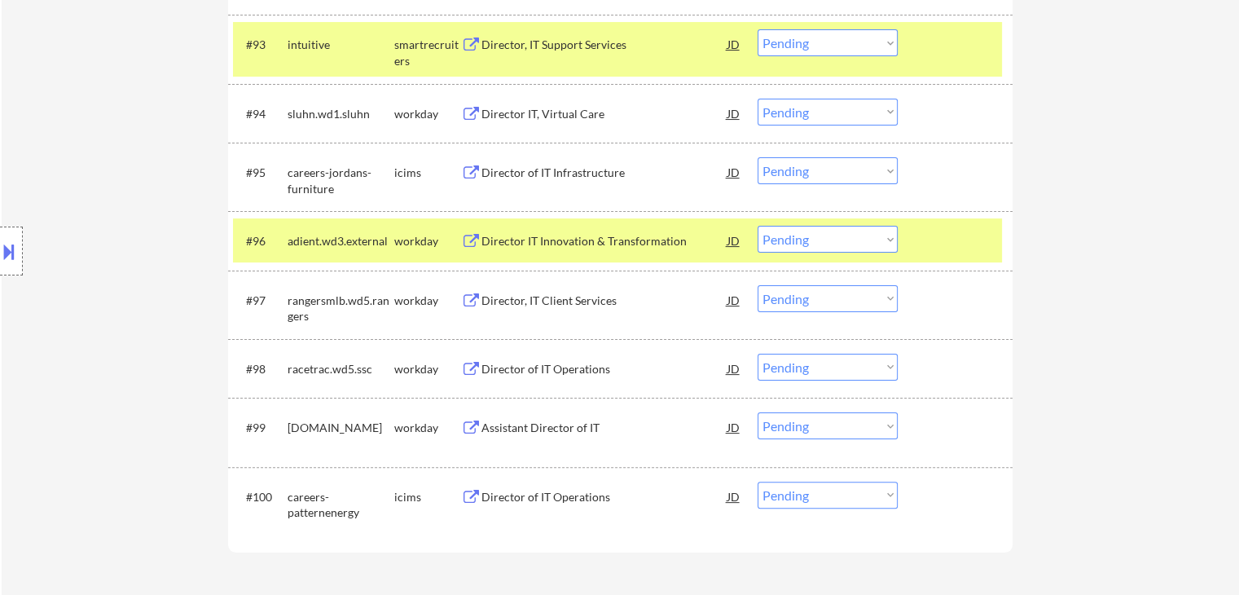
scroll to position [6435, 0]
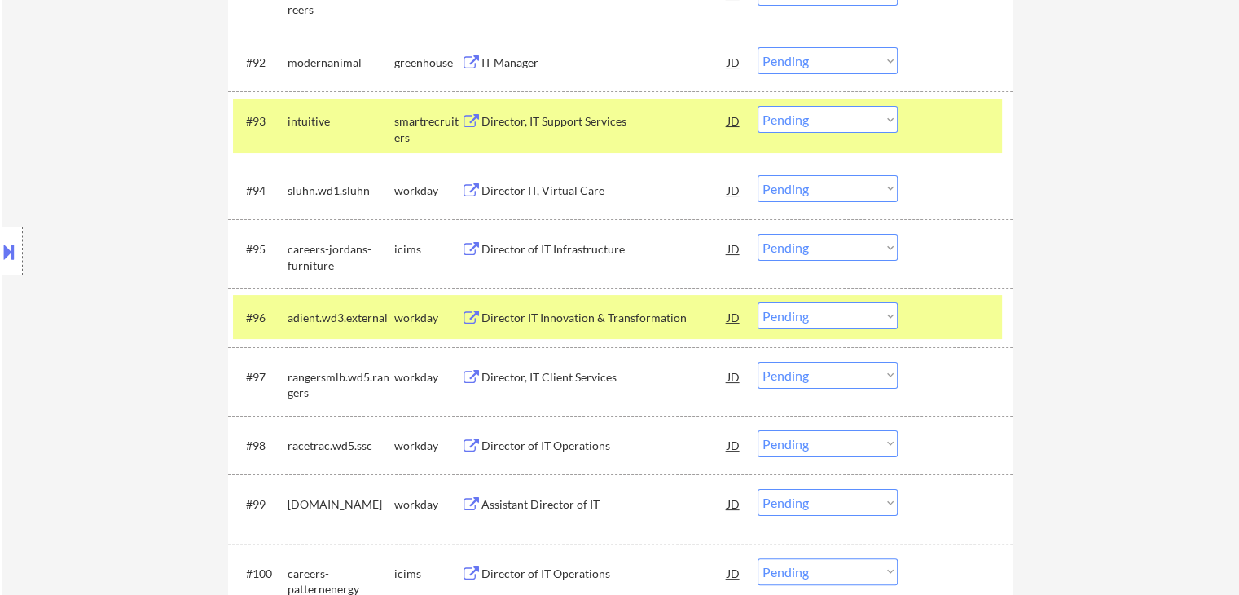
click at [835, 115] on select "Choose an option... Pending Applied Excluded (Questions) Excluded (Expired) Exc…" at bounding box center [828, 119] width 140 height 27
click at [758, 107] on select "Choose an option... Pending Applied Excluded (Questions) Excluded (Expired) Exc…" at bounding box center [828, 119] width 140 height 27
select select ""pending""
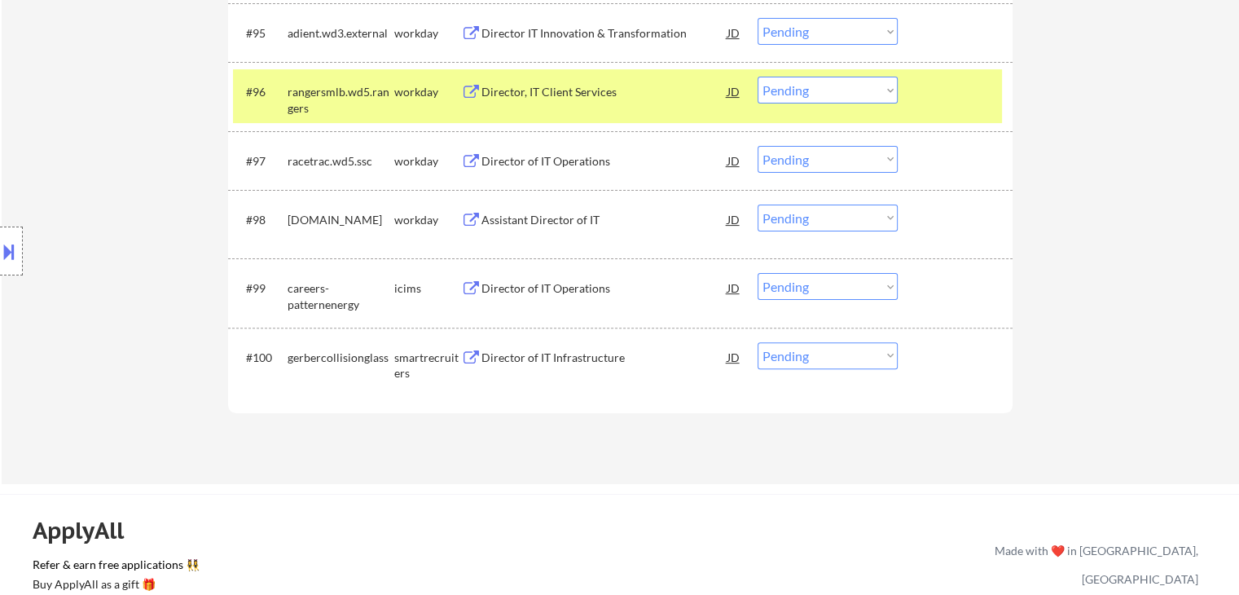
scroll to position [6680, 0]
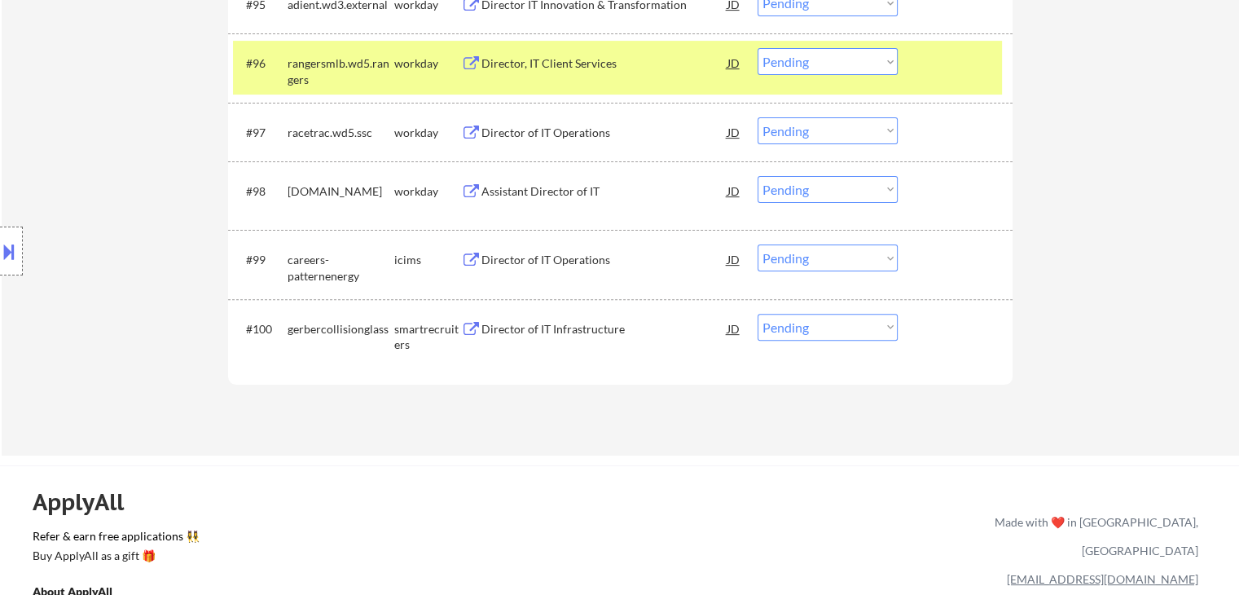
click at [586, 322] on div "Director of IT Infrastructure" at bounding box center [604, 329] width 246 height 16
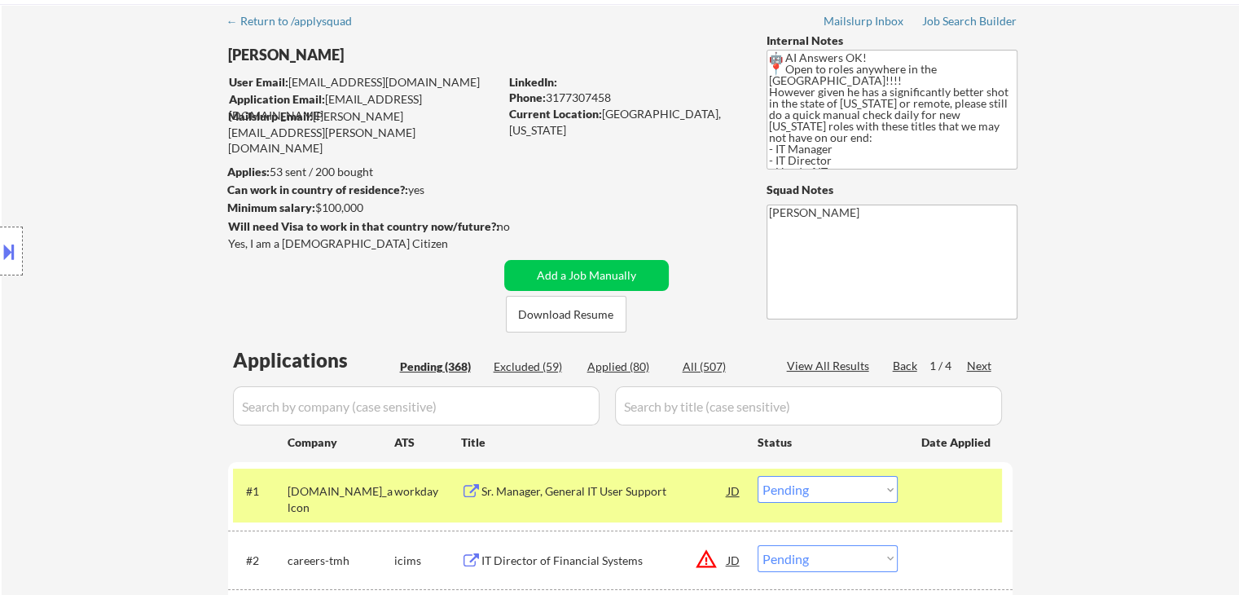
scroll to position [163, 0]
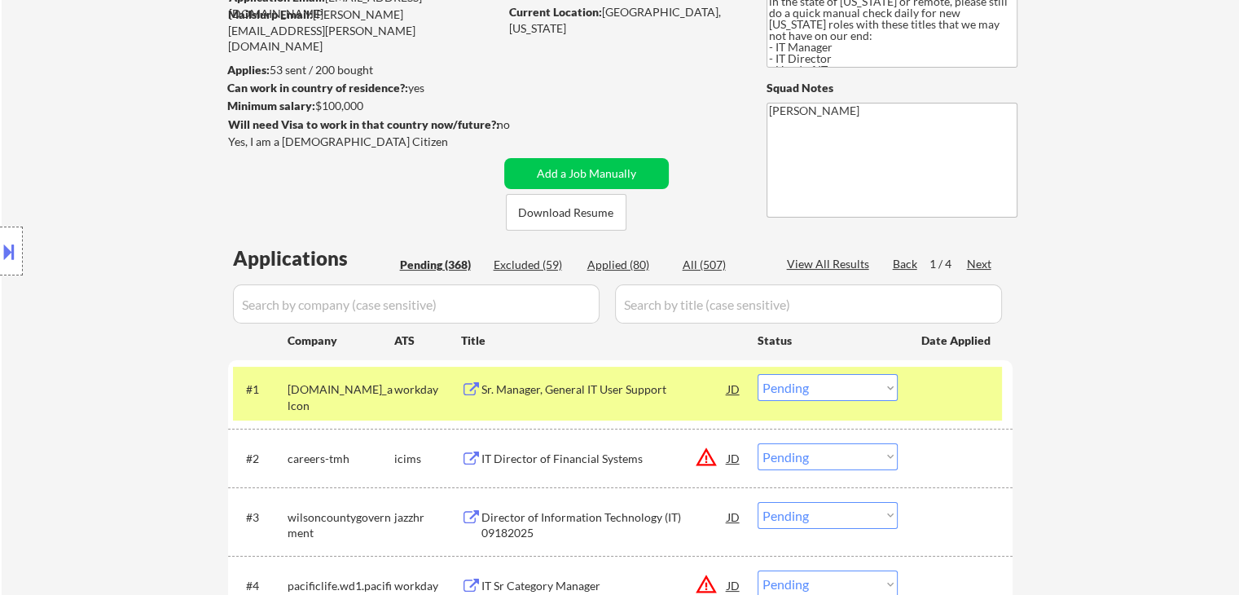
click at [980, 261] on div "Next" at bounding box center [980, 264] width 26 height 16
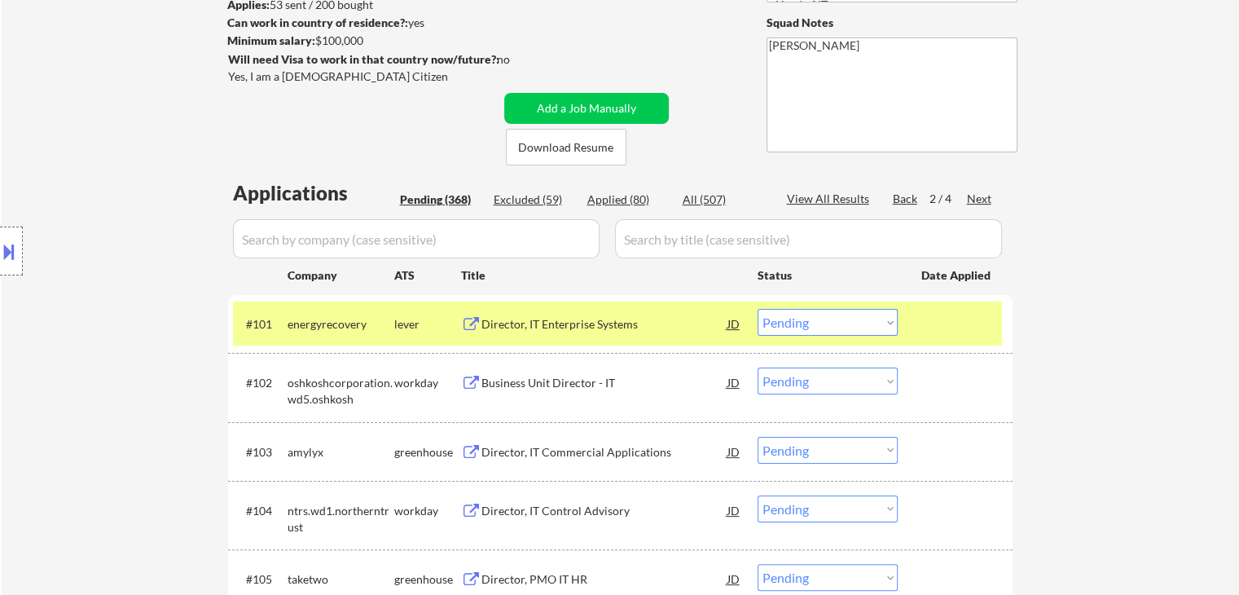
scroll to position [326, 0]
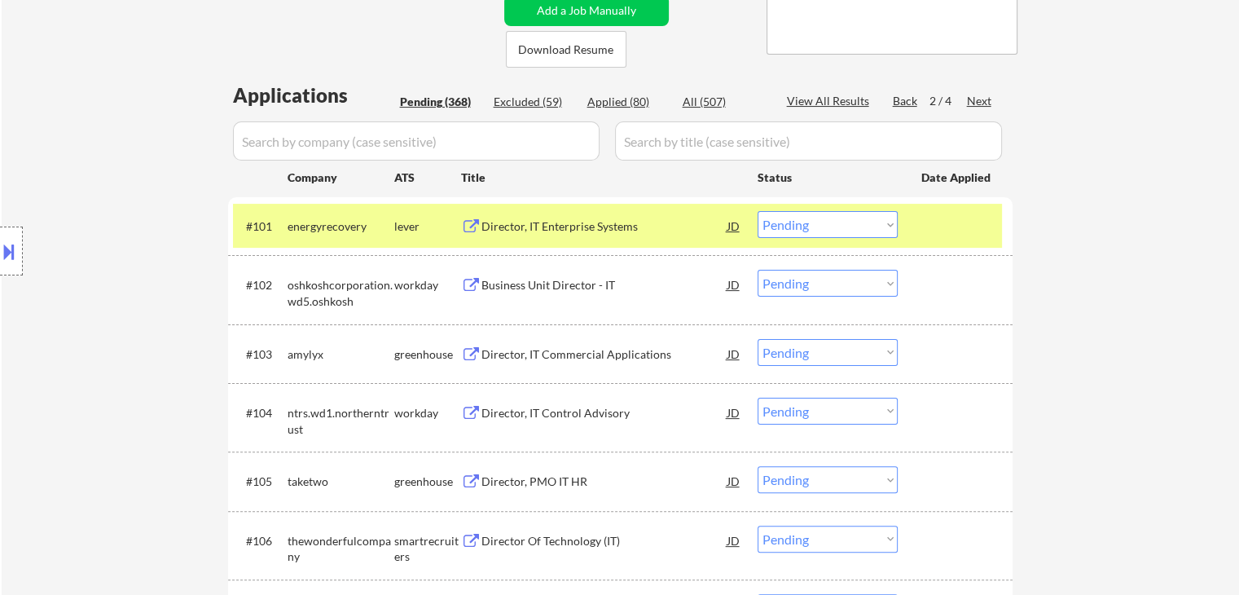
click at [578, 219] on div "Director, IT Enterprise Systems" at bounding box center [604, 226] width 246 height 16
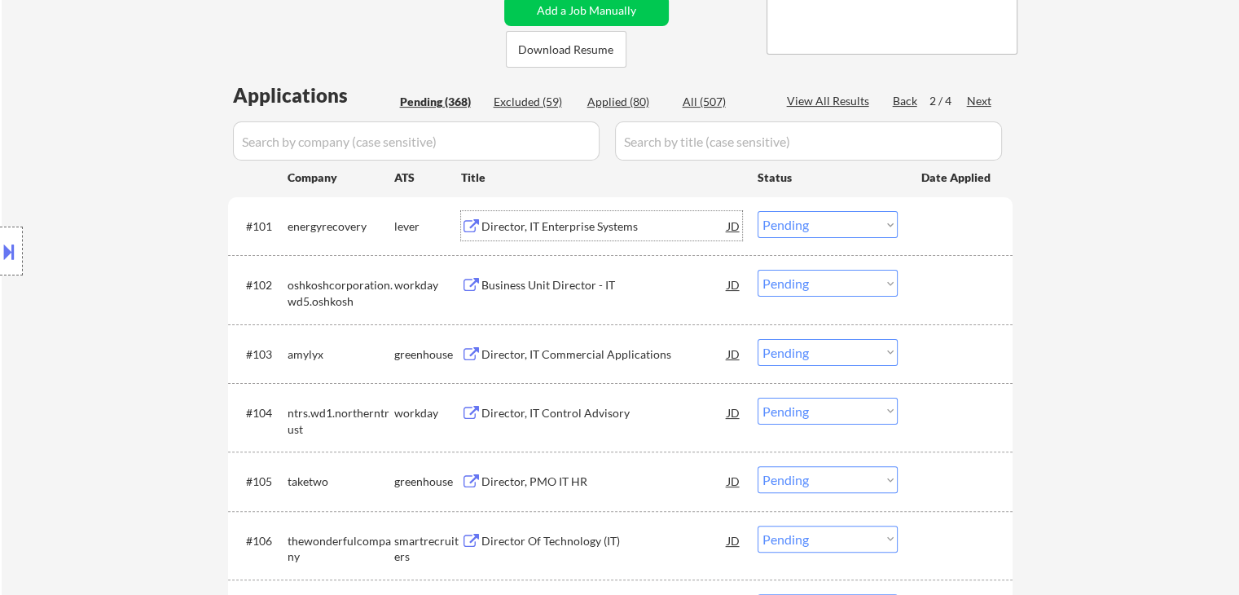
click at [626, 347] on div "Director, IT Commercial Applications" at bounding box center [604, 354] width 246 height 16
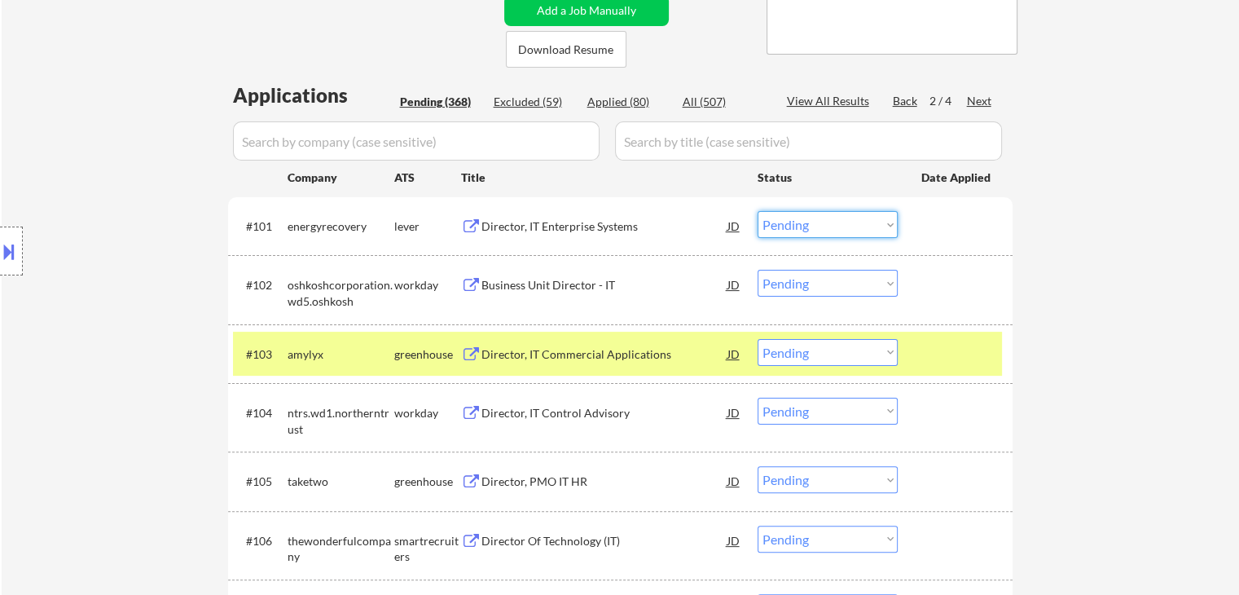
drag, startPoint x: 852, startPoint y: 219, endPoint x: 825, endPoint y: 235, distance: 31.4
click at [849, 222] on select "Choose an option... Pending Applied Excluded (Questions) Excluded (Expired) Exc…" at bounding box center [828, 224] width 140 height 27
click at [758, 211] on select "Choose an option... Pending Applied Excluded (Questions) Excluded (Expired) Exc…" at bounding box center [828, 224] width 140 height 27
select select ""pending""
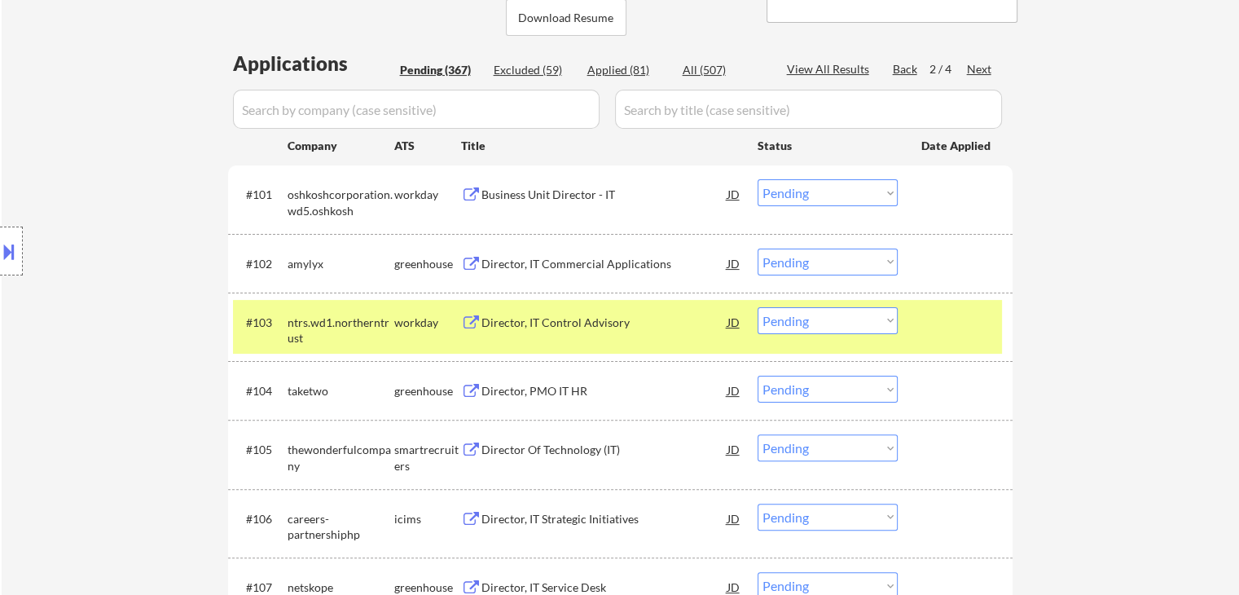
scroll to position [407, 0]
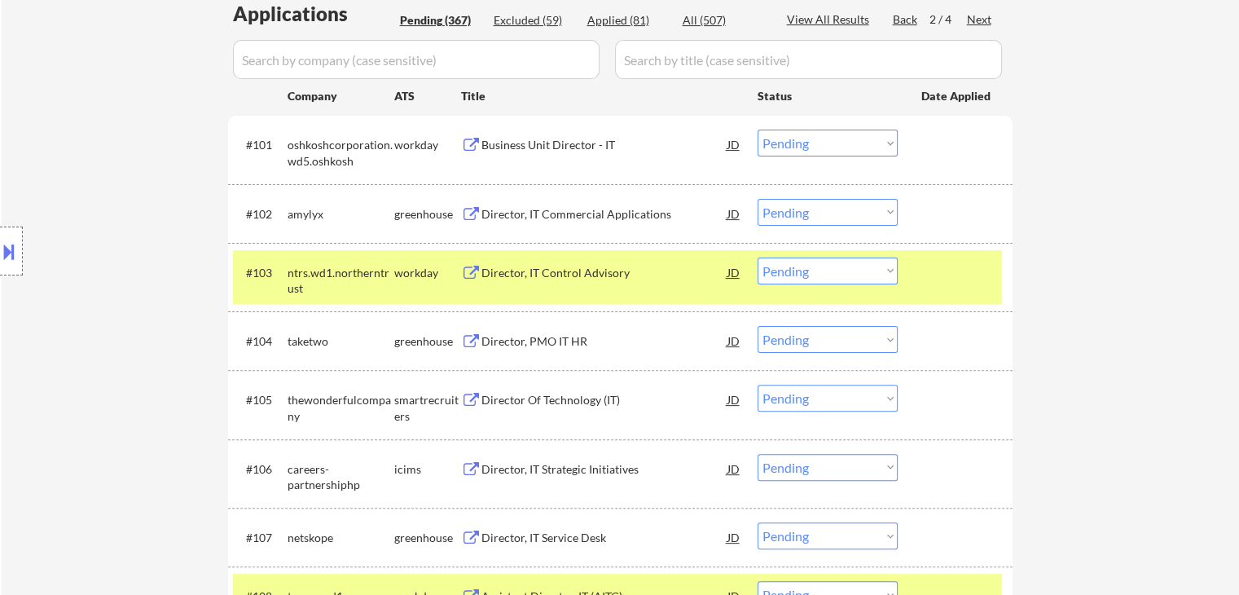
click at [806, 207] on select "Choose an option... Pending Applied Excluded (Questions) Excluded (Expired) Exc…" at bounding box center [828, 212] width 140 height 27
click at [758, 199] on select "Choose an option... Pending Applied Excluded (Questions) Excluded (Expired) Exc…" at bounding box center [828, 212] width 140 height 27
select select ""pending""
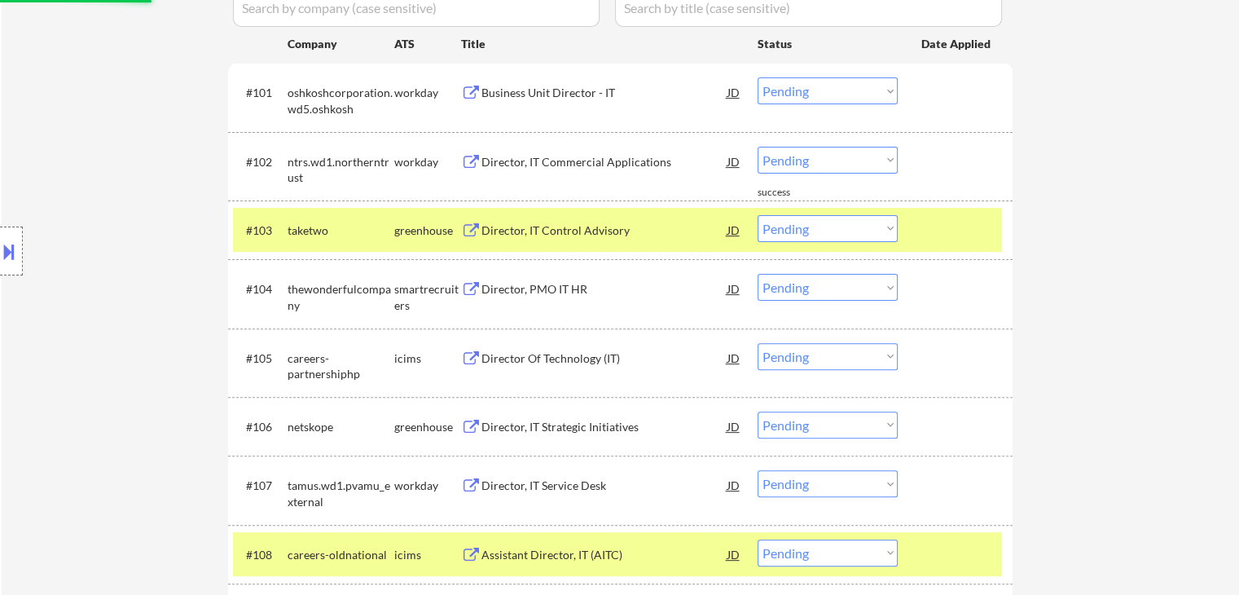
scroll to position [489, 0]
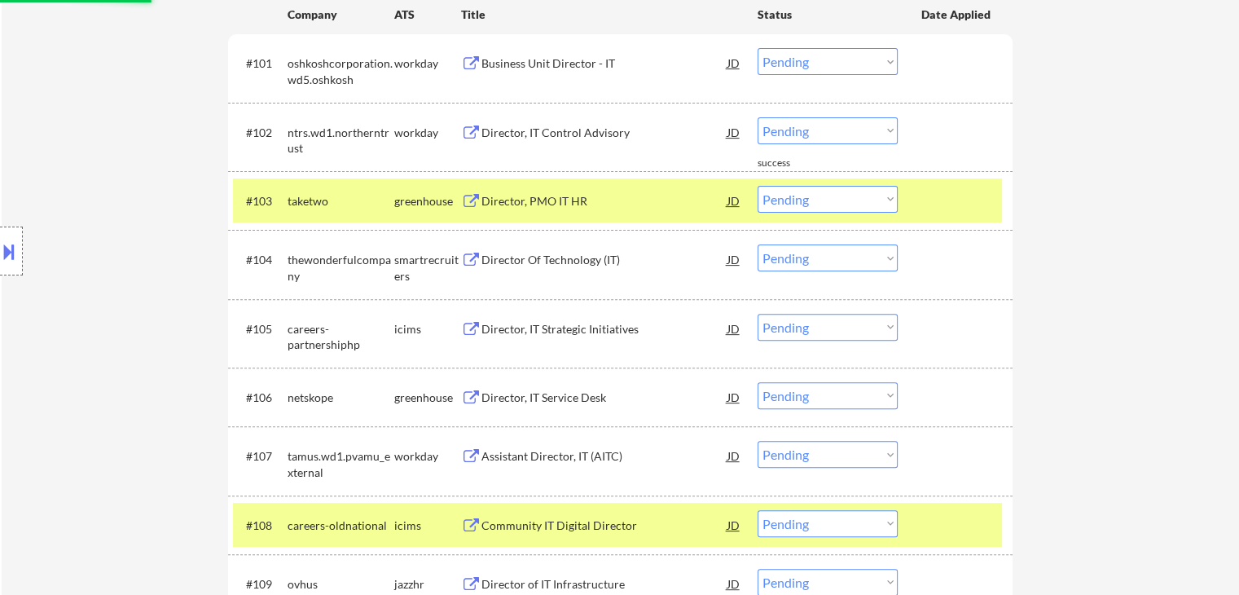
click at [602, 207] on div "Director, PMO IT HR" at bounding box center [604, 201] width 246 height 16
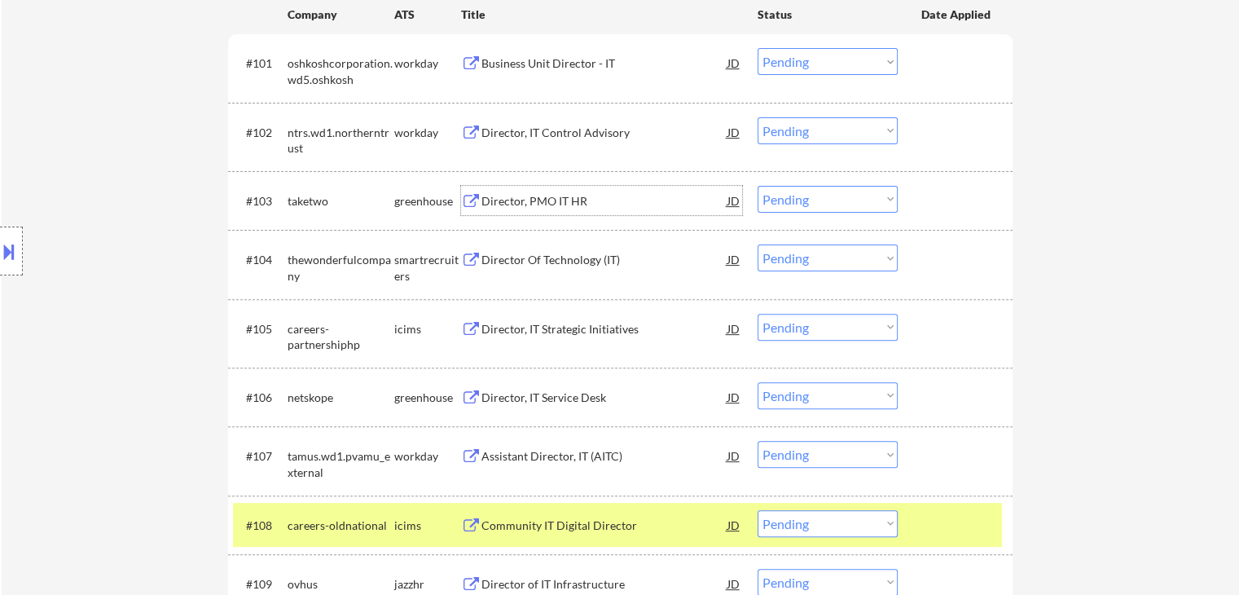
drag, startPoint x: 811, startPoint y: 199, endPoint x: 802, endPoint y: 209, distance: 14.4
click at [808, 200] on select "Choose an option... Pending Applied Excluded (Questions) Excluded (Expired) Exc…" at bounding box center [828, 199] width 140 height 27
click at [758, 186] on select "Choose an option... Pending Applied Excluded (Questions) Excluded (Expired) Exc…" at bounding box center [828, 199] width 140 height 27
select select ""pending""
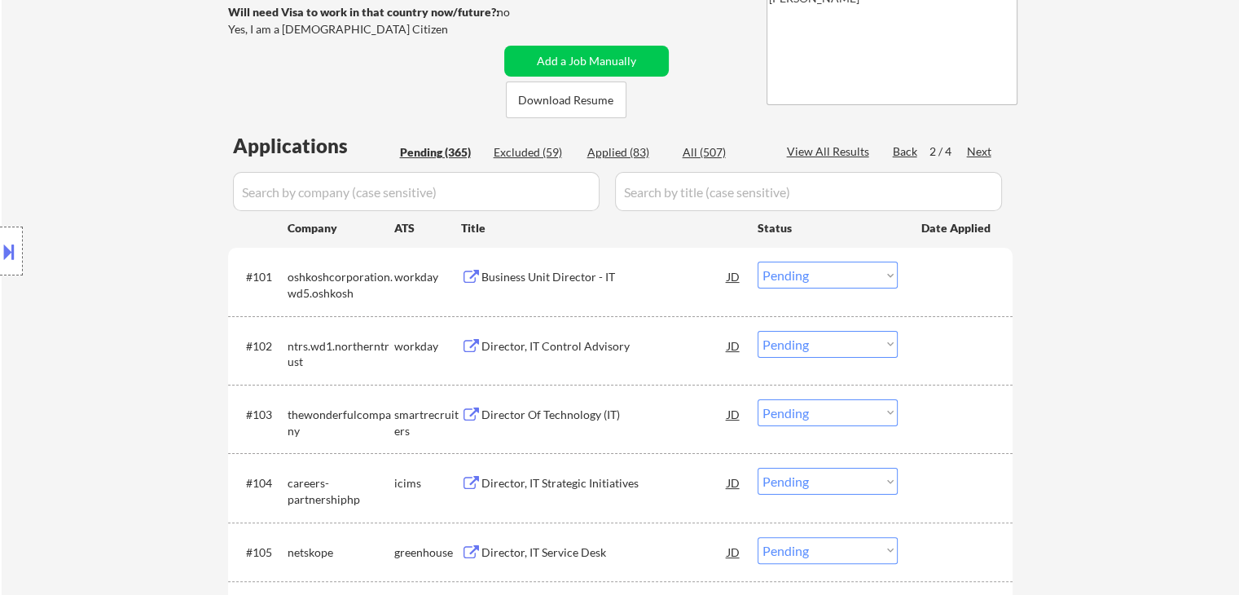
scroll to position [81, 0]
